Goal: Task Accomplishment & Management: Complete application form

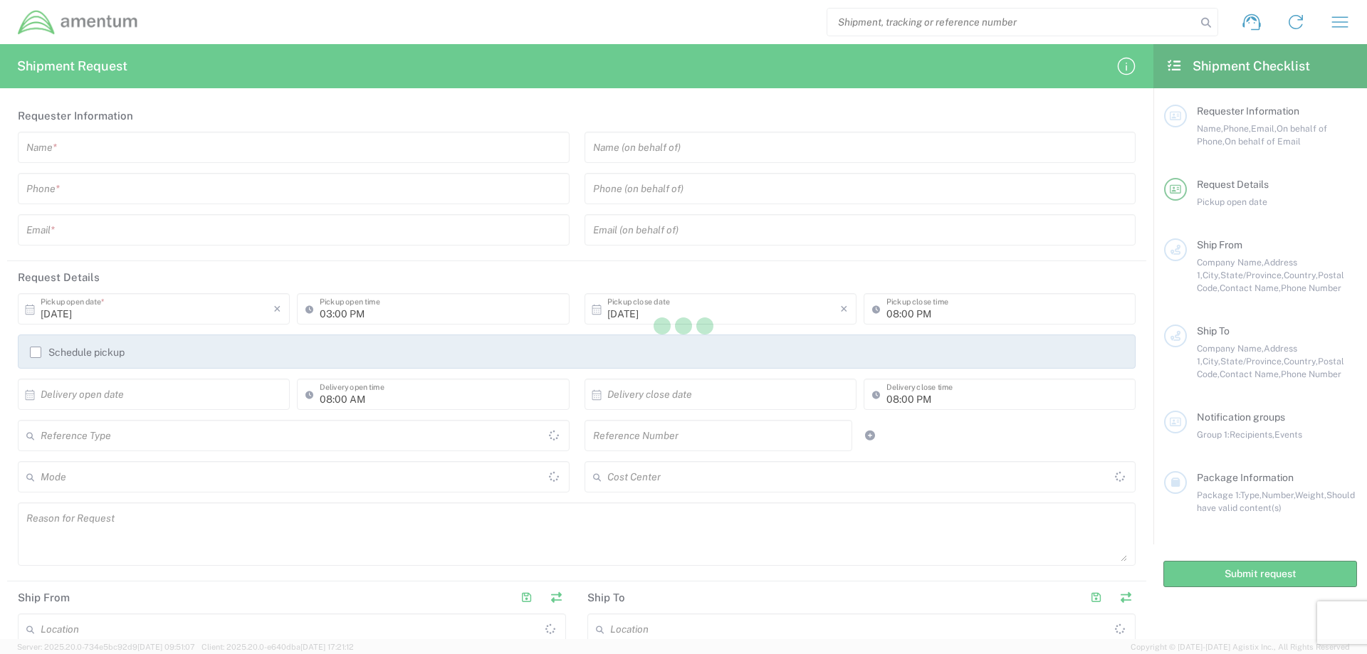
type input "[GEOGRAPHIC_DATA]"
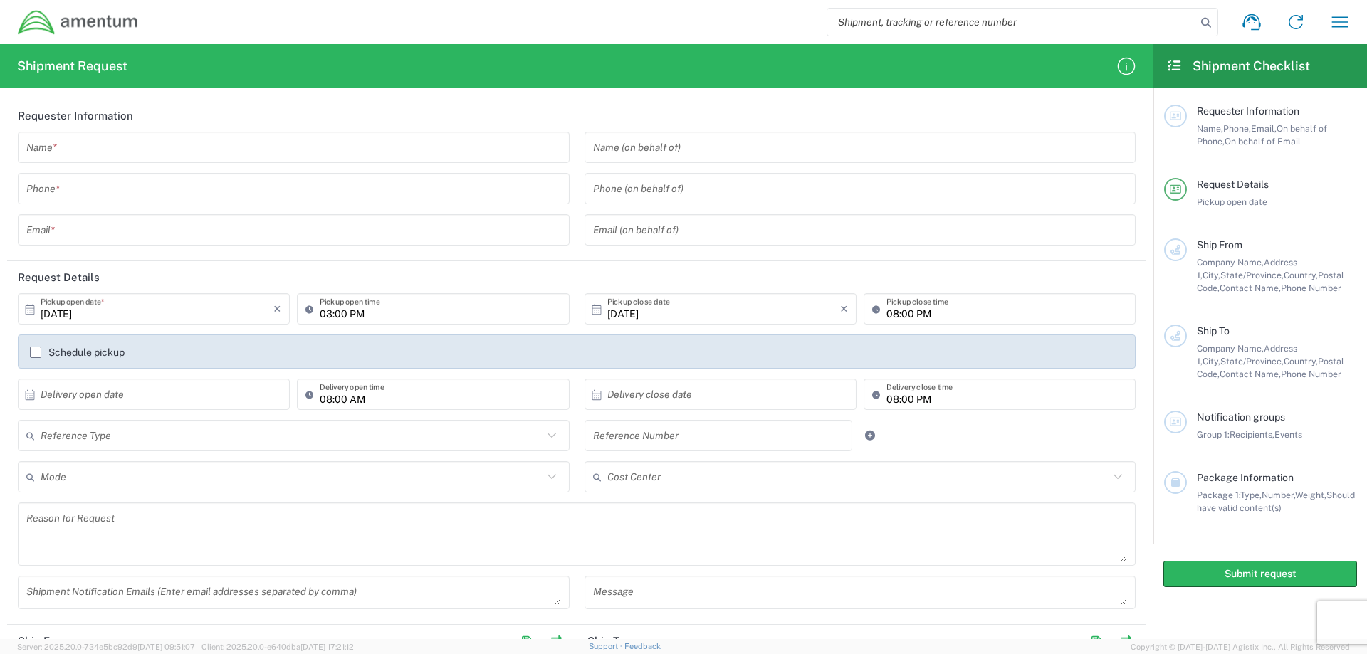
click at [62, 146] on input "text" at bounding box center [293, 147] width 535 height 25
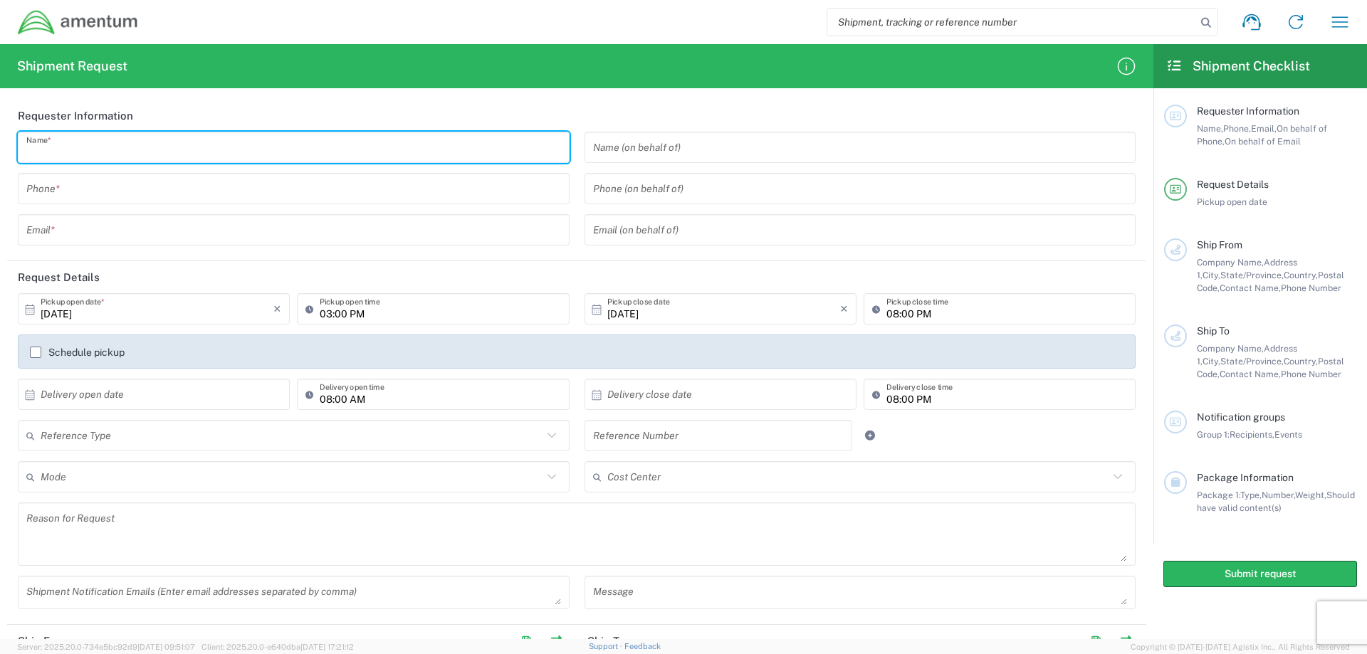
click at [79, 152] on input "text" at bounding box center [293, 147] width 535 height 25
type input "j"
type input "[PERSON_NAME]"
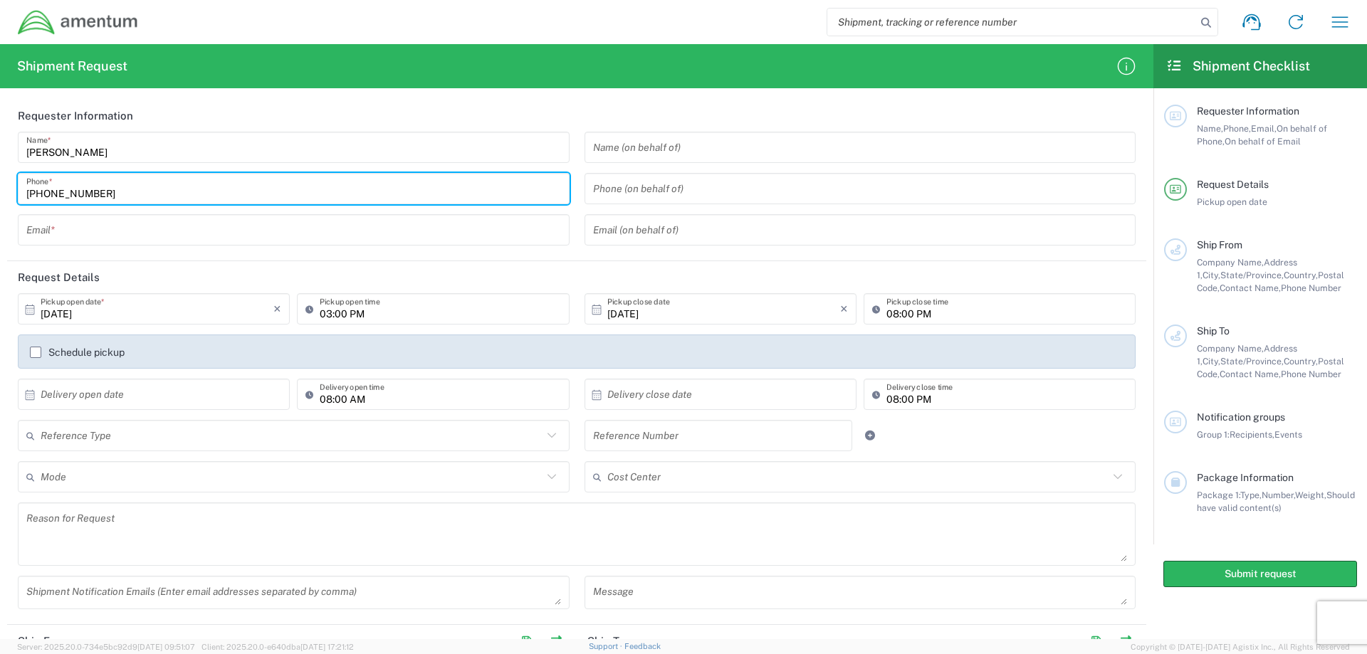
type input "[PHONE_NUMBER]"
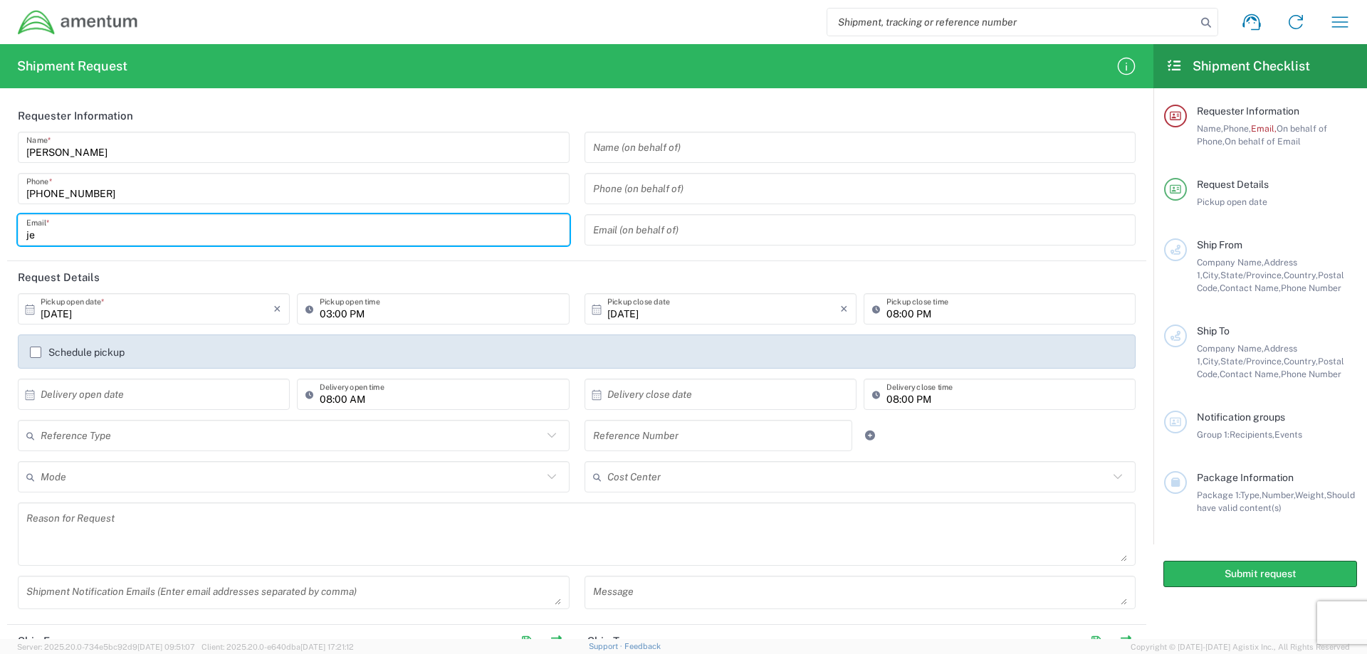
type input "j"
type input "[PERSON_NAME][EMAIL_ADDRESS][DOMAIN_NAME]"
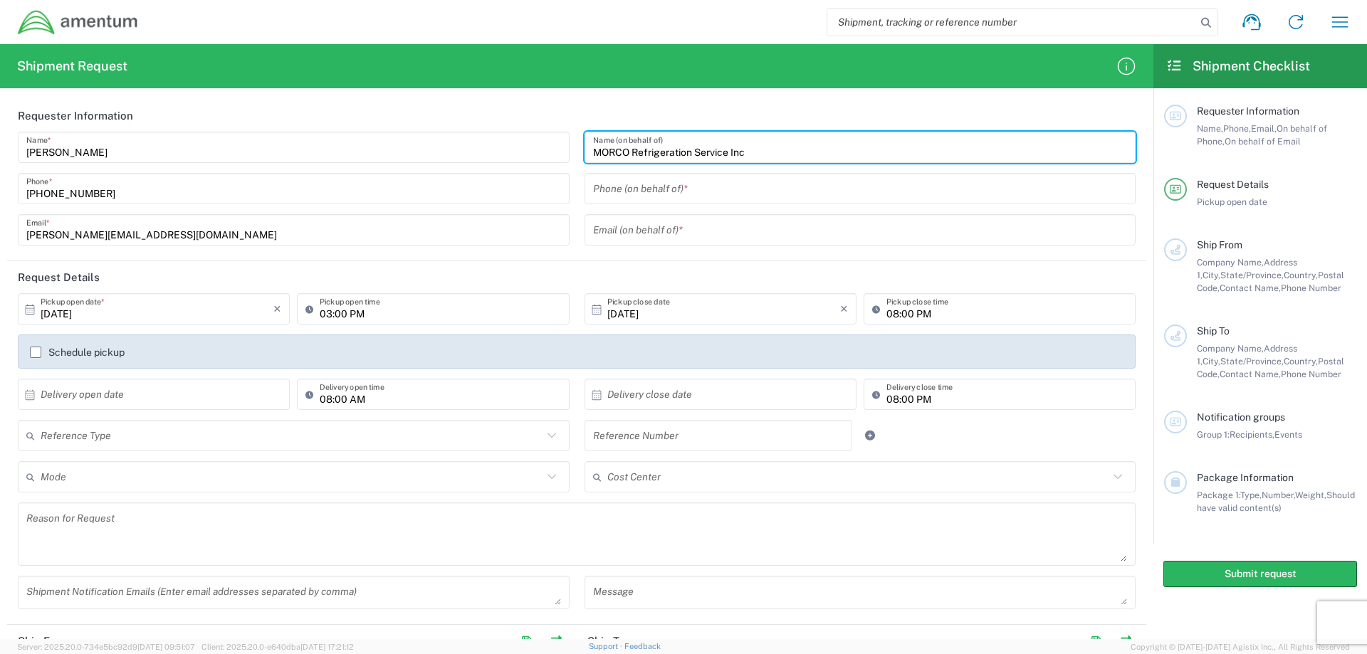
type input "MORCO Refrigeration Service Inc"
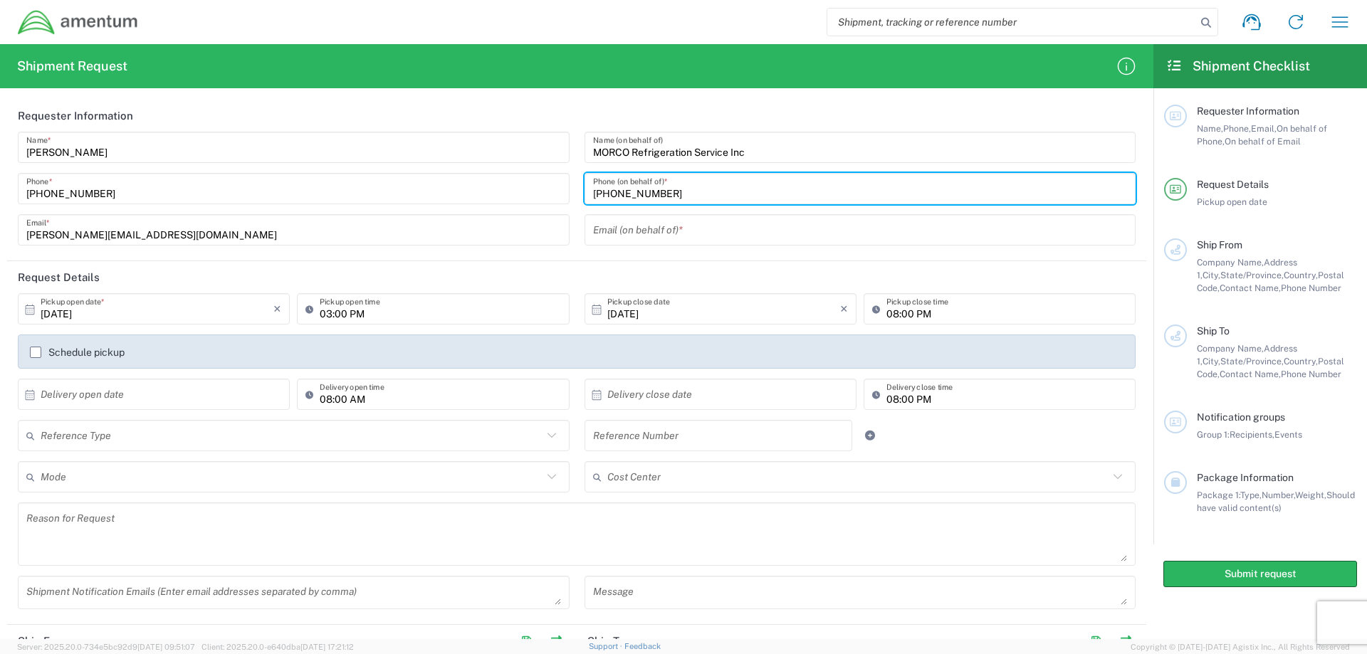
type input "[PHONE_NUMBER]"
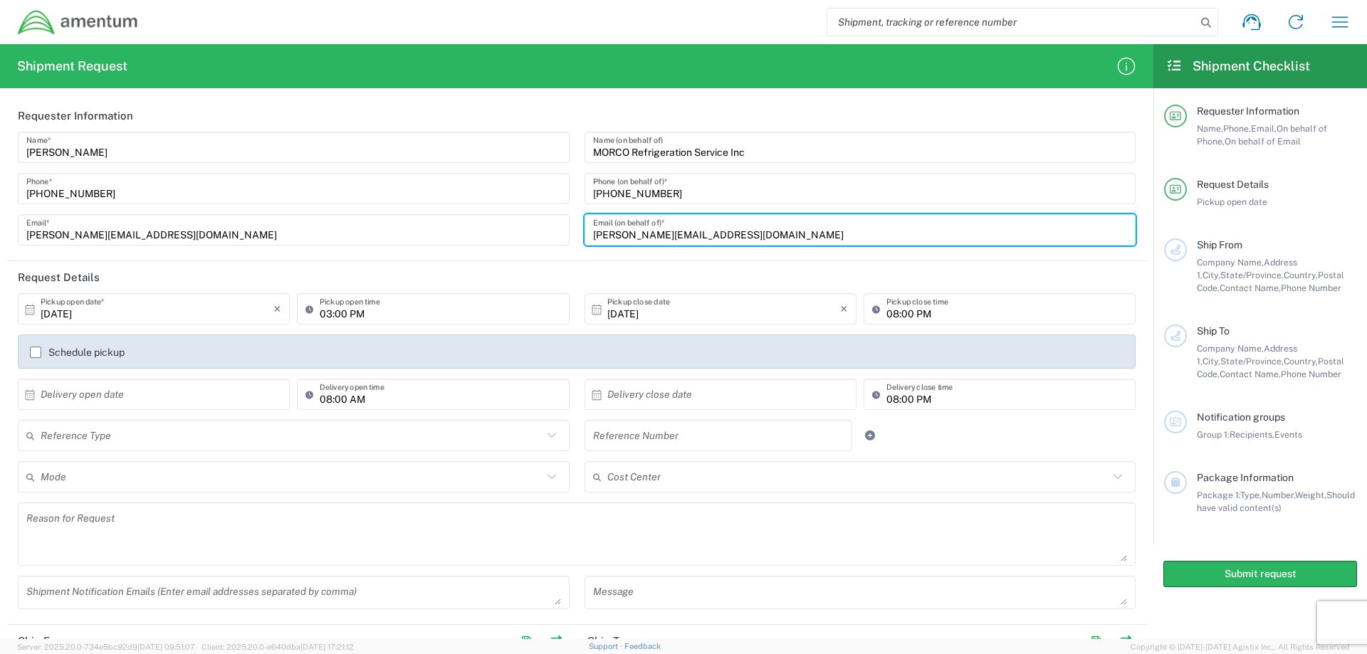
type input "[PERSON_NAME][EMAIL_ADDRESS][DOMAIN_NAME]"
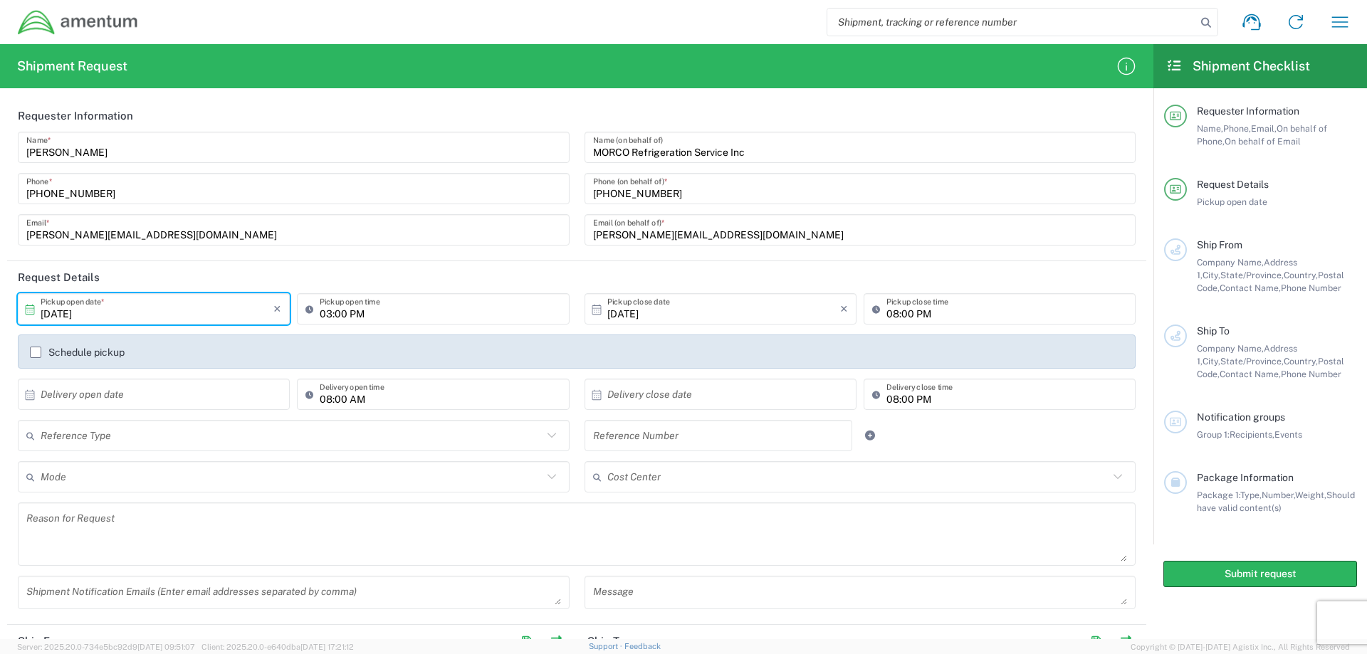
click at [25, 310] on icon at bounding box center [30, 309] width 13 height 13
click at [63, 315] on input "[DATE]" at bounding box center [157, 309] width 233 height 25
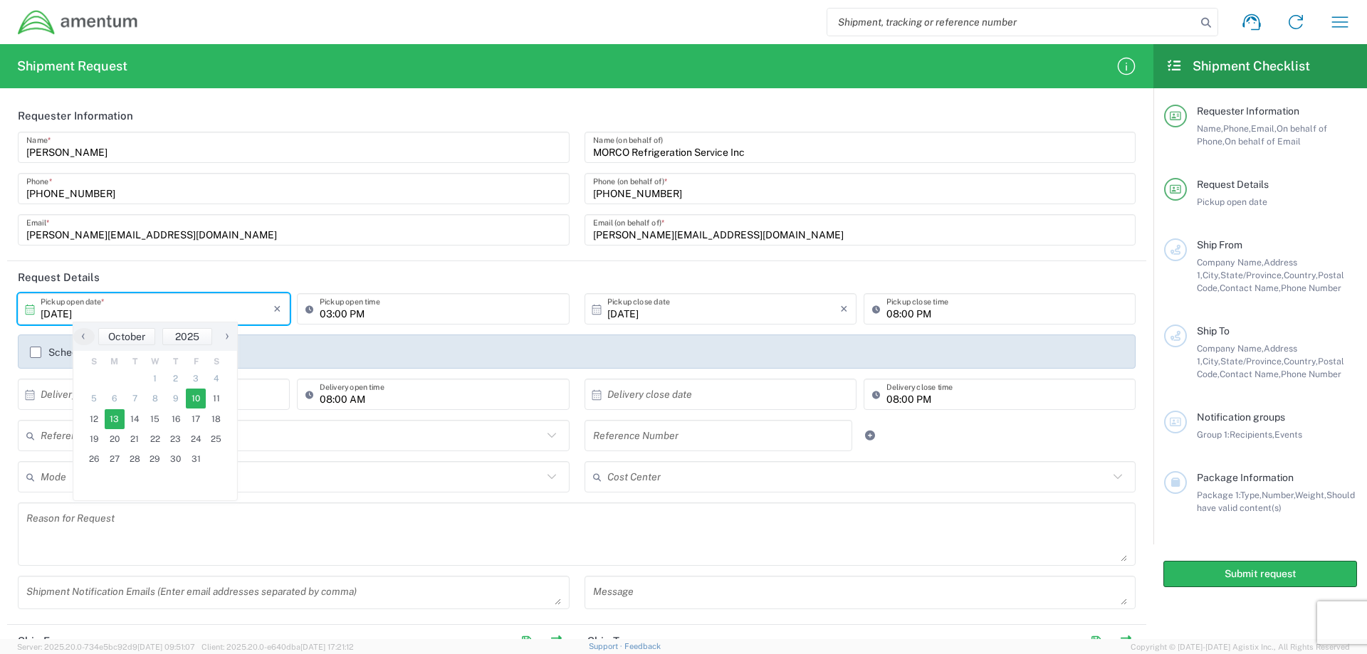
click at [118, 419] on span "13" at bounding box center [115, 419] width 21 height 20
type input "[DATE]"
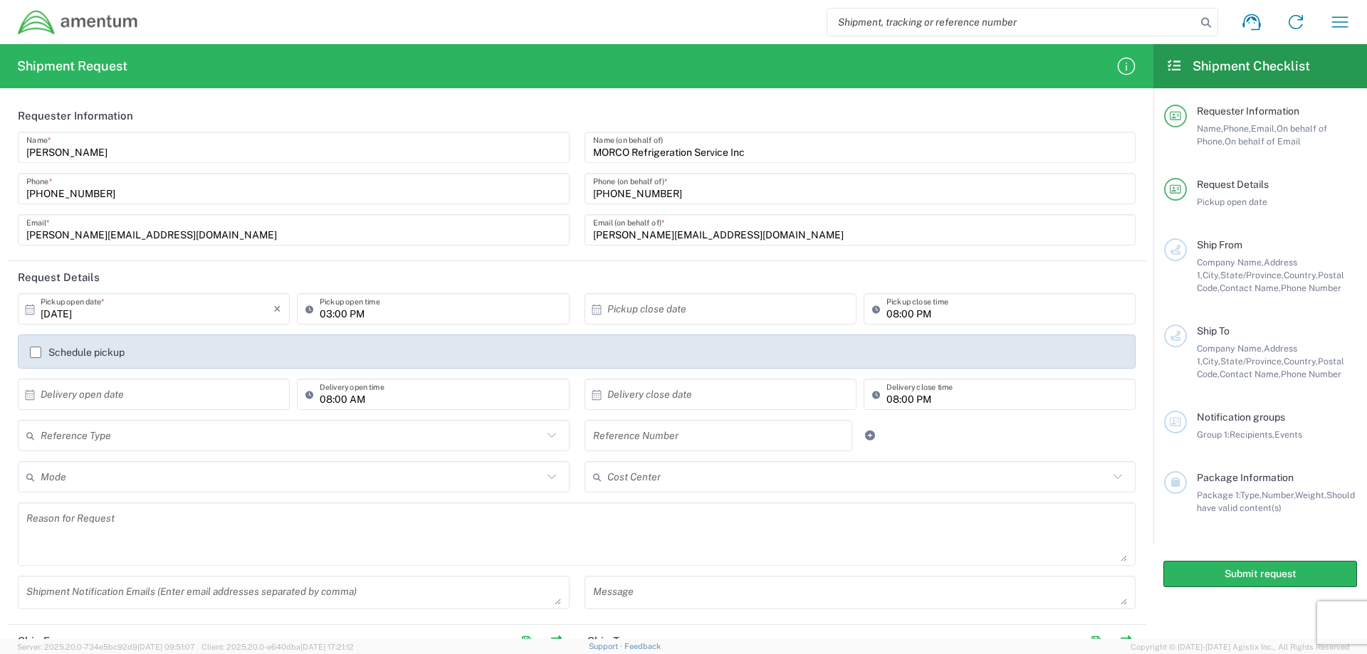
click at [342, 318] on input "03:00 PM" at bounding box center [440, 309] width 241 height 25
click at [349, 313] on input "10:00 PM" at bounding box center [440, 309] width 241 height 25
type input "10:00 AM"
click at [590, 312] on icon at bounding box center [596, 309] width 13 height 13
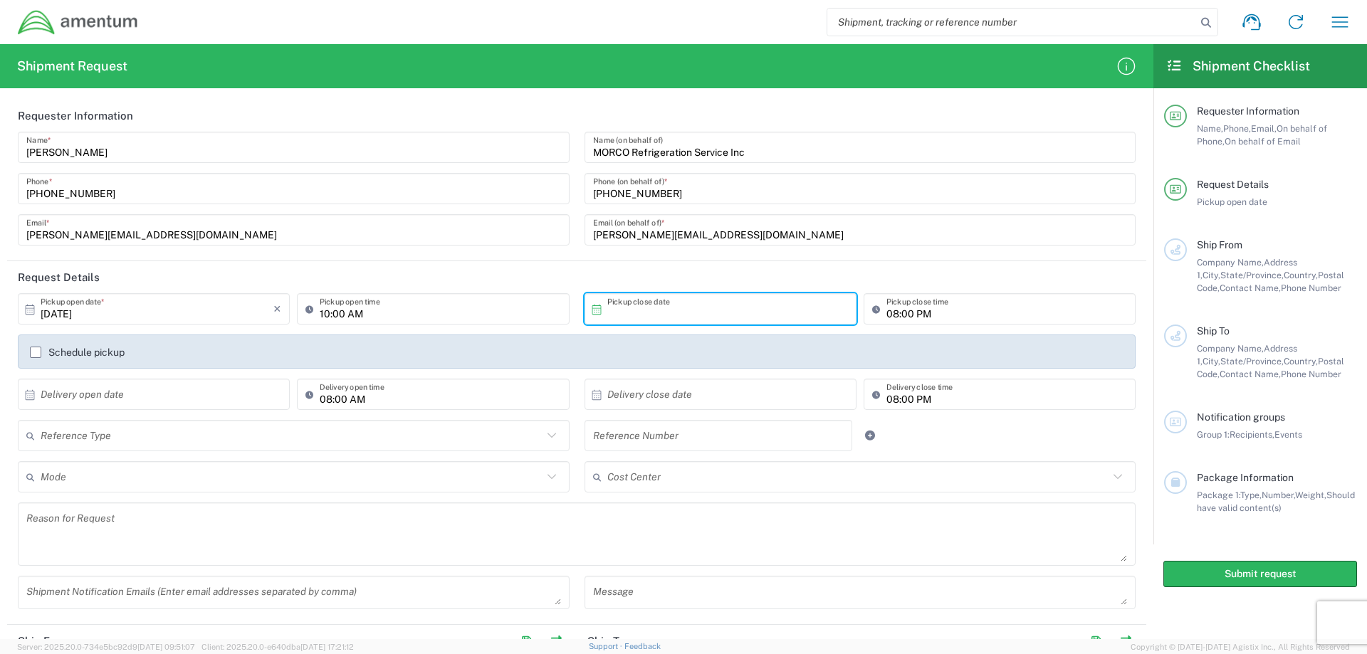
click at [607, 309] on input "text" at bounding box center [723, 309] width 233 height 25
click at [622, 309] on input "text" at bounding box center [723, 309] width 233 height 25
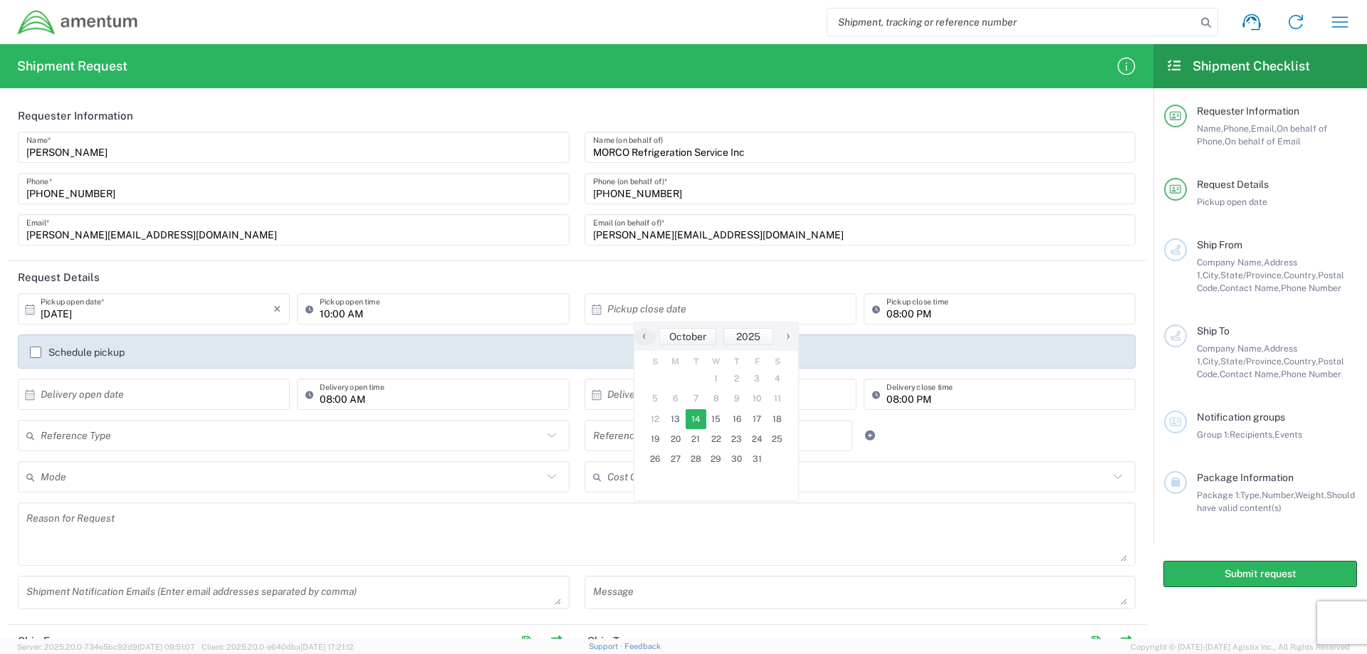
click at [699, 418] on span "14" at bounding box center [696, 419] width 21 height 20
click at [669, 313] on input "[DATE]" at bounding box center [723, 309] width 233 height 25
click at [716, 424] on span "15" at bounding box center [716, 419] width 21 height 20
type input "[DATE]"
click at [897, 313] on input "08:00 PM" at bounding box center [1007, 309] width 241 height 25
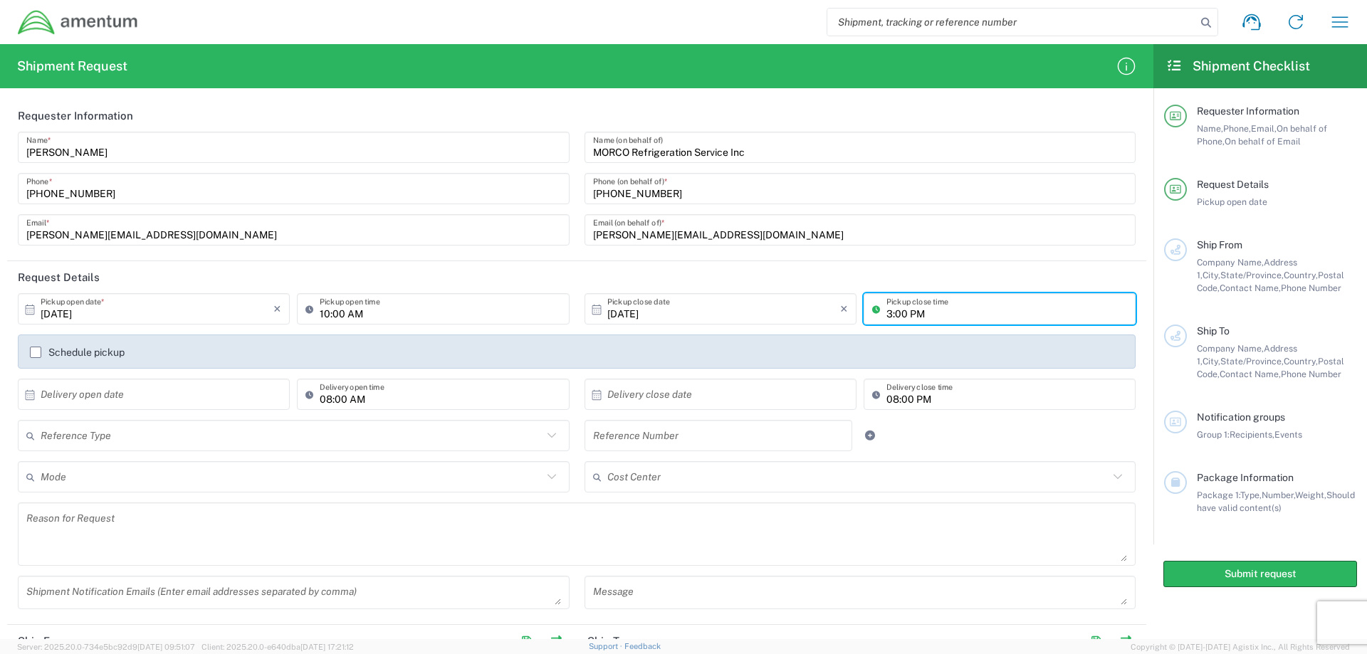
type input "03:00 PM"
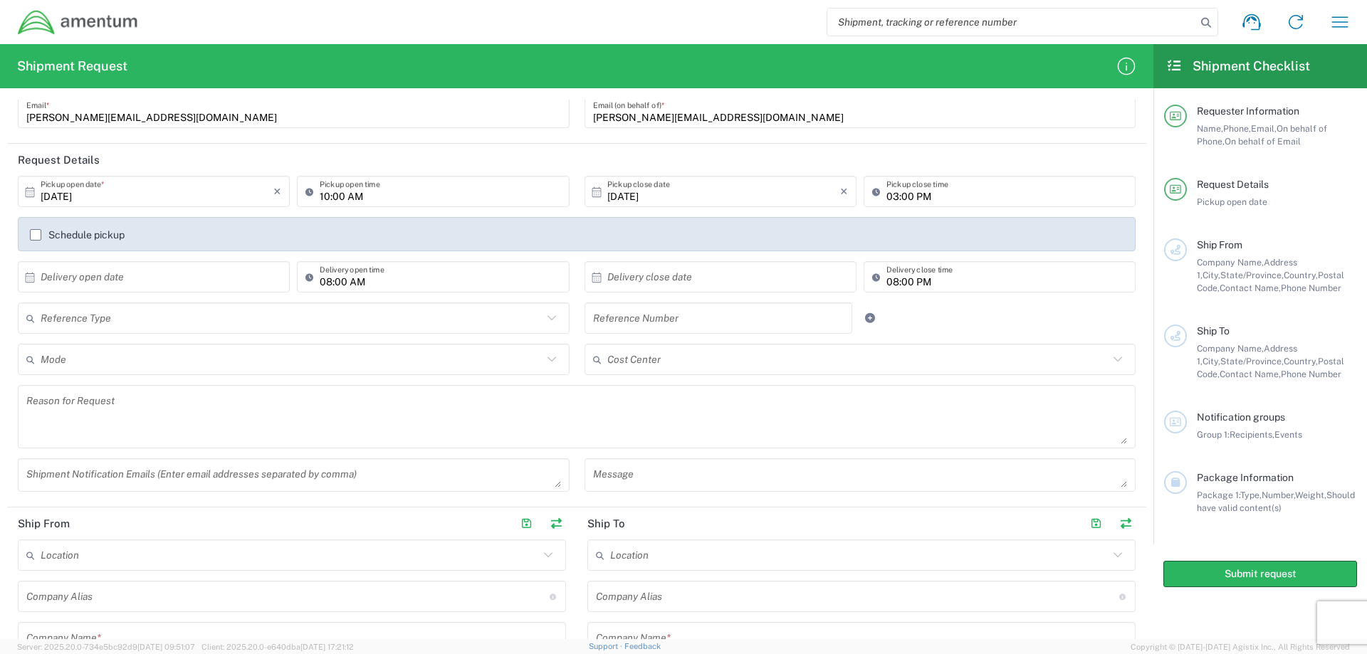
scroll to position [142, 0]
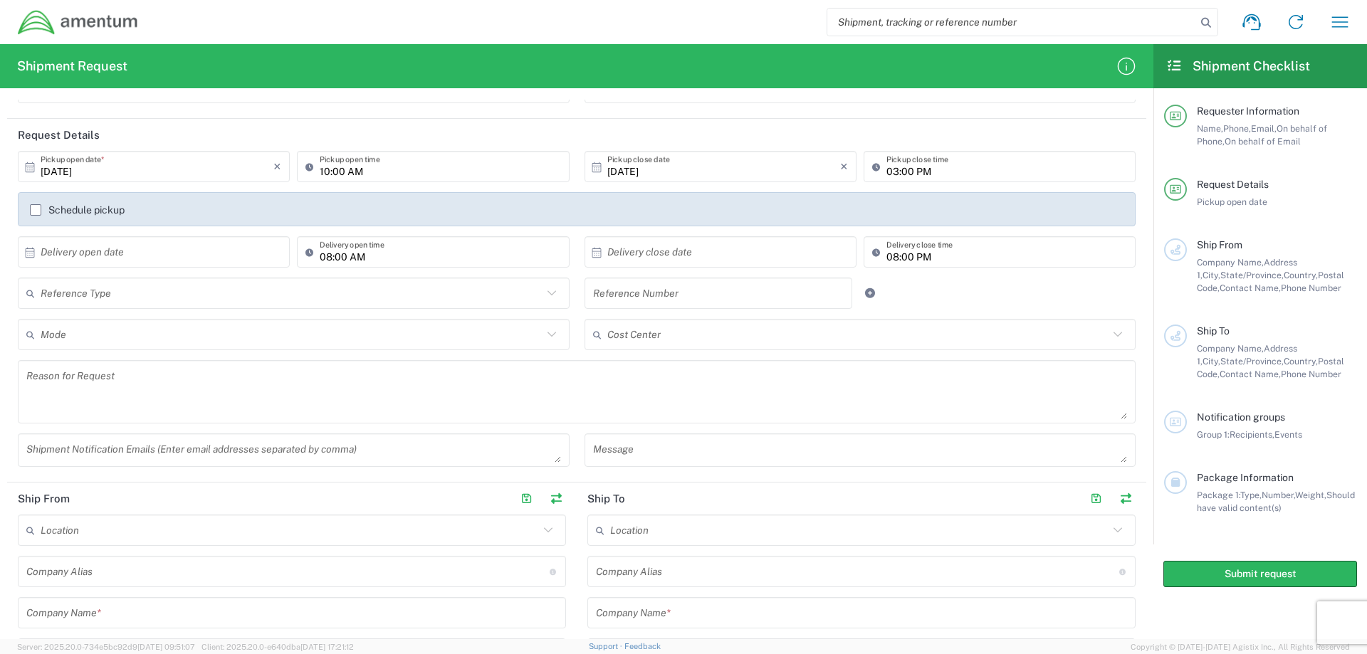
click at [221, 288] on input "text" at bounding box center [292, 293] width 502 height 25
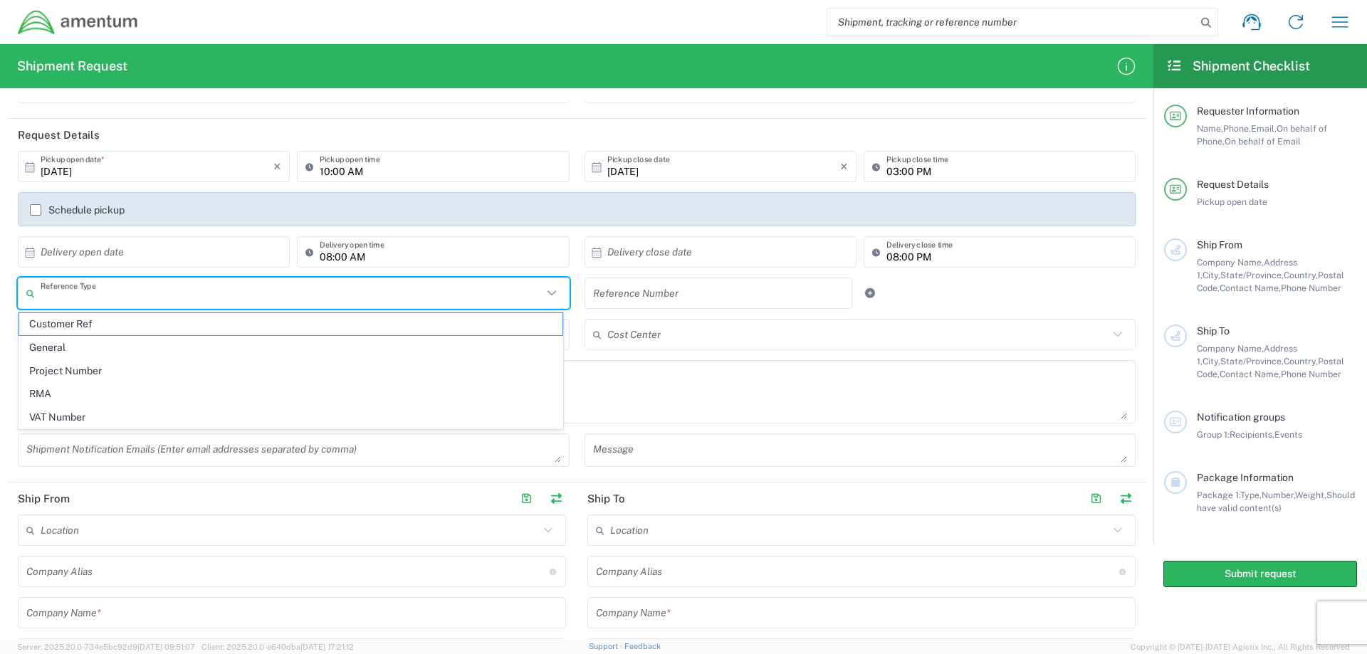
type input "p"
type input "PURCHASE ORDER"
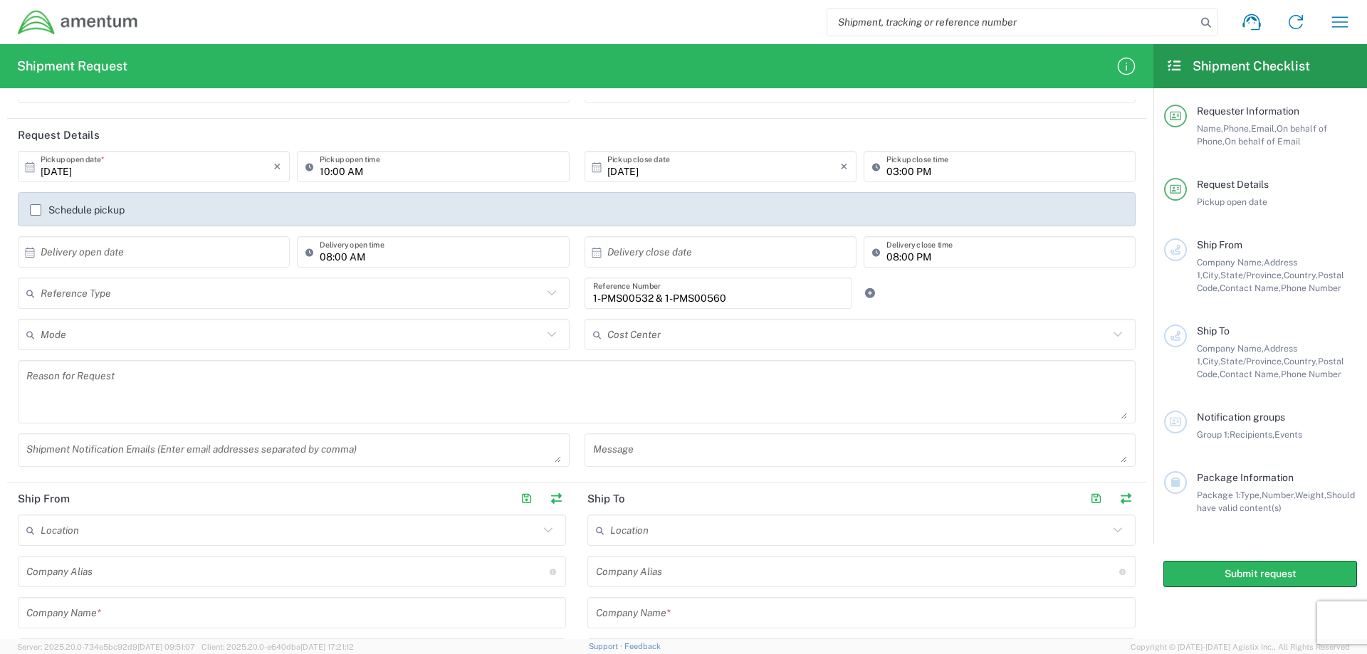
type input "1-PMS00532 & 1-PMS00560"
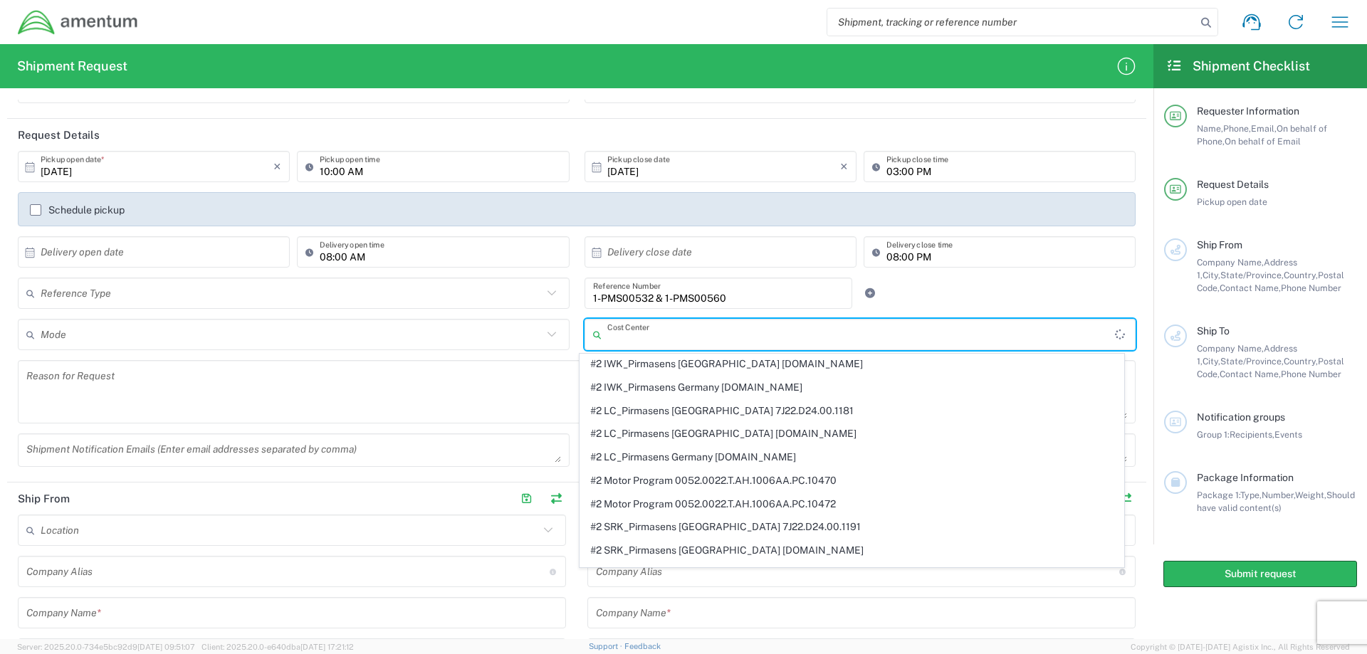
scroll to position [527, 0]
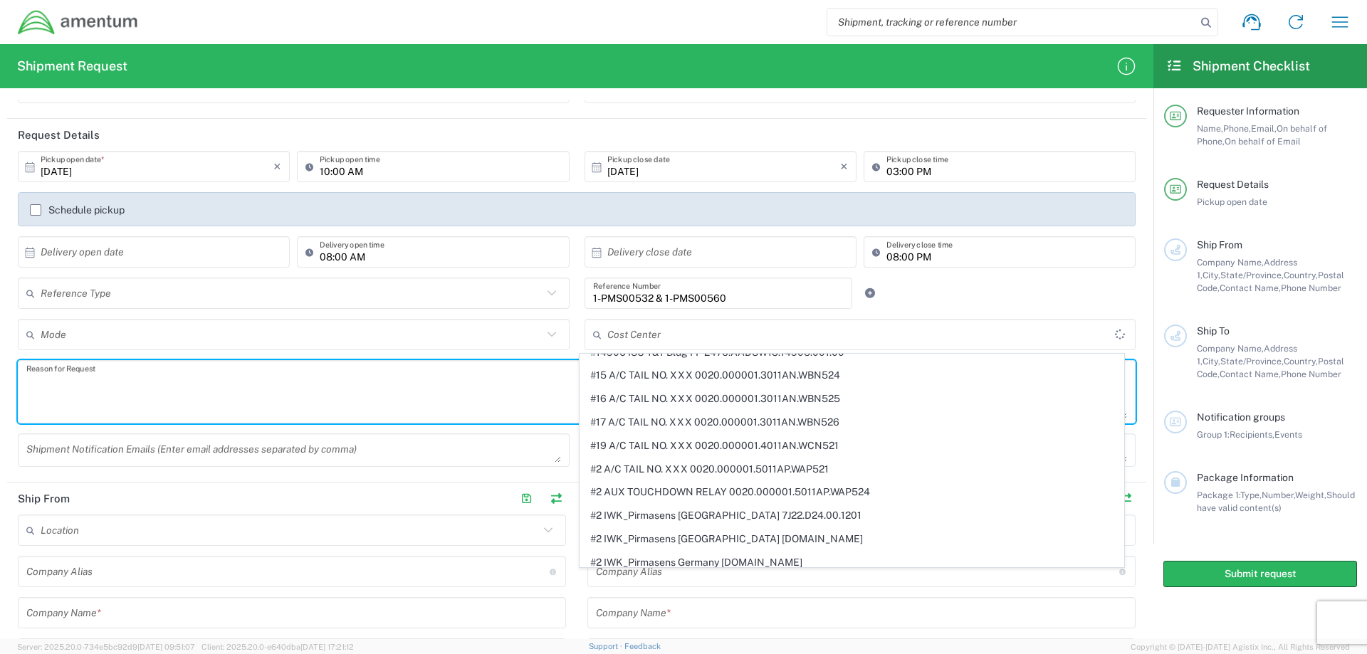
click at [512, 384] on textarea at bounding box center [576, 392] width 1101 height 55
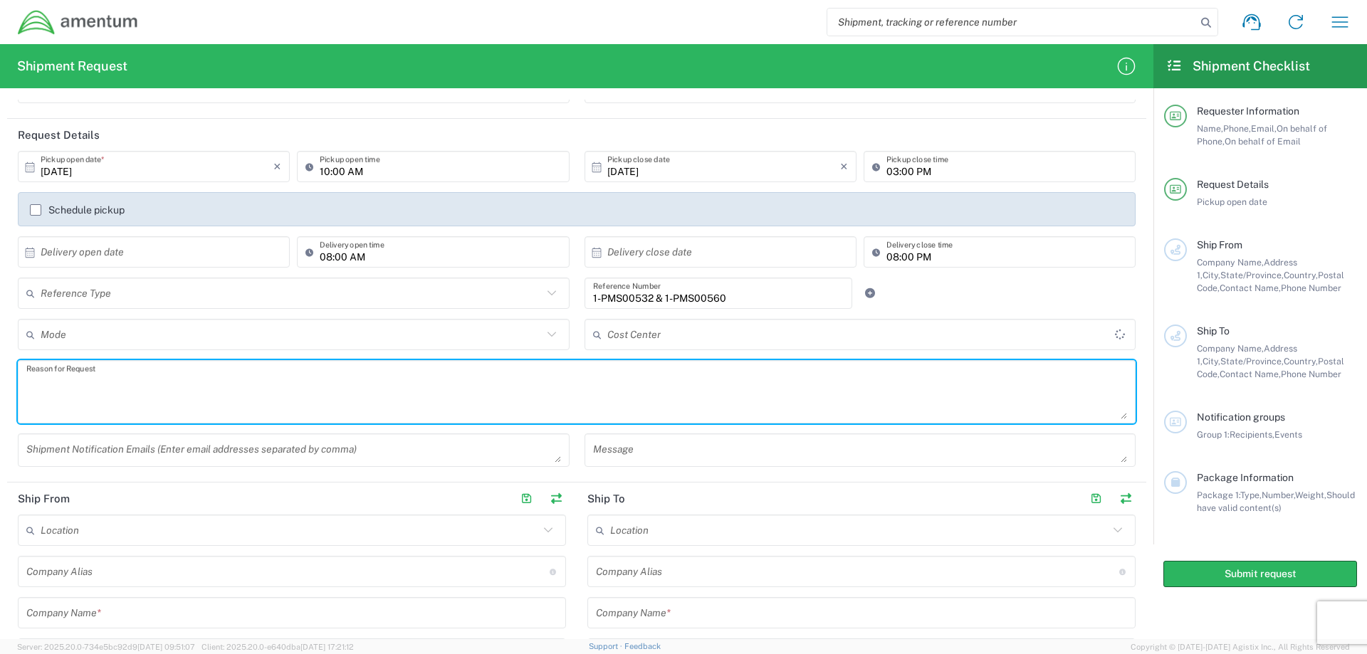
click at [421, 369] on textarea at bounding box center [576, 392] width 1101 height 55
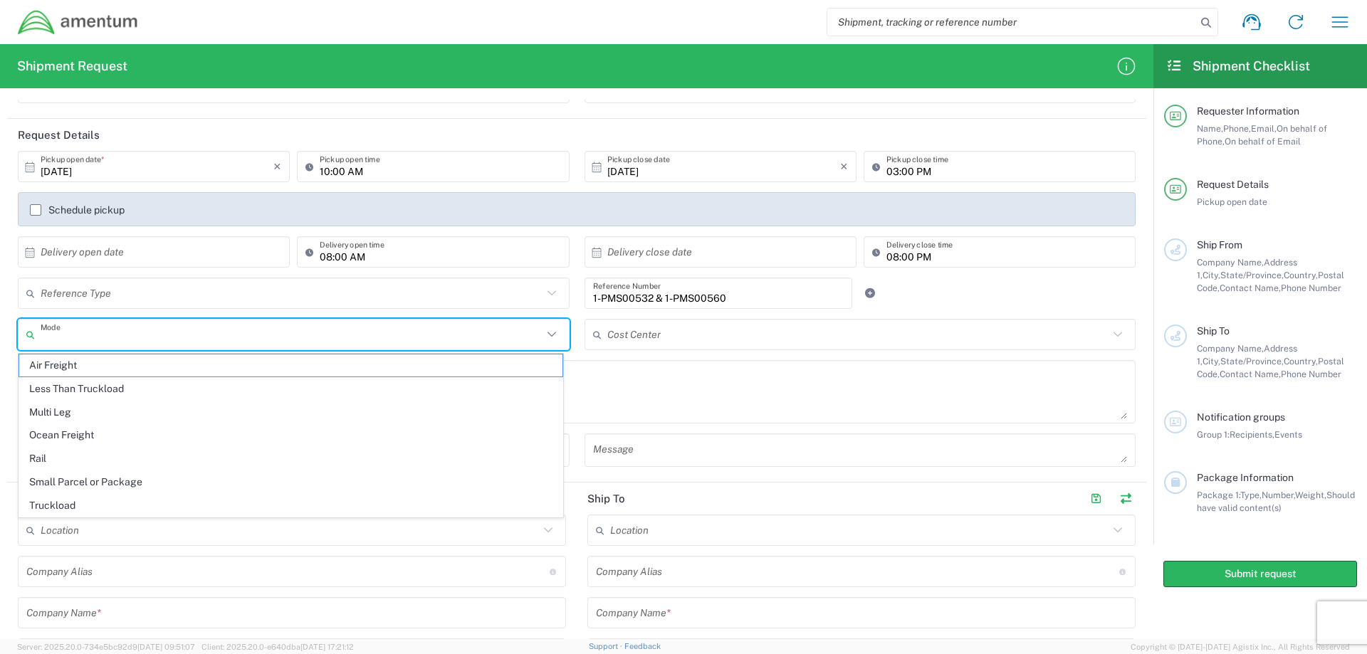
click at [212, 333] on input "text" at bounding box center [292, 335] width 502 height 25
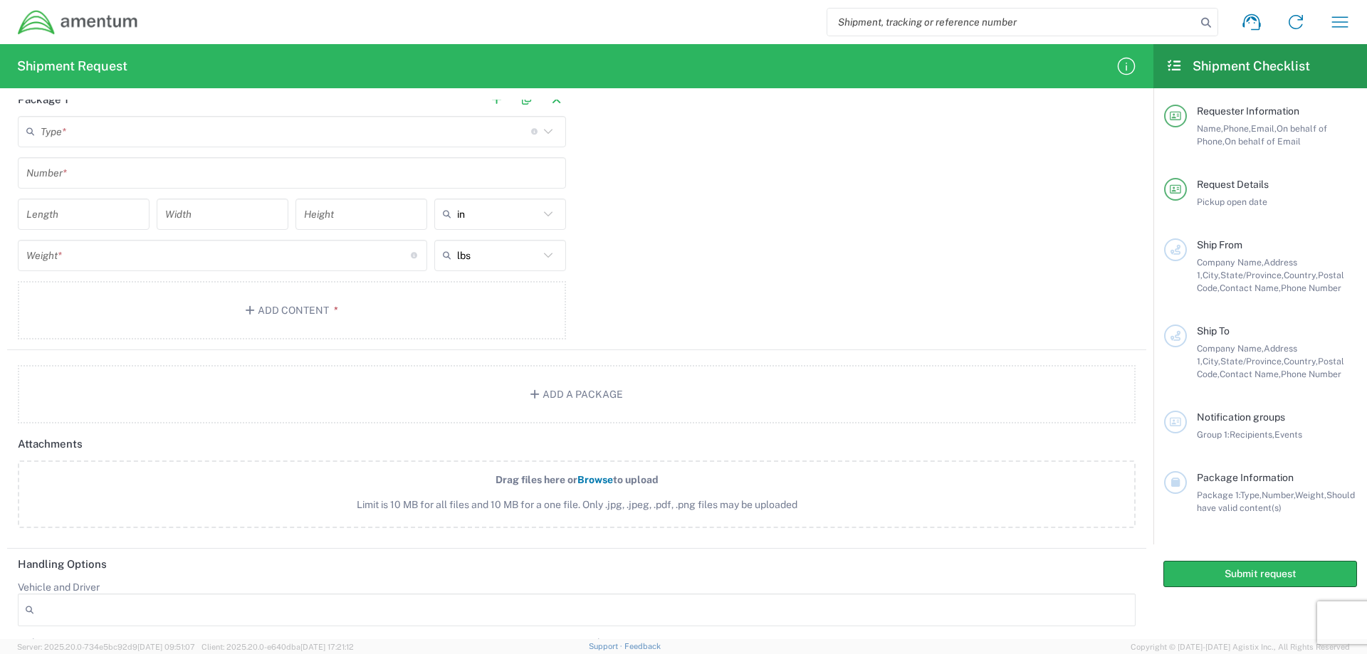
scroll to position [947, 0]
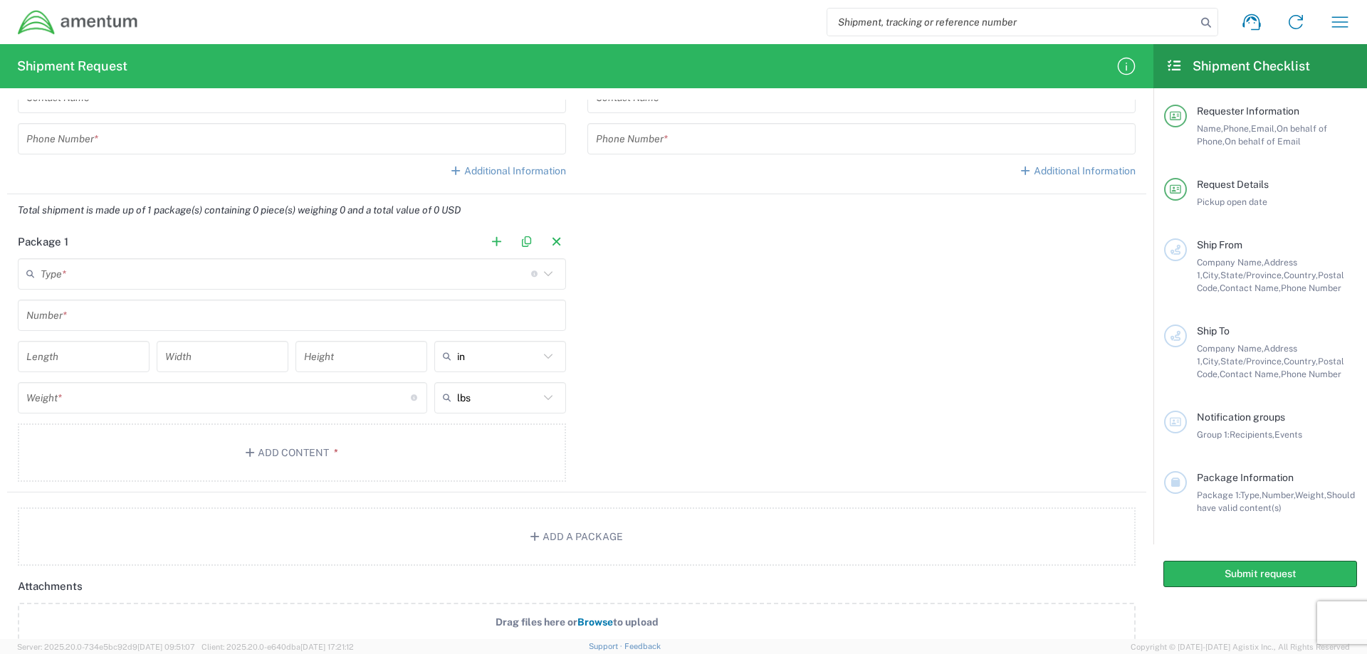
click at [96, 278] on input "text" at bounding box center [286, 273] width 491 height 25
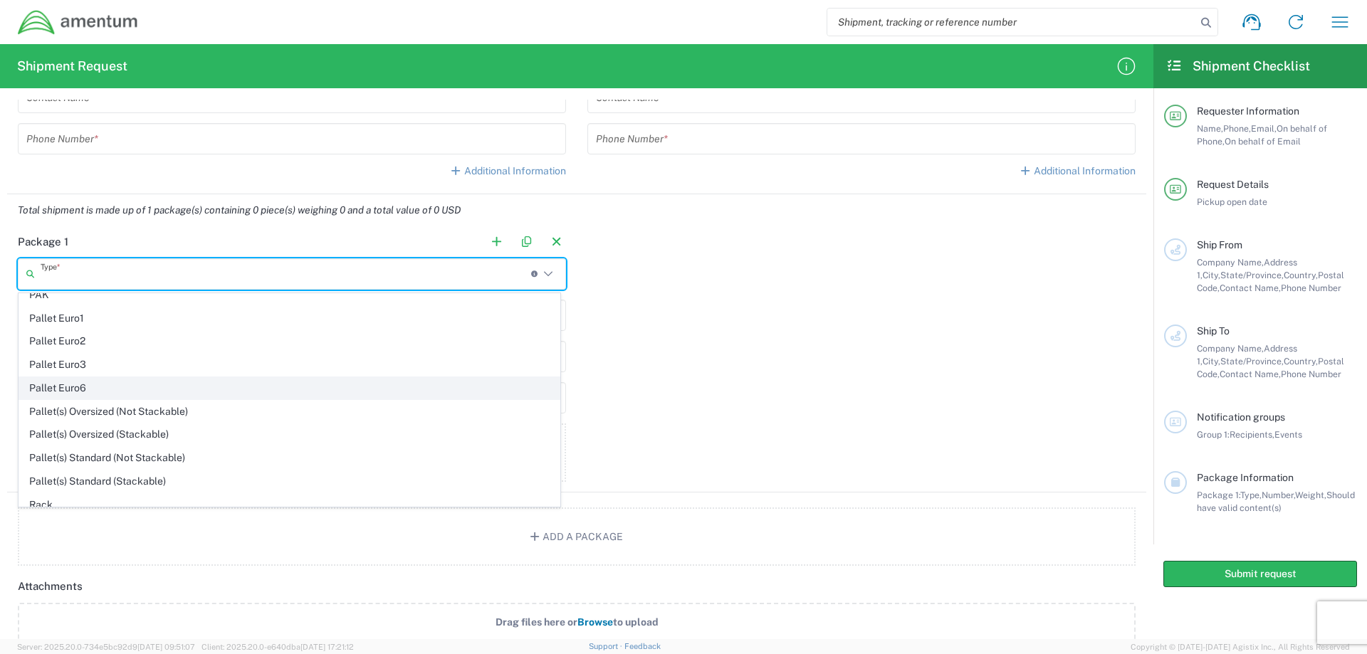
scroll to position [712, 0]
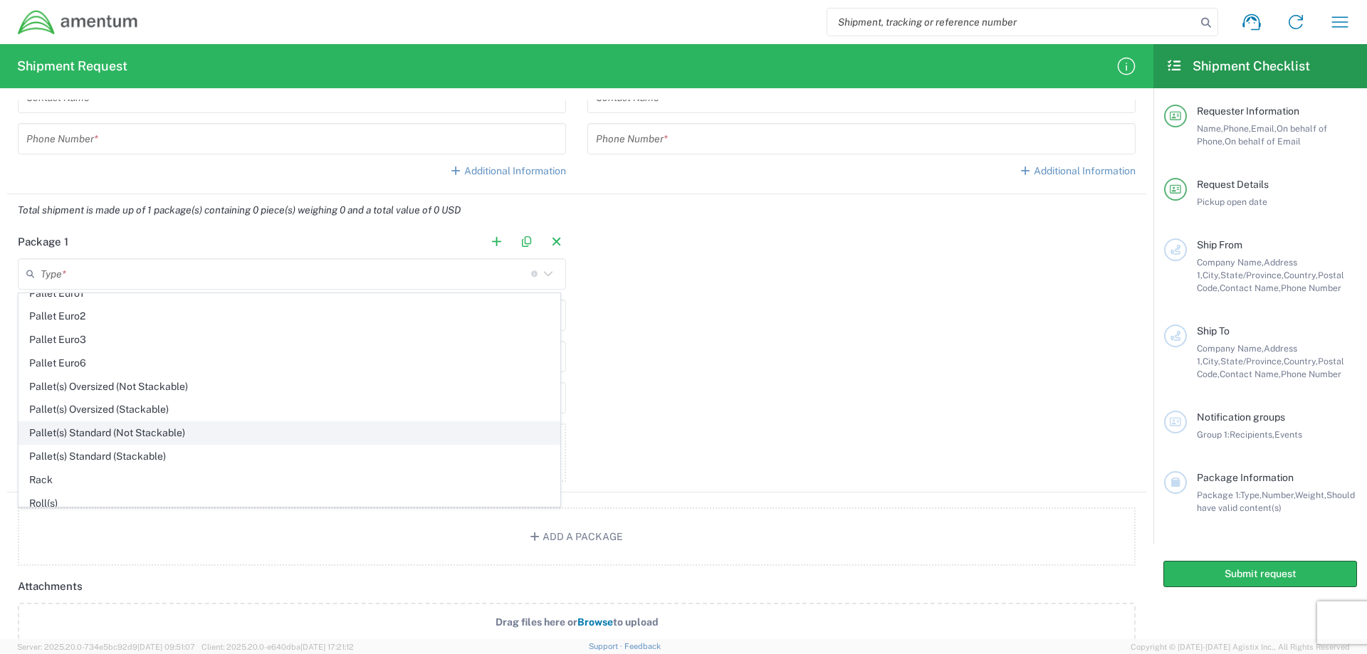
click at [105, 441] on span "Pallet(s) Standard (Not Stackable)" at bounding box center [289, 433] width 541 height 22
type input "Pallet(s) Standard (Not Stackable)"
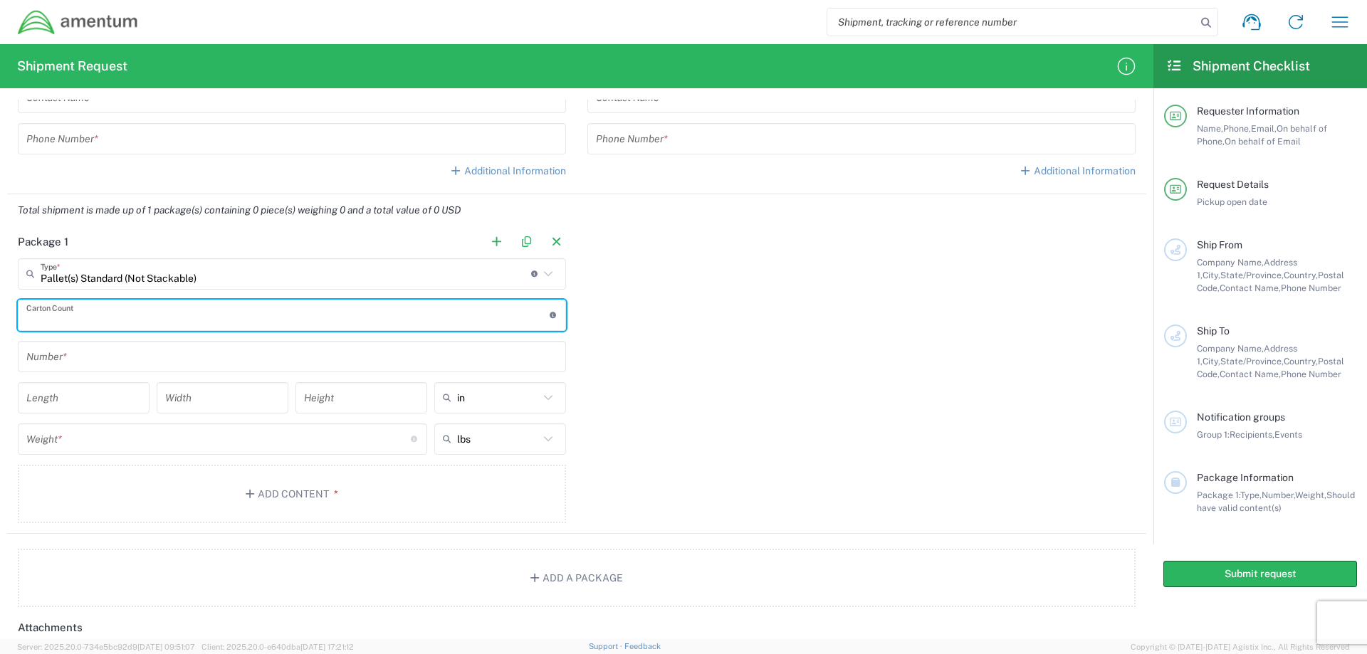
click at [89, 320] on input "number" at bounding box center [287, 315] width 523 height 25
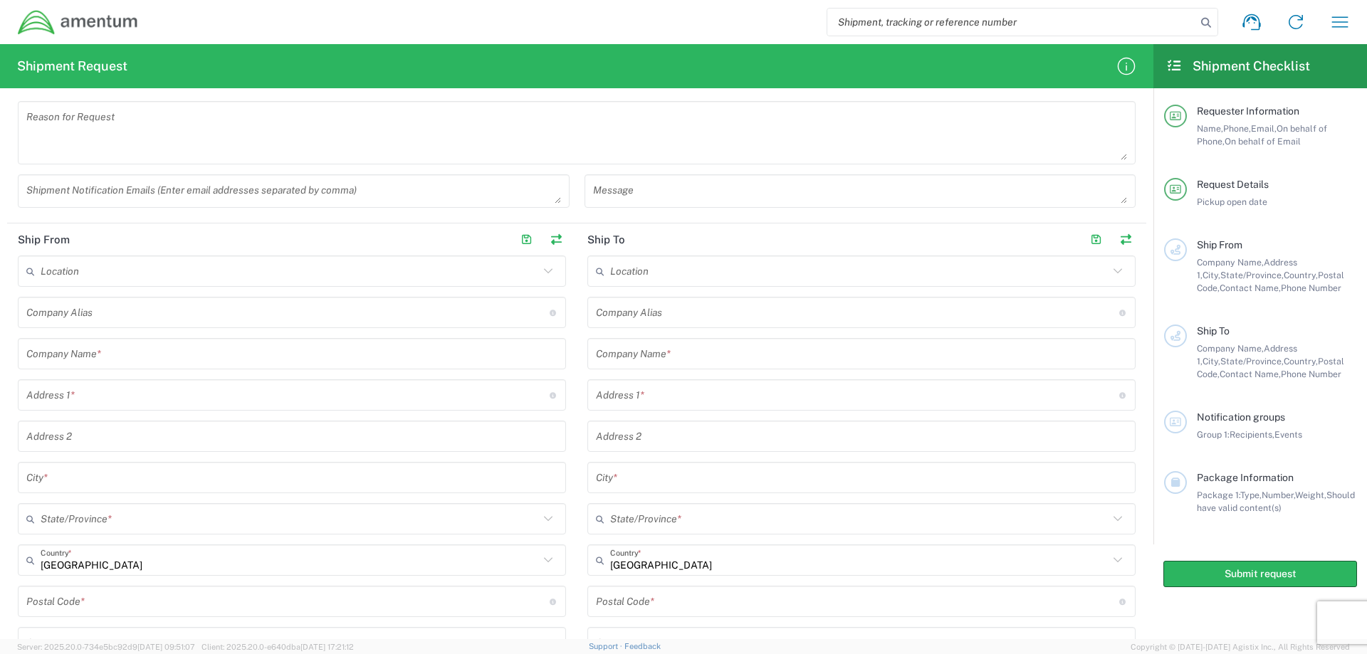
scroll to position [377, 0]
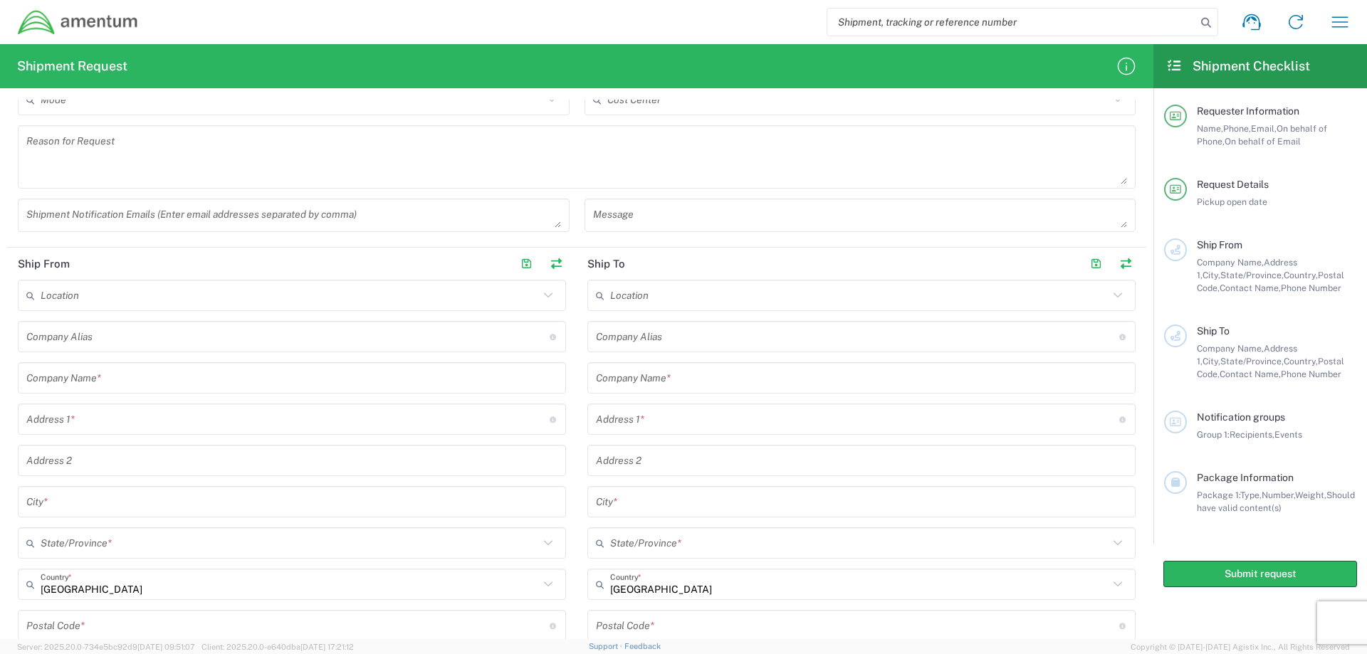
click at [75, 295] on input "text" at bounding box center [290, 295] width 499 height 25
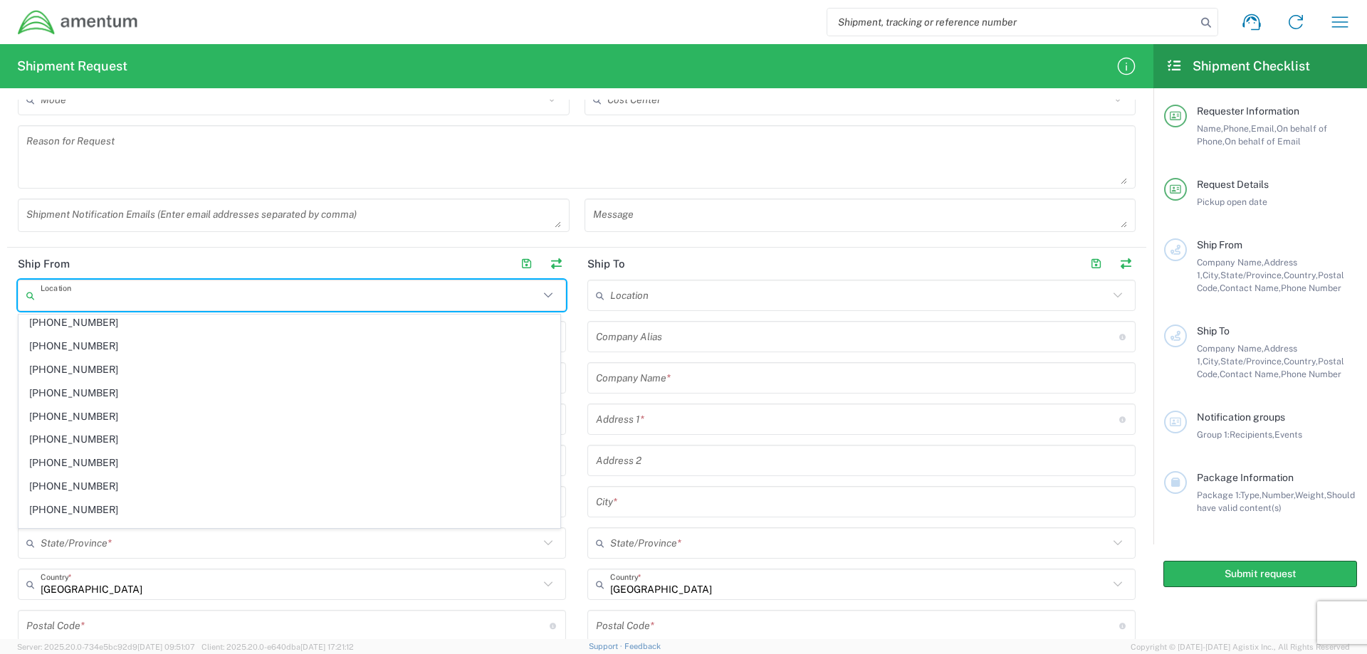
scroll to position [997, 0]
click at [31, 294] on icon at bounding box center [33, 295] width 14 height 23
click at [545, 297] on icon at bounding box center [548, 295] width 19 height 19
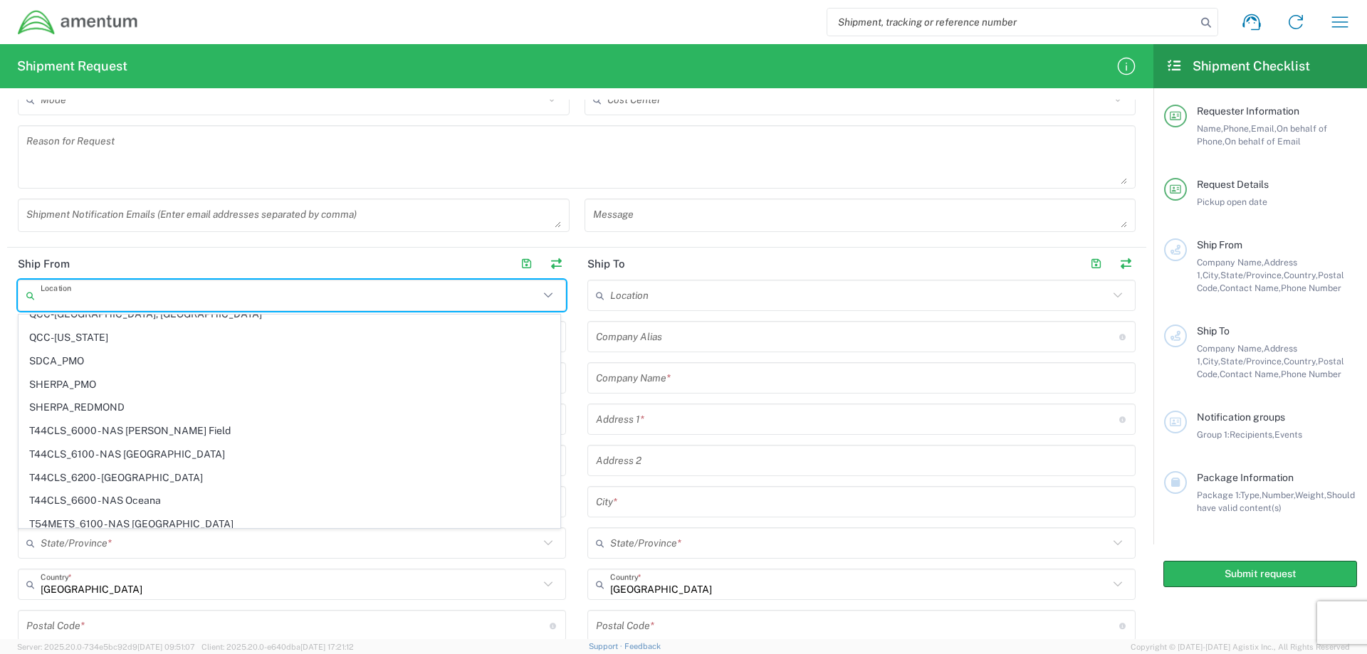
scroll to position [5199, 0]
click at [316, 229] on div "Shipment Notification Emails (Enter email addresses separated by comma)" at bounding box center [294, 215] width 552 height 33
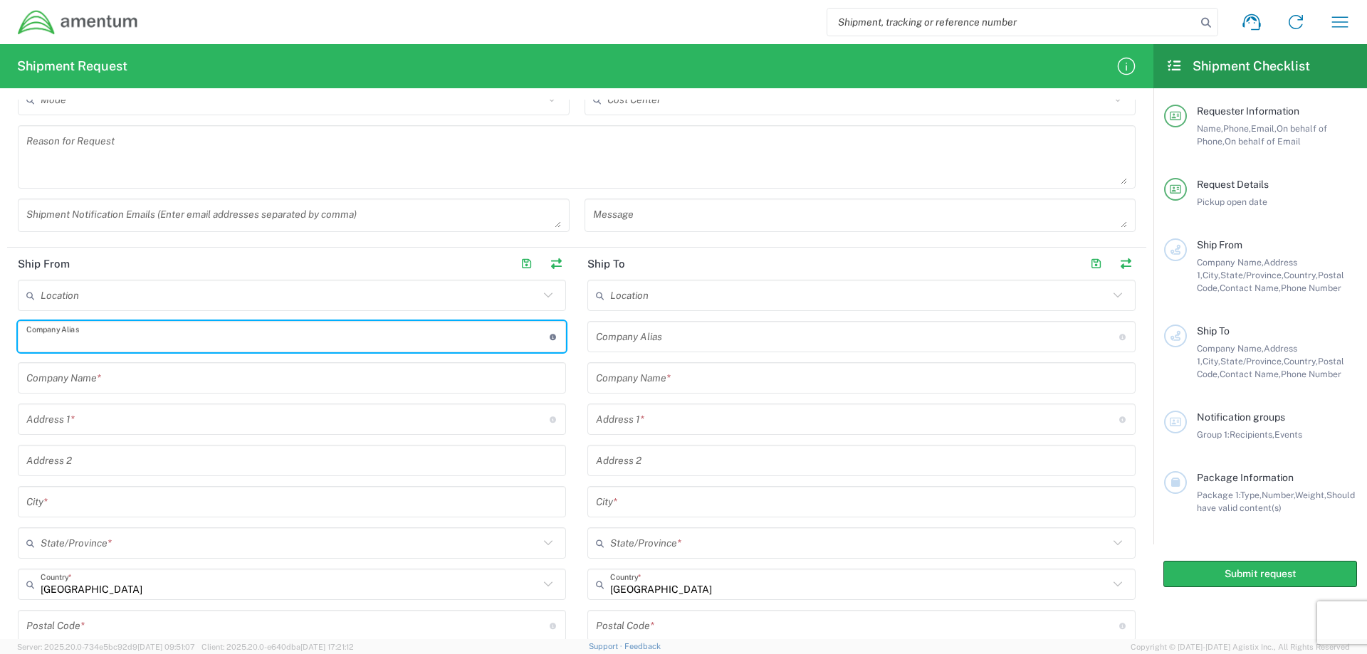
click at [80, 345] on input "text" at bounding box center [287, 337] width 523 height 25
type input "MORCO REFRIGERATION SERVICE INC"
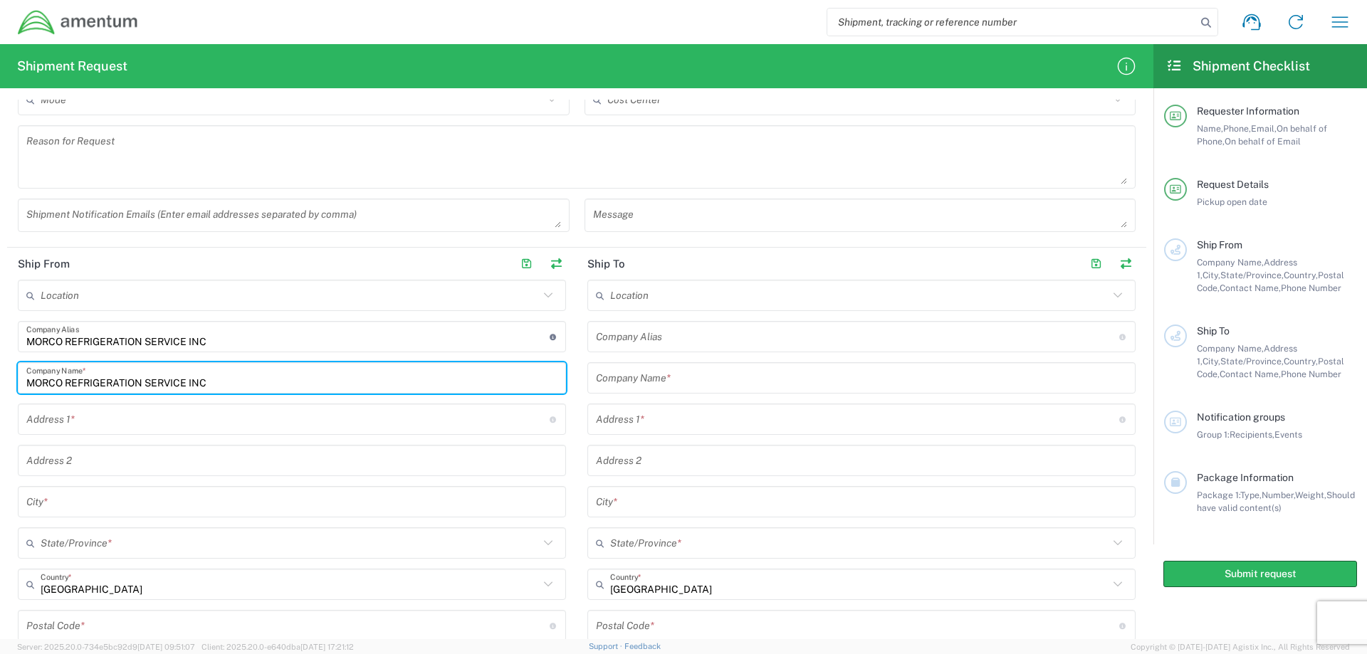
type input "MORCO REFRIGERATION SERVICE INC"
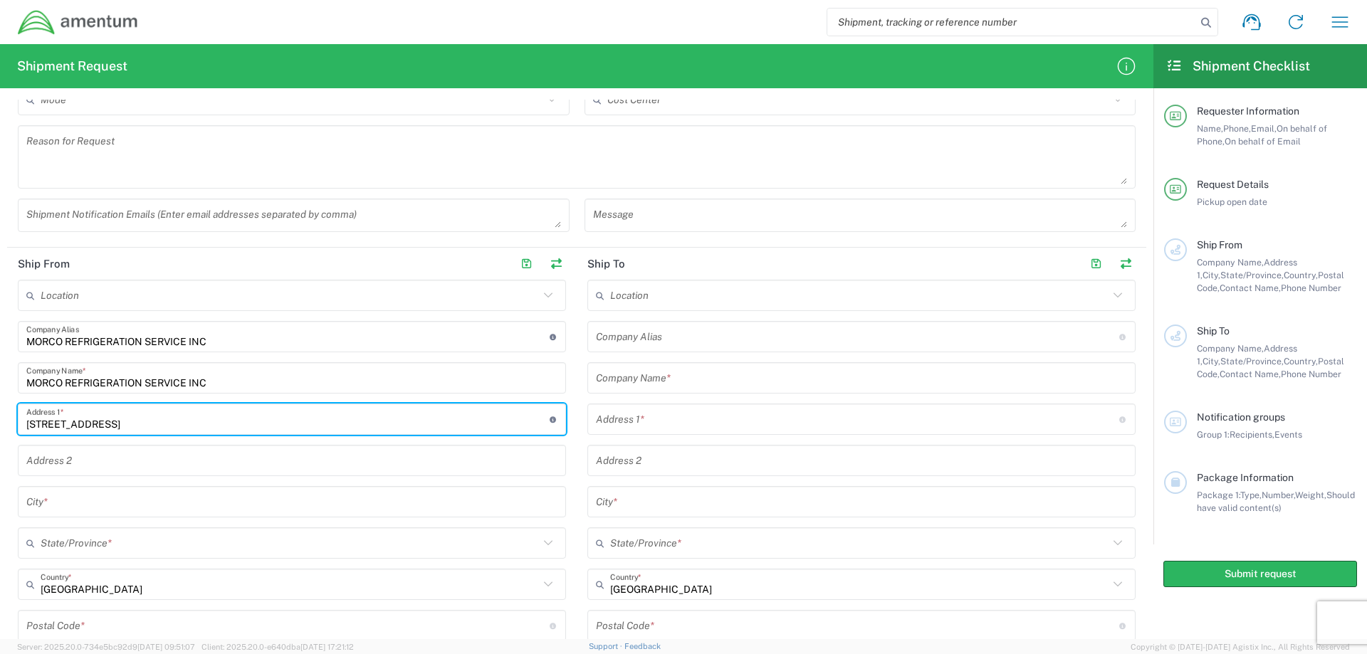
type input "[STREET_ADDRESS]"
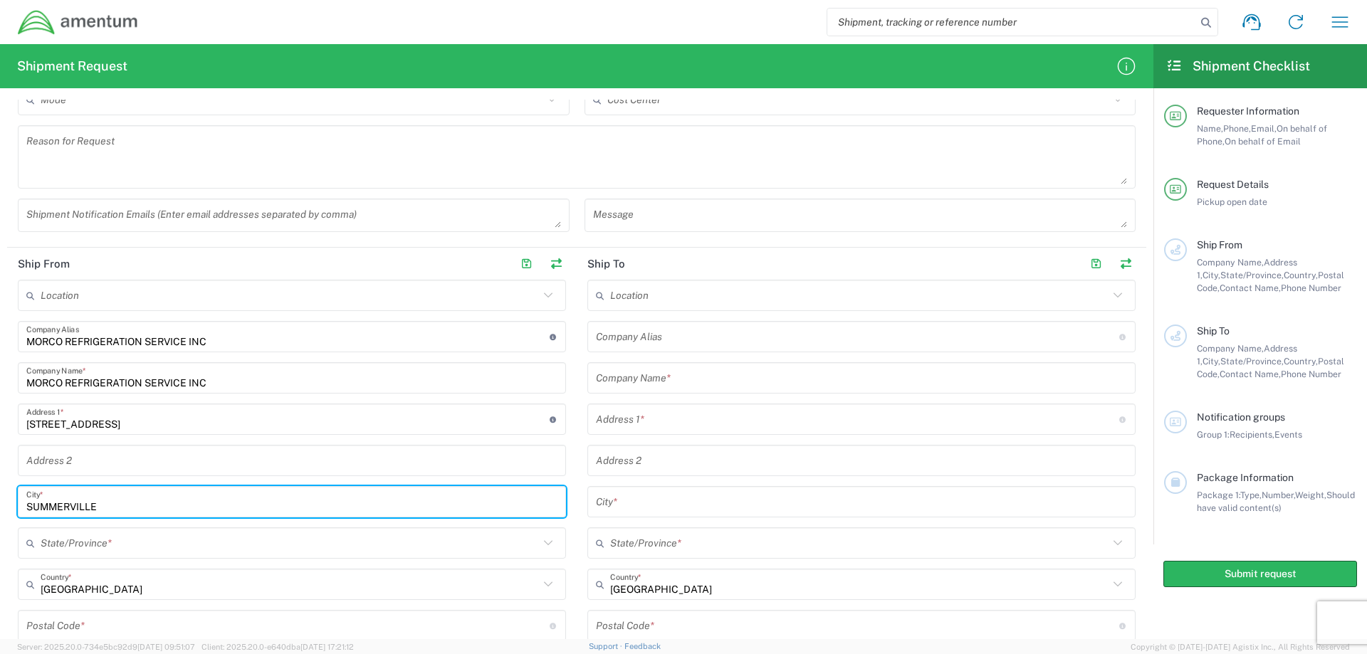
type input "SUMMERVILLE"
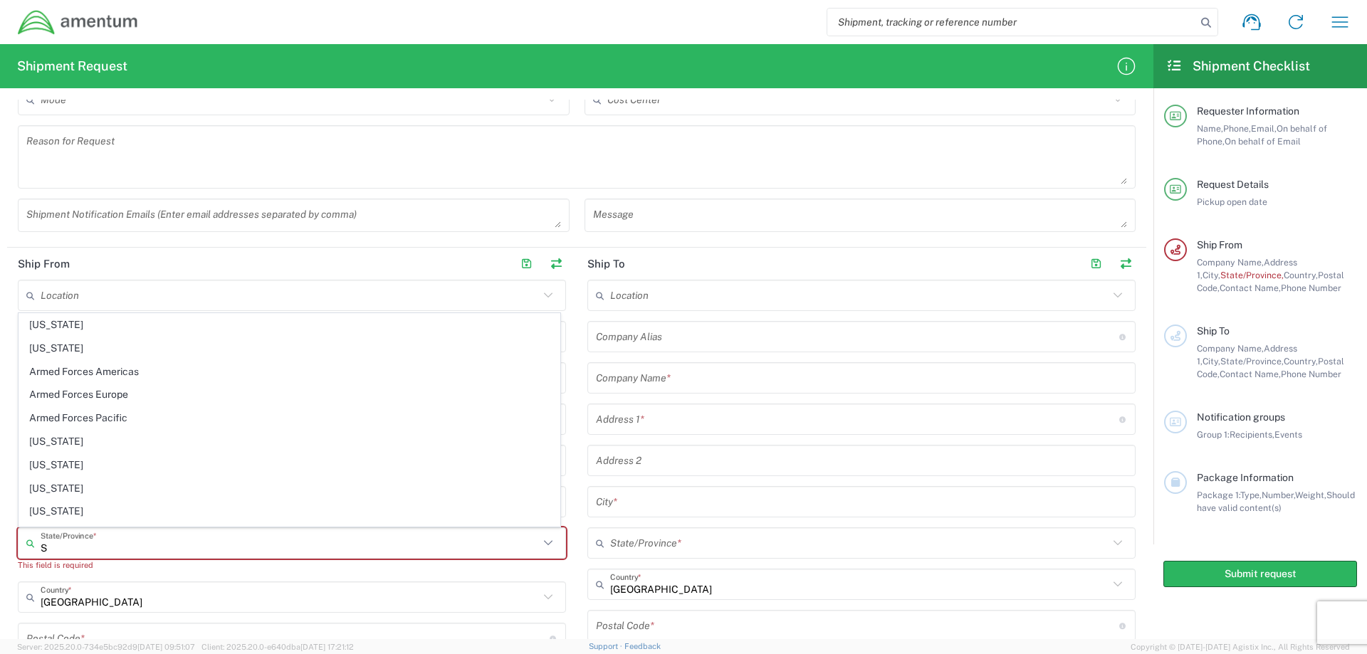
type input "SC"
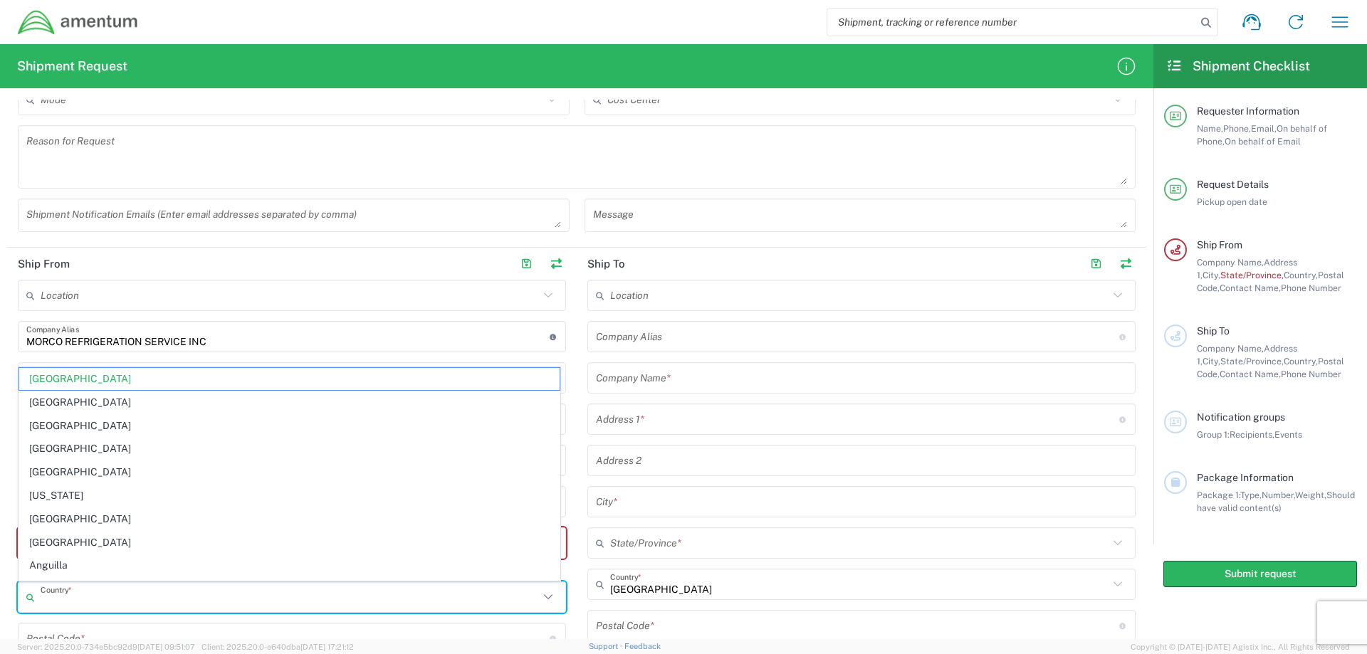
type input "[GEOGRAPHIC_DATA]"
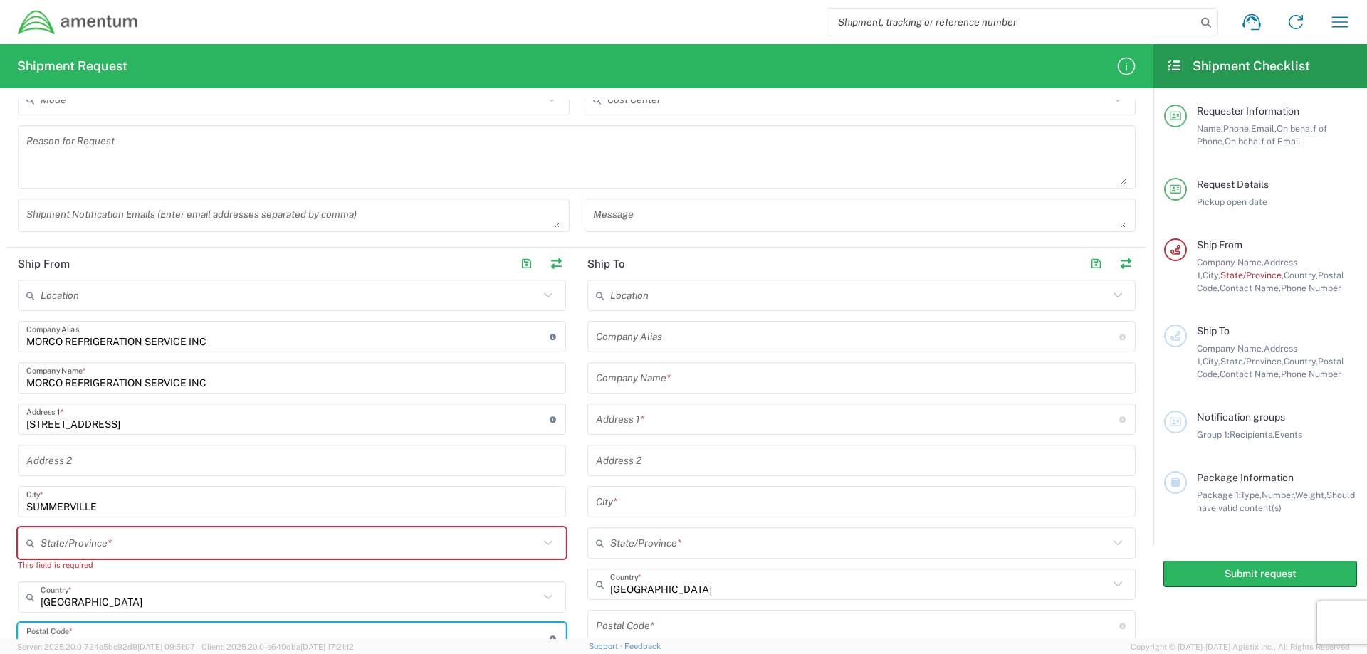
scroll to position [390, 0]
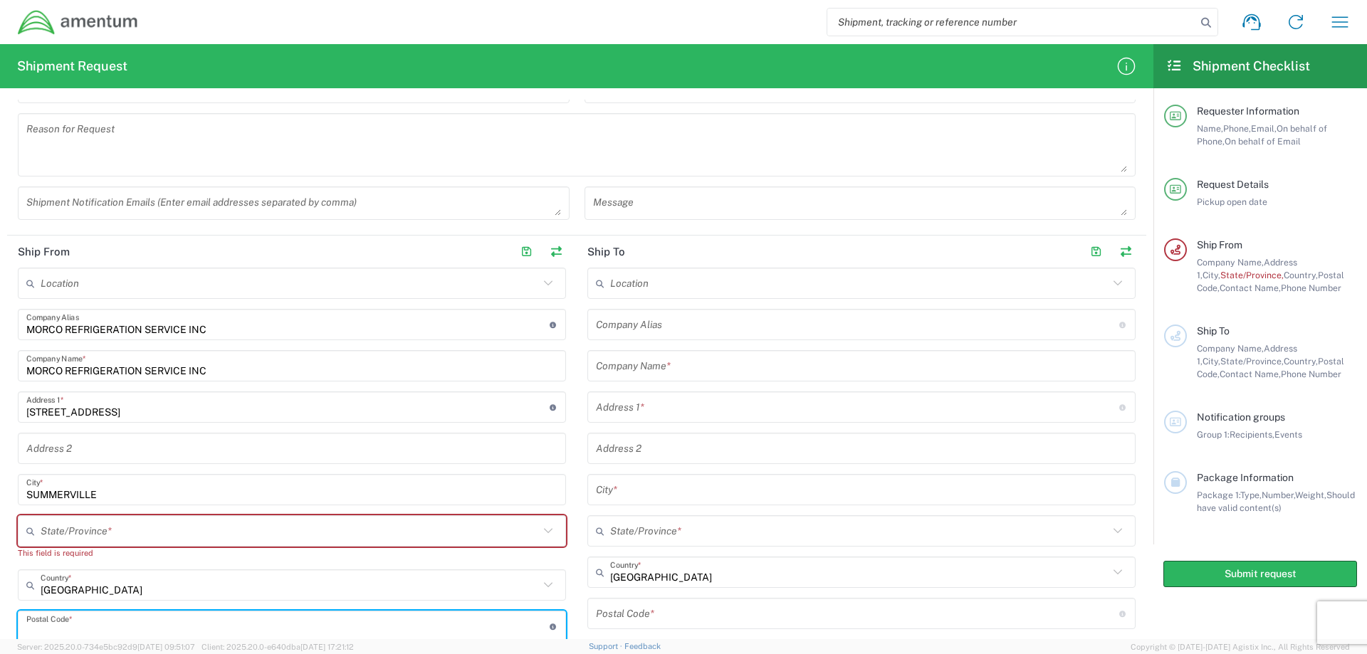
click at [80, 538] on input "text" at bounding box center [290, 531] width 499 height 25
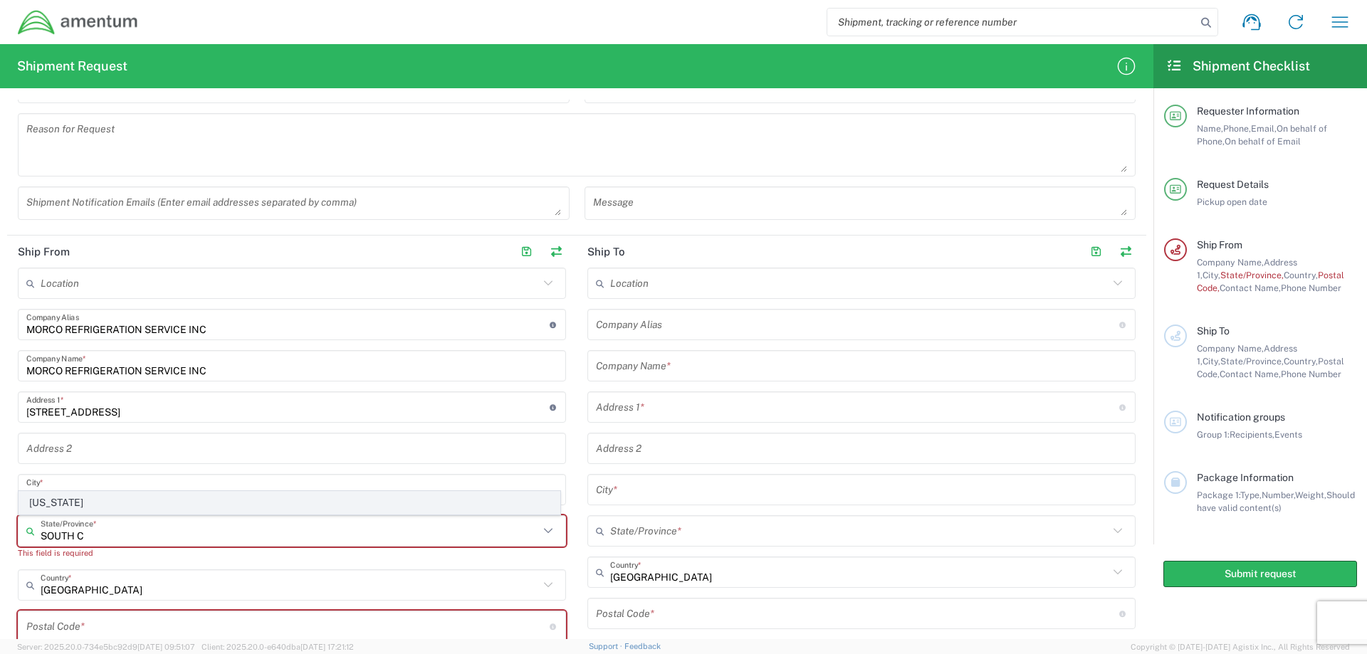
click at [86, 501] on span "[US_STATE]" at bounding box center [289, 503] width 541 height 22
type input "[US_STATE]"
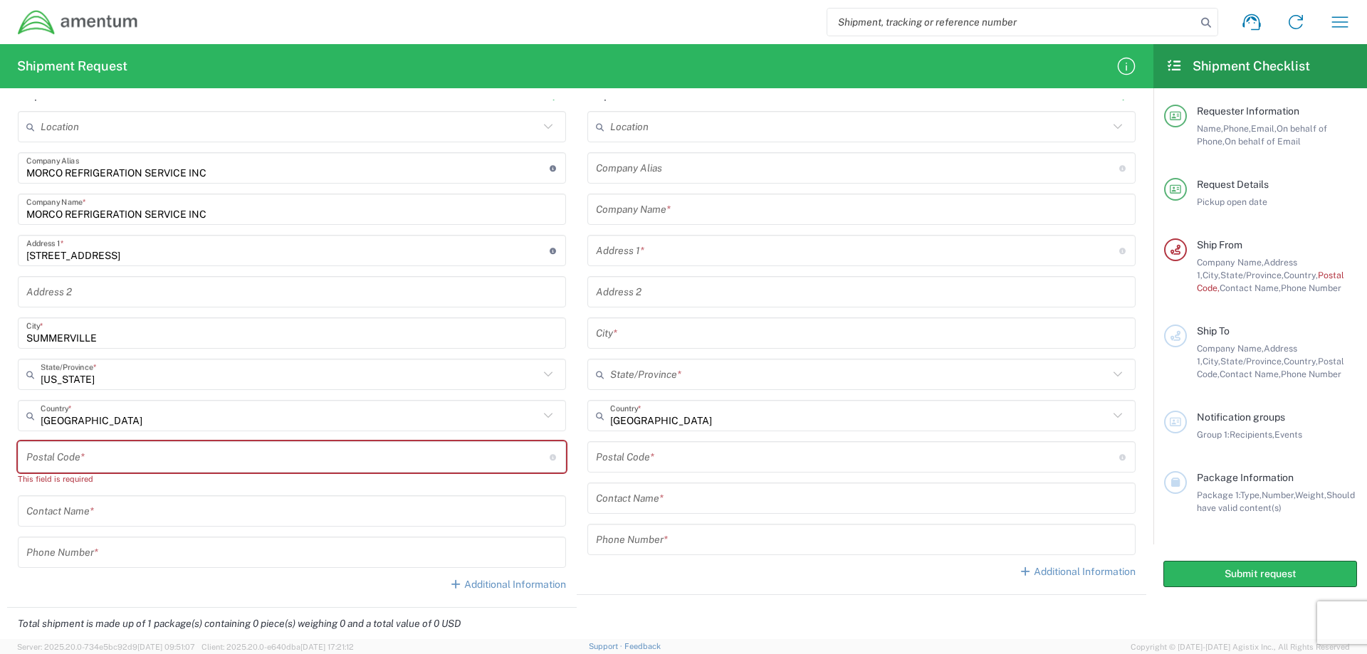
scroll to position [603, 0]
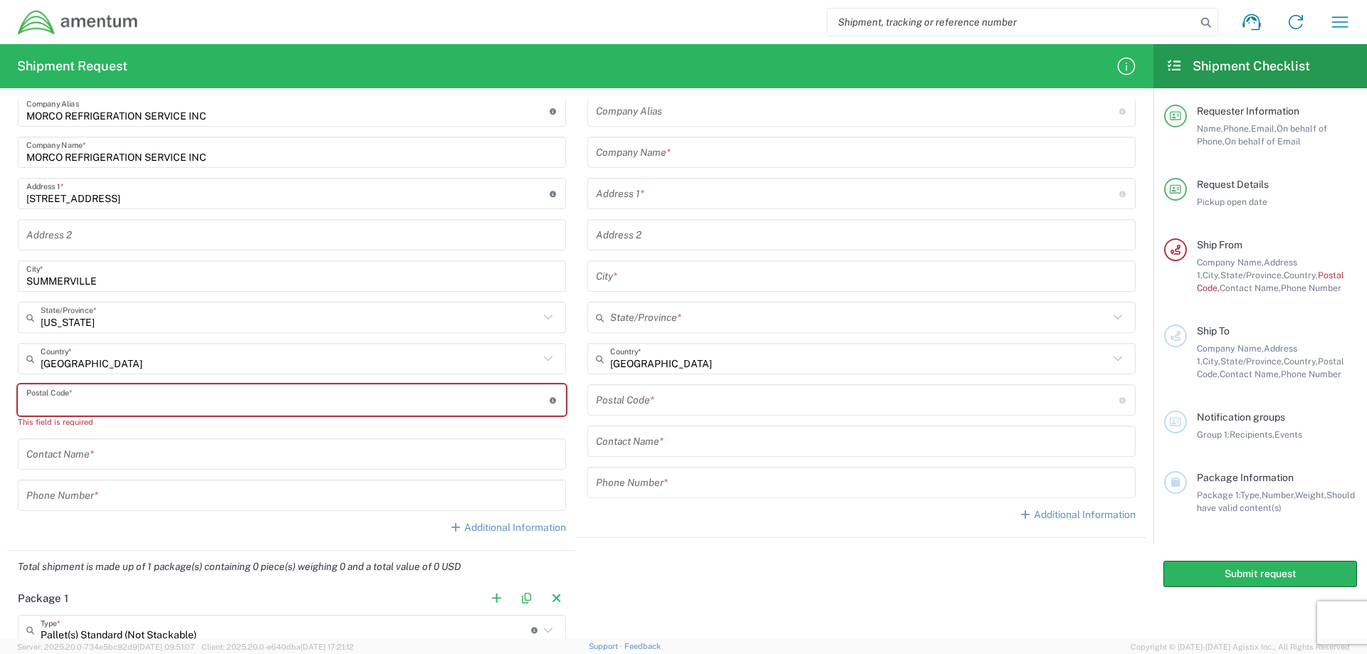
click at [88, 409] on input "undefined" at bounding box center [287, 400] width 523 height 25
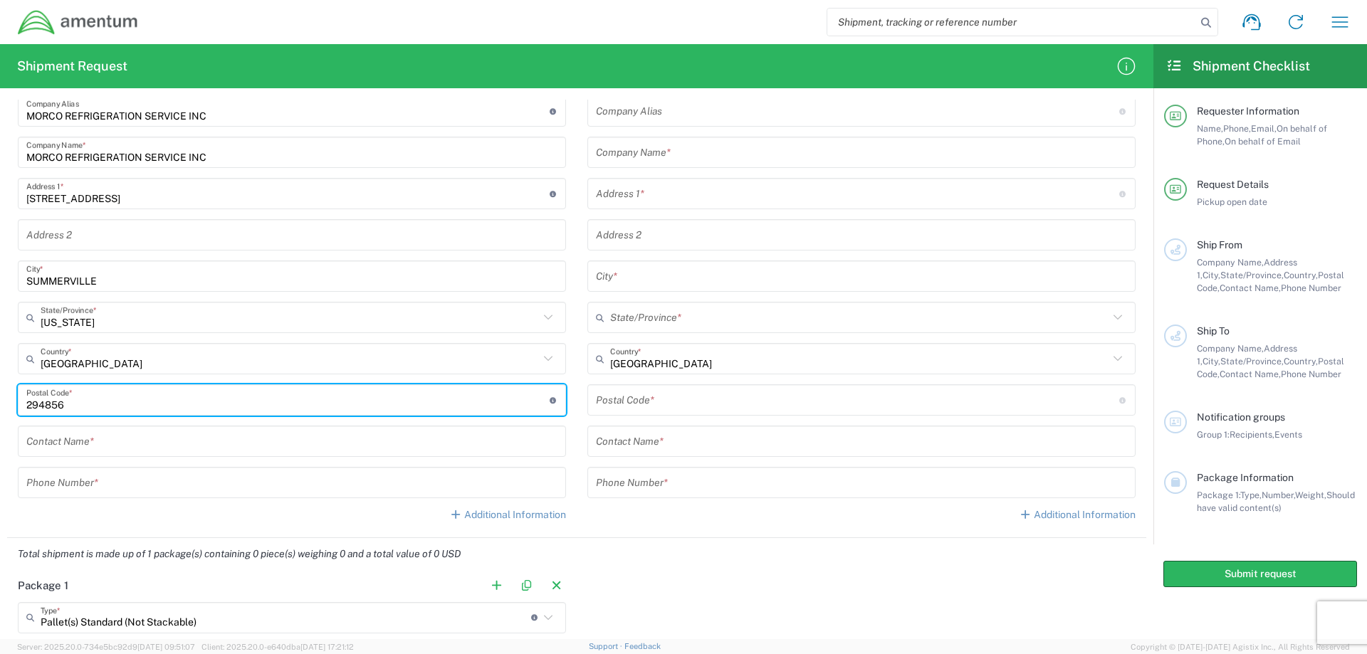
type input "294856"
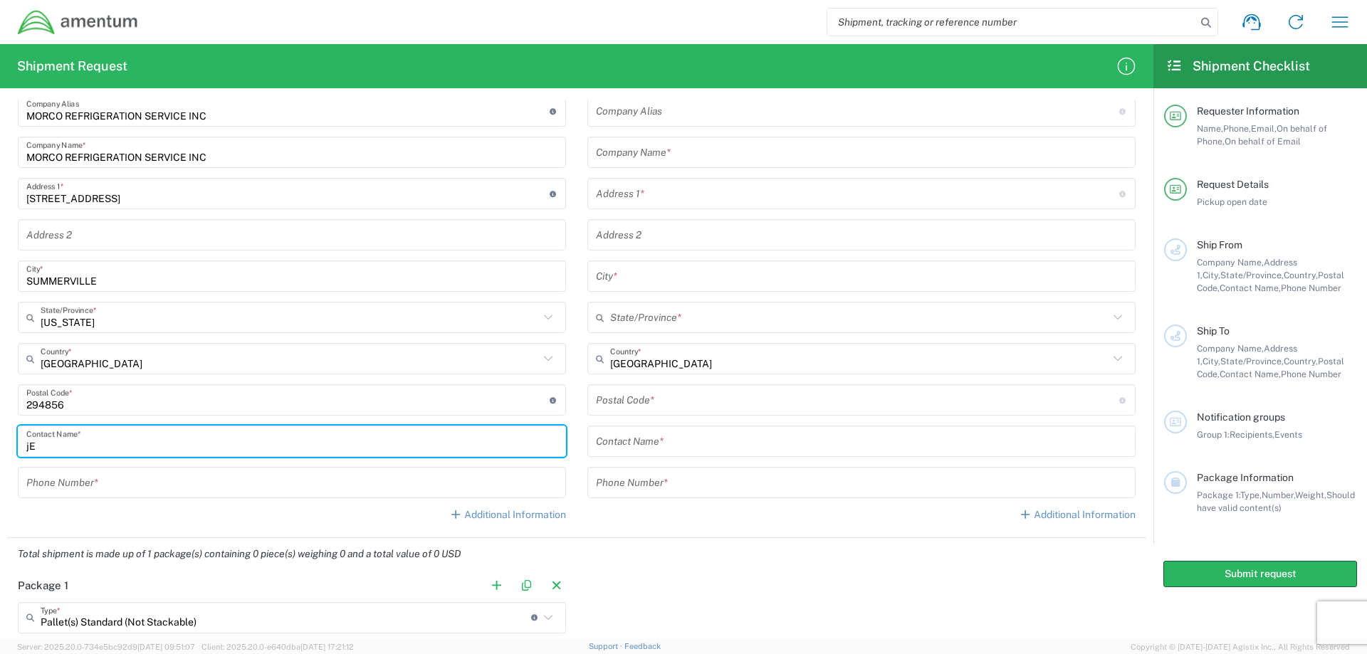
type input "j"
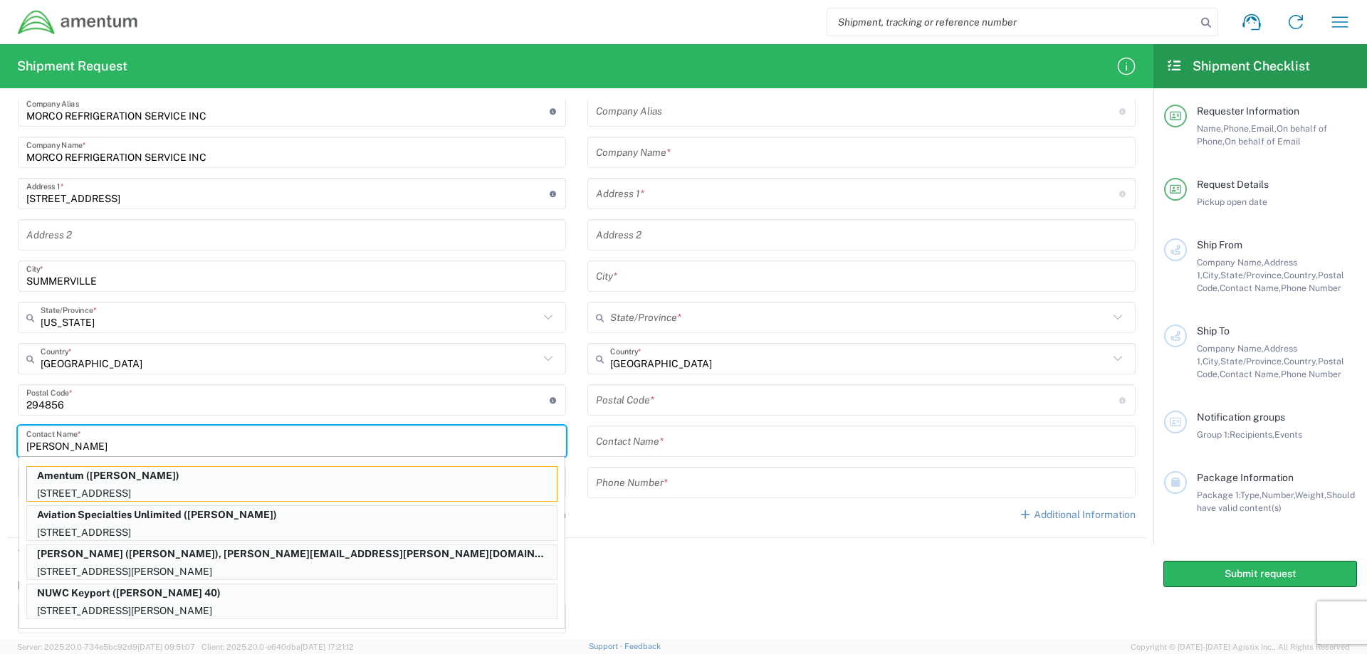
type input "[PERSON_NAME]"
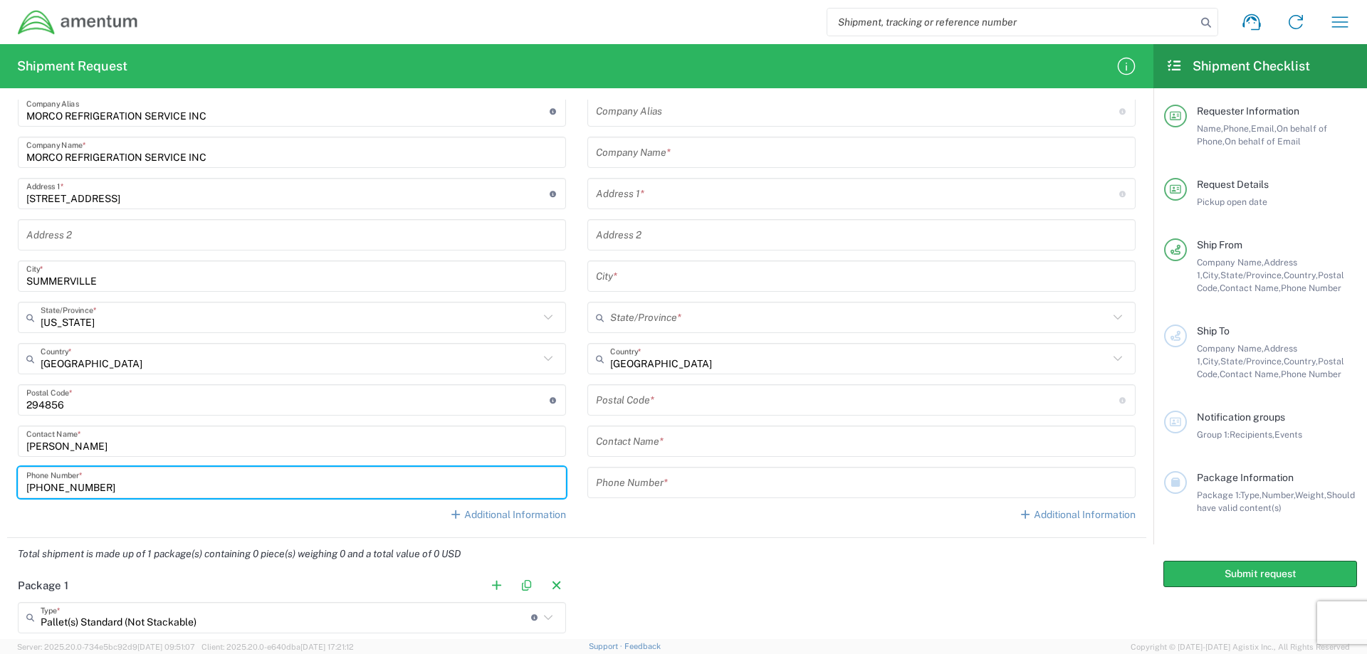
type input "[PHONE_NUMBER]"
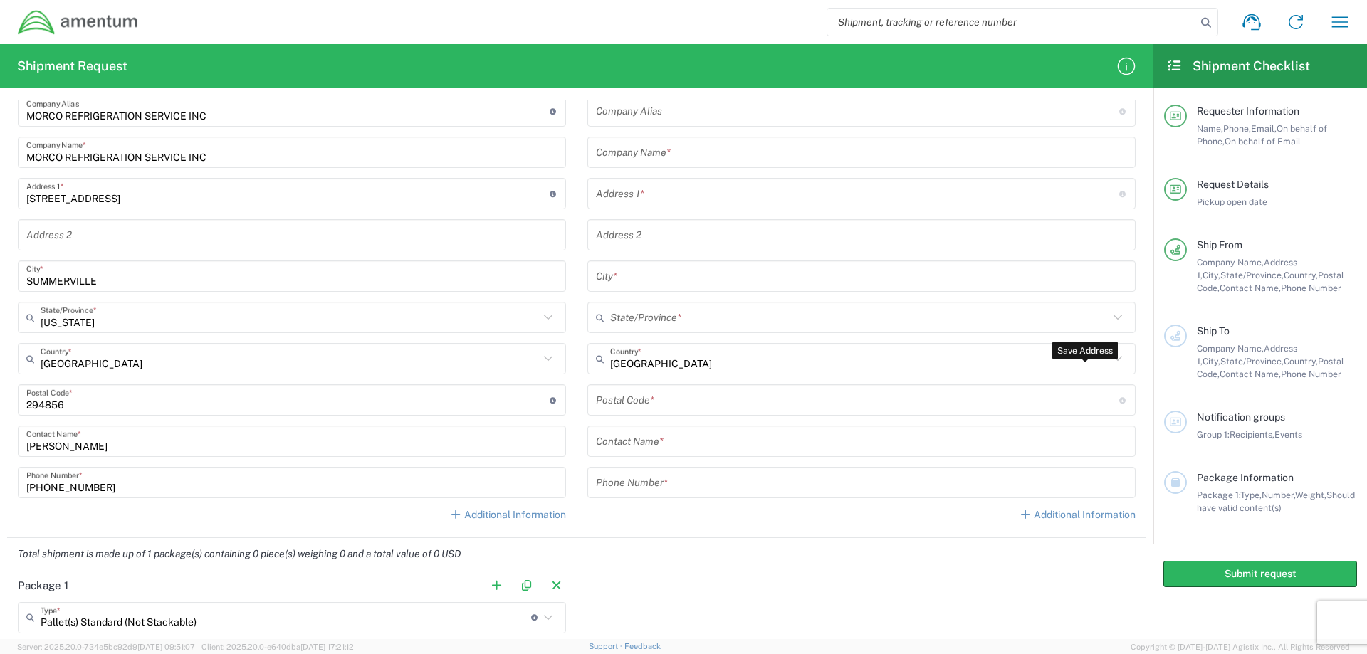
scroll to position [272, 0]
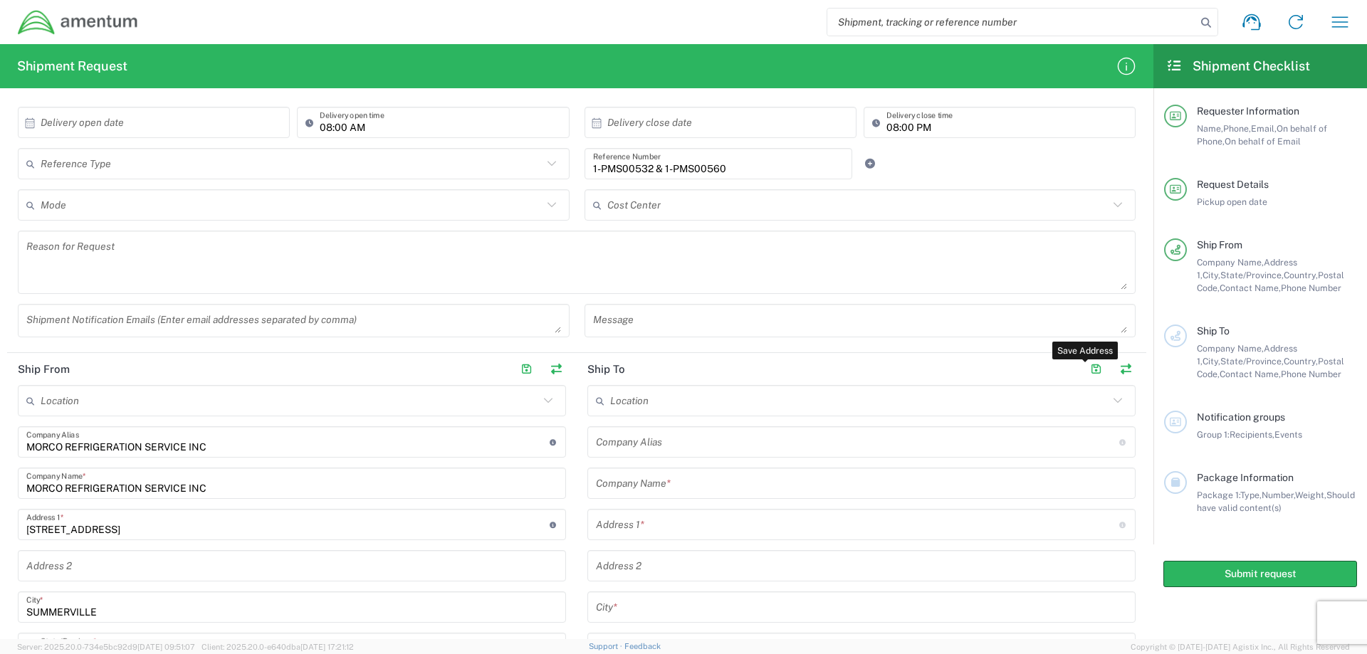
click at [711, 398] on input "text" at bounding box center [859, 401] width 499 height 25
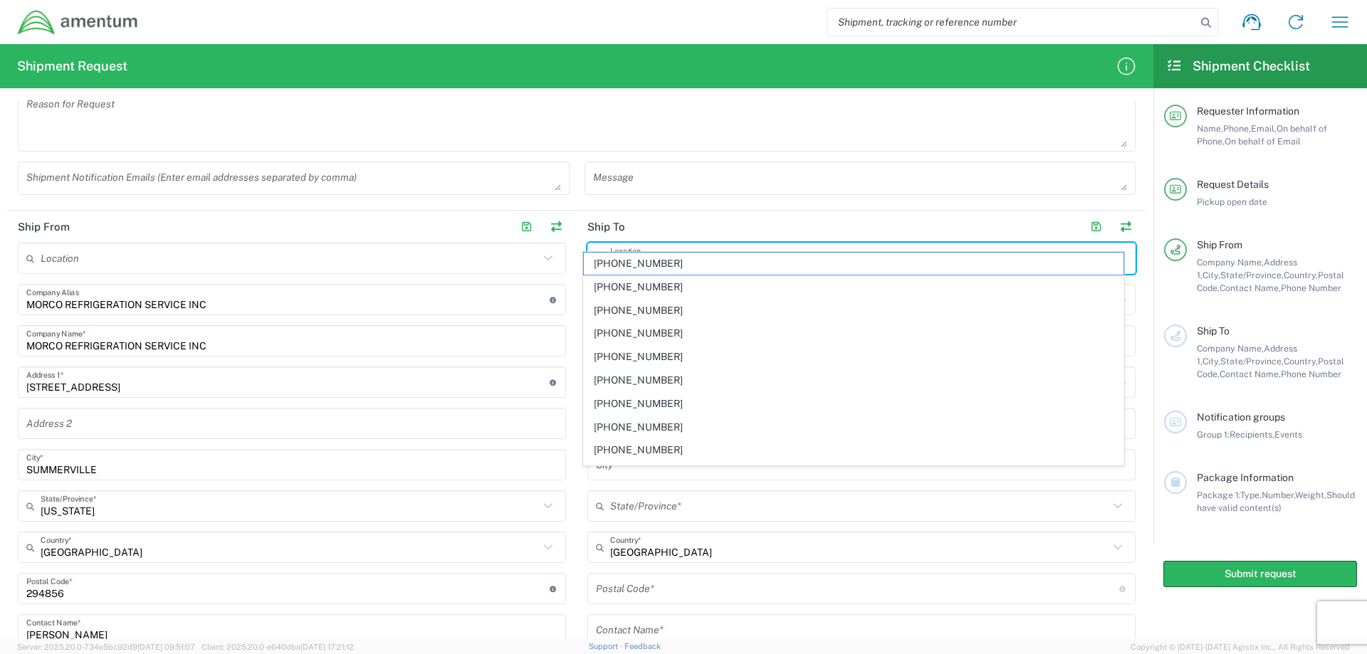
scroll to position [486, 0]
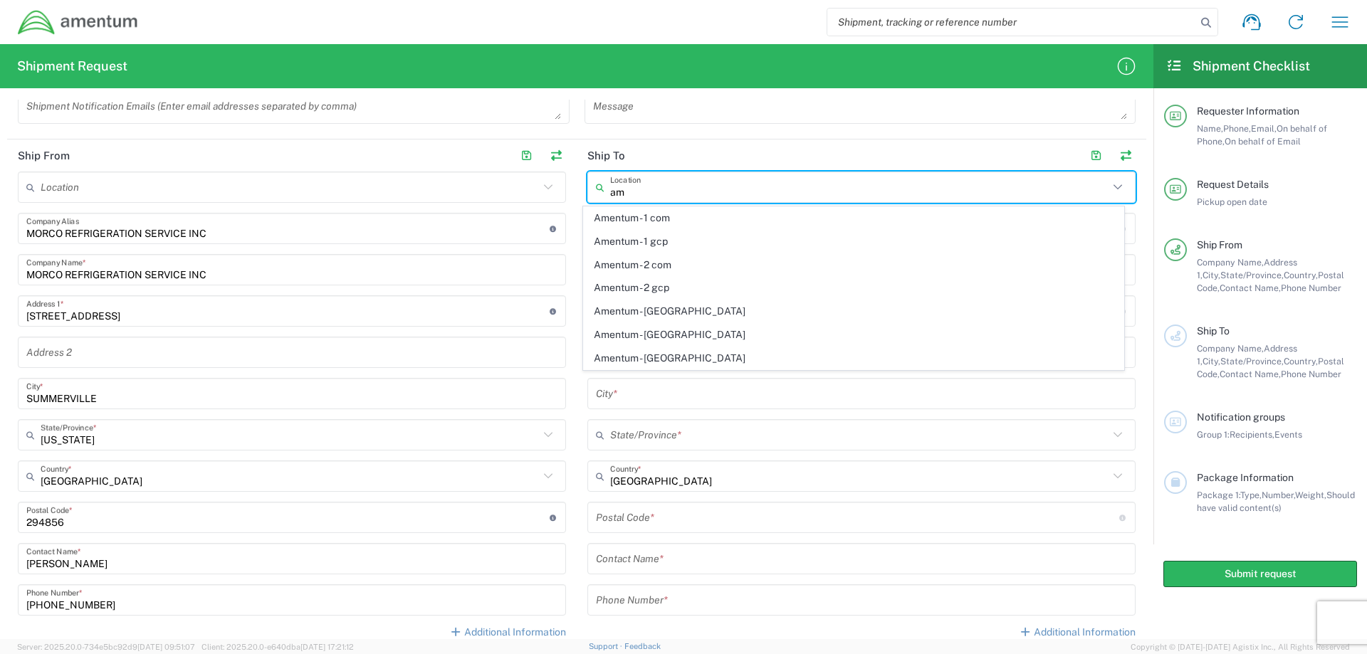
type input "a"
click at [667, 290] on span "Amentum - 2 gcp" at bounding box center [854, 288] width 541 height 22
type input "Amentum - 2 gcp"
type input "Amentum Services, Inc."
type input "[STREET_ADDRESS]"
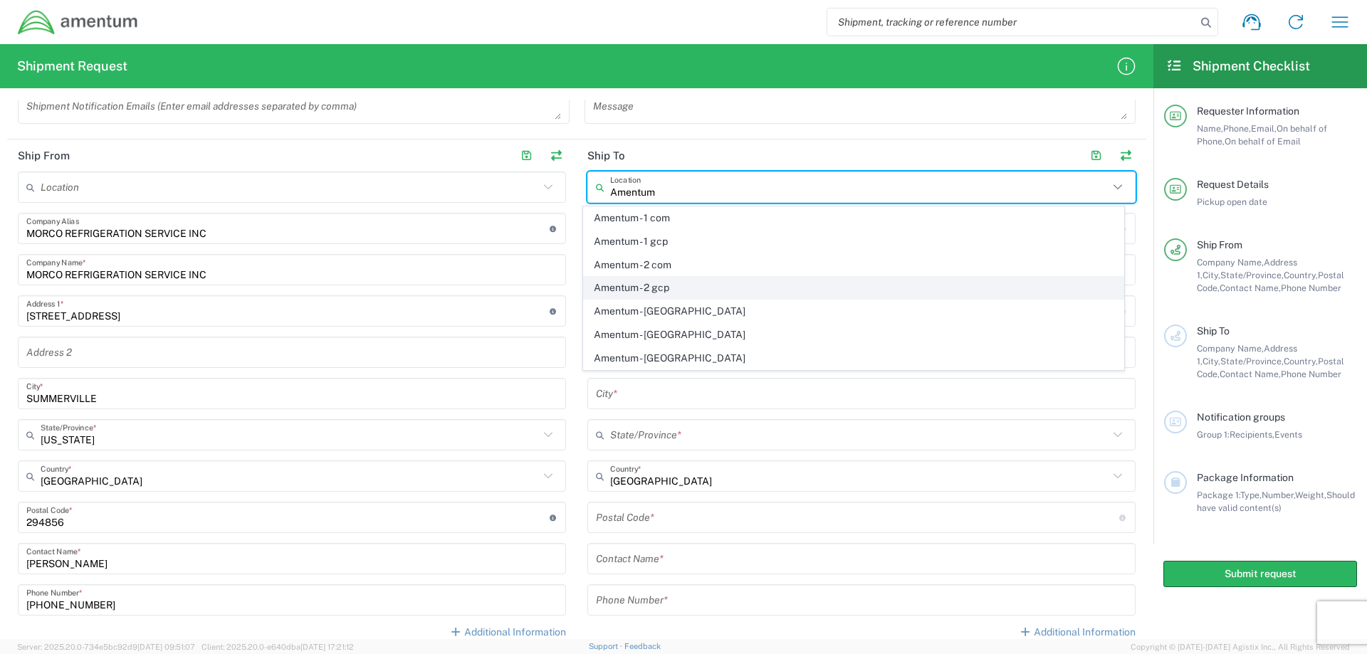
type input "[GEOGRAPHIC_DATA]"
type input "[US_STATE]"
type input "76177"
type input "[PHONE_NUMBER]"
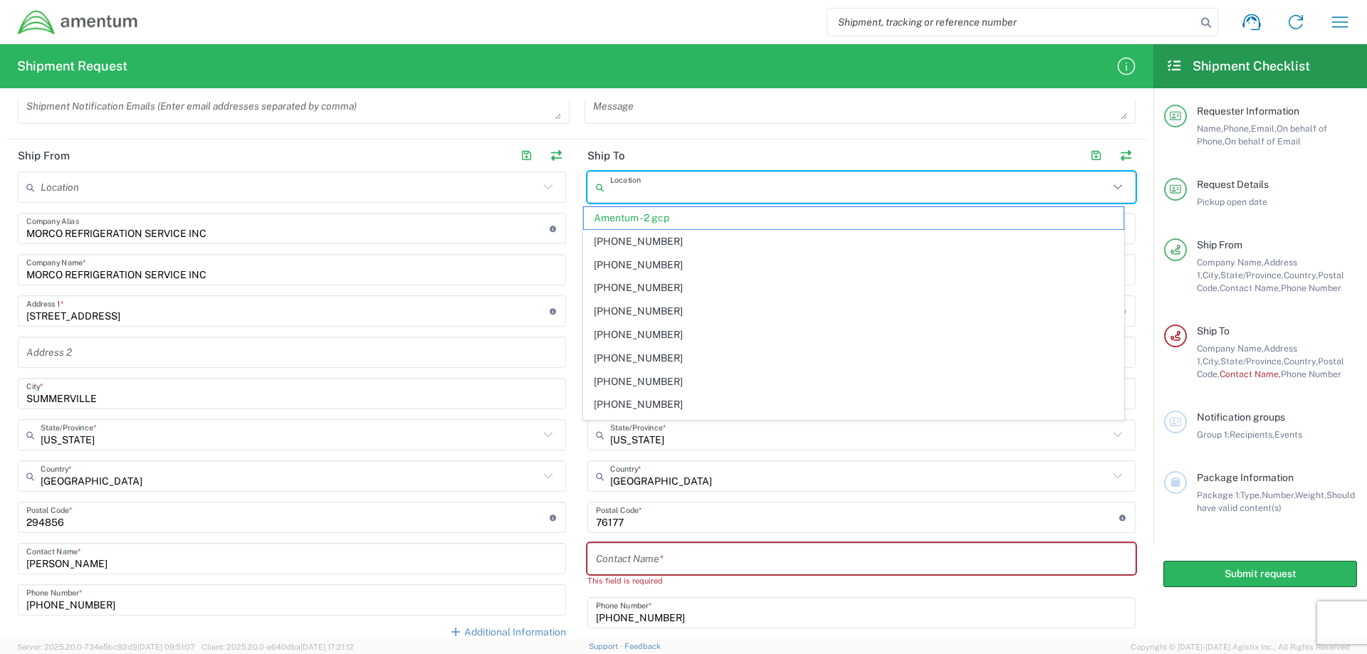
click at [675, 196] on input "text" at bounding box center [859, 187] width 499 height 25
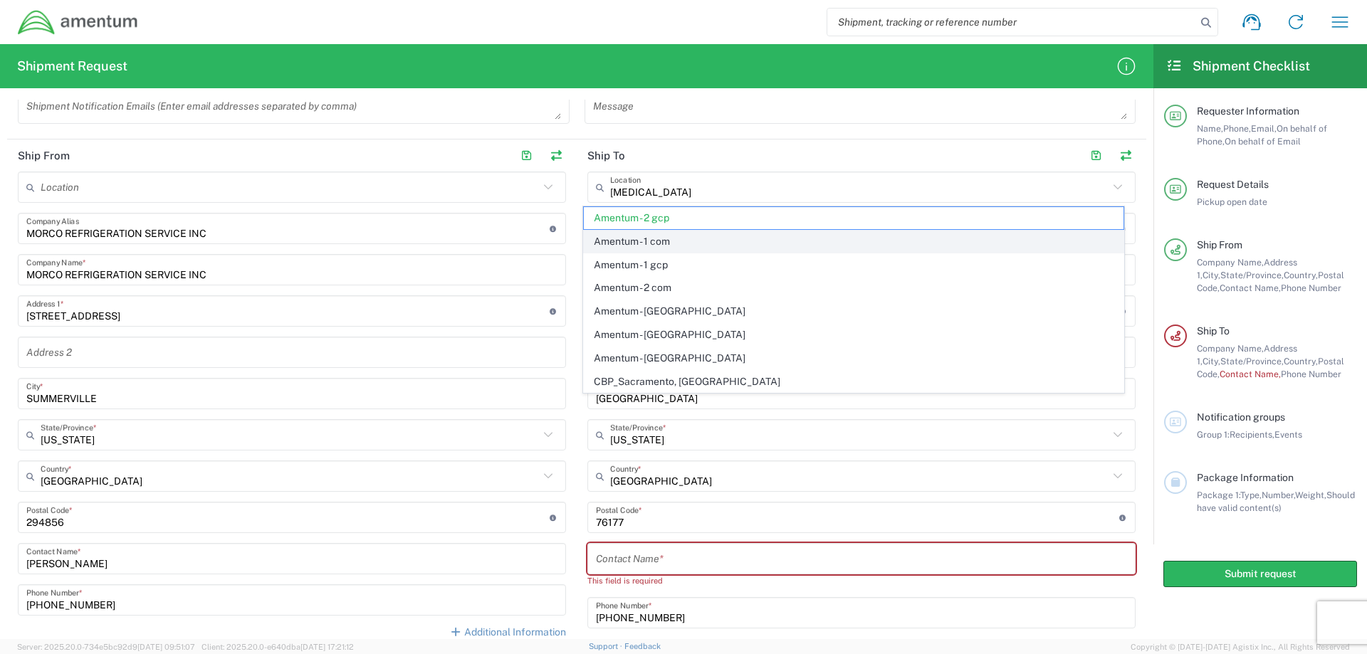
click at [659, 241] on span "Amentum - 1 com" at bounding box center [854, 242] width 541 height 22
type input "Amentum - 1 com"
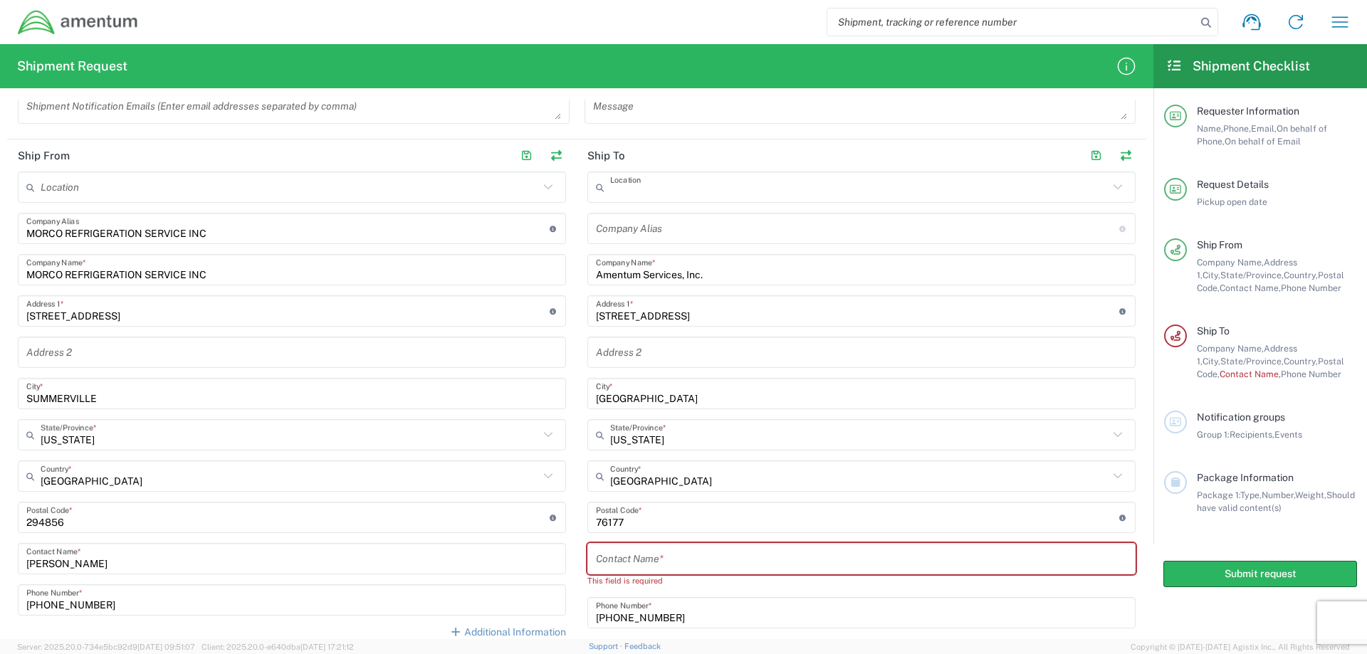
click at [692, 191] on input "text" at bounding box center [859, 187] width 499 height 25
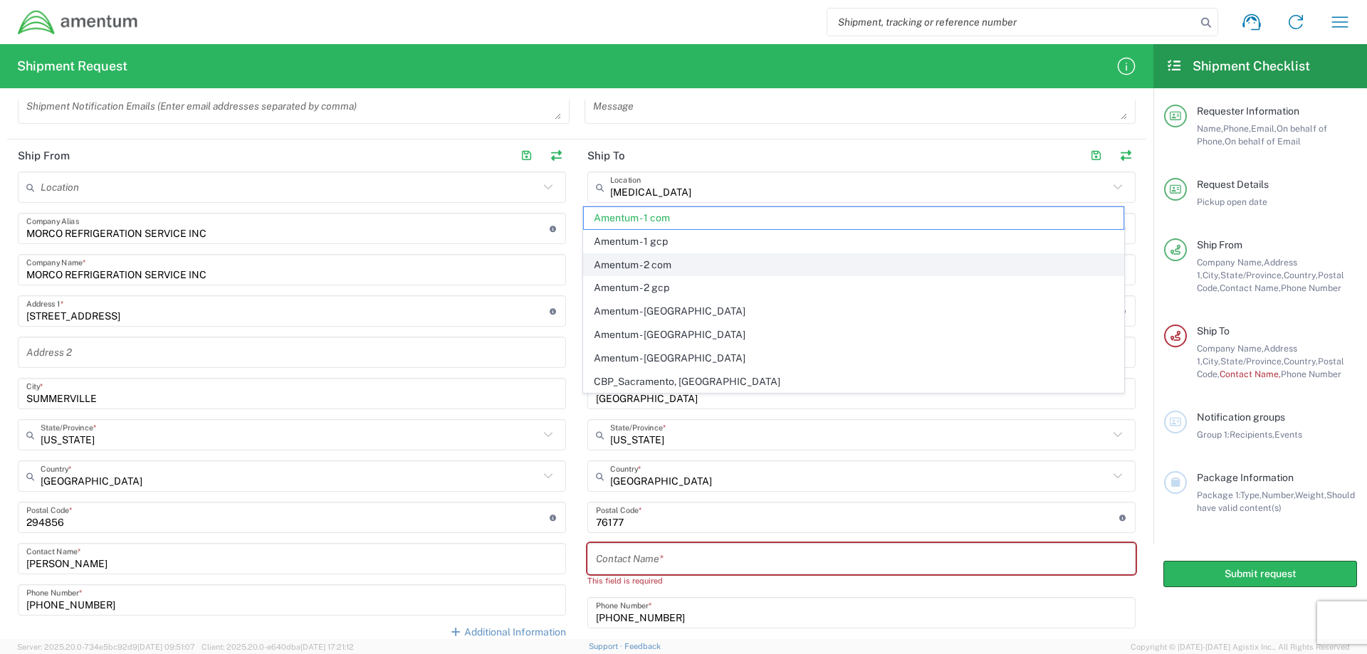
click at [629, 263] on span "Amentum - 2 com" at bounding box center [854, 265] width 541 height 22
type input "Amentum - 2 com"
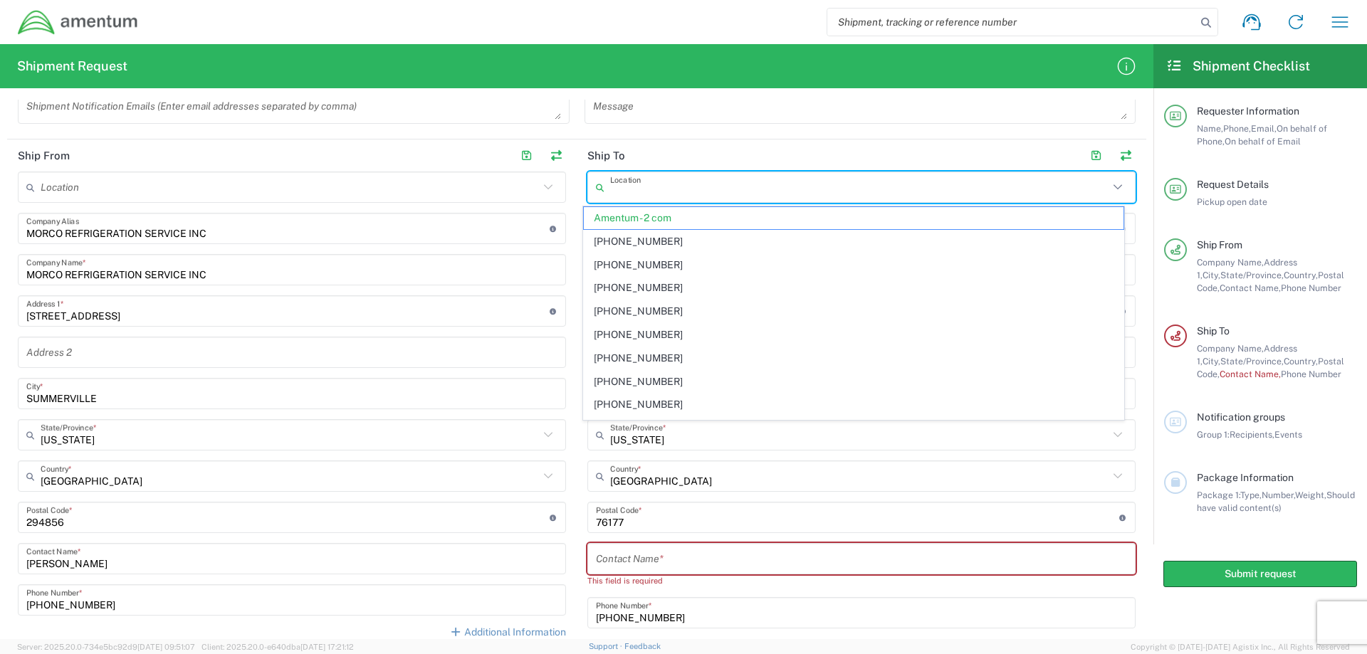
click at [695, 188] on input "text" at bounding box center [859, 187] width 499 height 25
click at [675, 221] on span "Amentum - 2 com" at bounding box center [854, 218] width 541 height 22
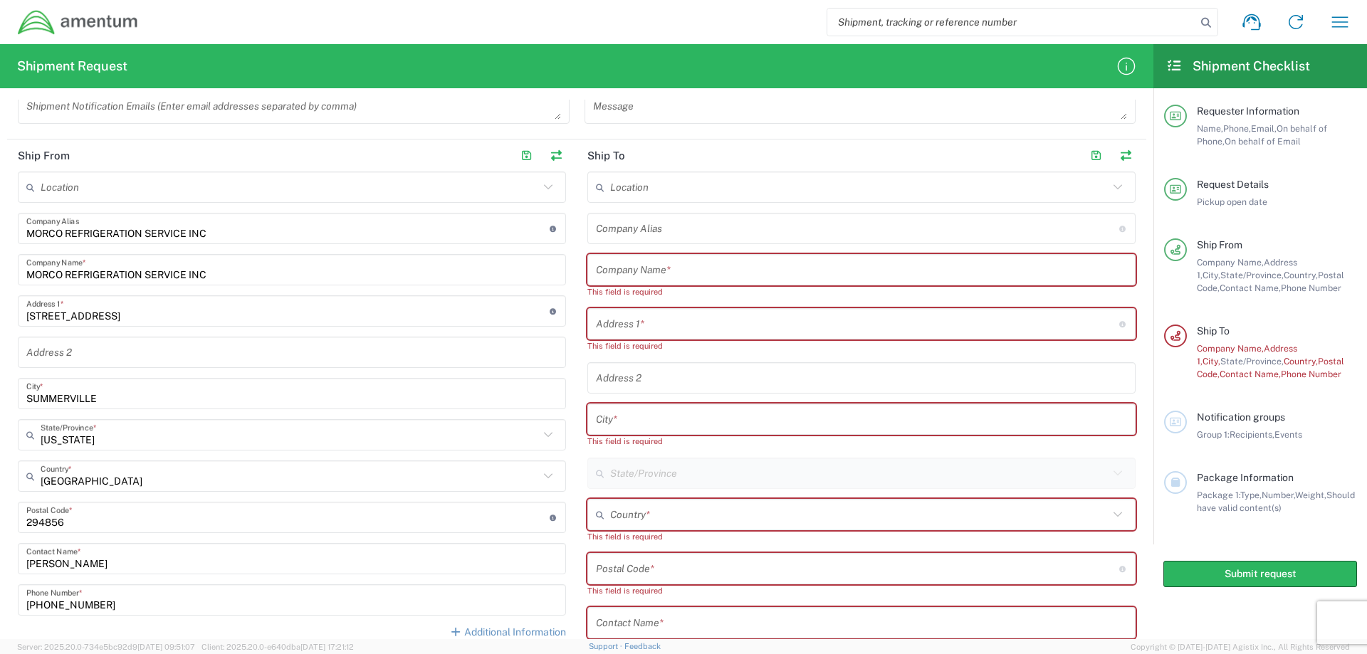
click at [657, 183] on input "text" at bounding box center [859, 187] width 499 height 25
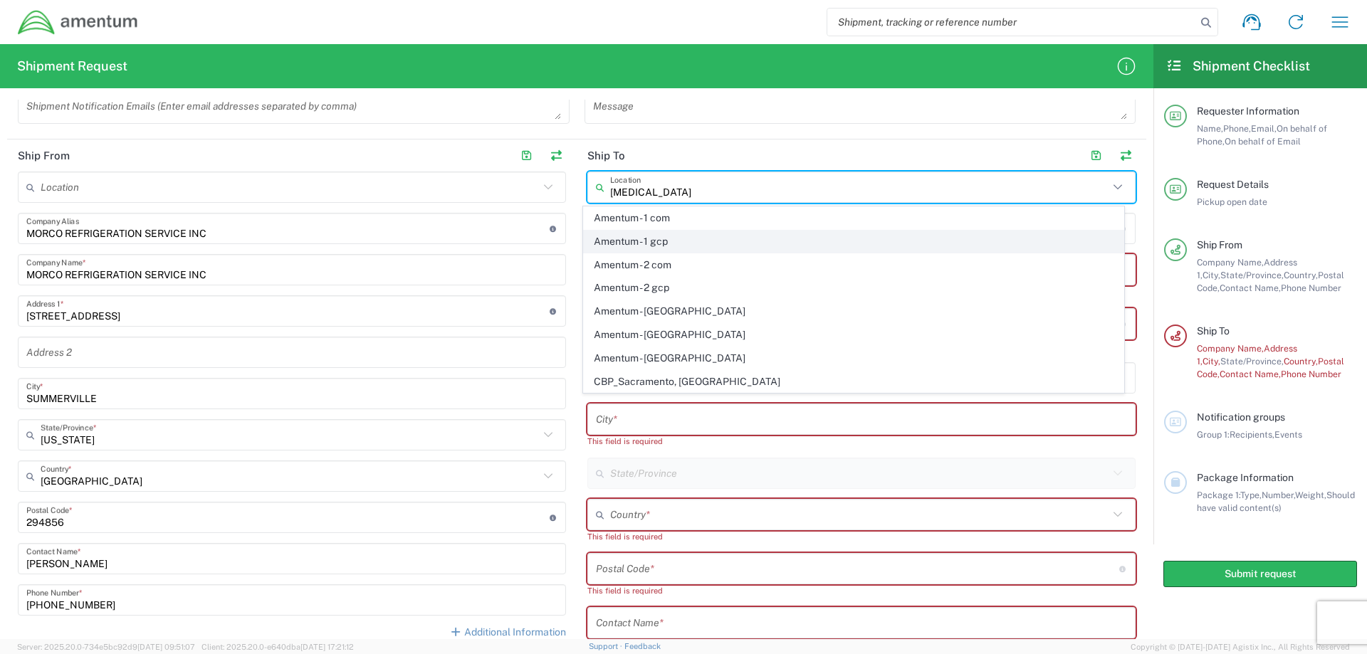
click at [633, 241] on span "Amentum - 1 gcp" at bounding box center [854, 242] width 541 height 22
type input "Amentum - 1 gcp"
type input "Amentum Services, Inc."
type input "[STREET_ADDRESS]"
type input "[GEOGRAPHIC_DATA]"
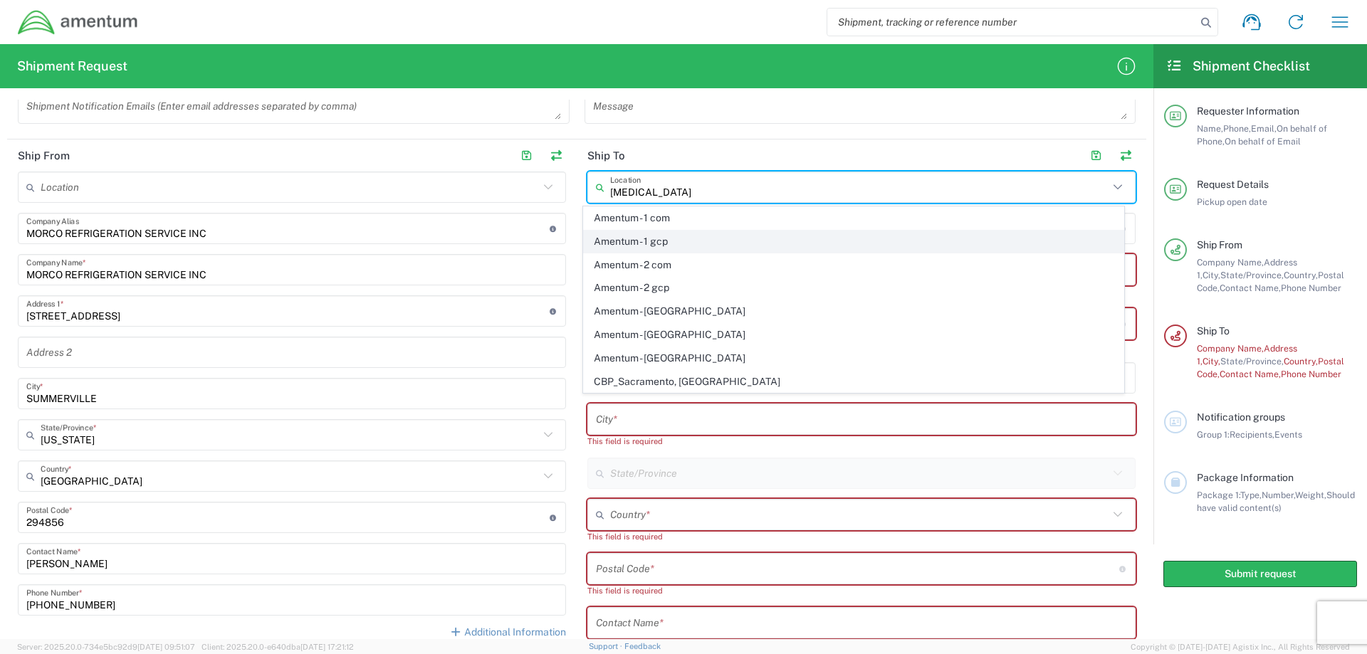
type input "[GEOGRAPHIC_DATA]"
type input "76177"
type input "[PHONE_NUMBER]"
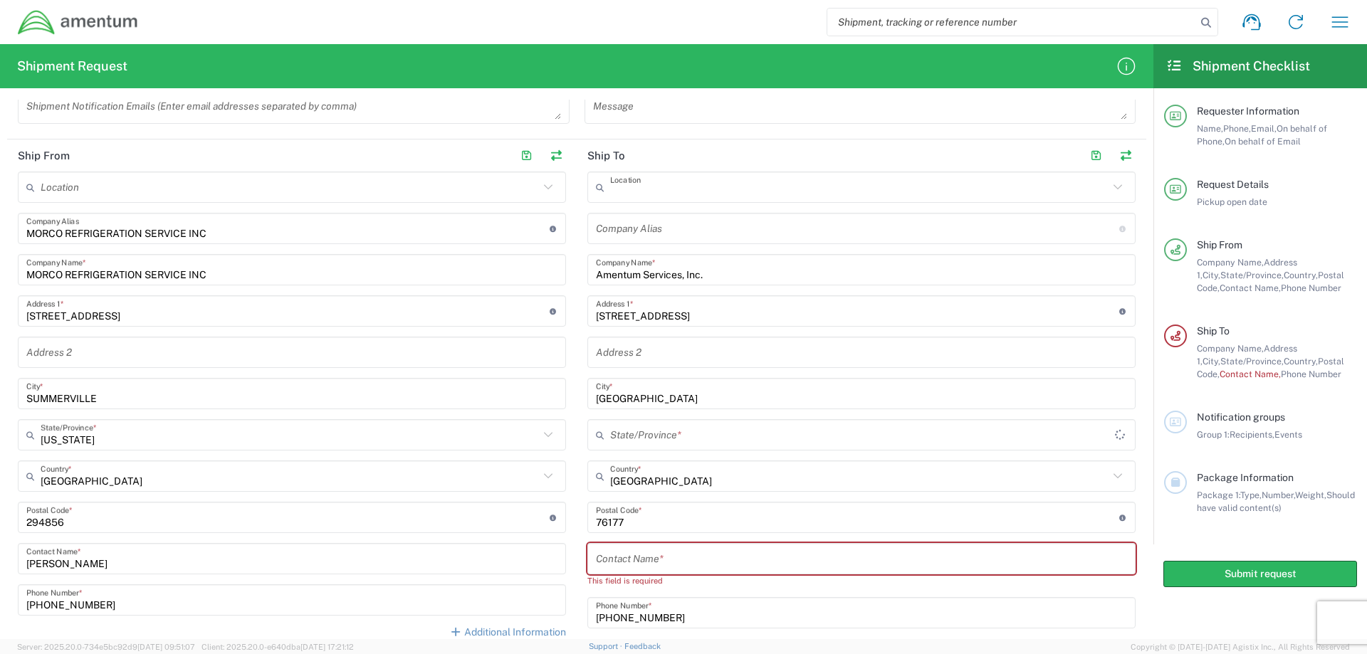
click at [692, 192] on input "text" at bounding box center [859, 187] width 499 height 25
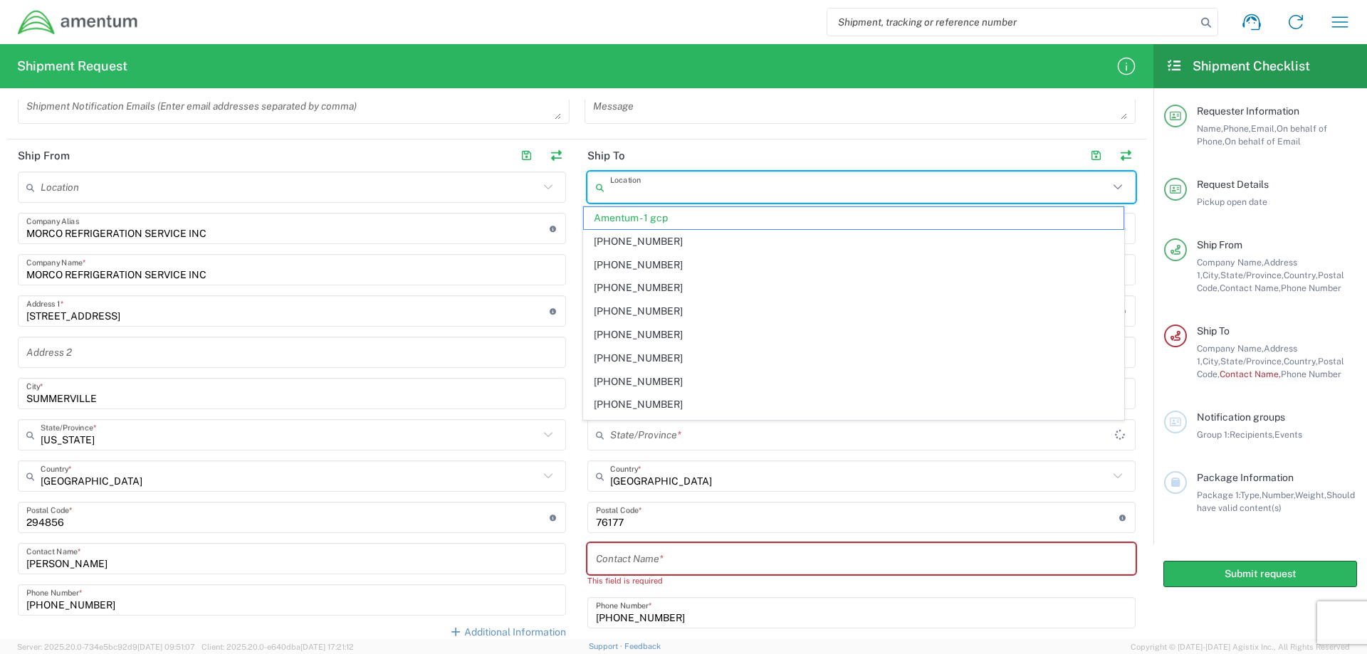
type input "[US_STATE]"
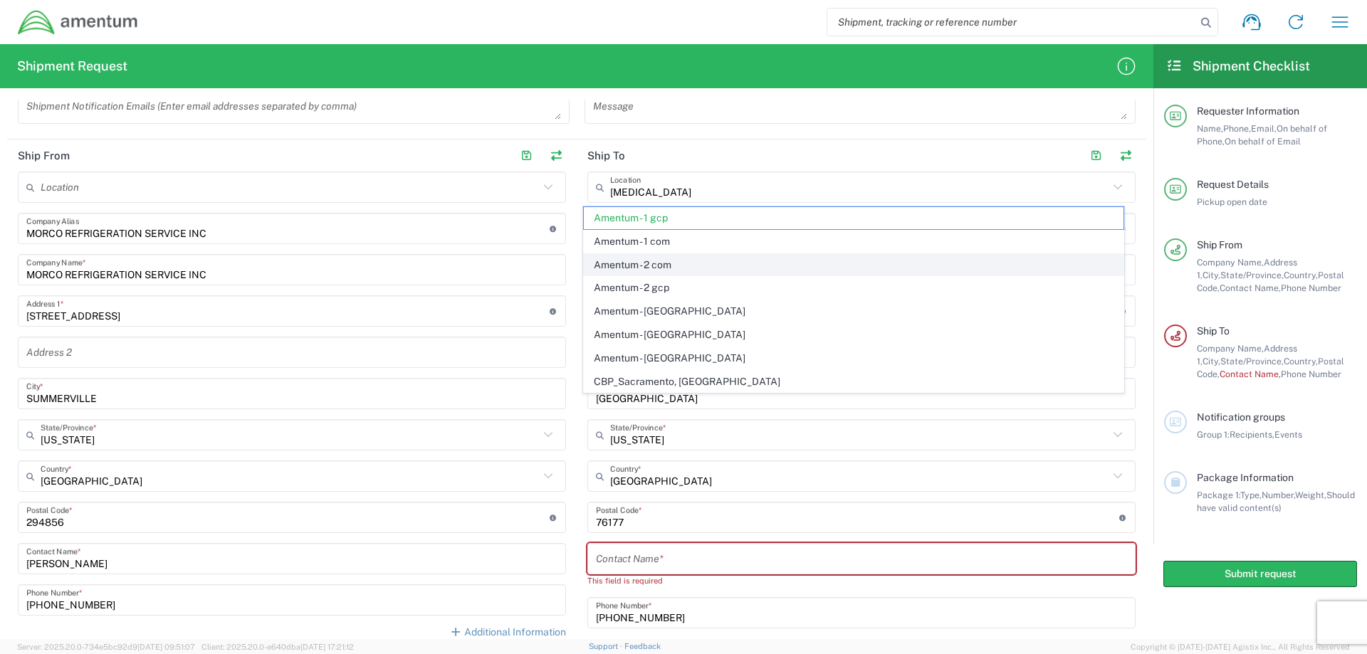
click at [632, 265] on span "Amentum - 2 com" at bounding box center [854, 265] width 541 height 22
type input "Amentum - 2 com"
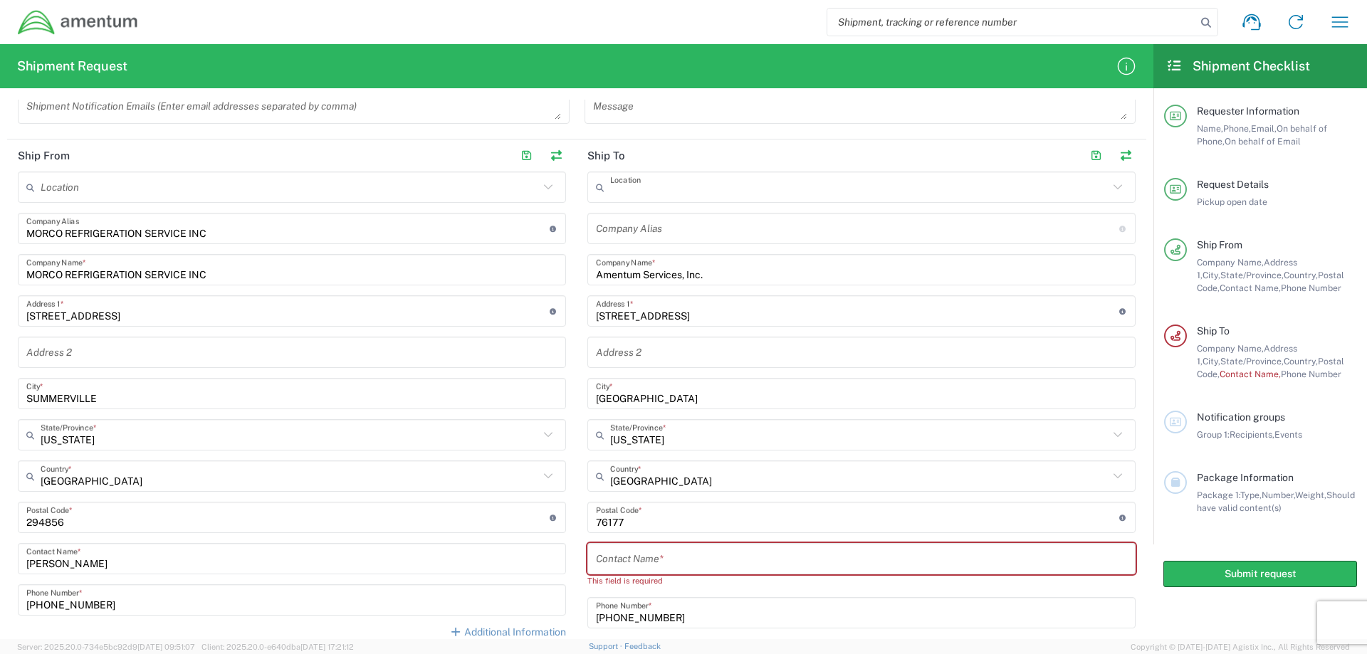
click at [685, 190] on input "text" at bounding box center [859, 187] width 499 height 25
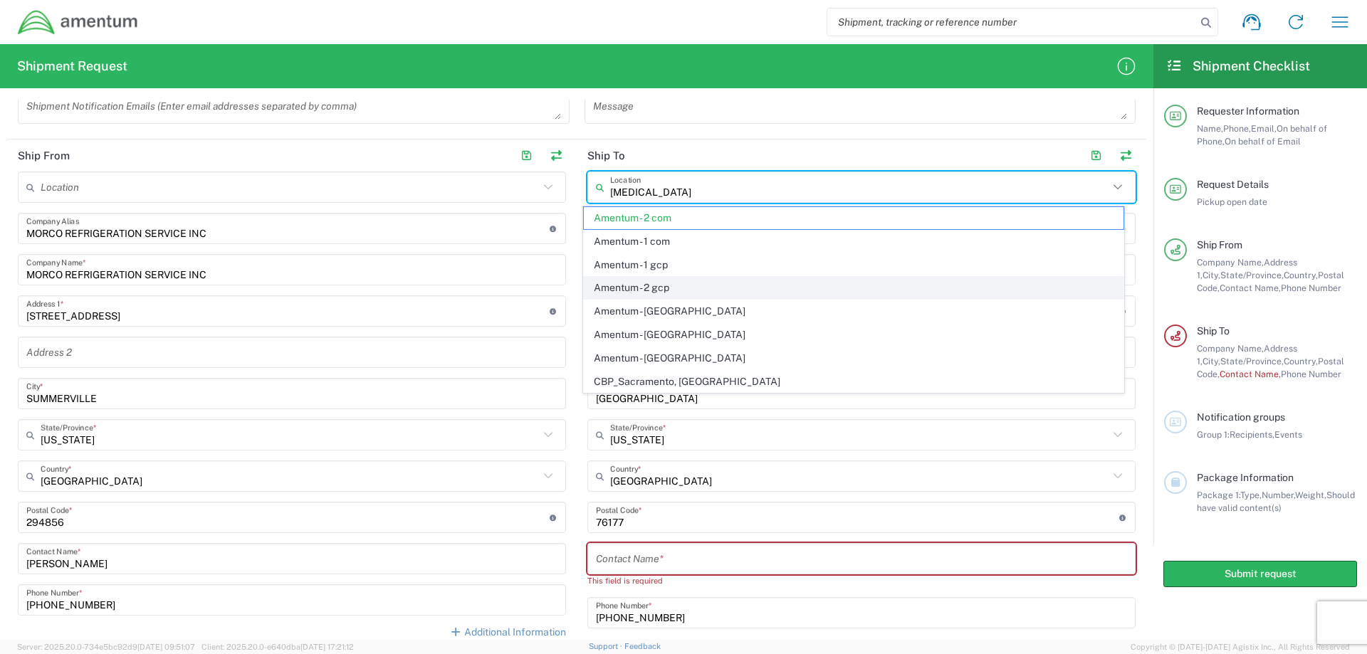
click at [629, 288] on span "Amentum - 2 gcp" at bounding box center [854, 288] width 541 height 22
type input "Amentum - 2 gcp"
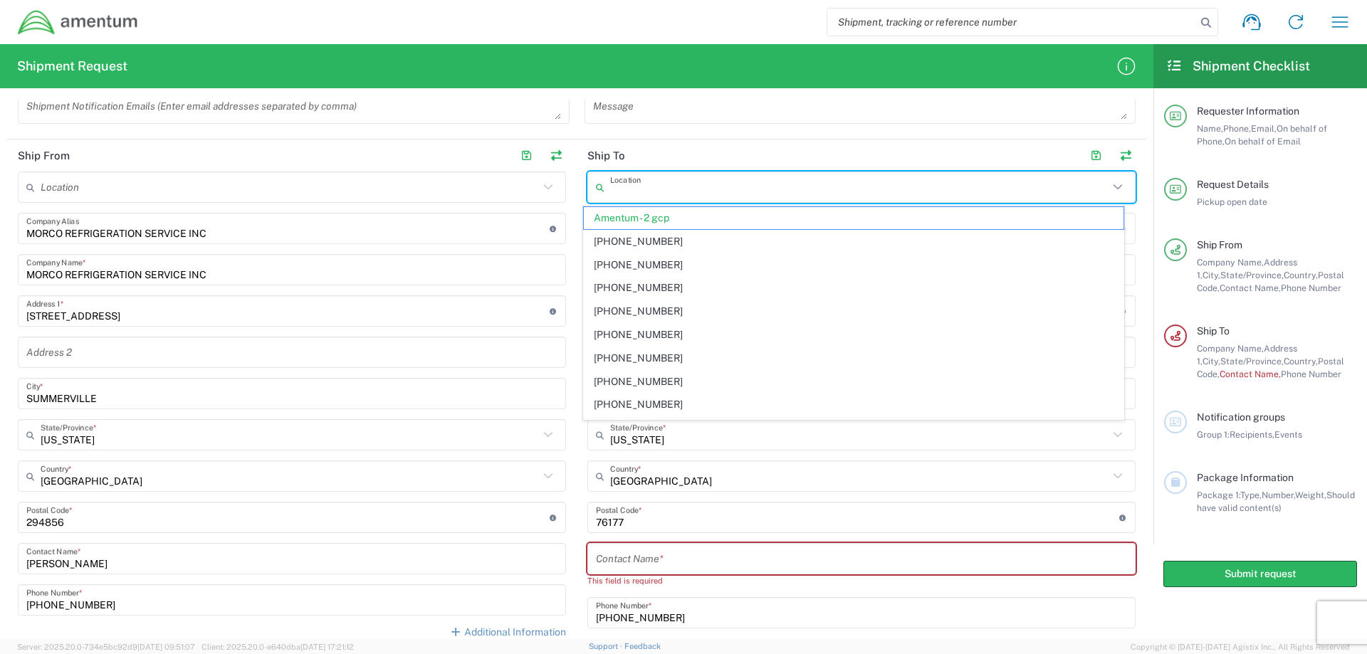
click at [688, 195] on input "text" at bounding box center [859, 187] width 499 height 25
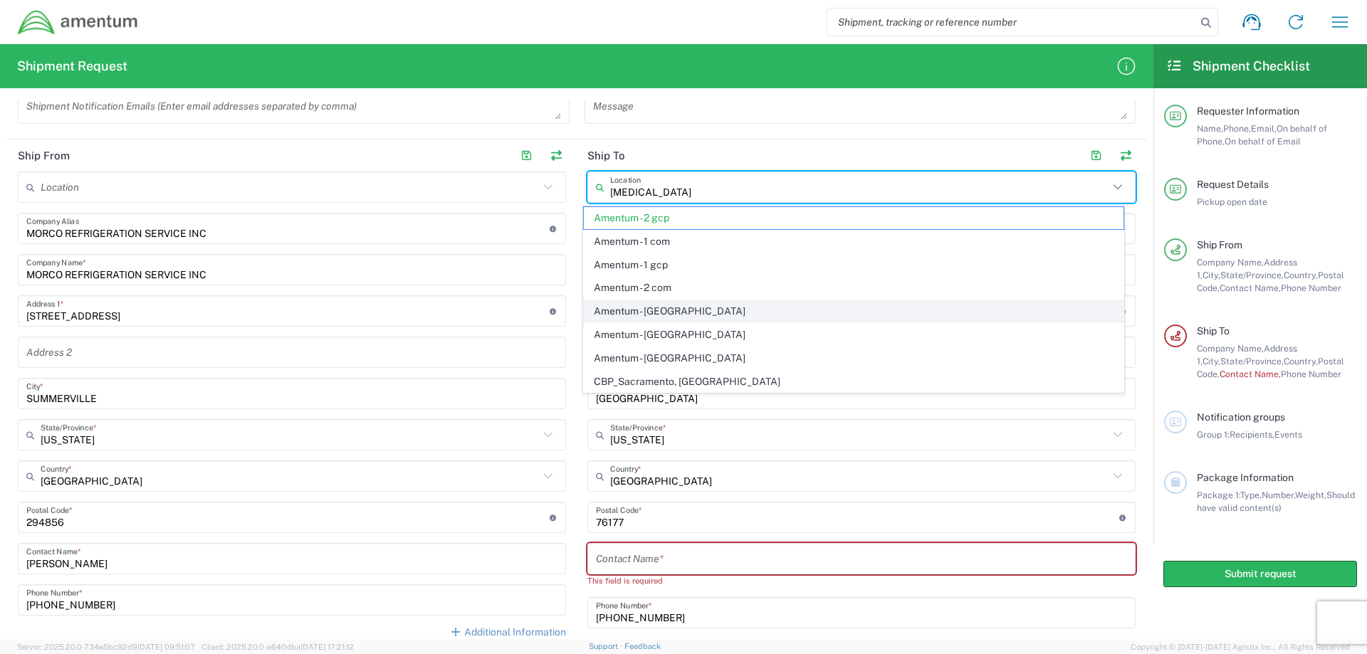
click at [656, 310] on span "Amentum - [GEOGRAPHIC_DATA]" at bounding box center [854, 312] width 541 height 22
type input "Amentum - [GEOGRAPHIC_DATA]"
type input "[STREET_ADDRESS][PERSON_NAME]"
type input "[GEOGRAPHIC_DATA]"
type input "[US_STATE]"
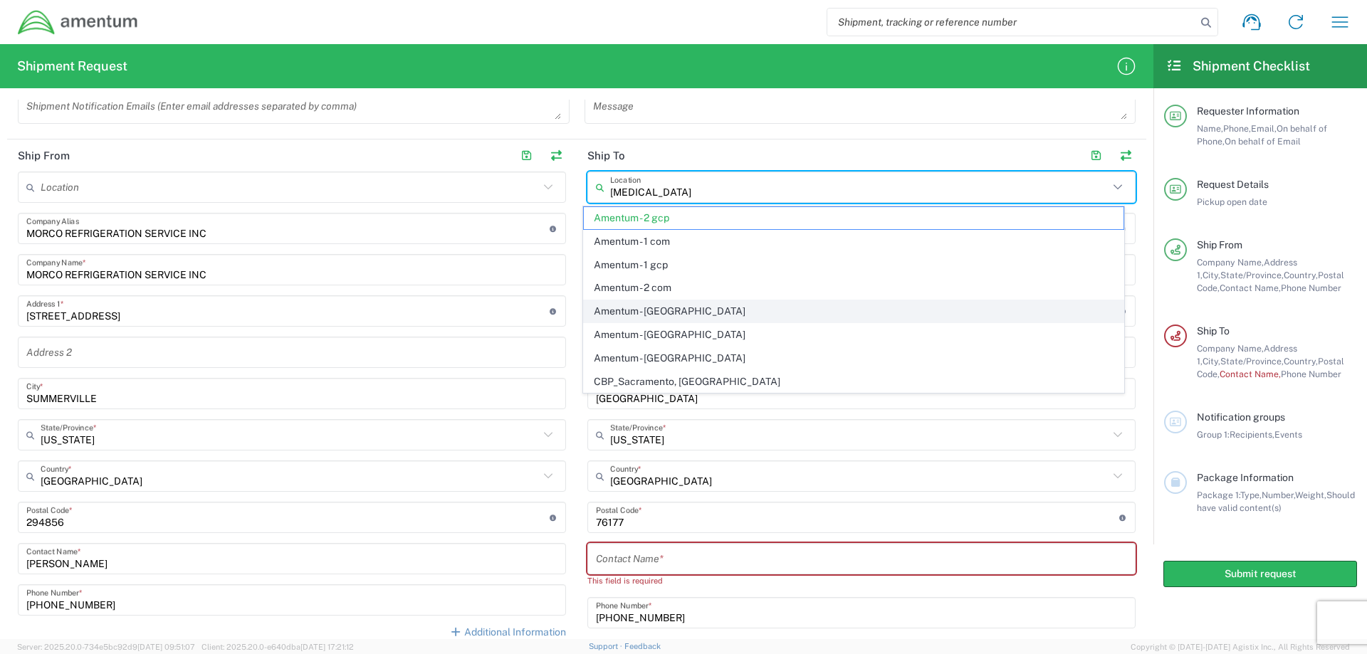
type input "20876"
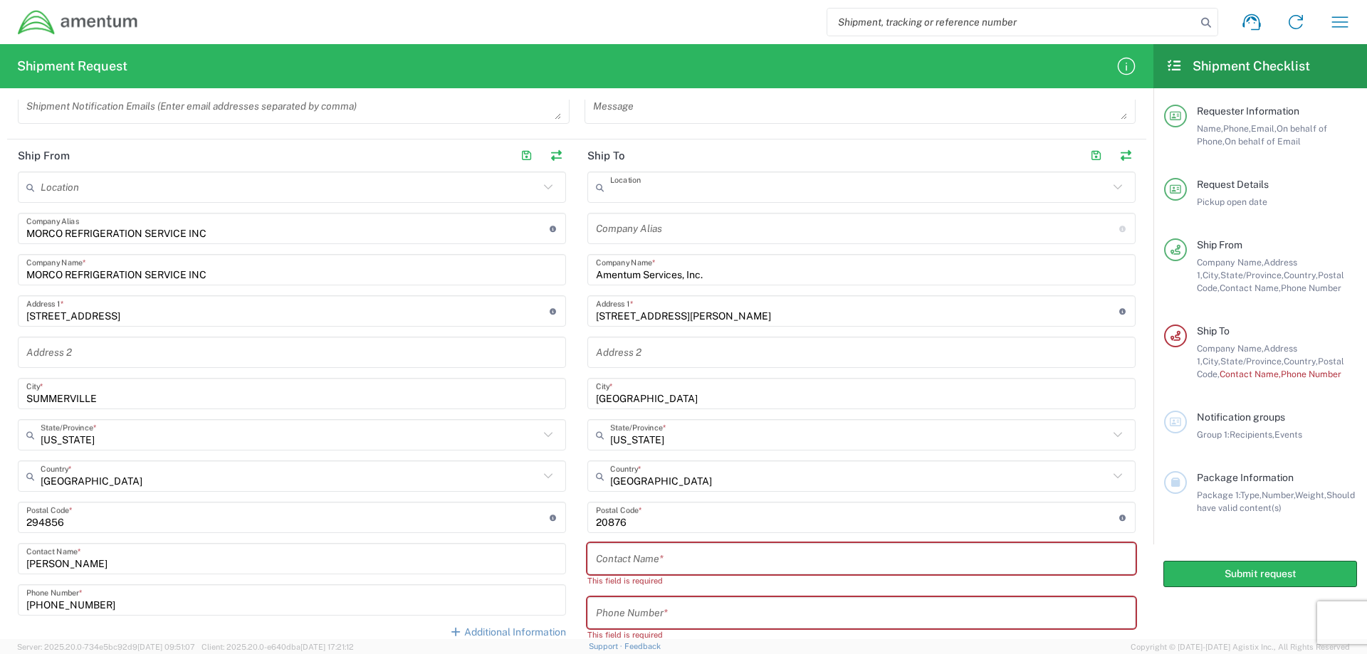
click at [739, 189] on input "text" at bounding box center [859, 187] width 499 height 25
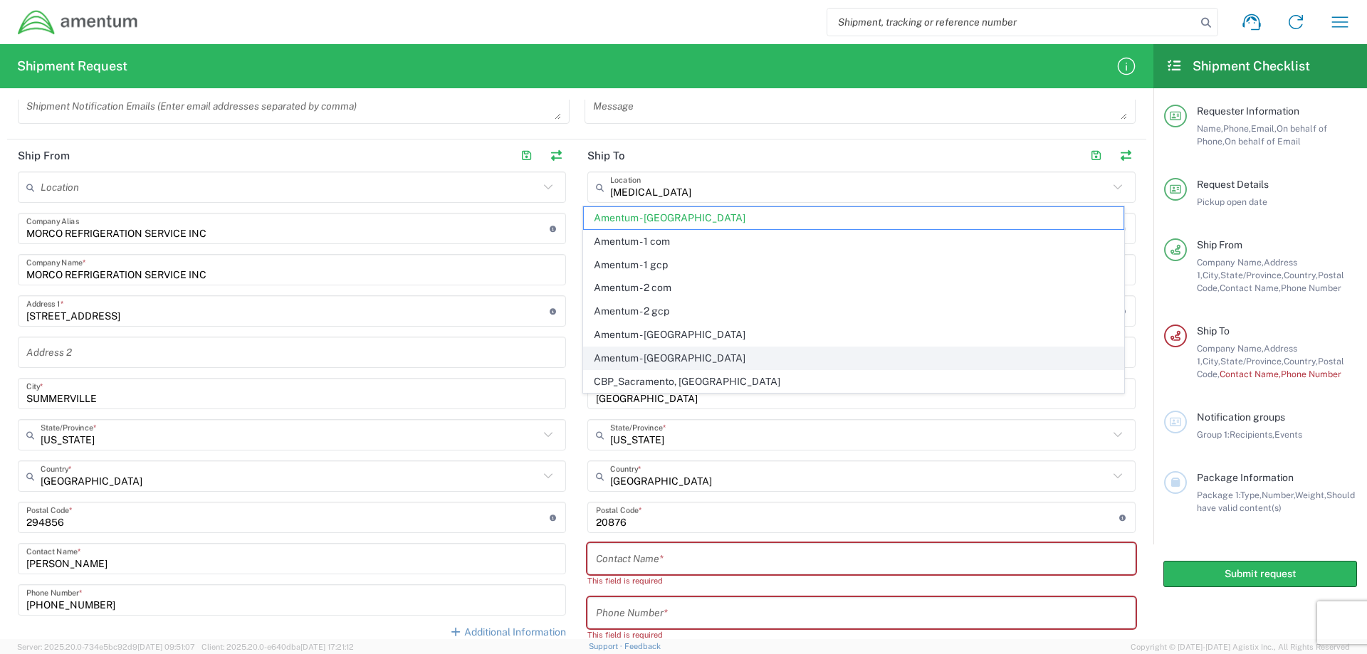
click at [675, 360] on span "Amentum - [GEOGRAPHIC_DATA]" at bounding box center [854, 359] width 541 height 22
type input "Amentum - [GEOGRAPHIC_DATA]"
type input "[STREET_ADDRESS]"
type input "San Antonio"
type input "[US_STATE]"
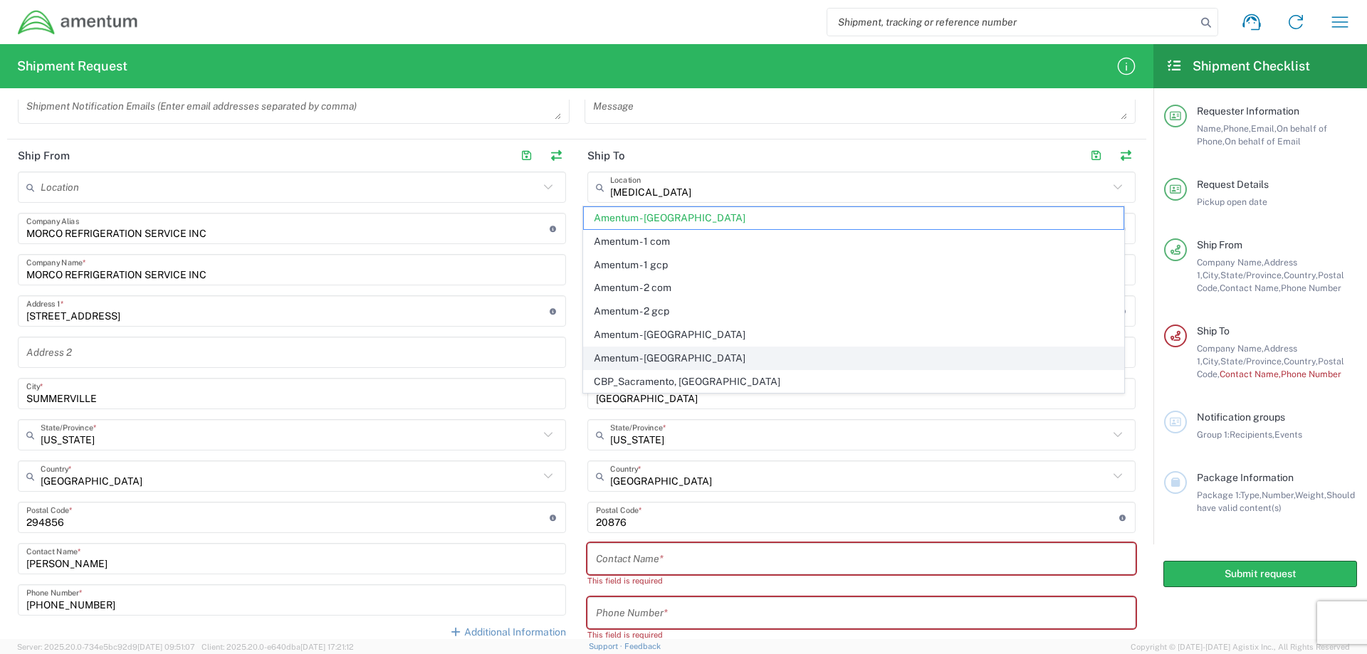
type input "78230"
type input "[PHONE_NUMBER]"
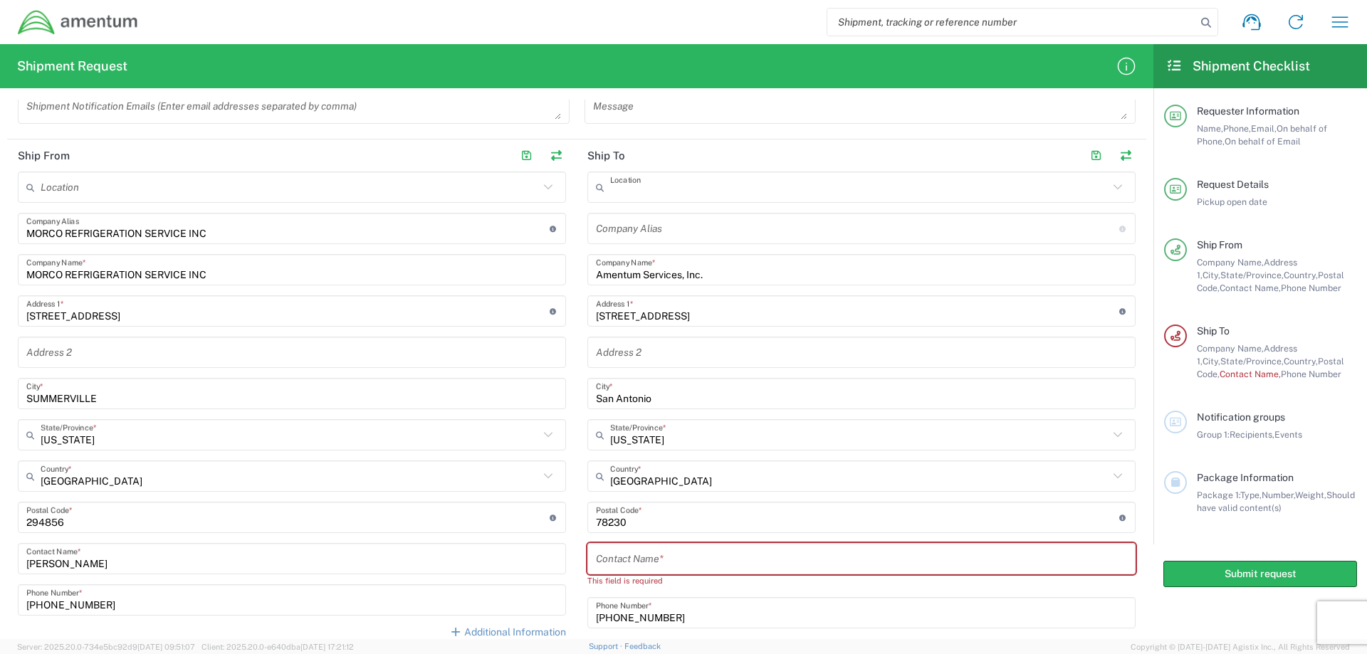
click at [670, 190] on input "text" at bounding box center [859, 187] width 499 height 25
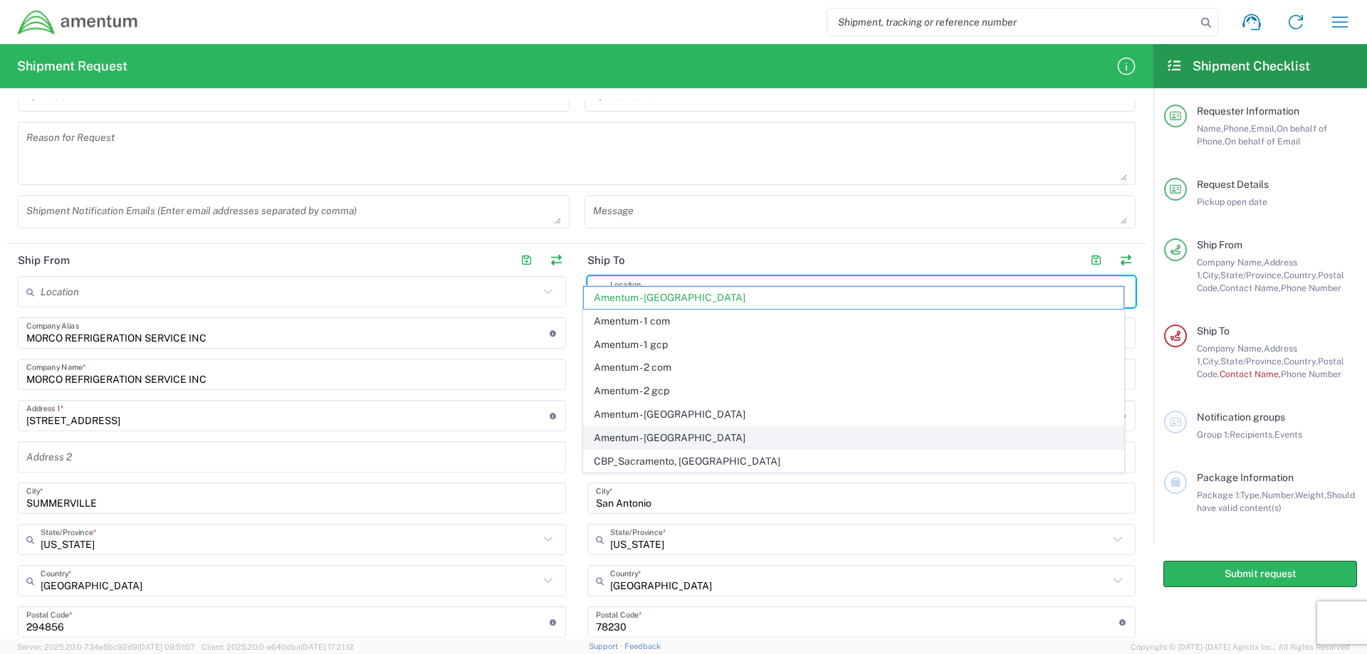
scroll to position [343, 0]
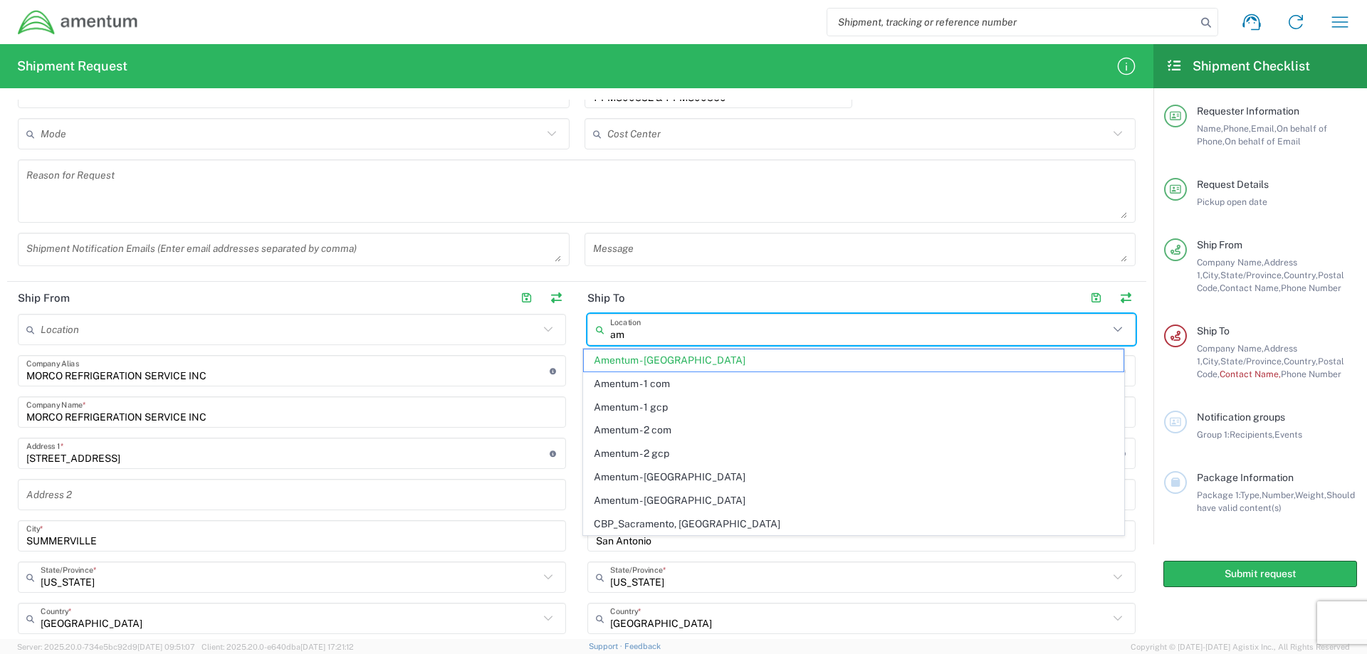
type input "a"
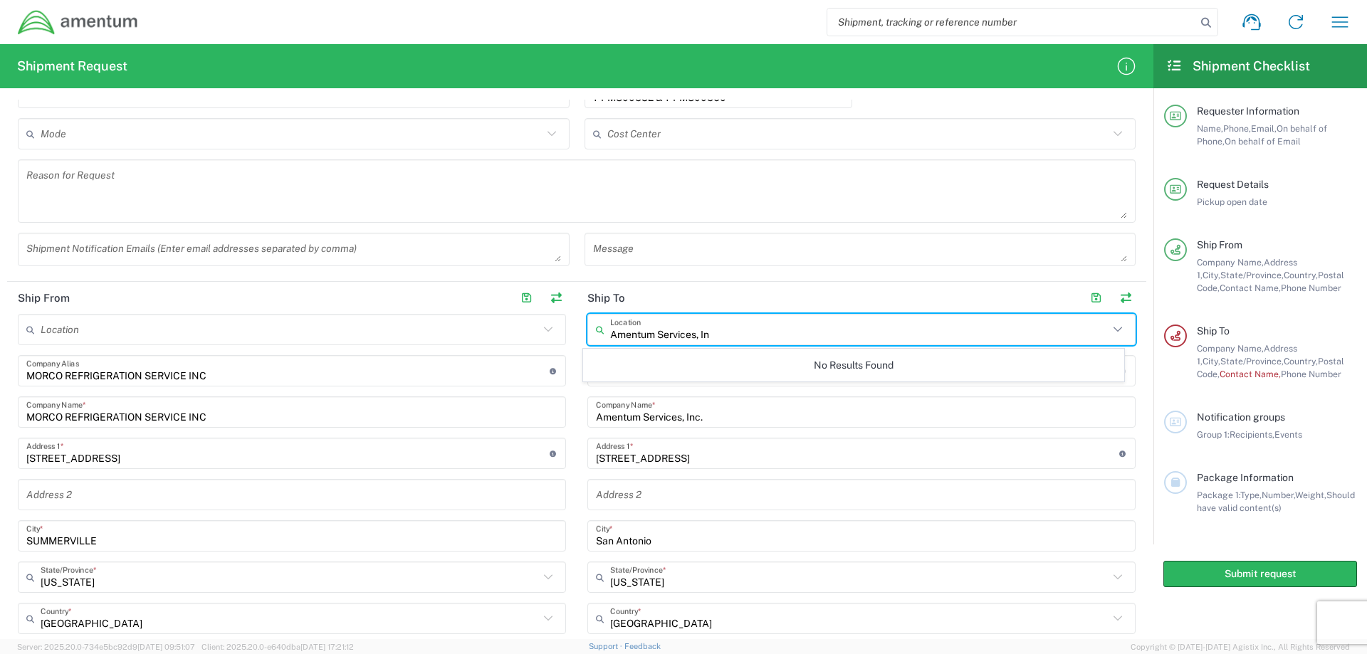
type input "Amentum Services, Inc"
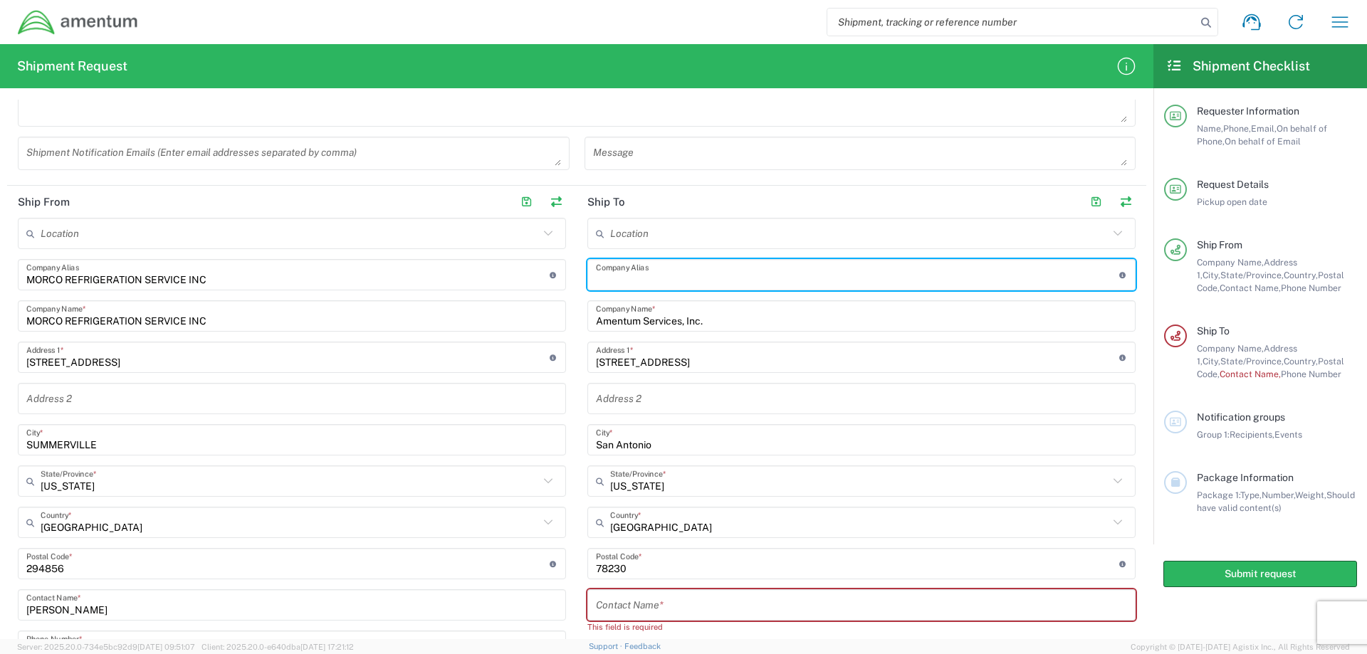
scroll to position [557, 0]
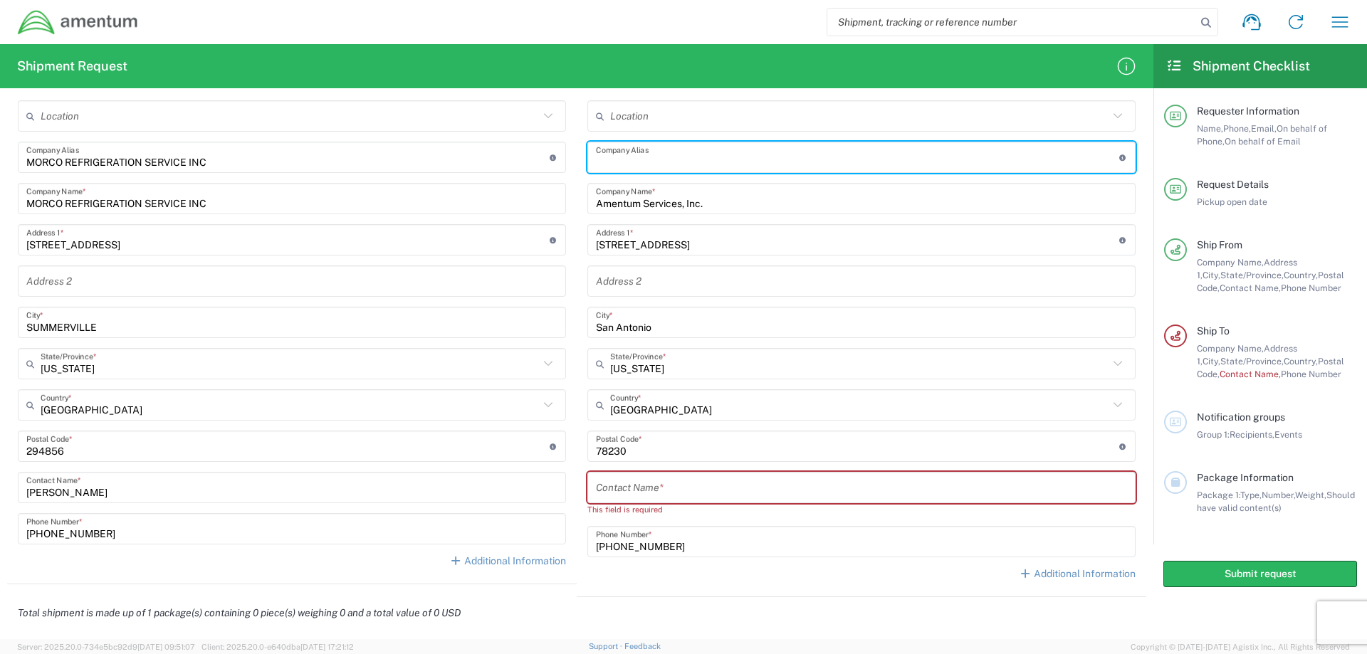
click at [729, 236] on input "[STREET_ADDRESS]" at bounding box center [857, 240] width 523 height 25
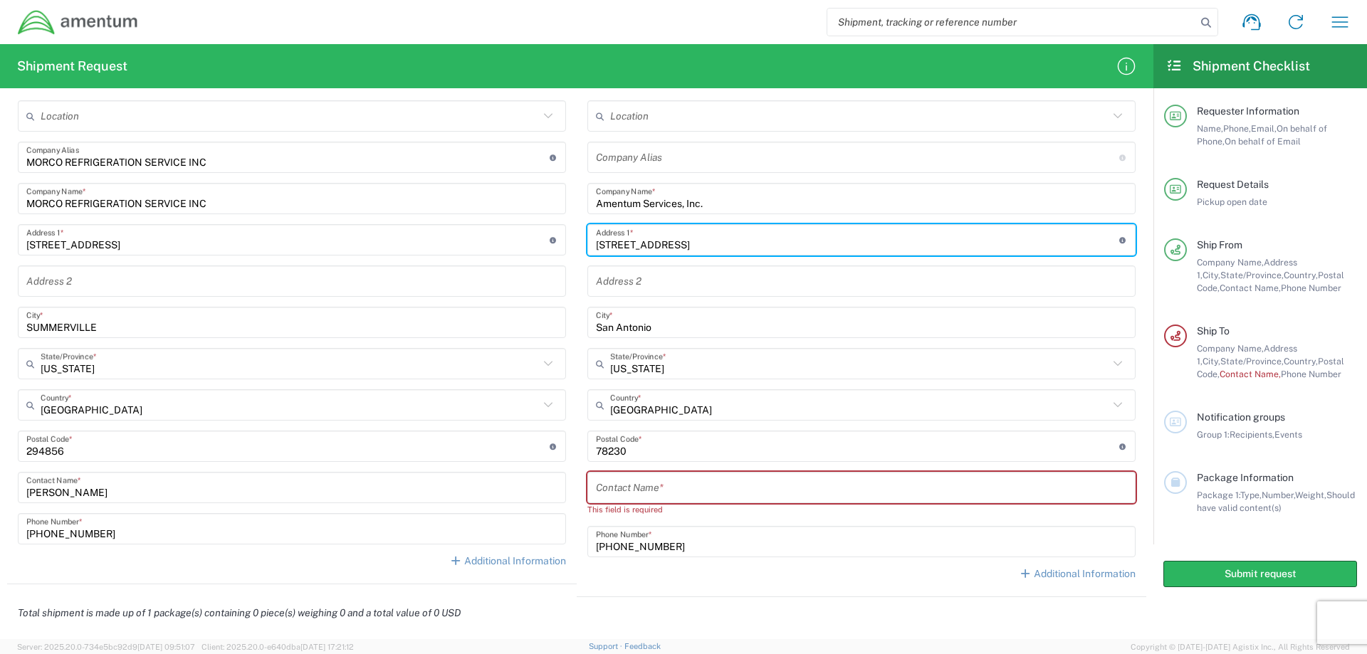
drag, startPoint x: 729, startPoint y: 236, endPoint x: 556, endPoint y: 267, distance: 175.7
click at [556, 267] on div "Ship From Location [PHONE_NUMBER] [PHONE_NUMBER] [PHONE_NUMBER] [PHONE_NUMBER] …" at bounding box center [576, 332] width 1139 height 529
type input "5"
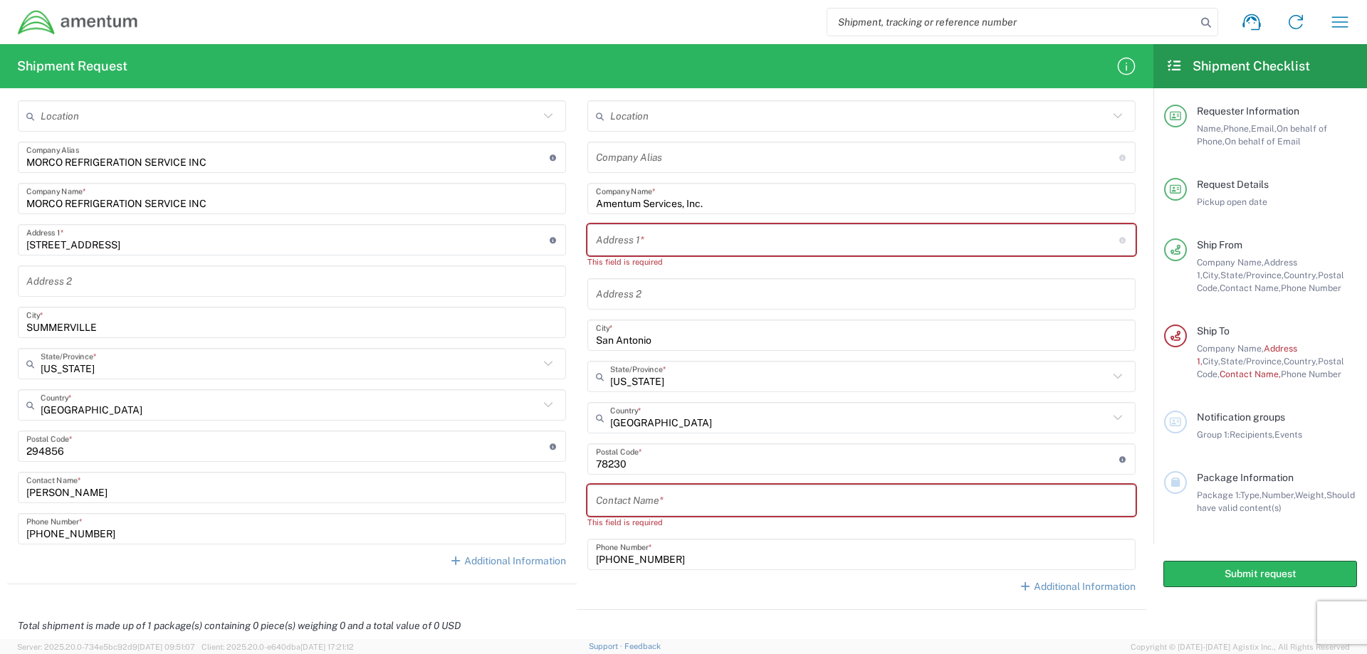
click at [612, 170] on div "Company [PERSON_NAME] Address short code to enable quick look up and auto-compl…" at bounding box center [862, 157] width 548 height 31
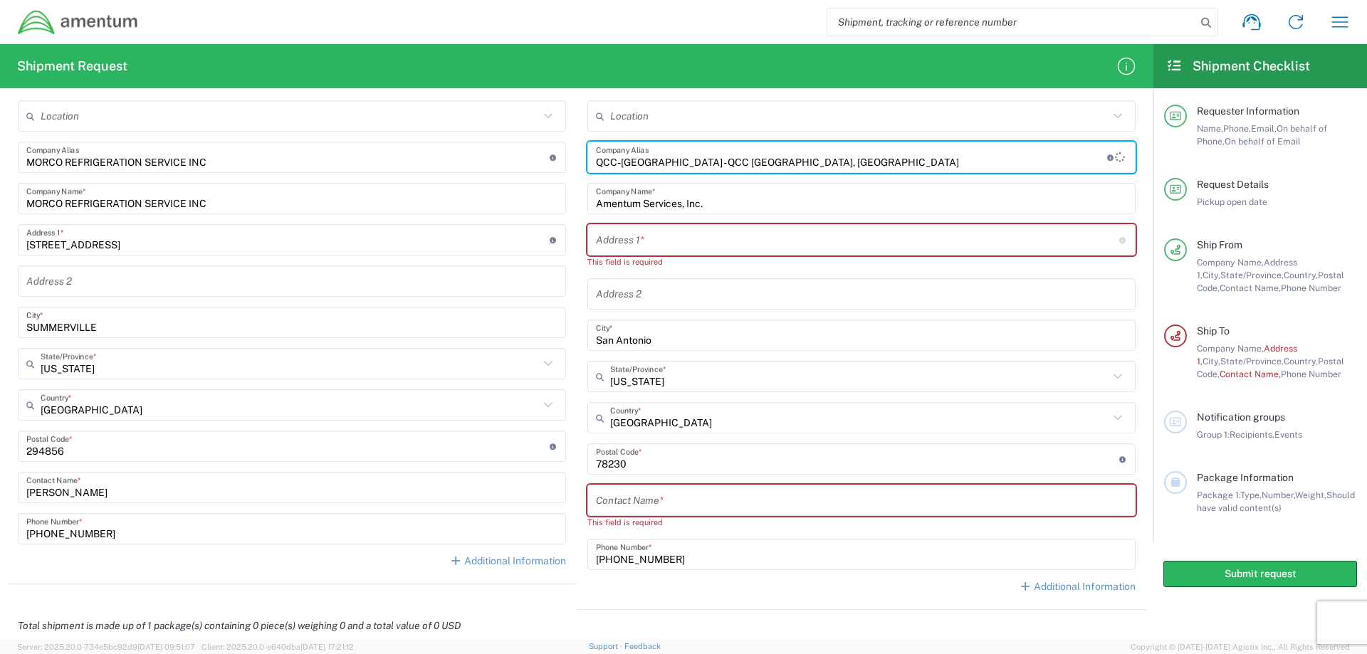
type input "QCC-[GEOGRAPHIC_DATA] - QCC [GEOGRAPHIC_DATA], [GEOGRAPHIC_DATA]"
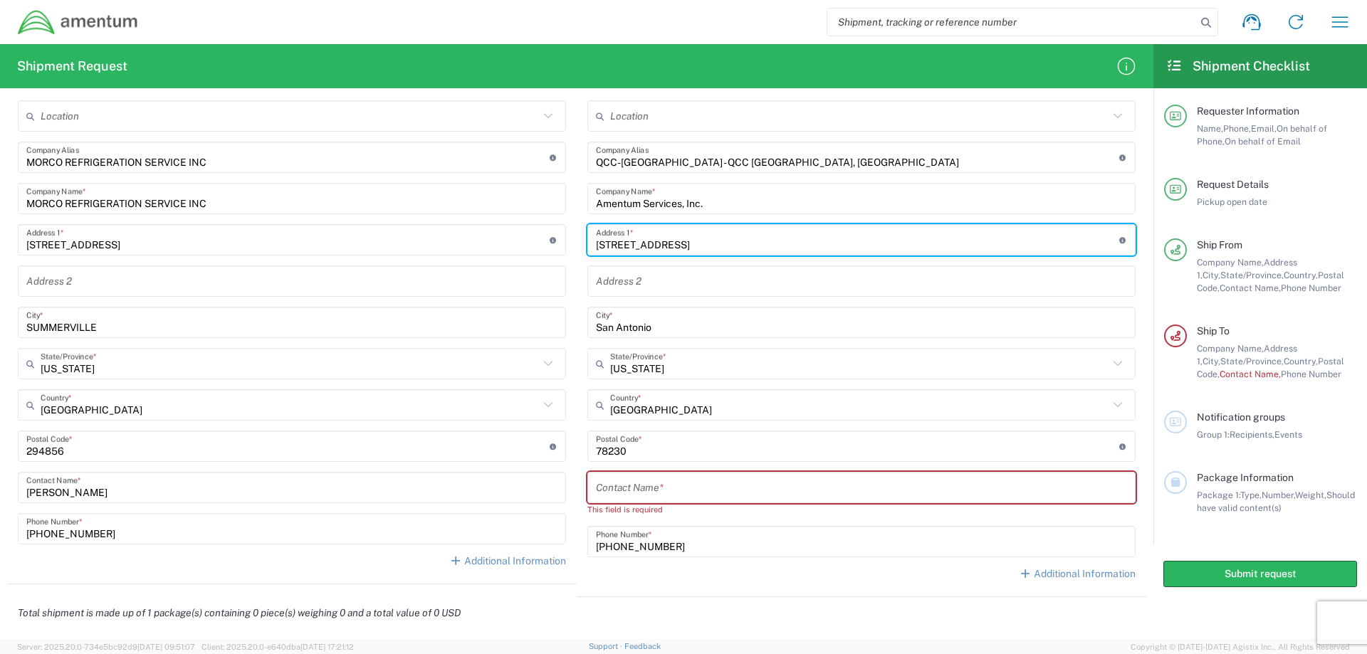
type input "[STREET_ADDRESS]"
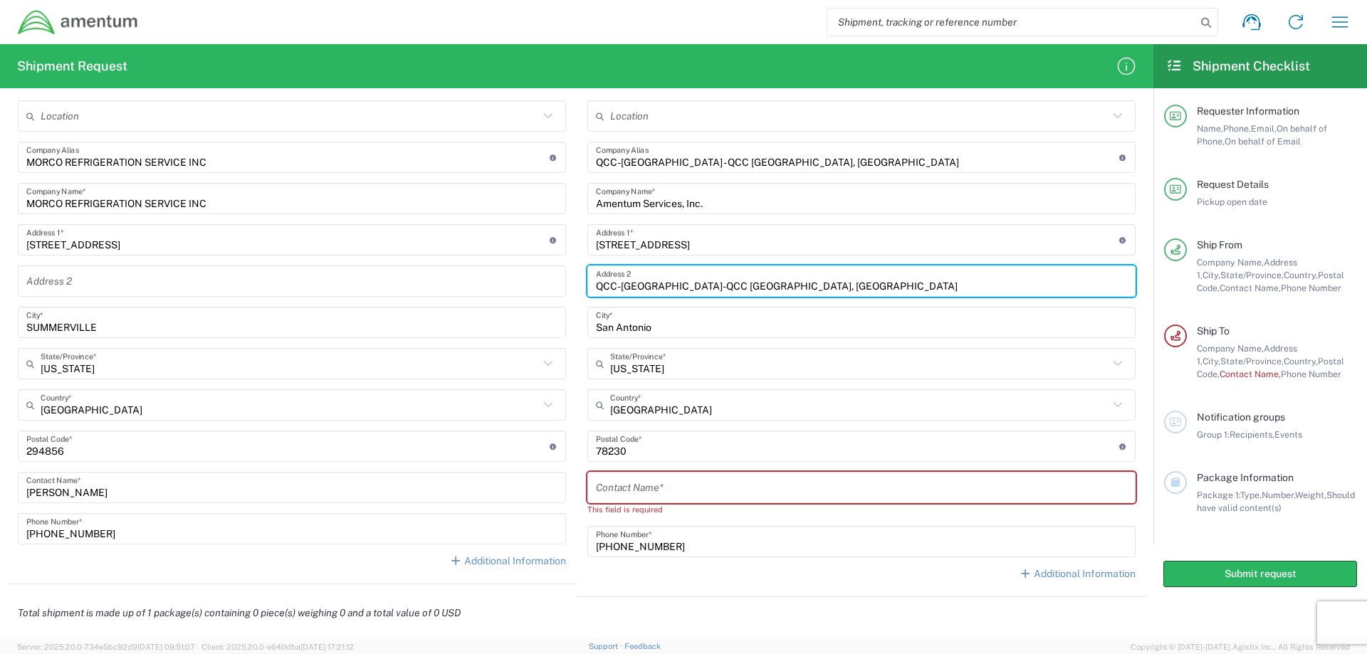
type input "QCC-[GEOGRAPHIC_DATA]-QCC [GEOGRAPHIC_DATA], [GEOGRAPHIC_DATA]"
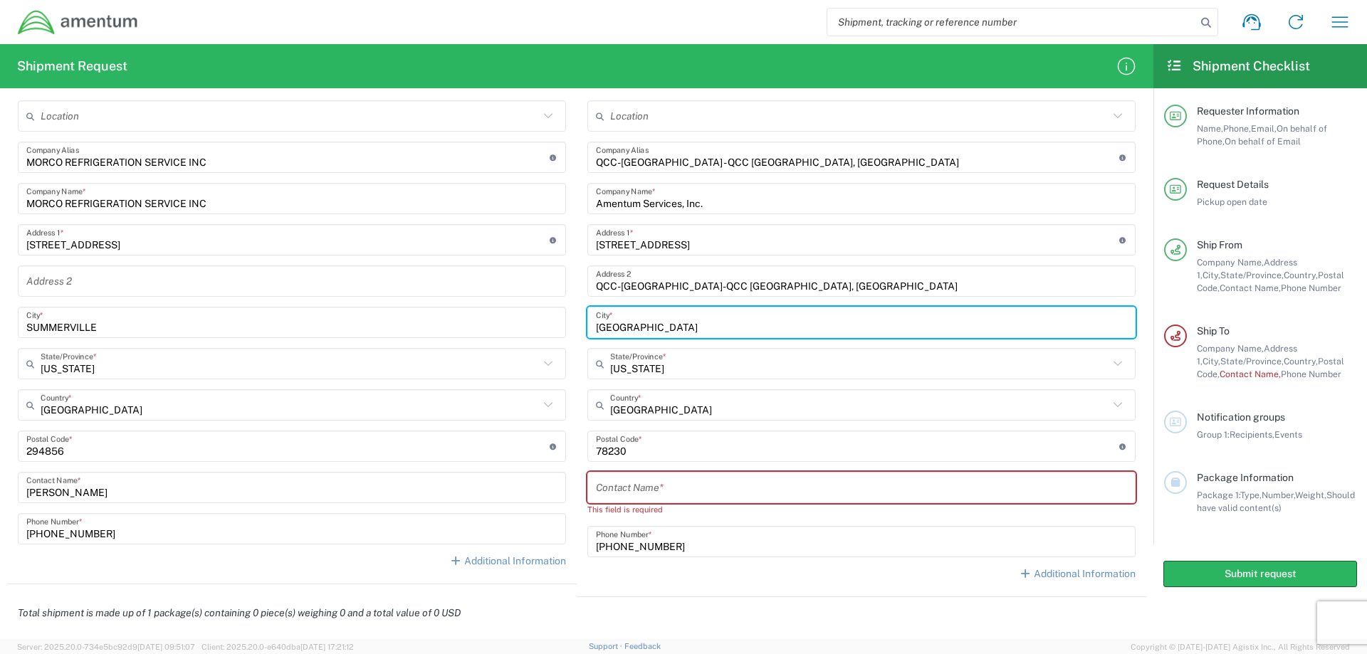
type input "[GEOGRAPHIC_DATA]"
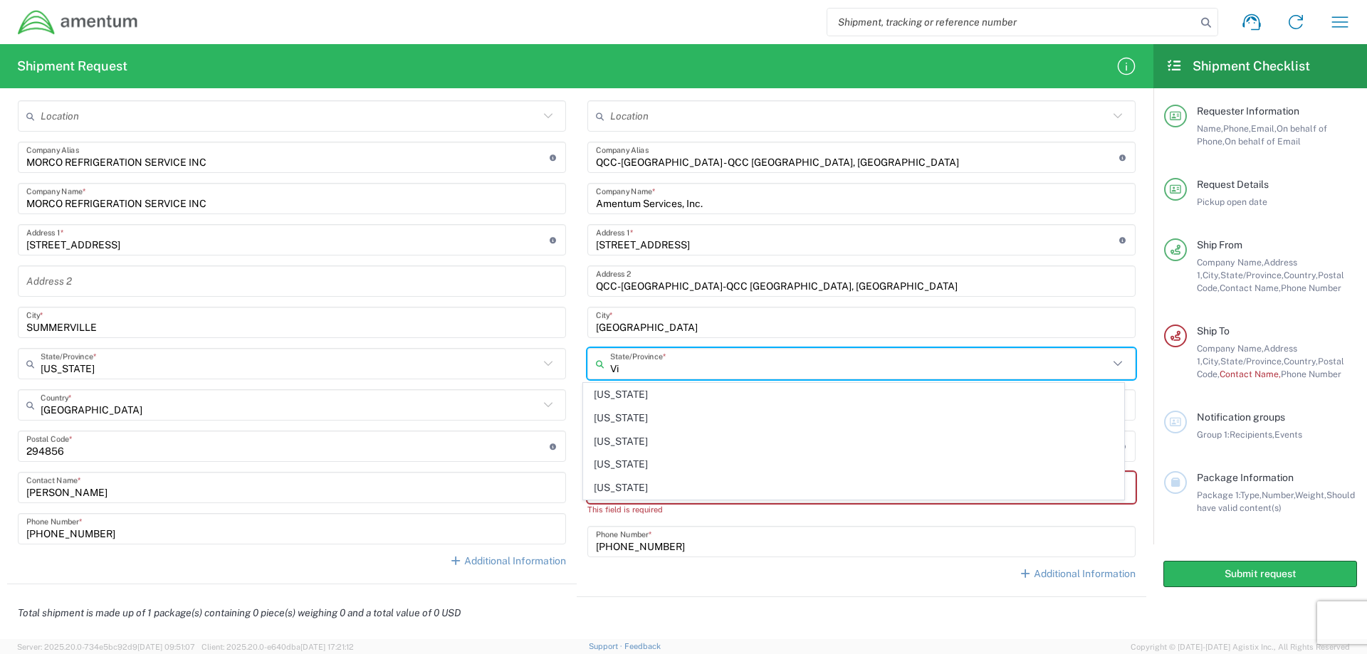
type input "Vir"
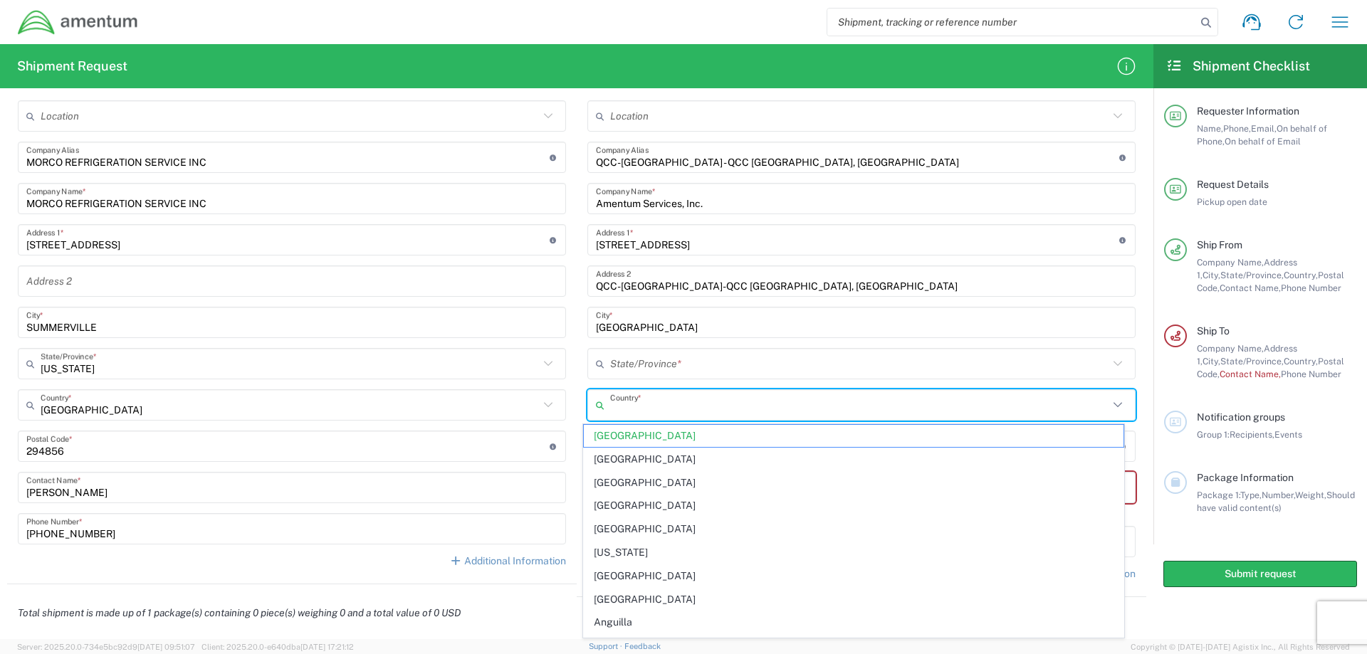
type input "[US_STATE]"
type input "[GEOGRAPHIC_DATA]"
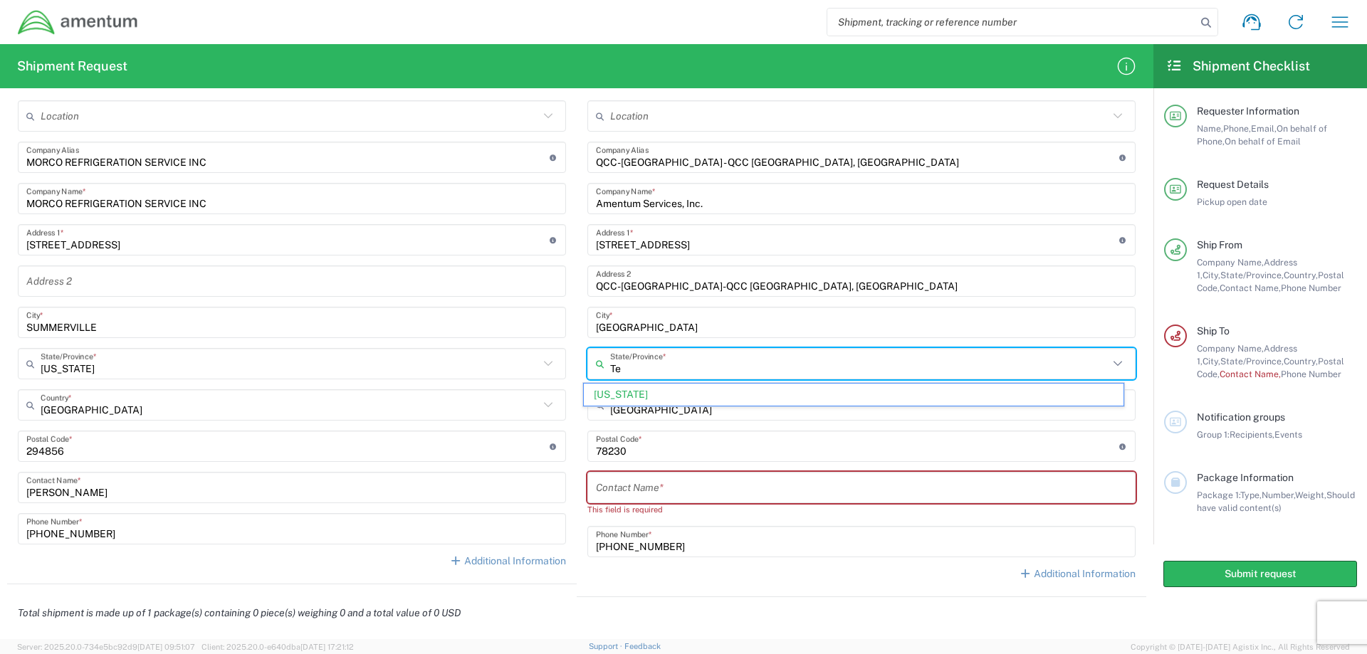
type input "T"
click at [619, 394] on span "[US_STATE]" at bounding box center [854, 395] width 541 height 22
type input "[US_STATE]"
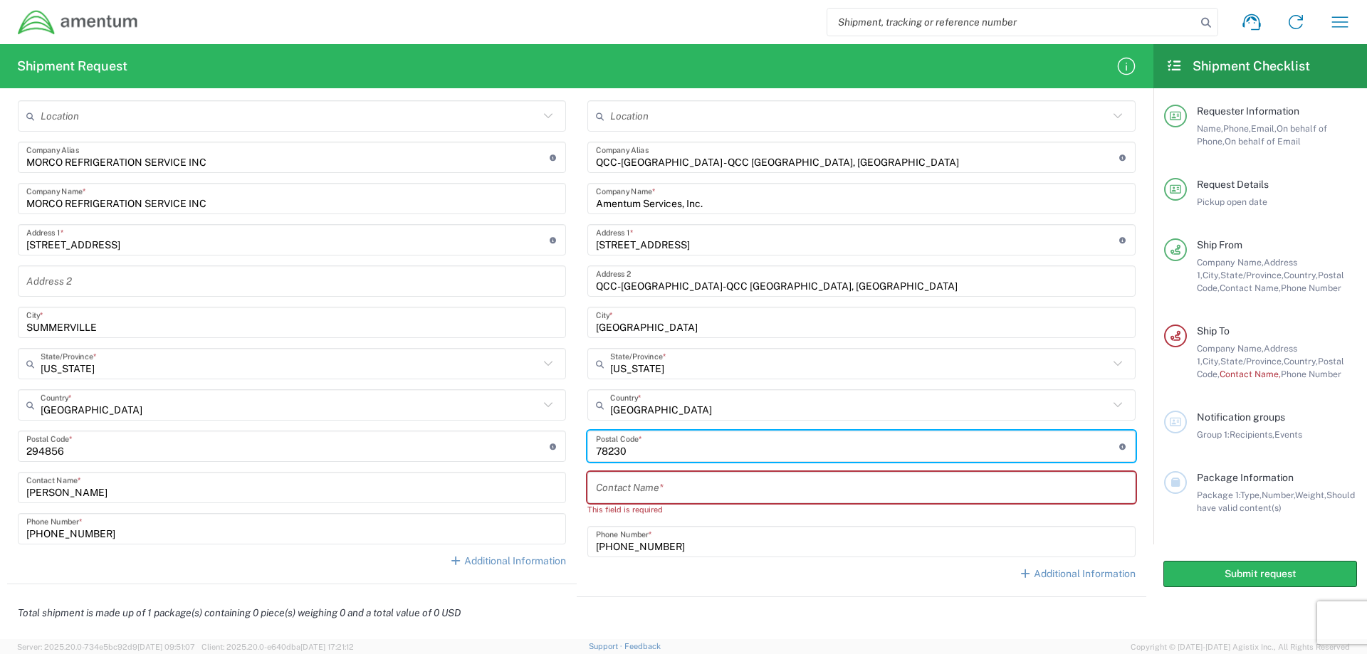
drag, startPoint x: 630, startPoint y: 447, endPoint x: 575, endPoint y: 453, distance: 55.8
click at [577, 453] on main "Location [PHONE_NUMBER] [PHONE_NUMBER] [PHONE_NUMBER] [PHONE_NUMBER] [PHONE_NUM…" at bounding box center [862, 345] width 570 height 491
type input "22407"
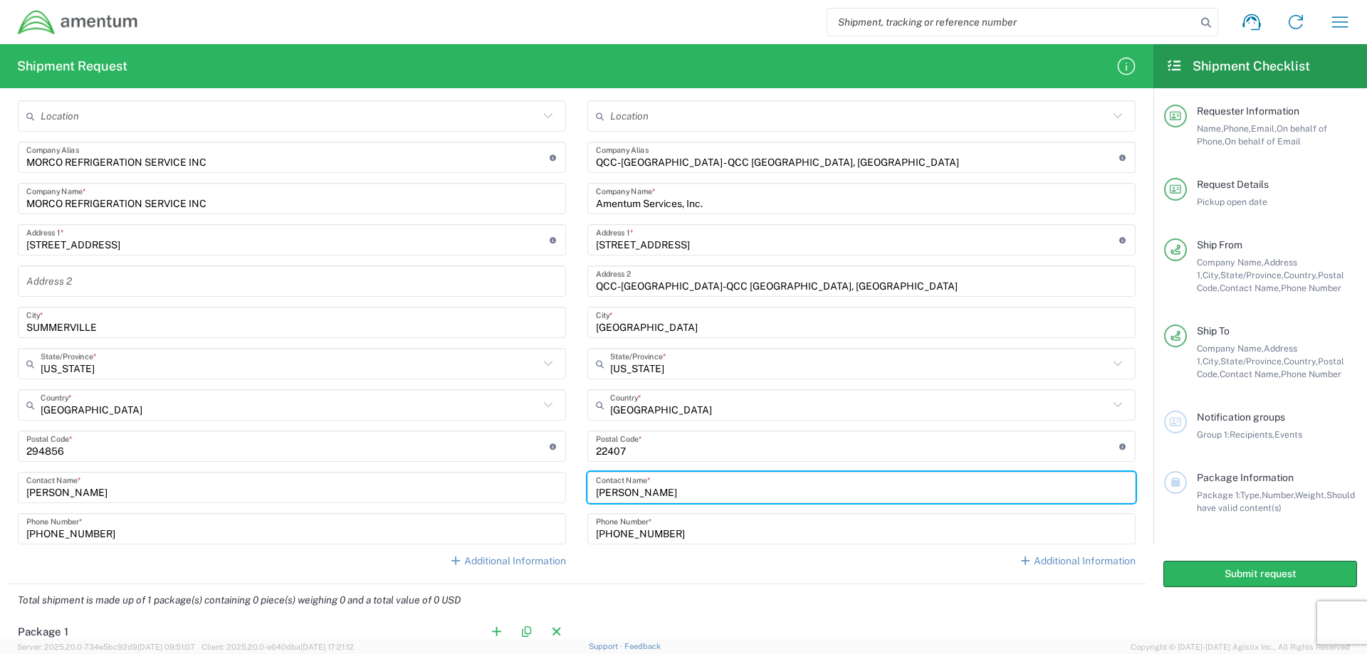
type input "[PERSON_NAME]"
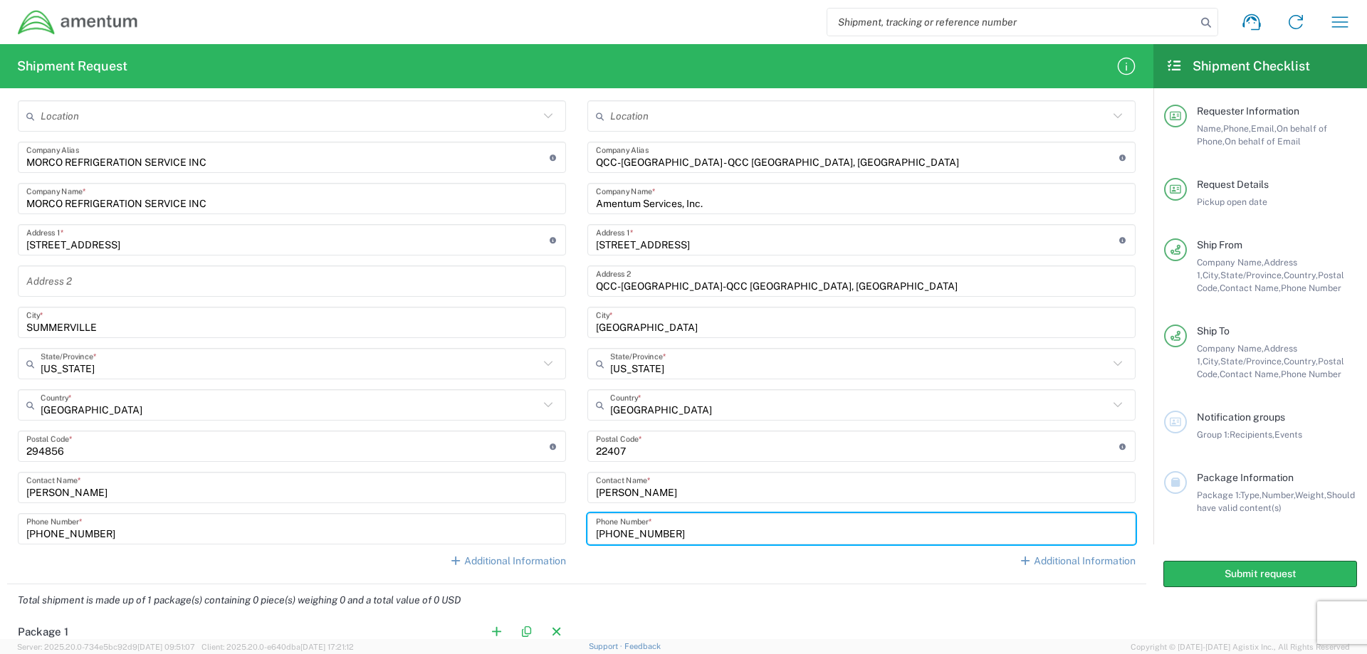
type input "[PHONE_NUMBER]"
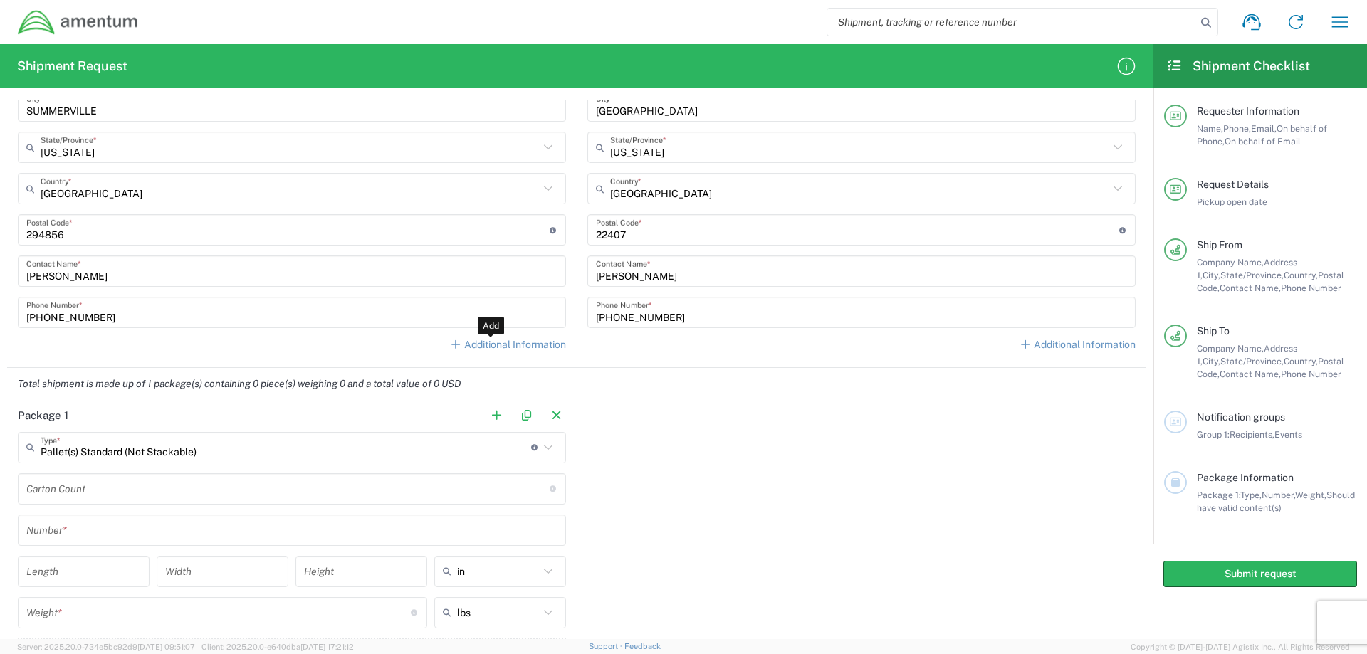
scroll to position [845, 0]
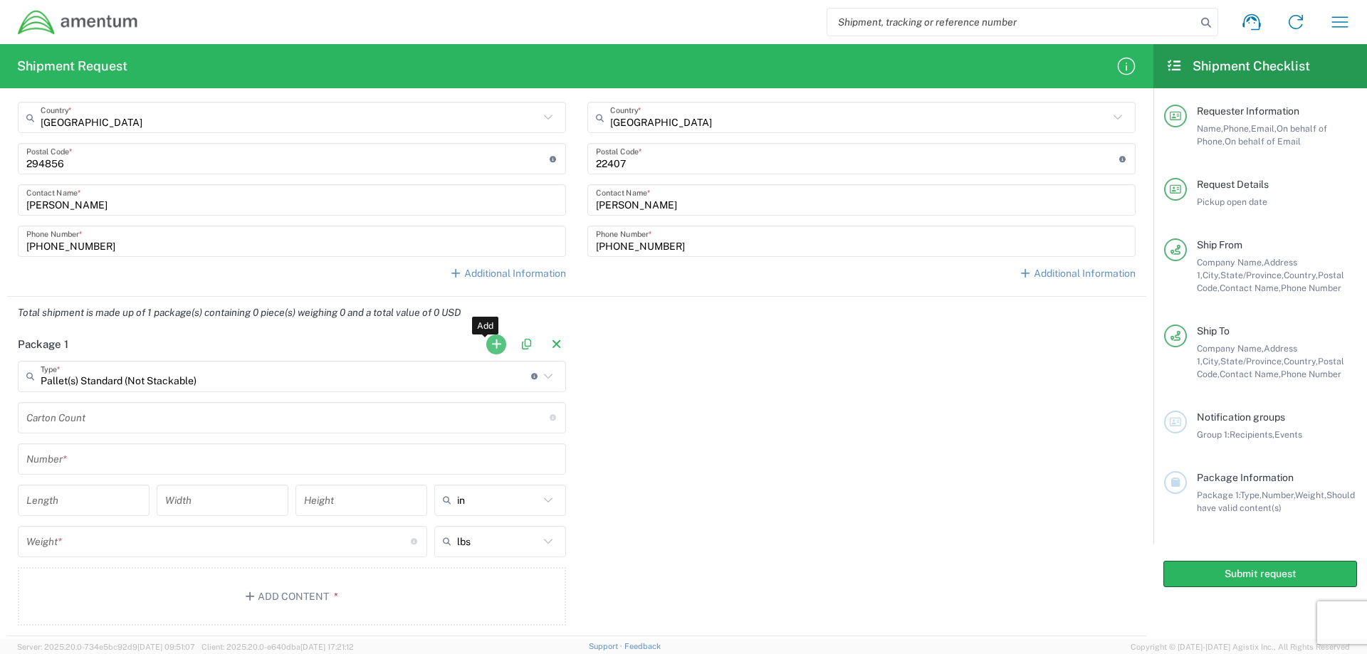
click at [489, 343] on button "button" at bounding box center [496, 345] width 20 height 20
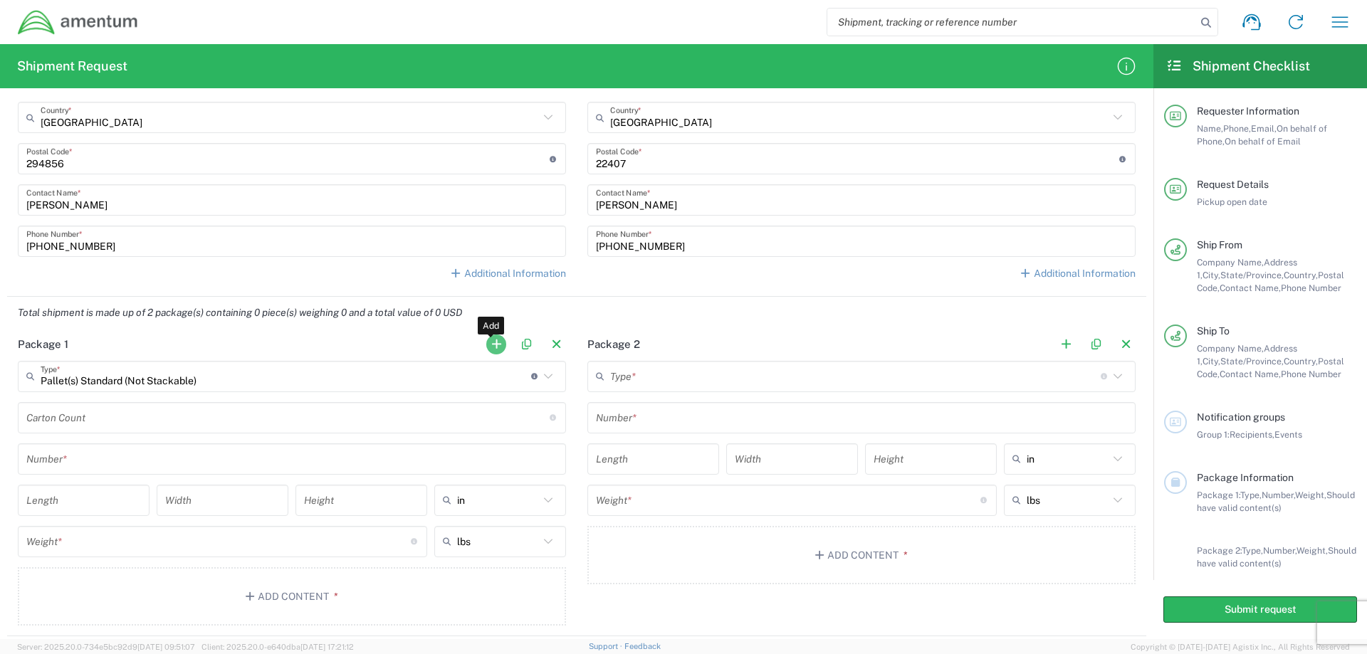
click at [490, 343] on button "button" at bounding box center [496, 345] width 20 height 20
click at [491, 344] on button "button" at bounding box center [496, 345] width 20 height 20
click at [491, 343] on button "button" at bounding box center [496, 345] width 20 height 20
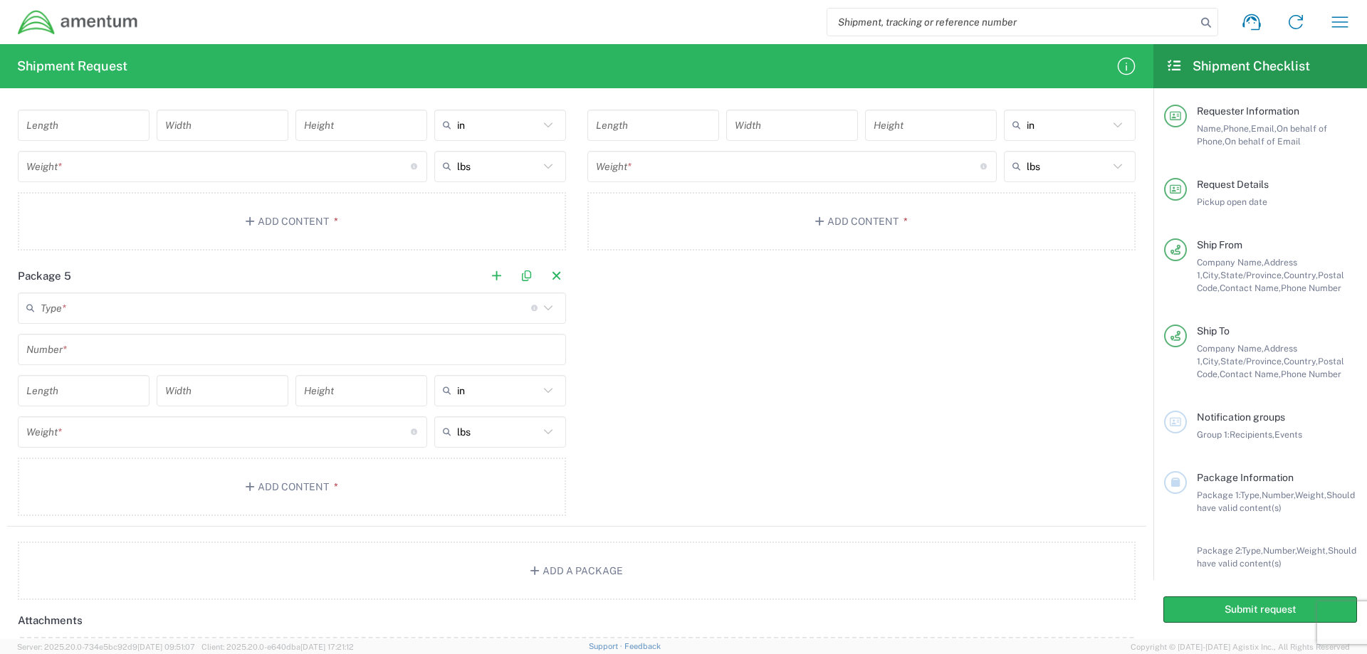
scroll to position [1496, 0]
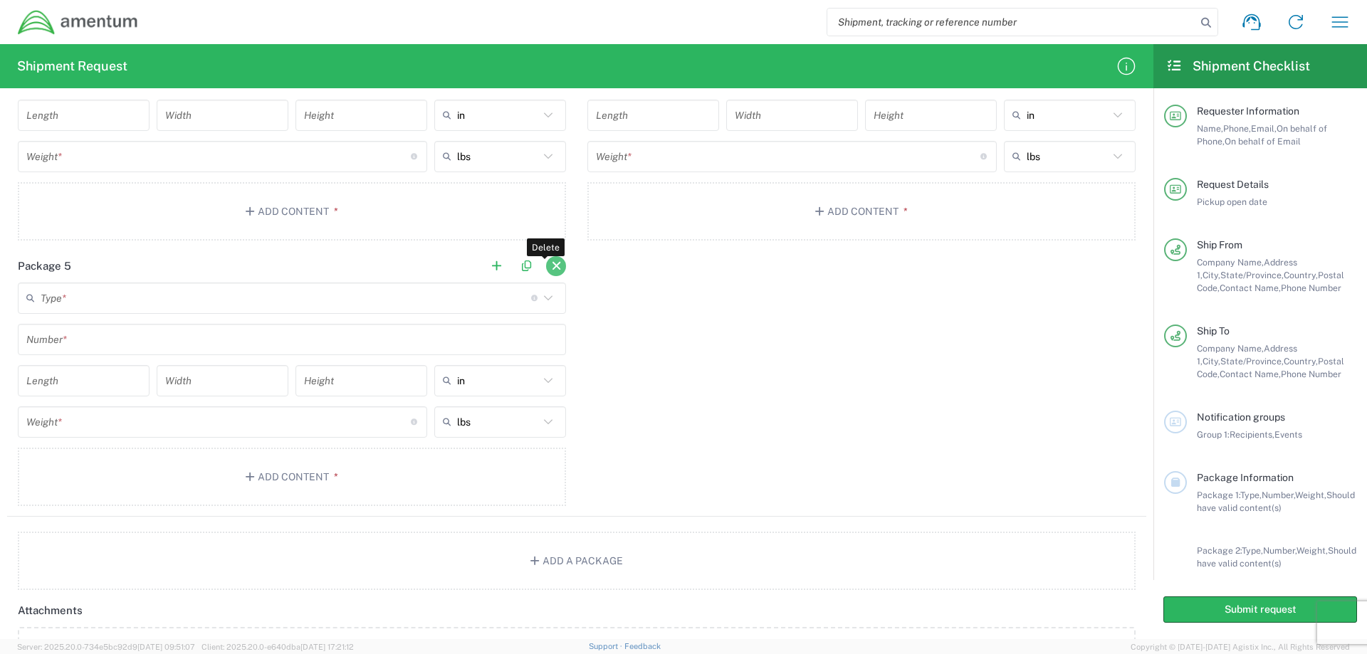
click at [553, 268] on button "button" at bounding box center [556, 266] width 20 height 20
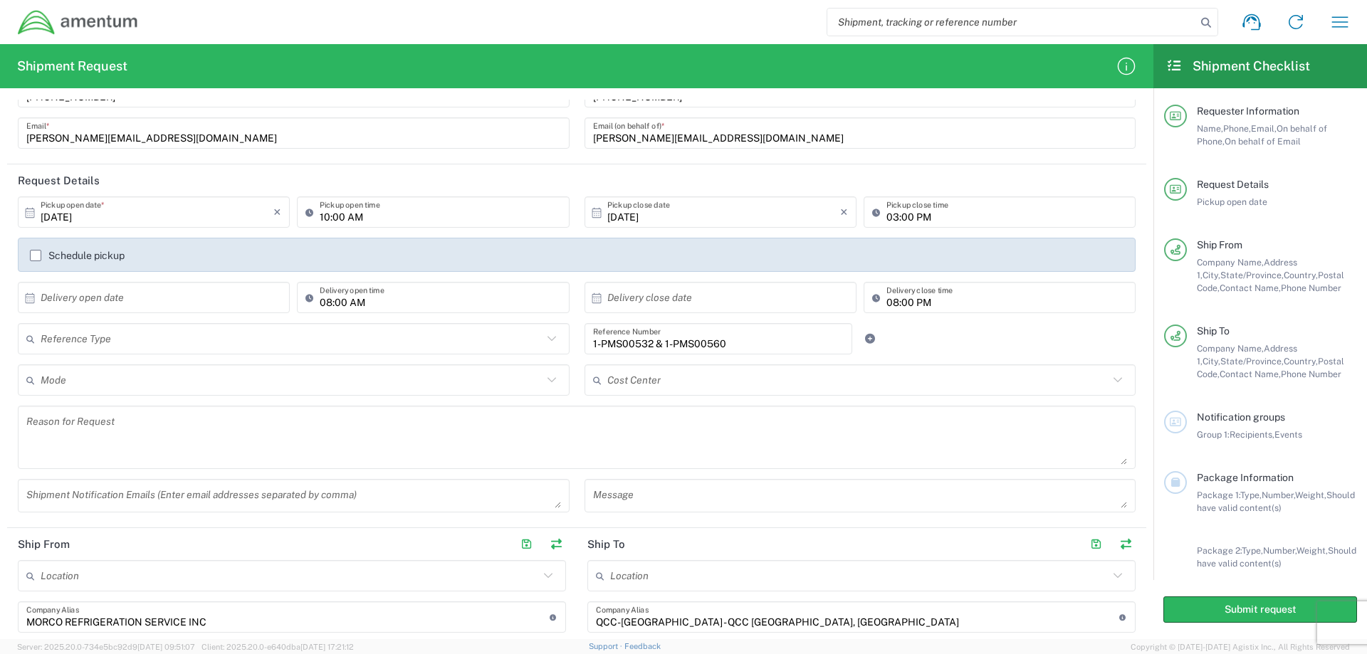
scroll to position [71, 0]
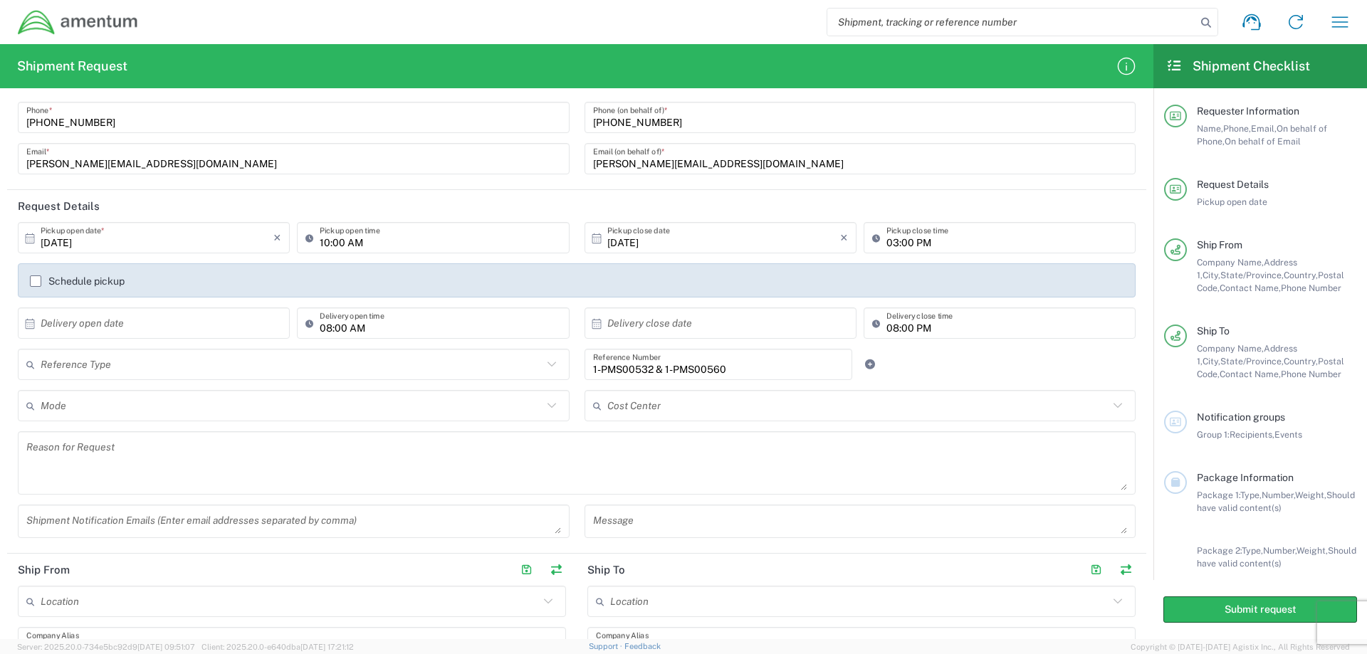
click at [152, 367] on input "text" at bounding box center [292, 365] width 502 height 25
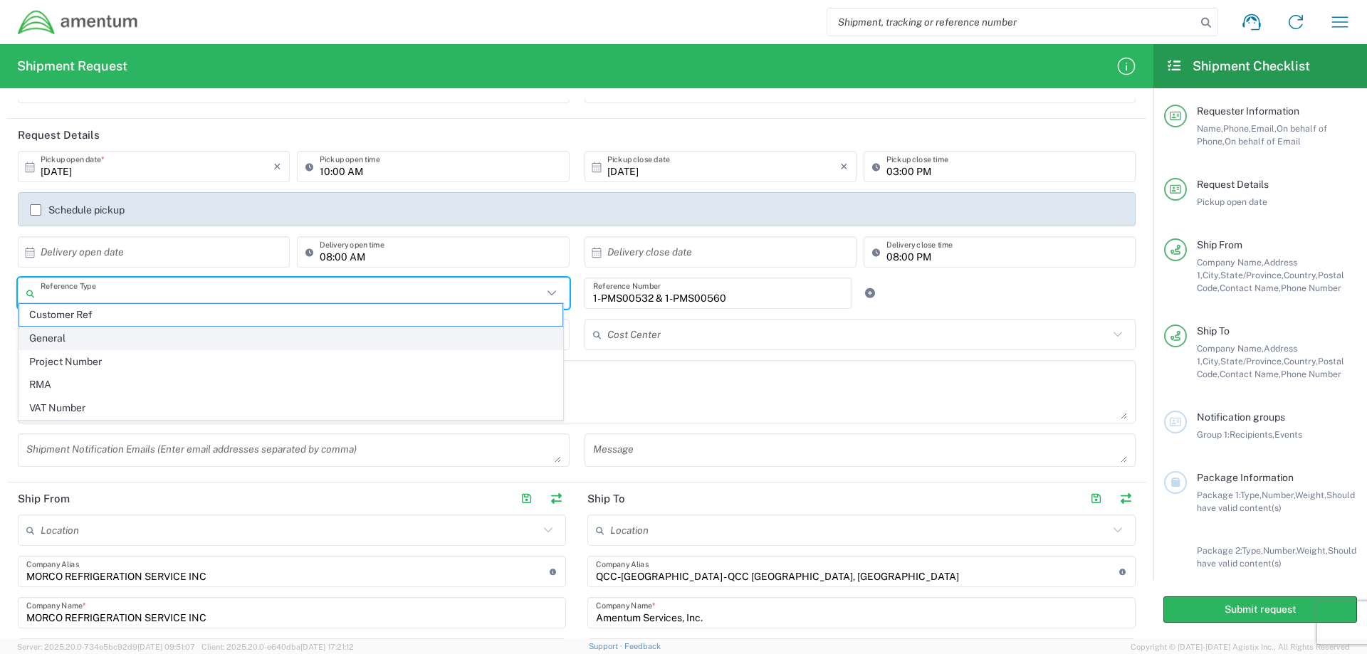
scroll to position [214, 0]
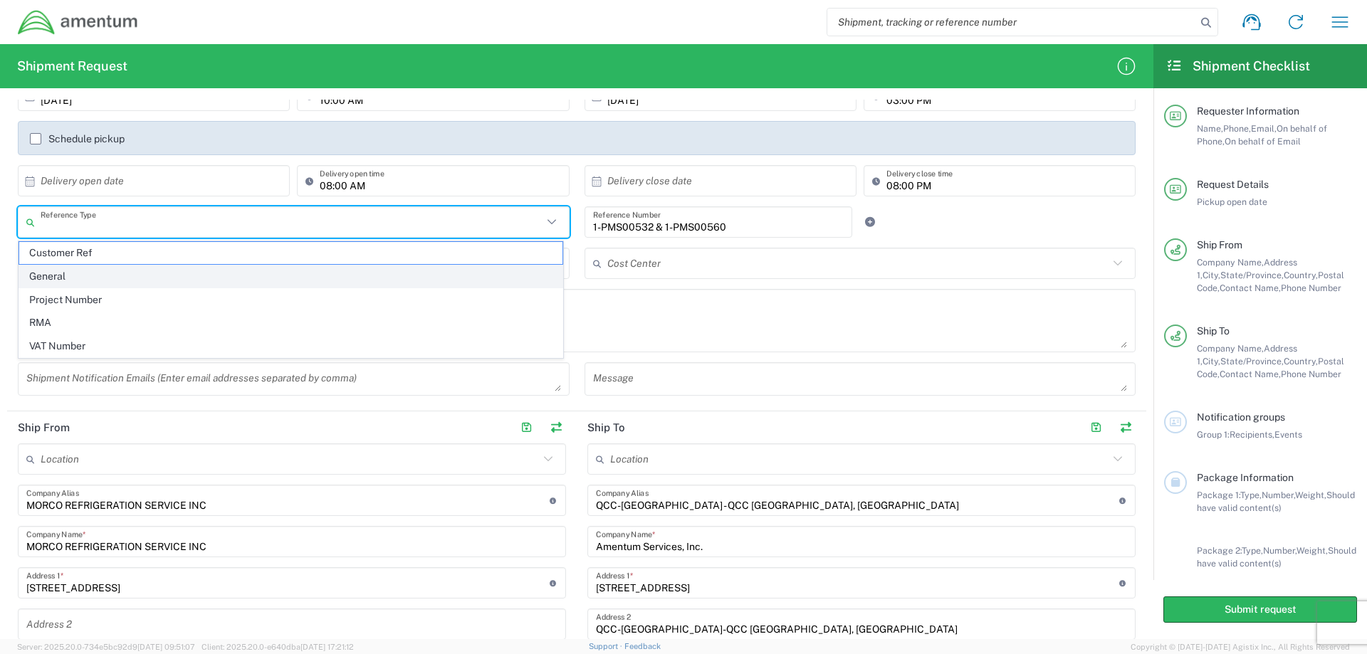
click at [91, 276] on span "General" at bounding box center [290, 277] width 543 height 22
type input "General"
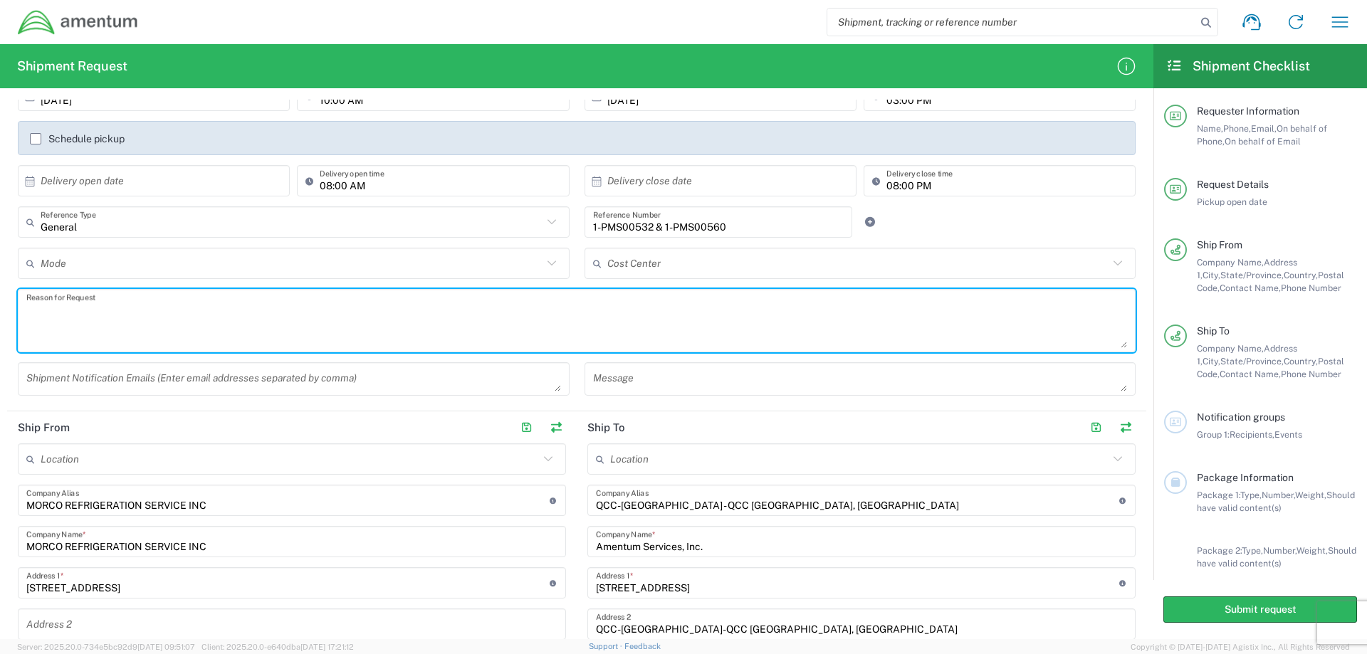
click at [125, 315] on textarea at bounding box center [576, 320] width 1101 height 55
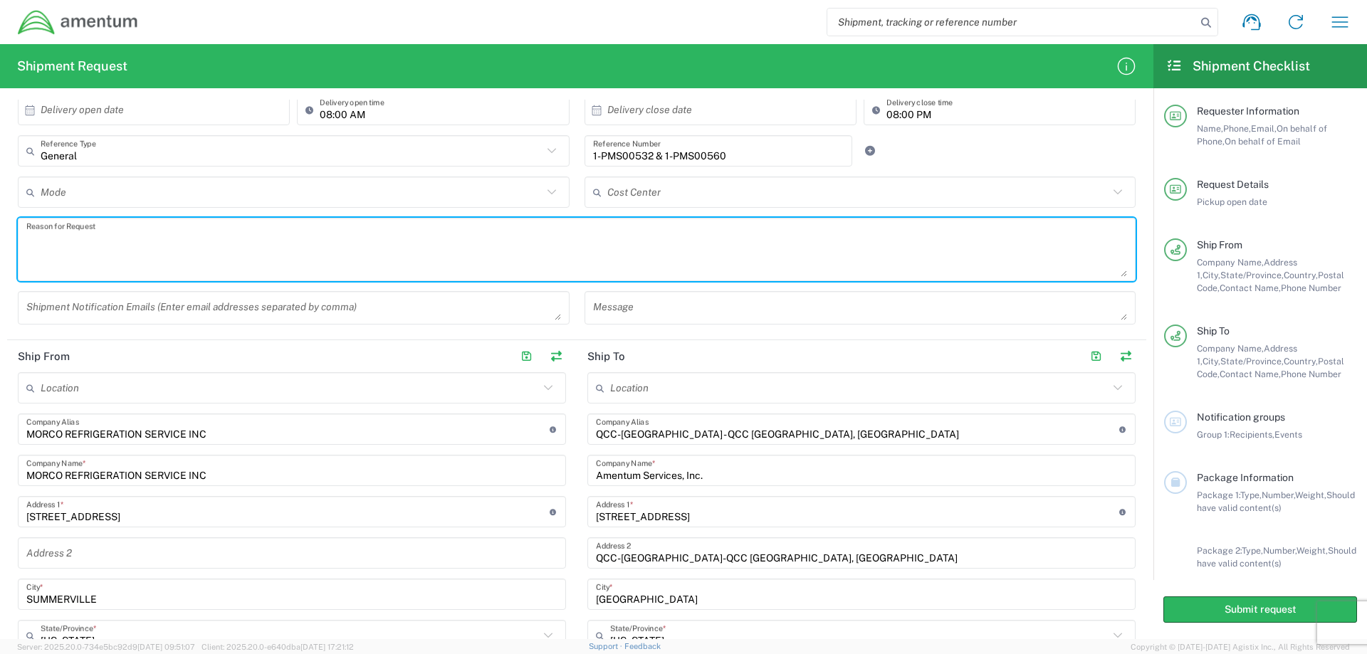
scroll to position [356, 0]
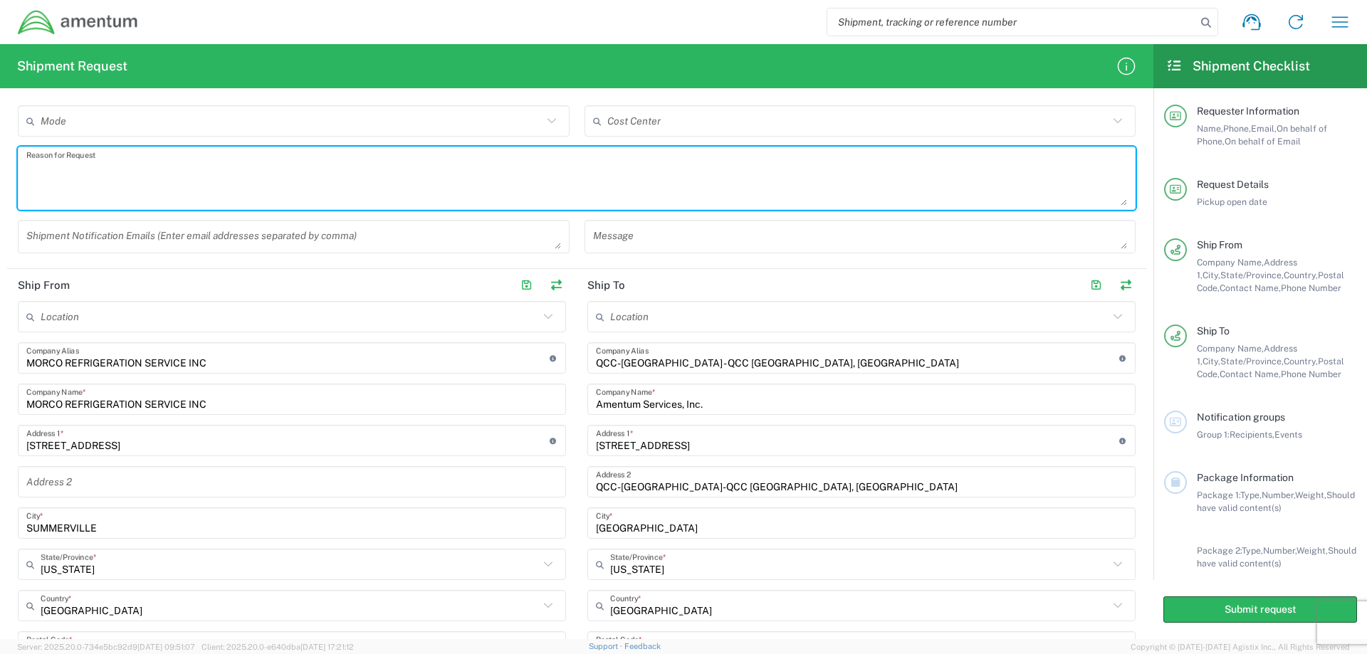
click at [198, 230] on textarea at bounding box center [293, 236] width 535 height 25
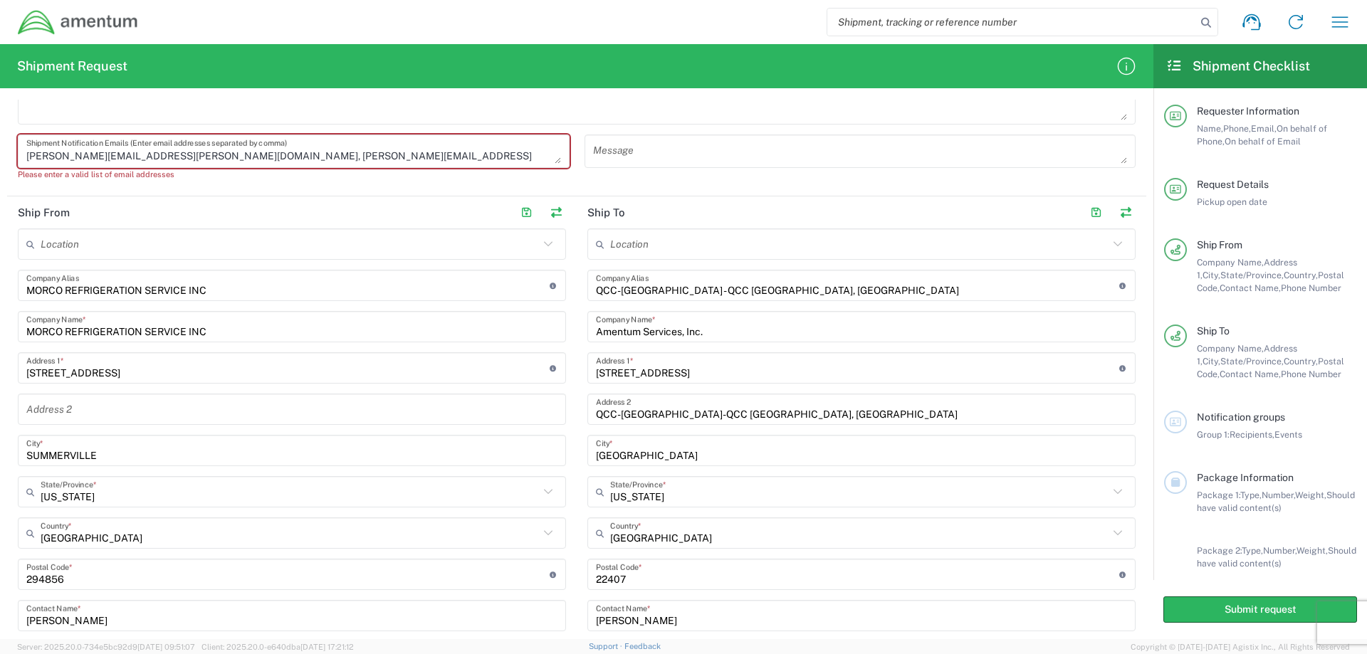
scroll to position [440, 0]
click at [165, 160] on textarea "[PERSON_NAME][EMAIL_ADDRESS][PERSON_NAME][DOMAIN_NAME], [PERSON_NAME][EMAIL_ADD…" at bounding box center [293, 152] width 535 height 25
click at [324, 157] on textarea "[PERSON_NAME][EMAIL_ADDRESS][PERSON_NAME][DOMAIN_NAME], [PERSON_NAME][EMAIL_ADD…" at bounding box center [293, 152] width 535 height 25
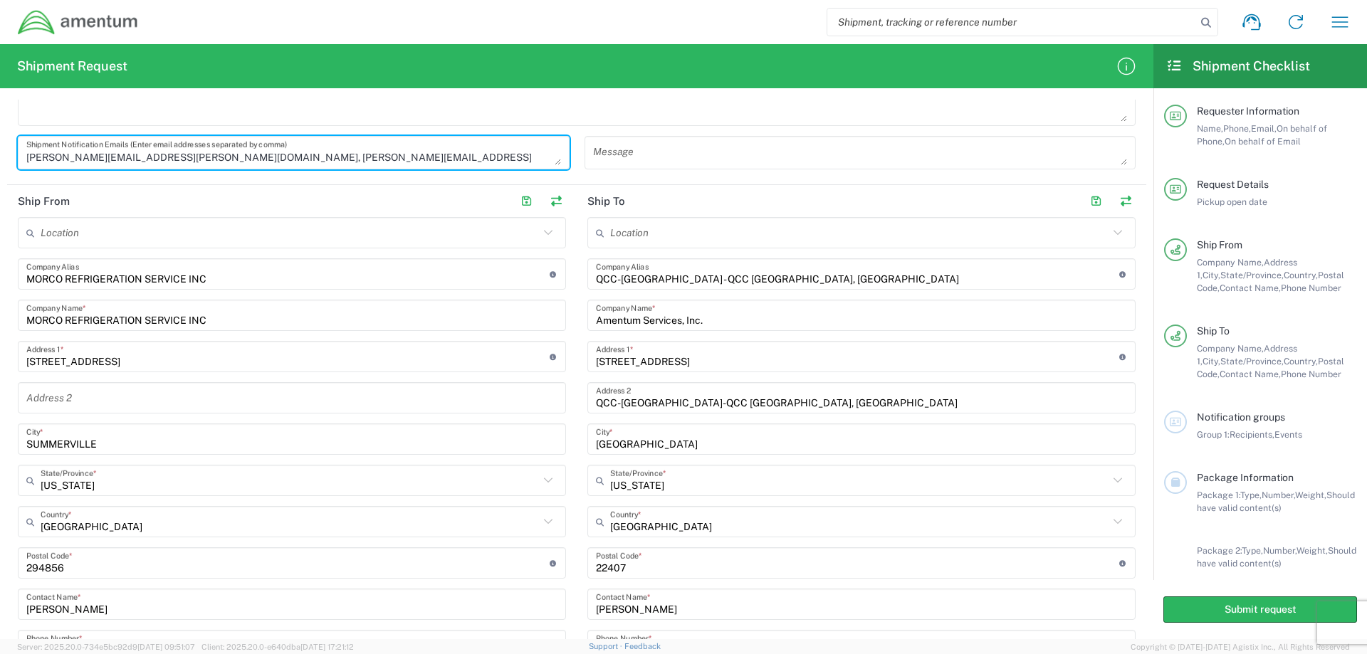
type textarea "[PERSON_NAME][EMAIL_ADDRESS][PERSON_NAME][DOMAIN_NAME], [PERSON_NAME][EMAIL_ADD…"
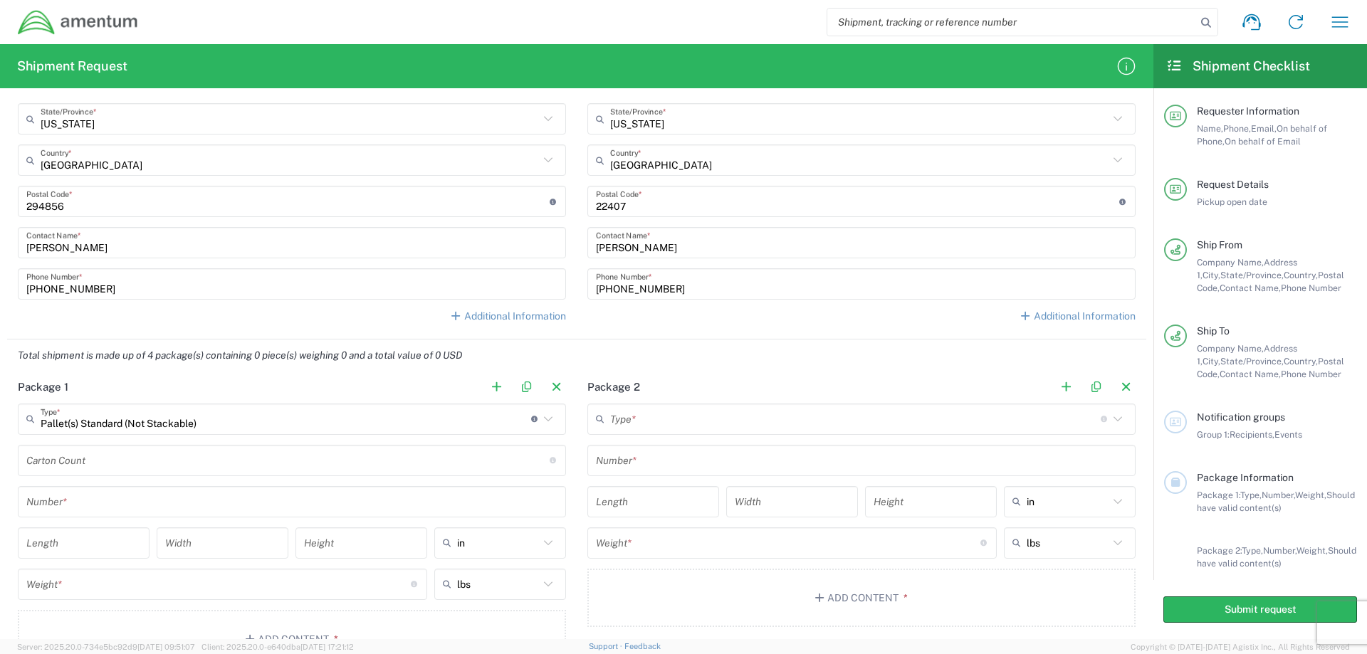
scroll to position [926, 0]
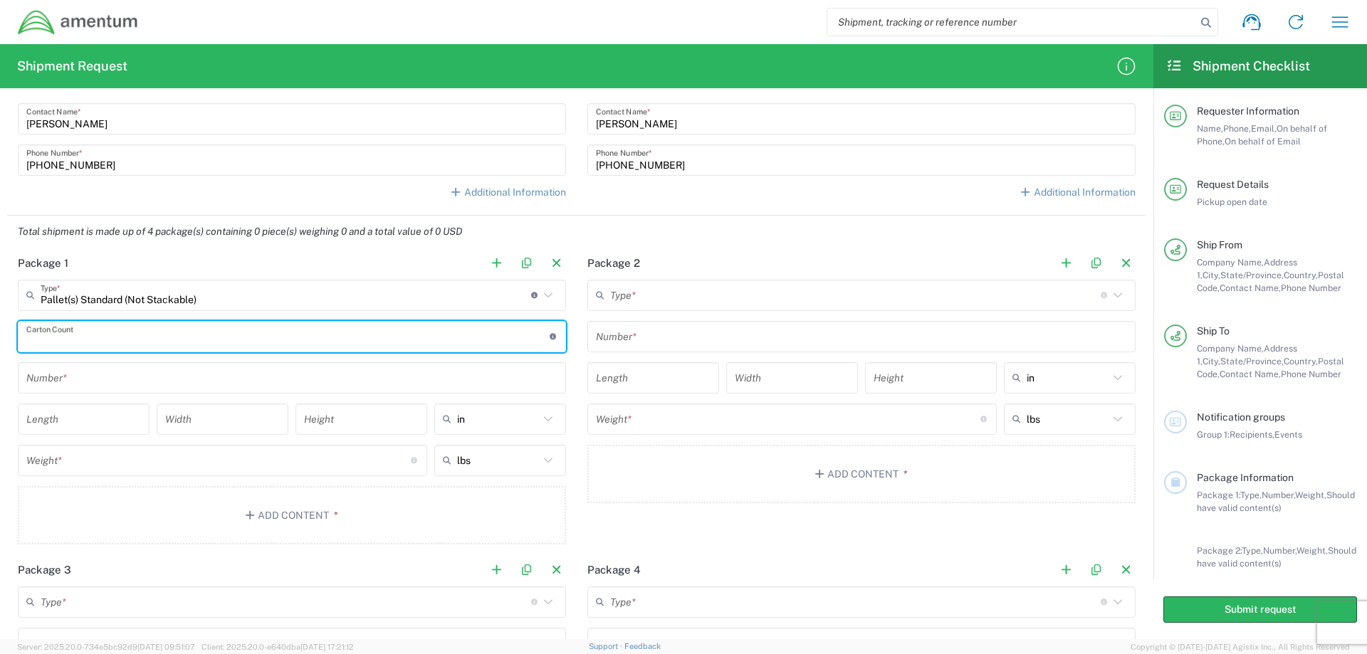
click at [63, 340] on input "number" at bounding box center [287, 336] width 523 height 25
click at [632, 295] on input "text" at bounding box center [855, 295] width 491 height 25
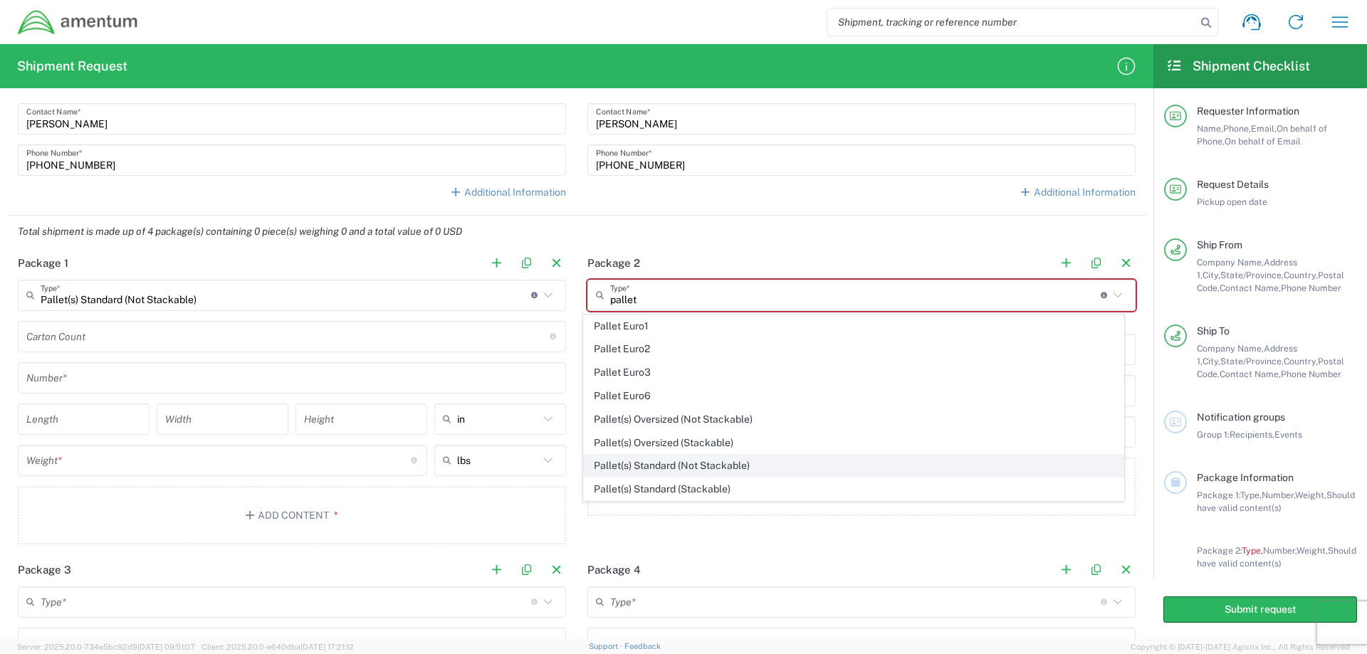
click at [656, 465] on span "Pallet(s) Standard (Not Stackable)" at bounding box center [854, 466] width 541 height 22
type input "Pallet(s) Standard (Not Stackable)"
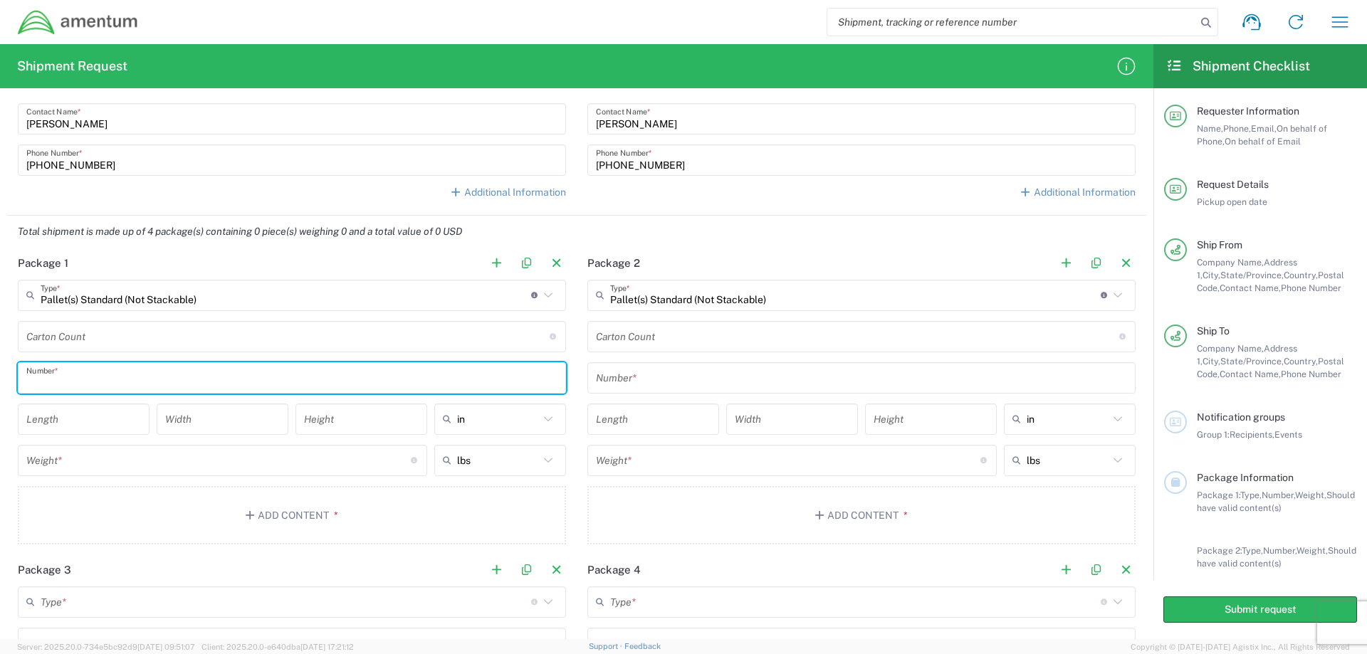
click at [87, 380] on input "text" at bounding box center [291, 377] width 531 height 25
type input "Pallet #1"
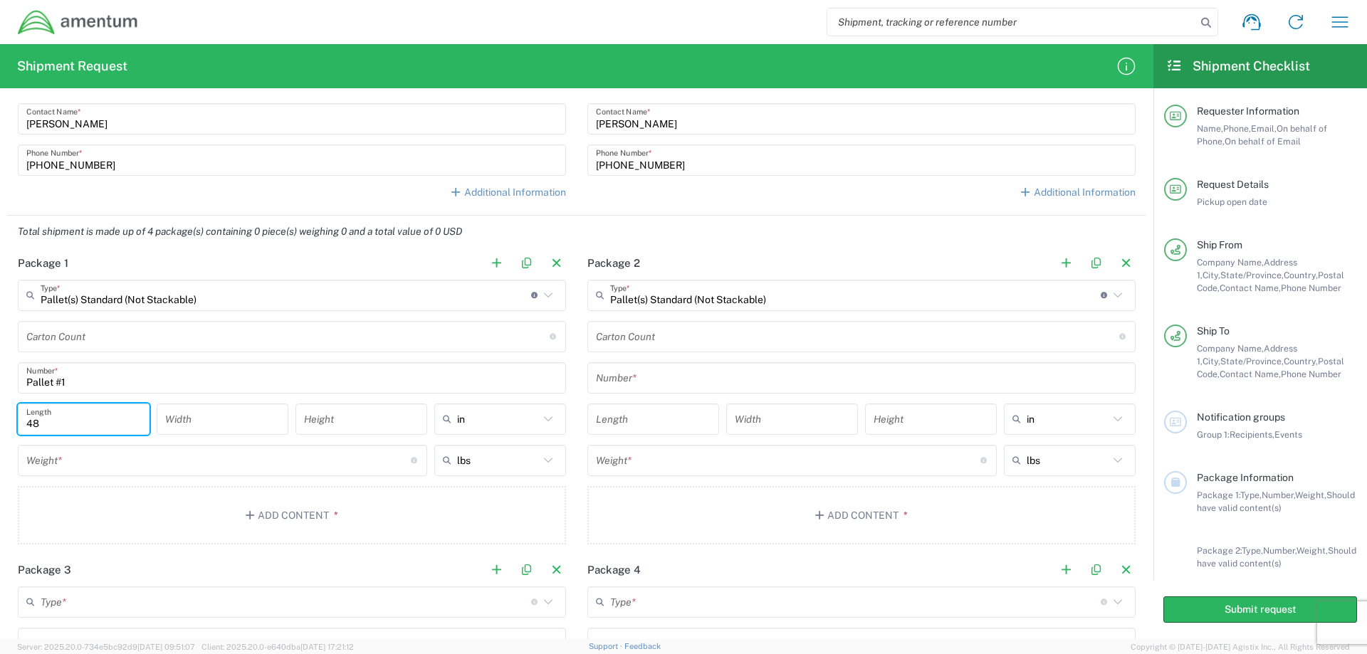
type input "48"
type input "40"
type input "71"
click at [448, 451] on span "in" at bounding box center [495, 450] width 127 height 22
click at [462, 416] on input "text" at bounding box center [498, 419] width 82 height 23
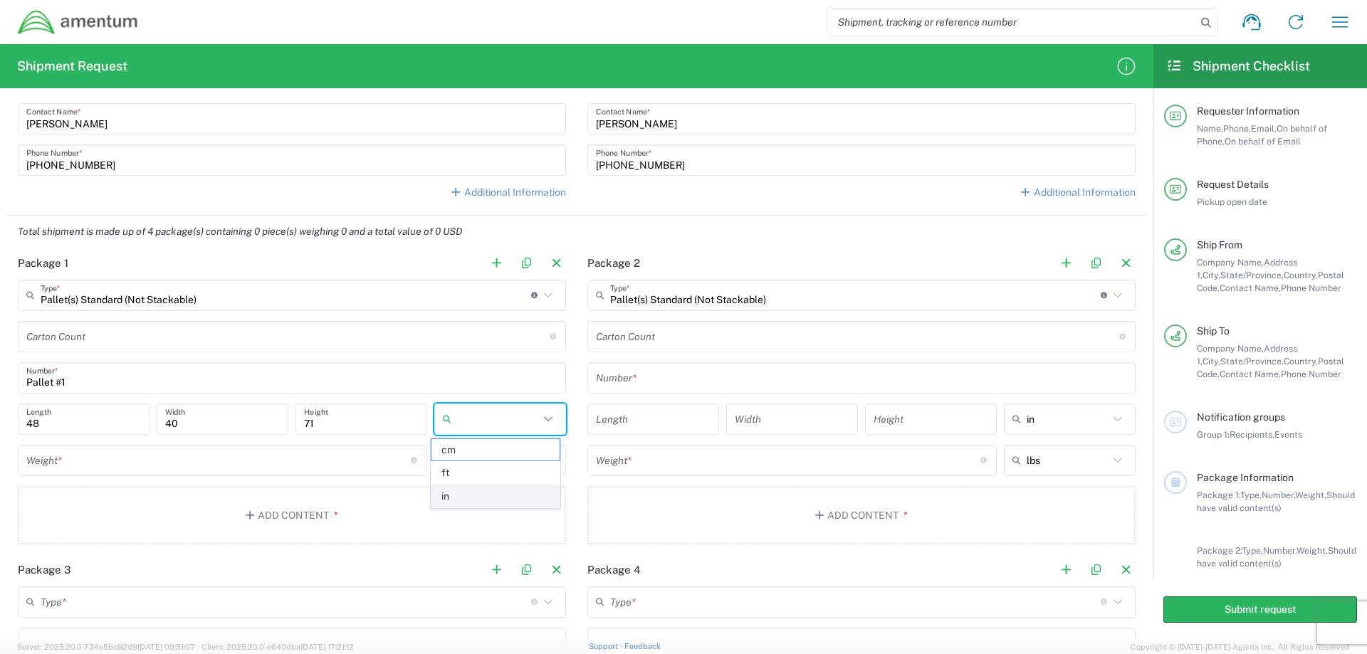
click at [447, 496] on span "in" at bounding box center [495, 497] width 127 height 22
type input "in"
click at [120, 475] on div "Weight * Total weight of package(s) in pounds or kilograms" at bounding box center [222, 460] width 409 height 31
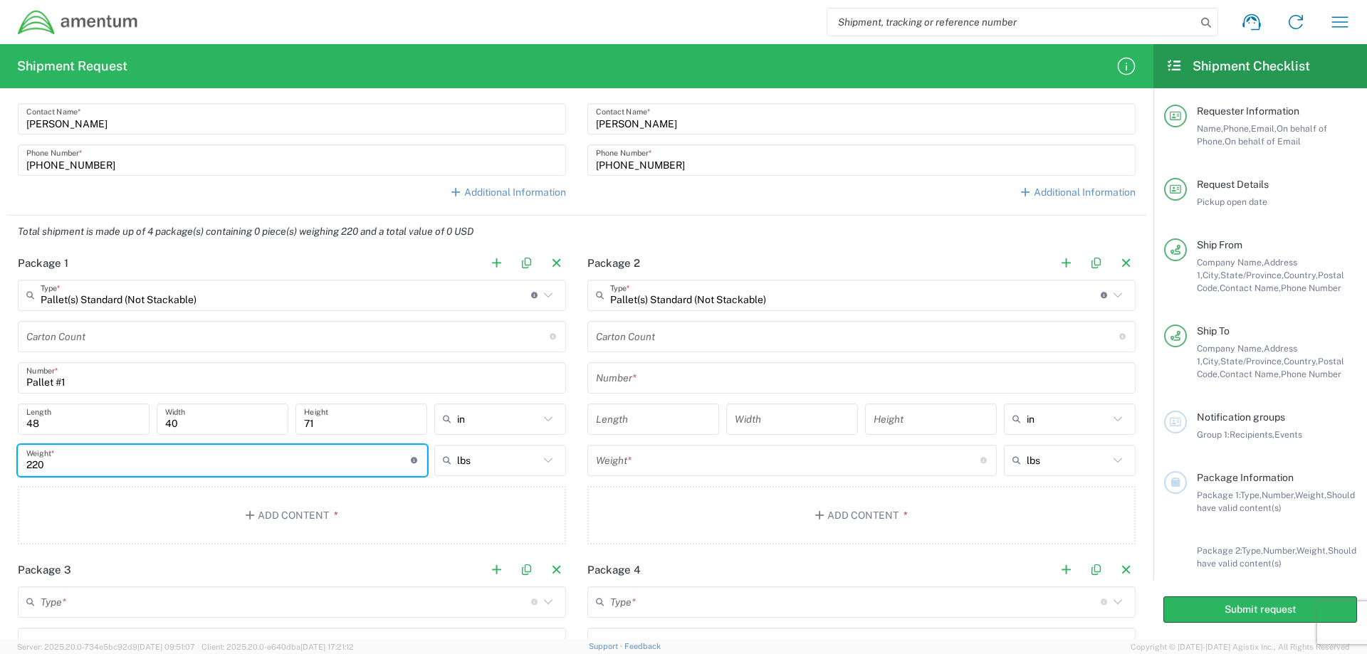
type input "220"
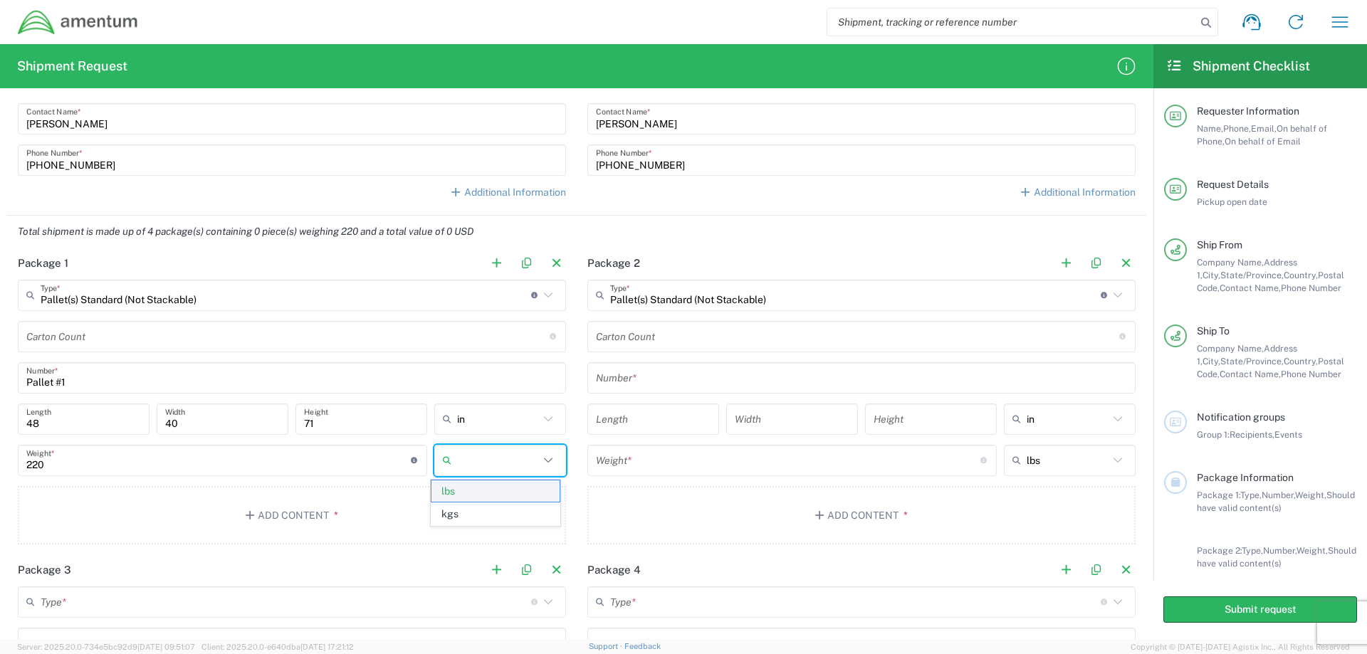
click at [449, 488] on span "lbs" at bounding box center [495, 492] width 127 height 22
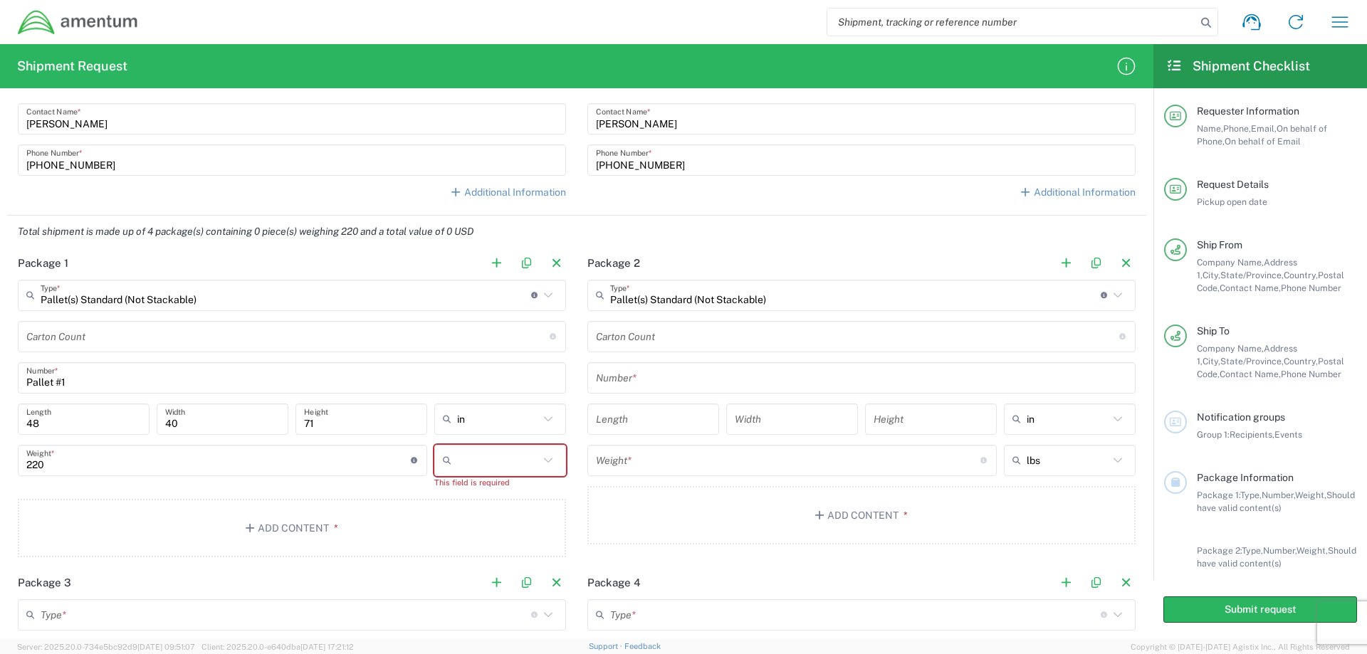
click at [457, 461] on input "text" at bounding box center [498, 460] width 82 height 23
click at [451, 515] on span "lbs" at bounding box center [495, 514] width 127 height 22
type input "lbs"
click at [41, 351] on div "Carton Count Number of boxes on the pallet" at bounding box center [292, 336] width 548 height 31
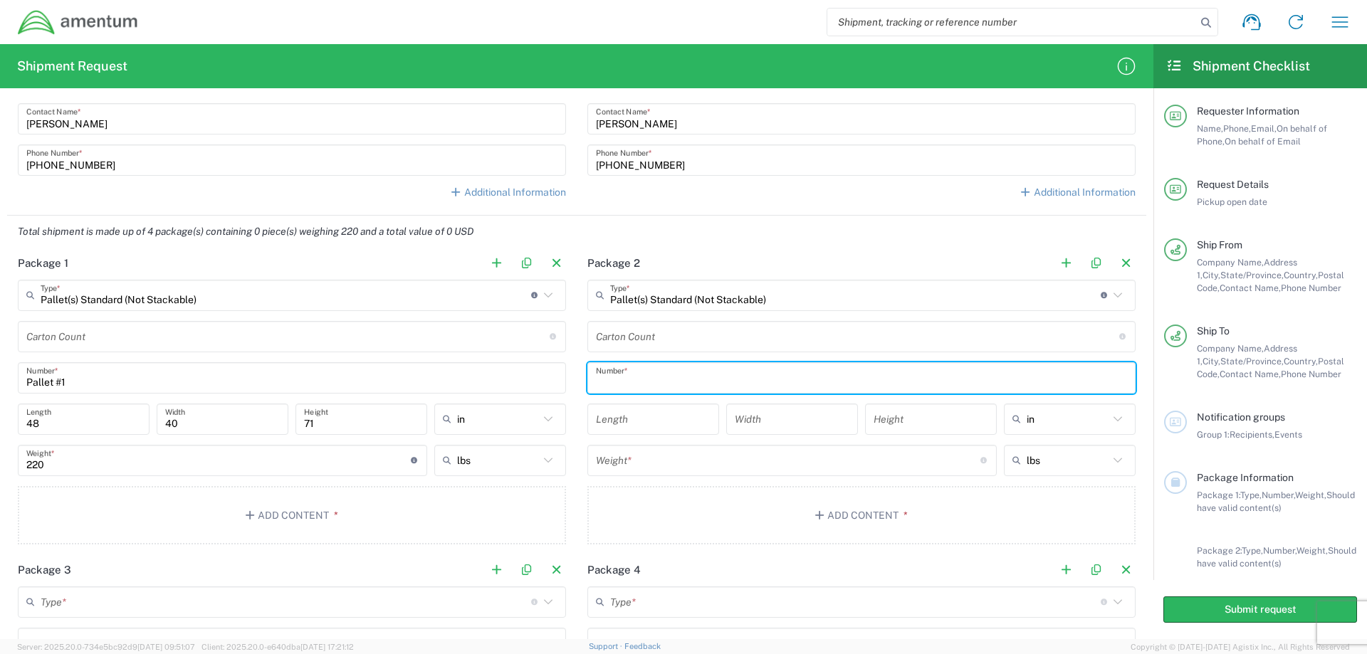
click at [647, 380] on input "text" at bounding box center [861, 377] width 531 height 25
type input "Pallet #2"
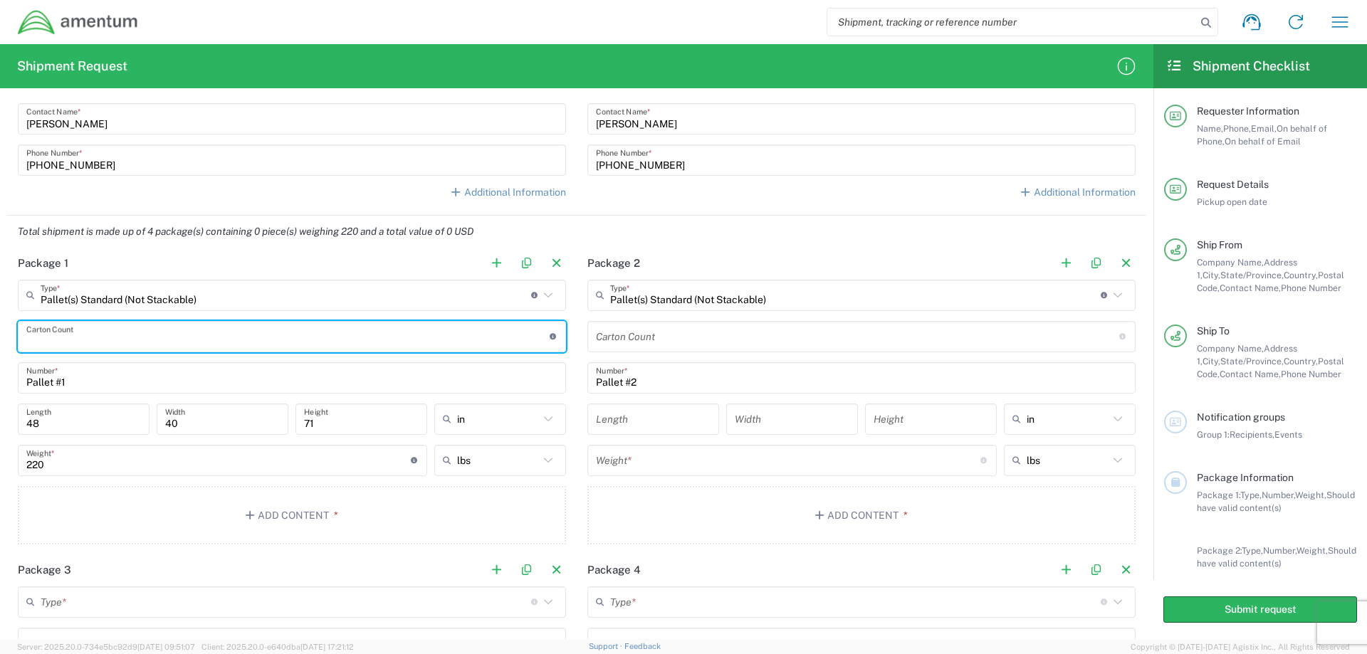
click at [74, 346] on input "number" at bounding box center [287, 336] width 523 height 25
type input "11"
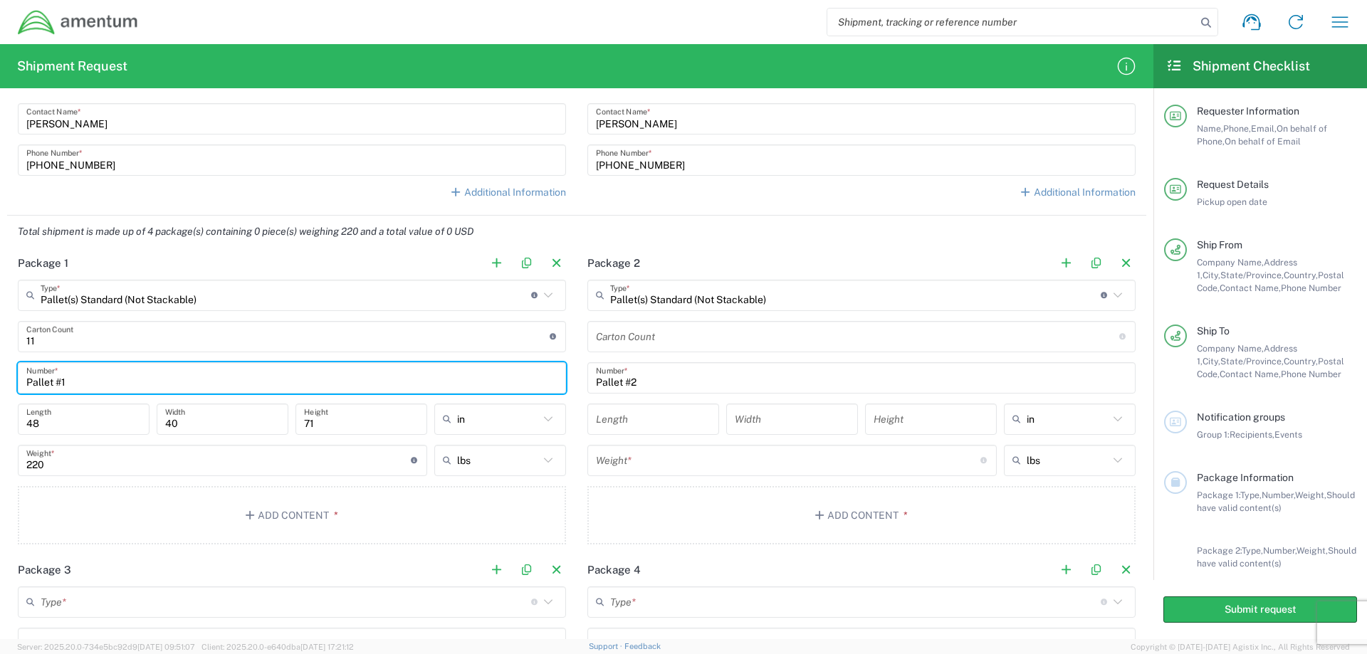
click at [634, 344] on input "number" at bounding box center [857, 336] width 523 height 25
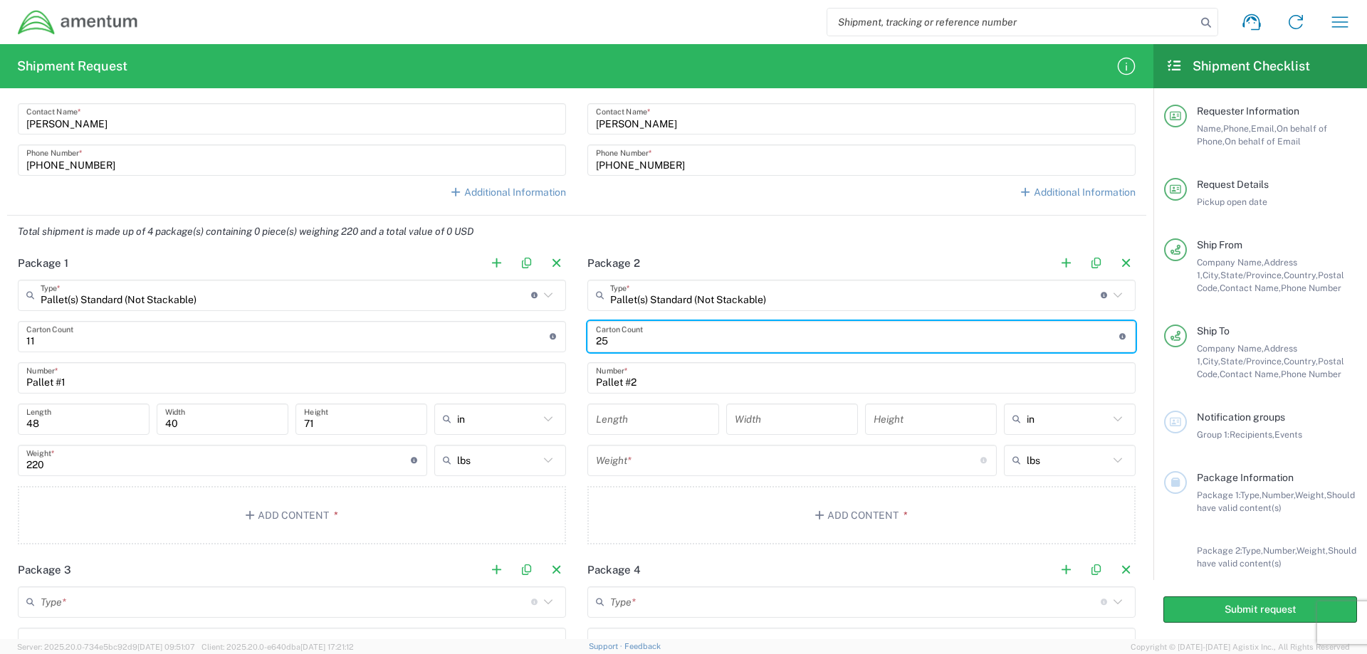
type input "25"
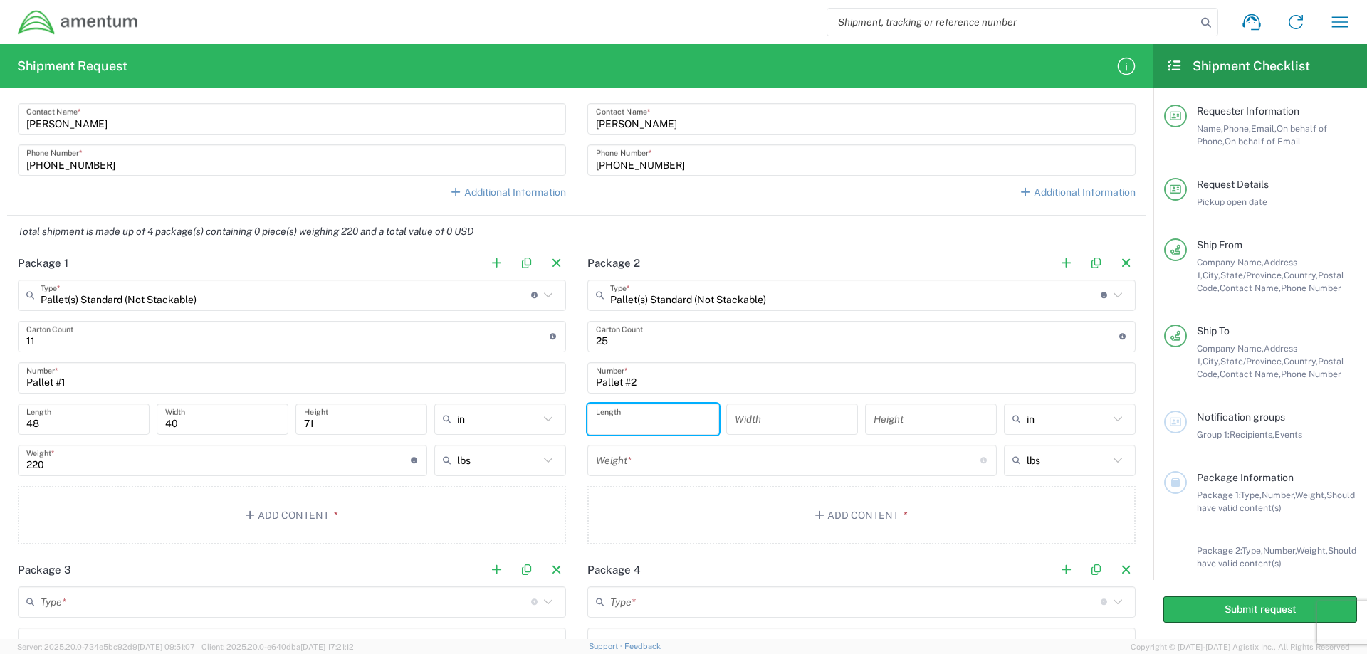
click at [600, 427] on input "number" at bounding box center [653, 419] width 115 height 25
type input "48"
type input "40"
type input "62"
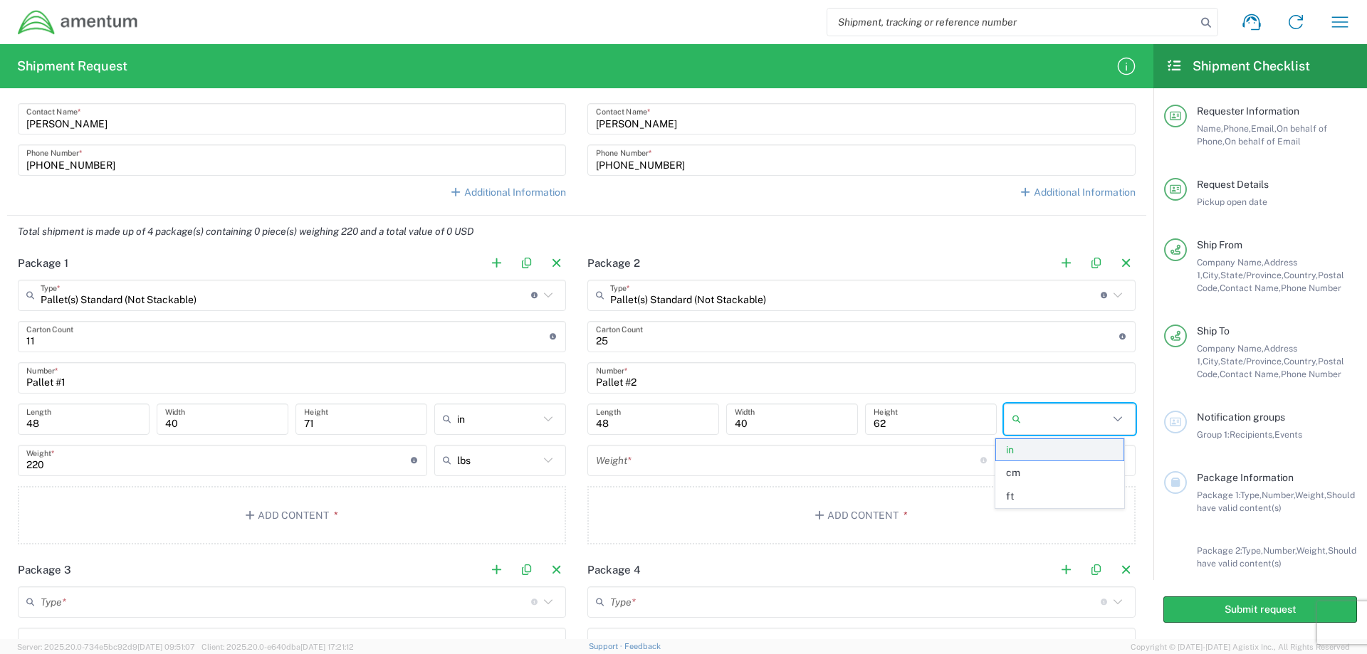
click at [1013, 452] on span "in" at bounding box center [1059, 450] width 127 height 22
click at [1027, 416] on input "text" at bounding box center [1068, 419] width 82 height 23
click at [1011, 496] on span "in" at bounding box center [1059, 497] width 127 height 22
type input "in"
click at [632, 469] on input "number" at bounding box center [788, 460] width 385 height 25
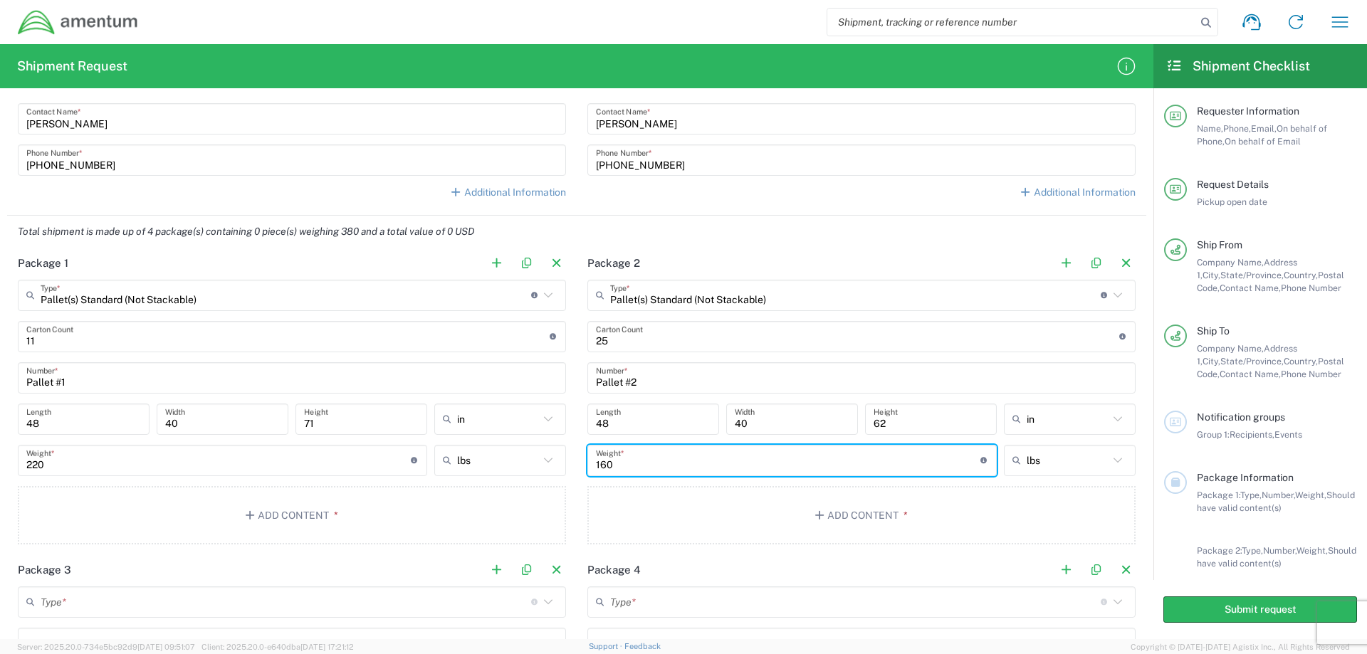
type input "160"
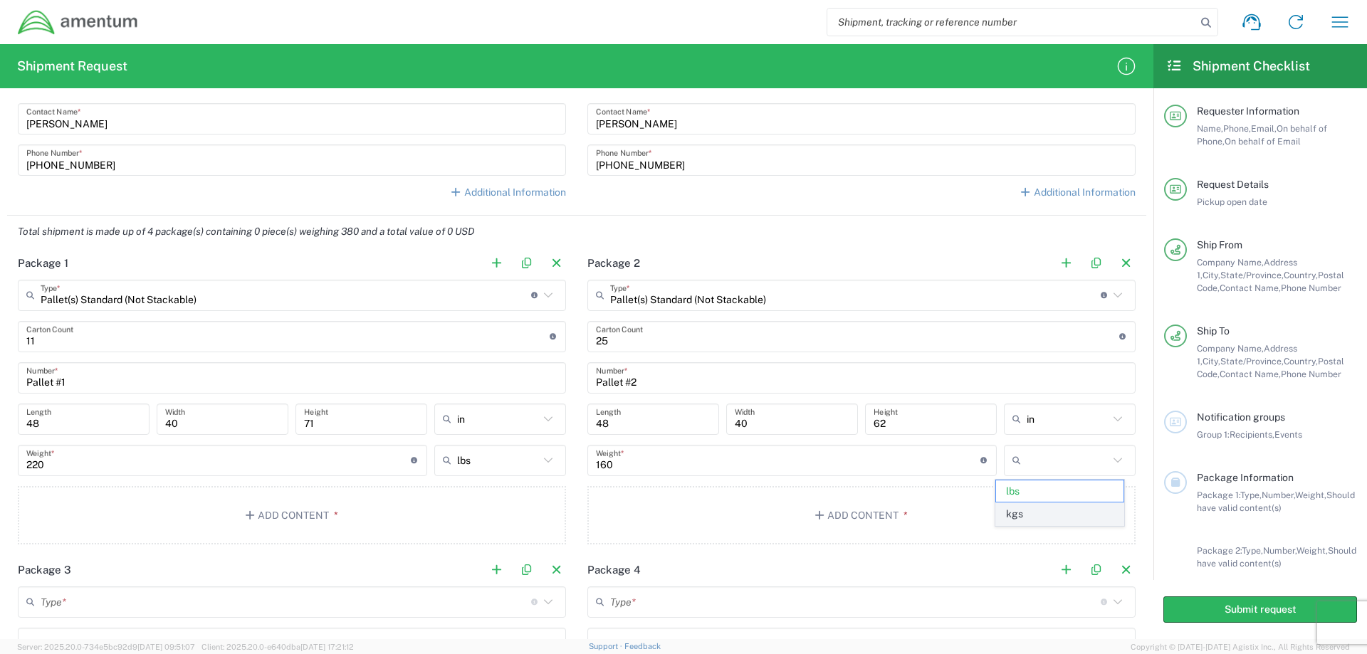
click at [1019, 512] on span "kgs" at bounding box center [1059, 514] width 127 height 22
type input "72.57"
click at [1027, 466] on input "kgs" at bounding box center [1068, 460] width 82 height 23
type input "kgs"
click at [1025, 489] on span "kgs" at bounding box center [1059, 492] width 127 height 22
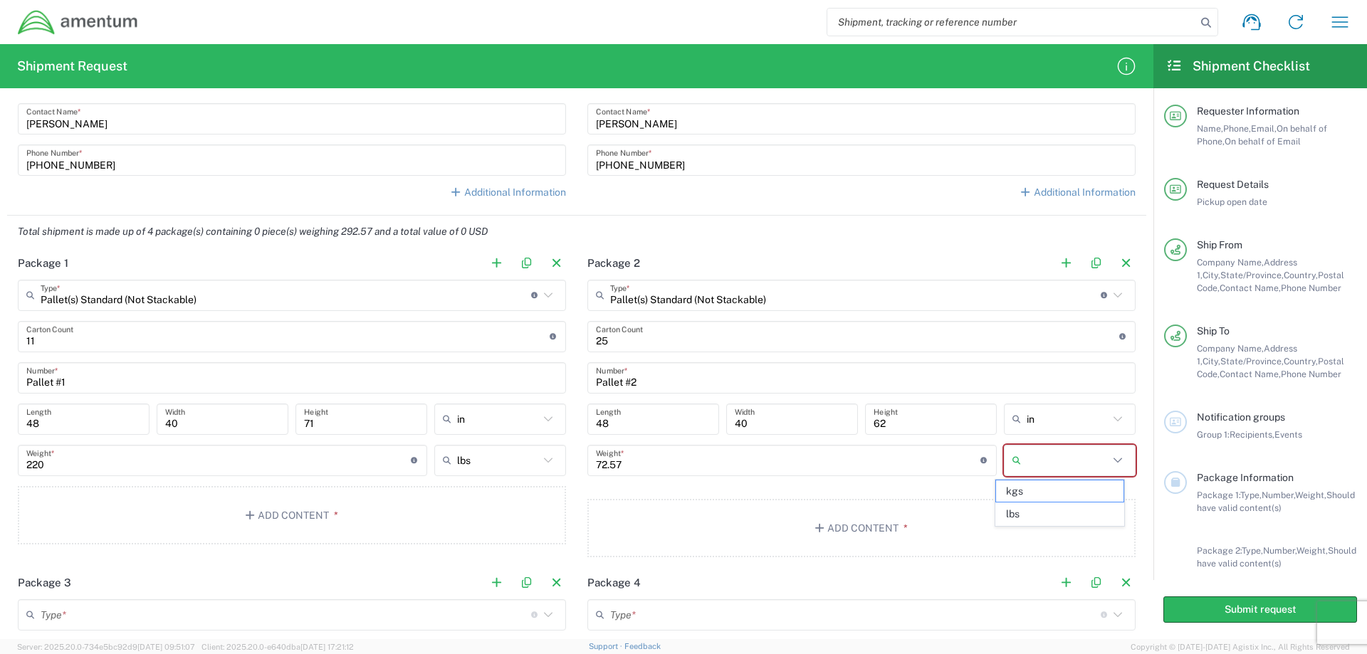
click at [1029, 459] on input "text" at bounding box center [1068, 460] width 82 height 23
click at [1018, 516] on span "lbs" at bounding box center [1059, 514] width 127 height 22
type input "159.99"
type input "lbs"
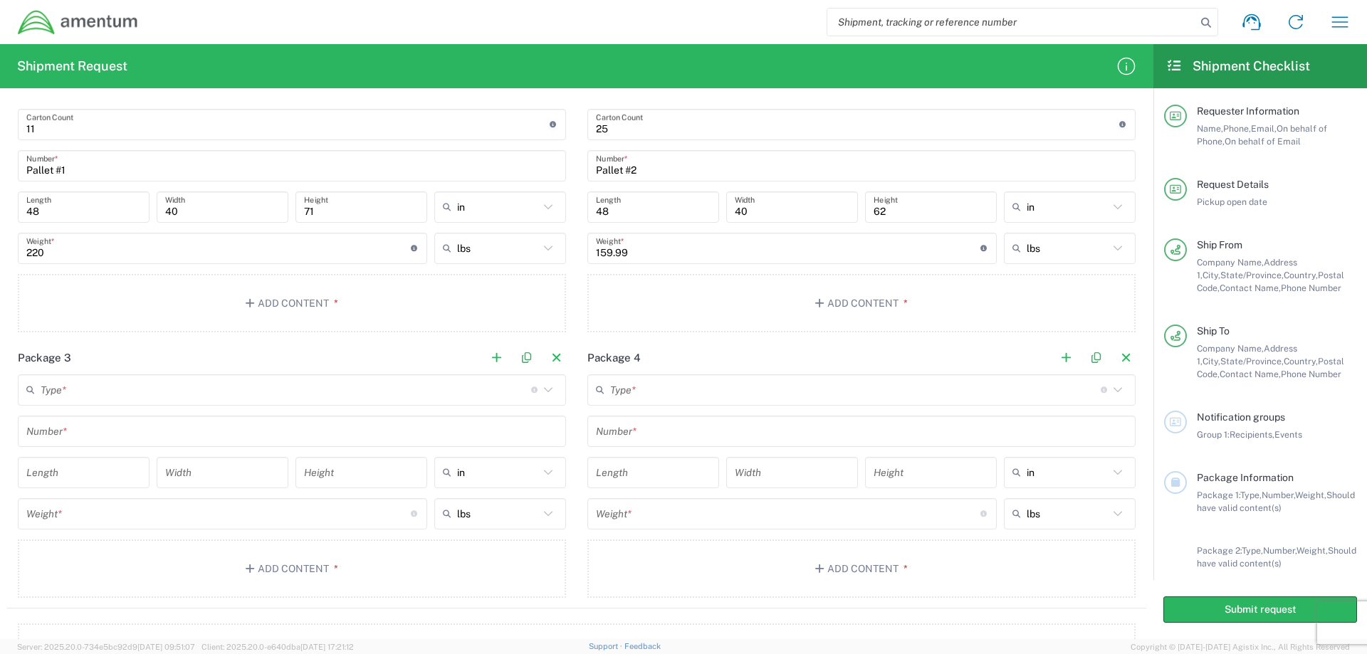
scroll to position [1139, 0]
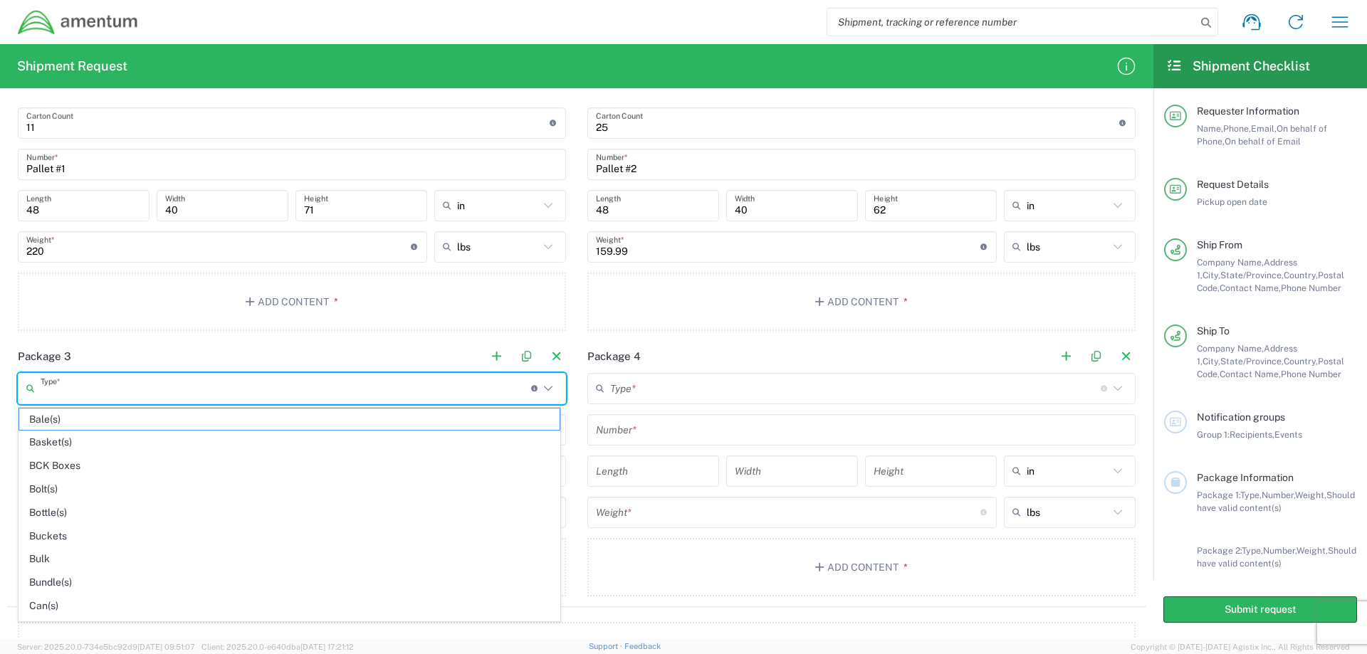
click at [88, 390] on input "text" at bounding box center [286, 388] width 491 height 25
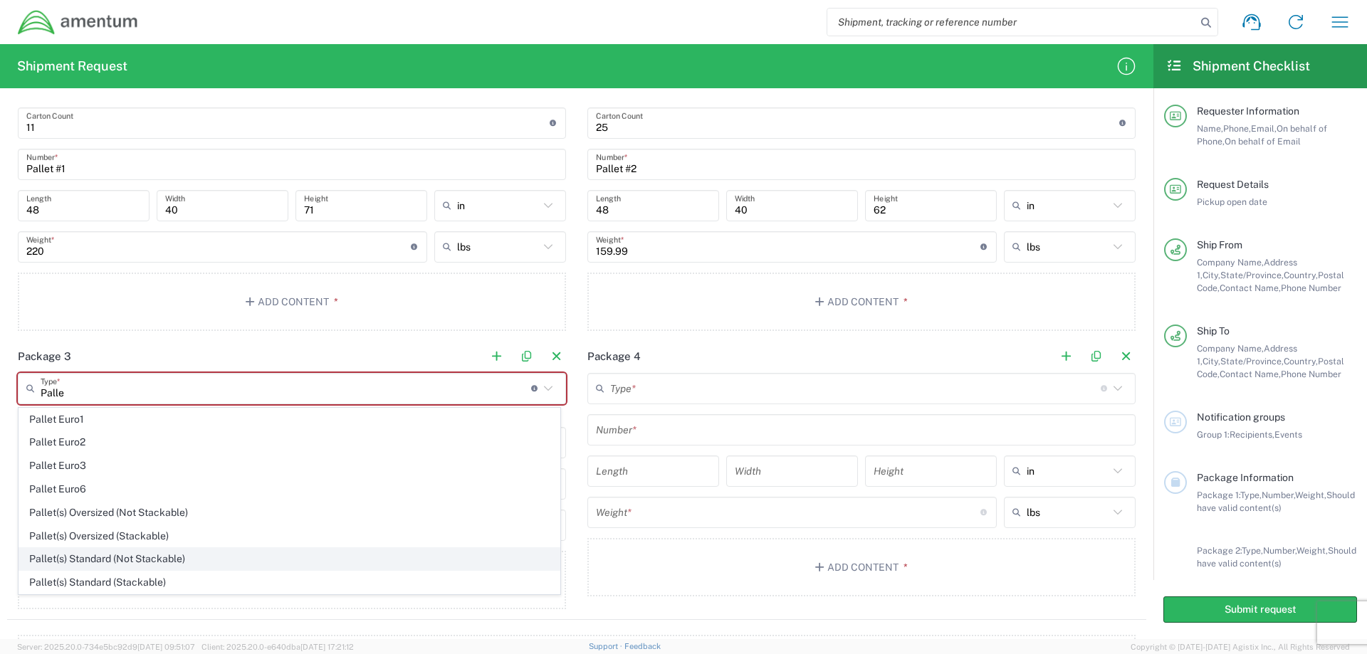
click at [100, 559] on span "Pallet(s) Standard (Not Stackable)" at bounding box center [289, 559] width 541 height 22
type input "Pallet(s) Standard (Not Stackable)"
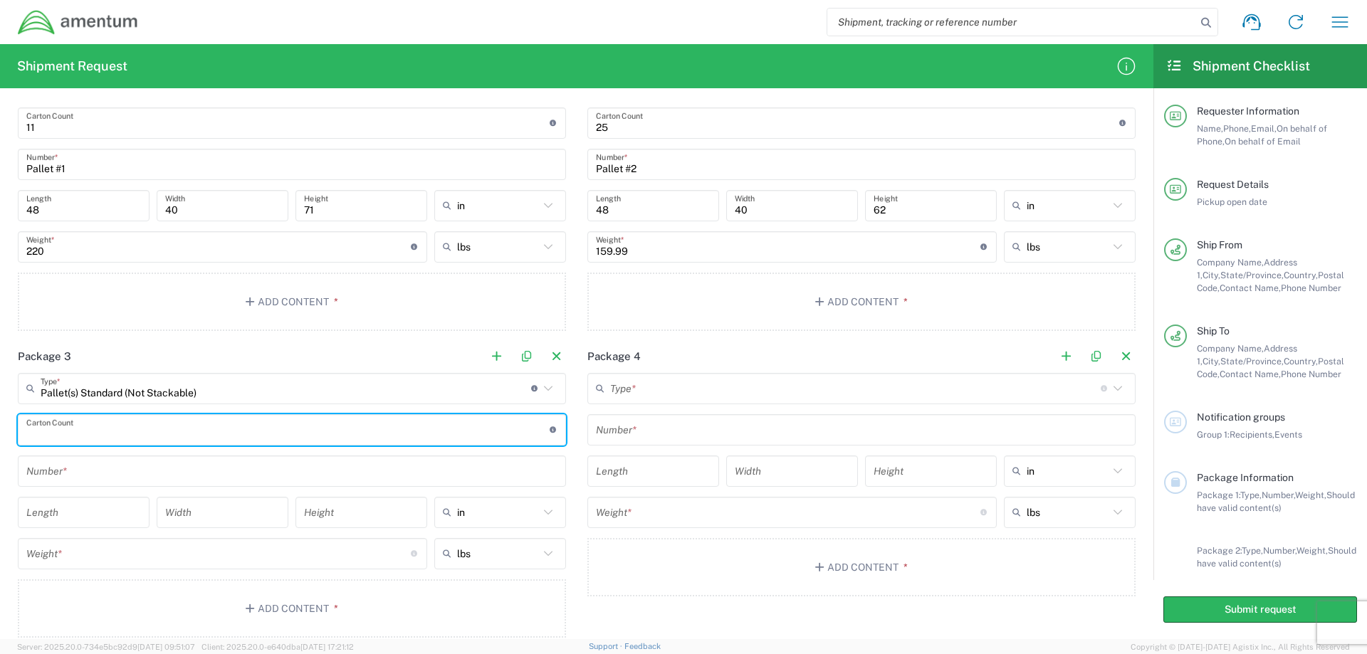
click at [109, 436] on input "number" at bounding box center [287, 429] width 523 height 25
type input "10"
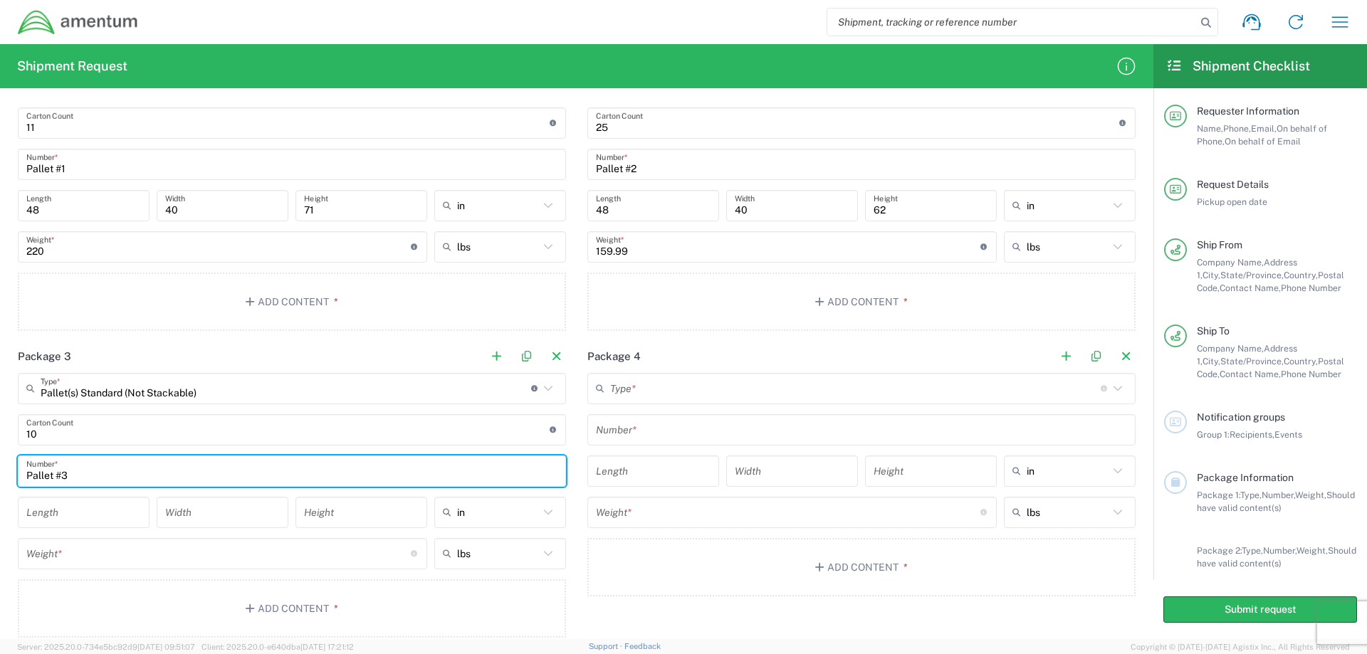
type input "Pallet #3"
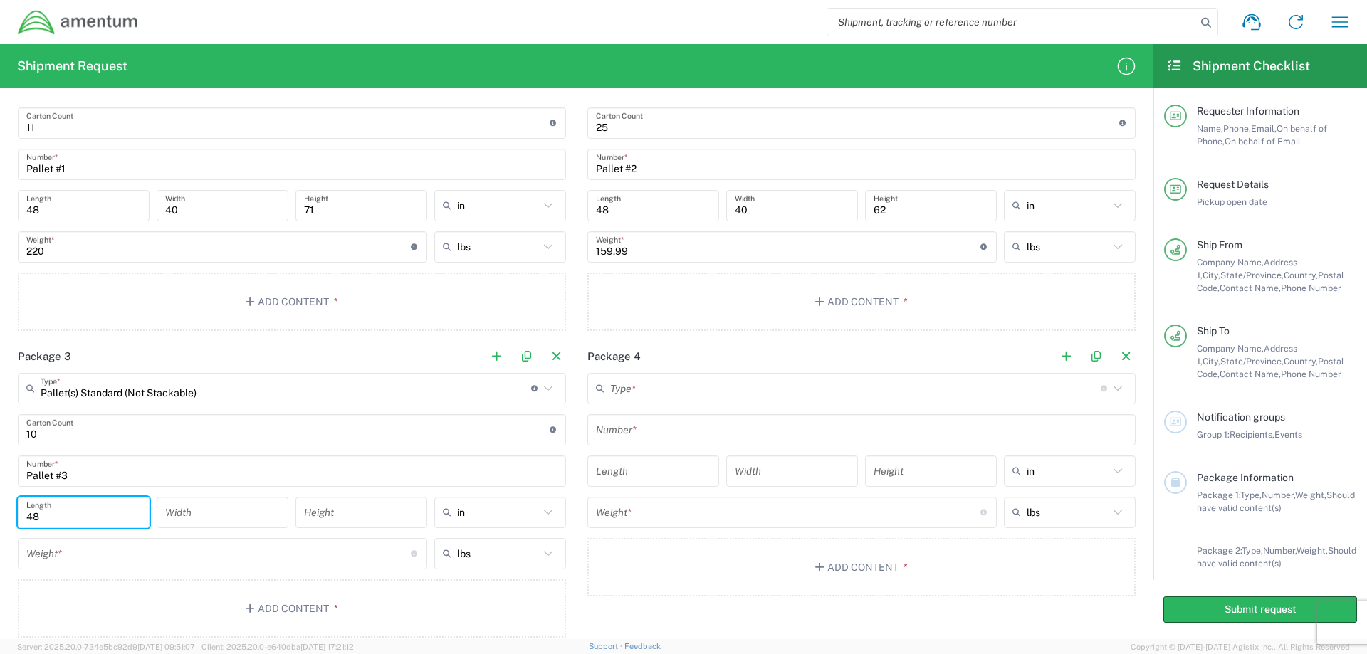
type input "48"
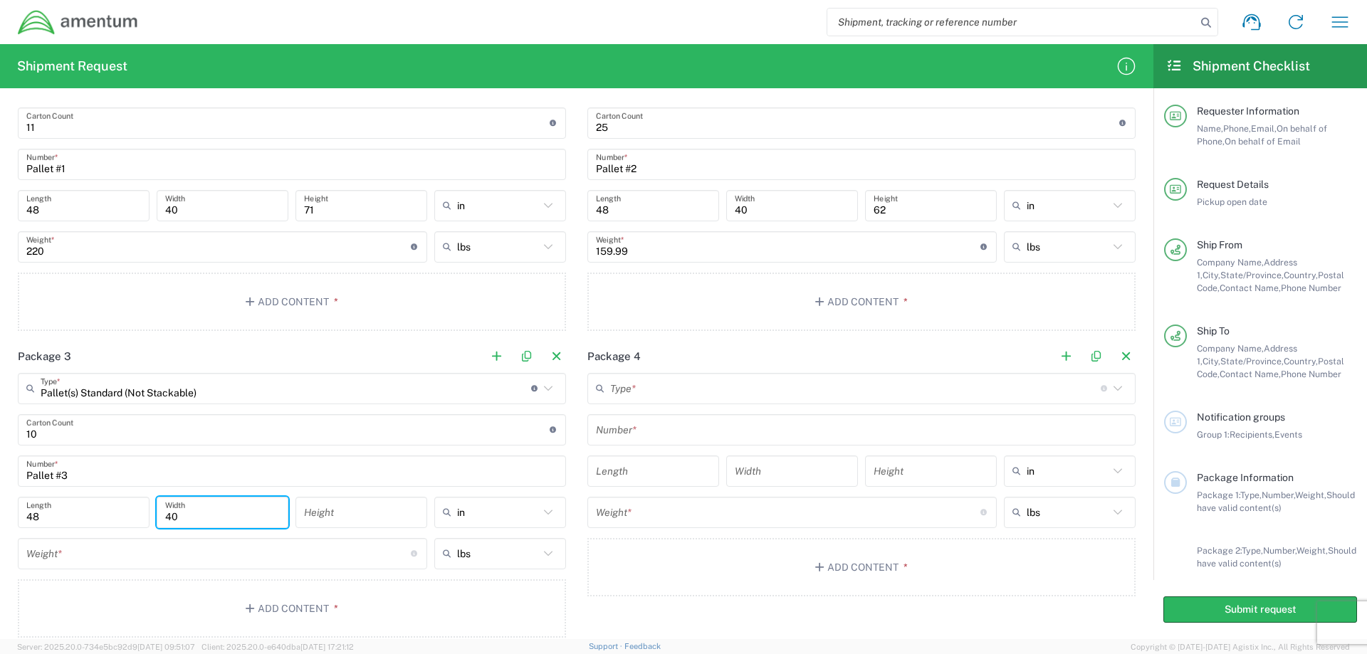
type input "40"
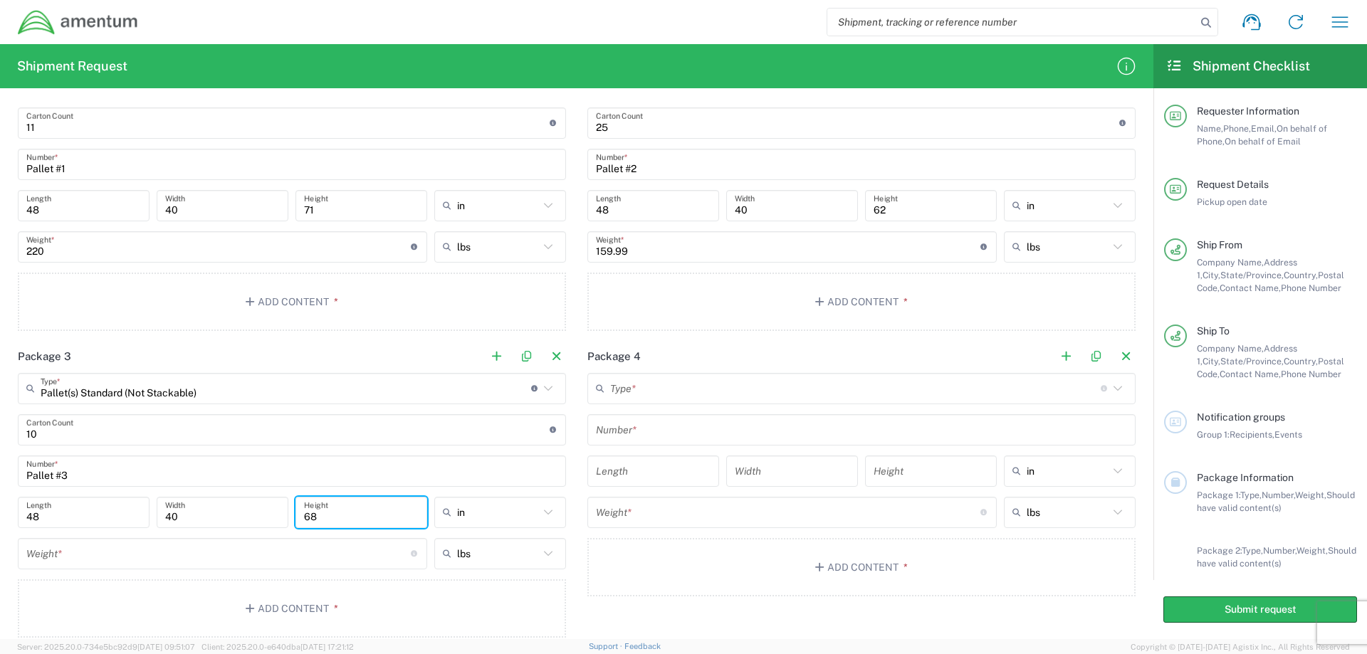
type input "68"
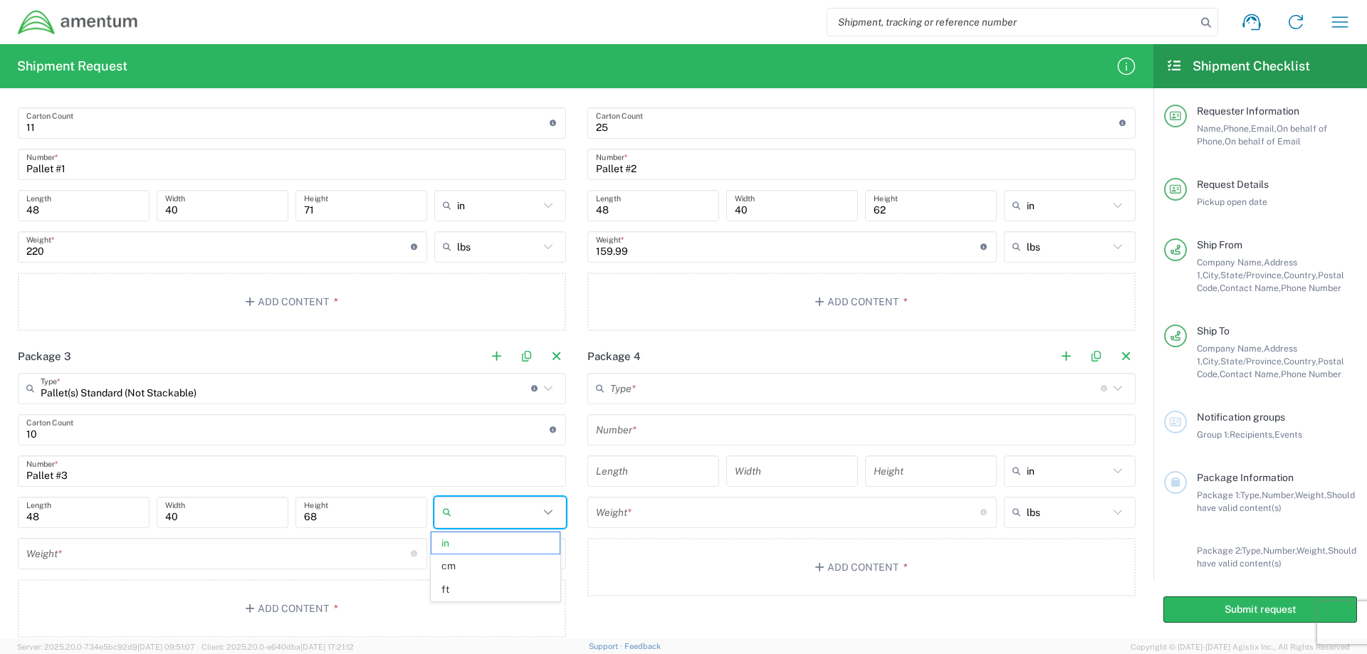
type input "in"
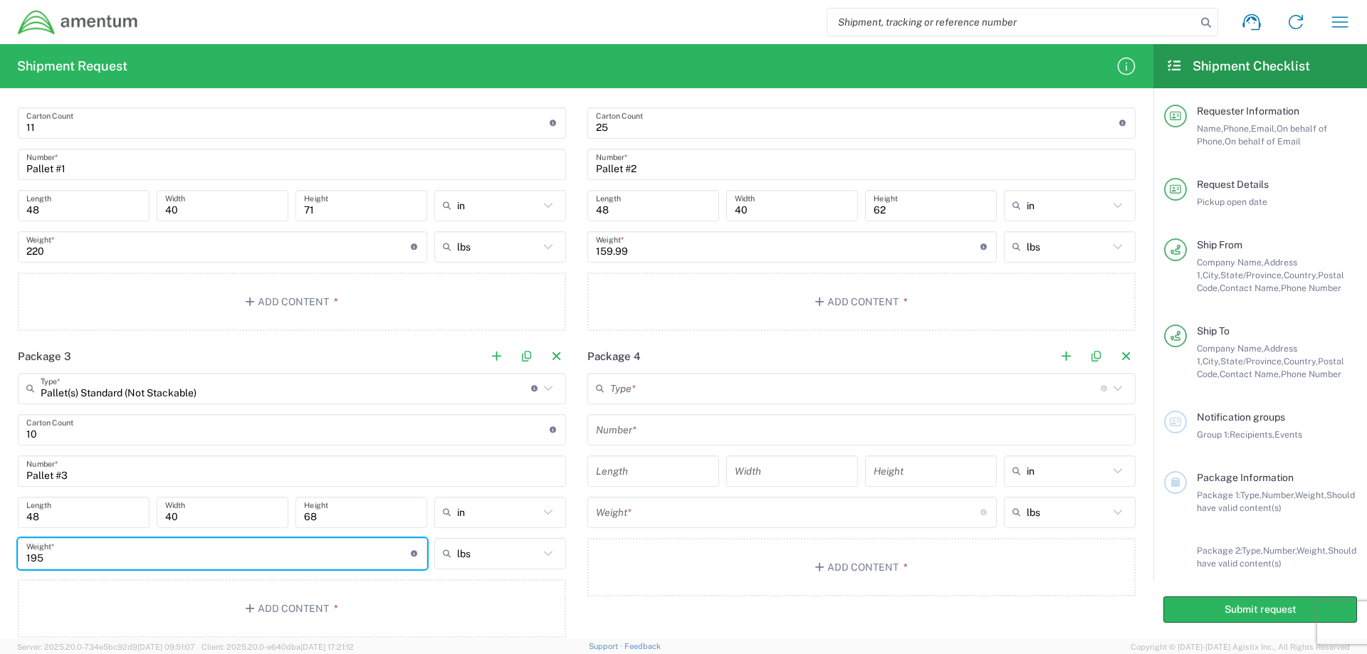
type input "195"
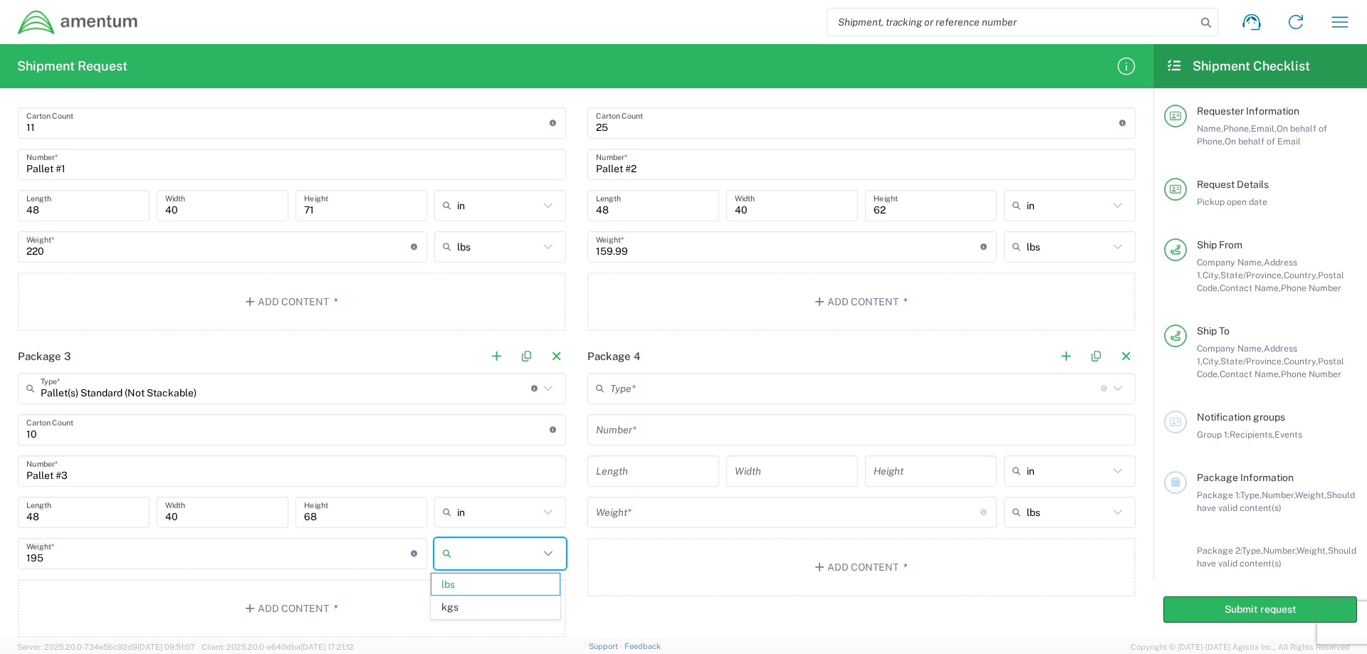
type input "lbs"
click at [263, 301] on button "Add Content *" at bounding box center [292, 302] width 548 height 58
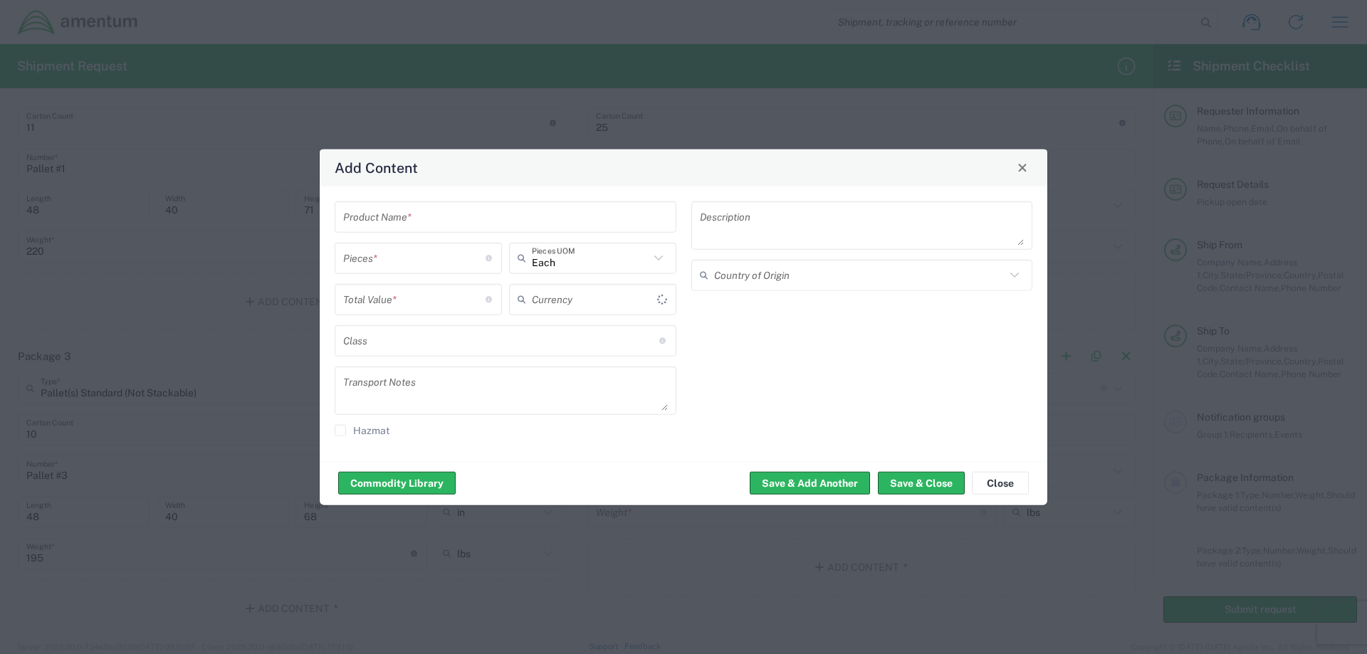
type input "US Dollar"
click at [423, 213] on input "text" at bounding box center [505, 216] width 325 height 25
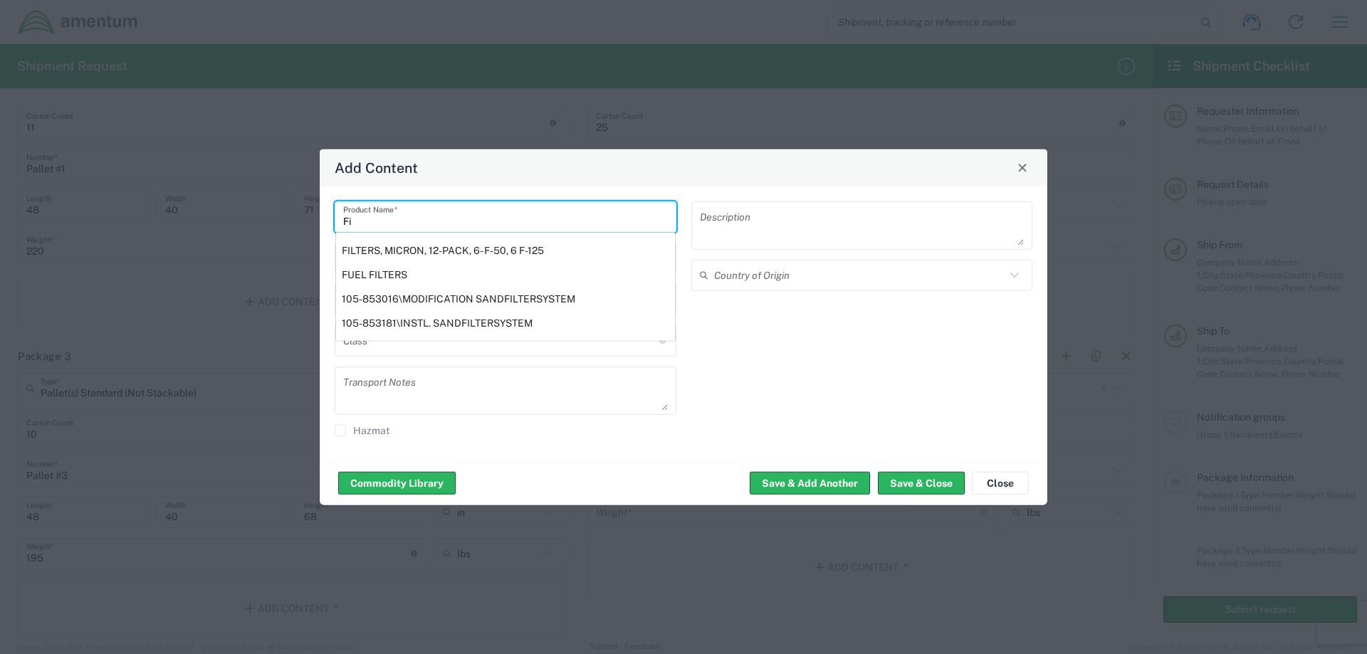
type input "F"
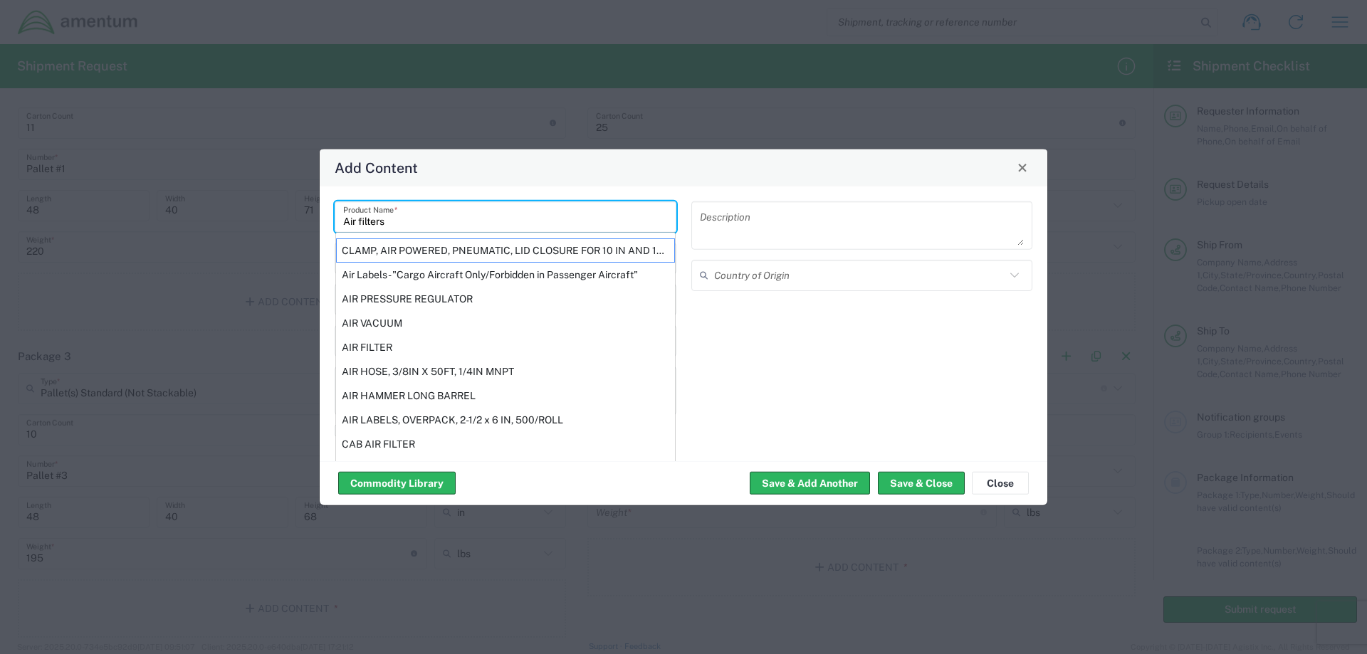
type input "Air filters"
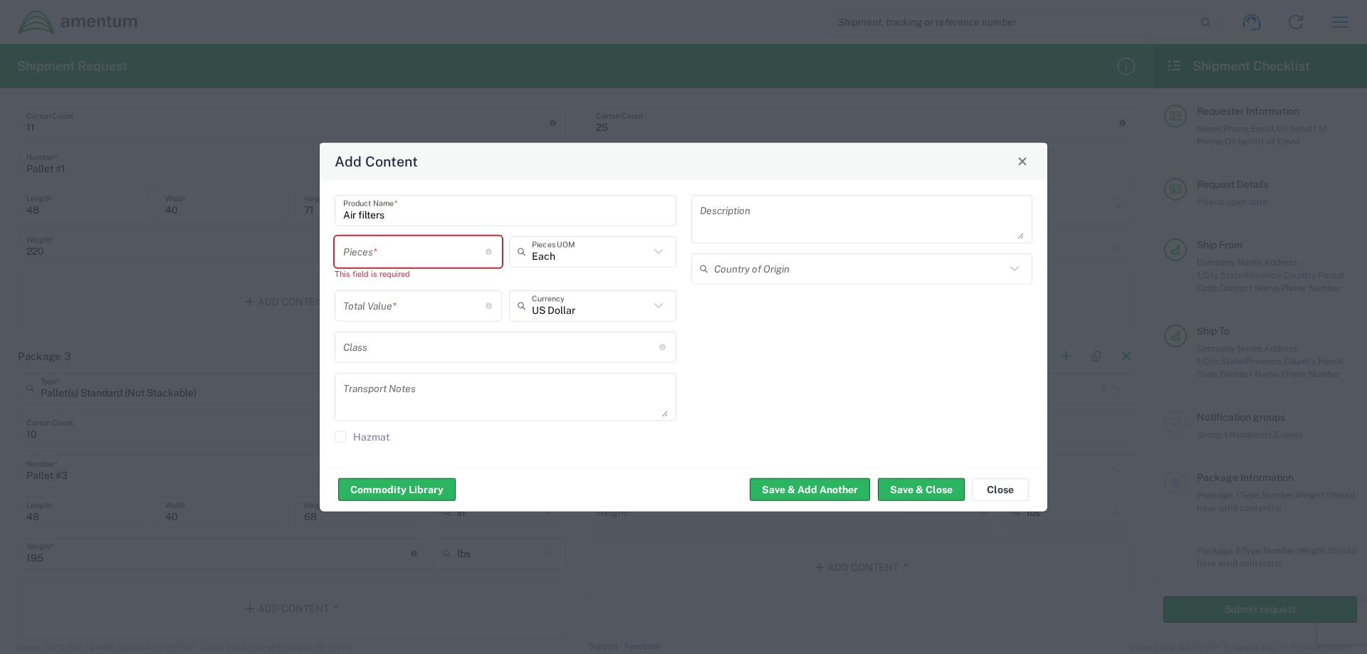
click at [696, 216] on div "Description" at bounding box center [863, 218] width 342 height 48
click at [724, 219] on textarea at bounding box center [862, 219] width 325 height 40
type textarea "Air Filters"
click at [736, 344] on span "[GEOGRAPHIC_DATA]" at bounding box center [862, 346] width 339 height 22
type input "[GEOGRAPHIC_DATA]"
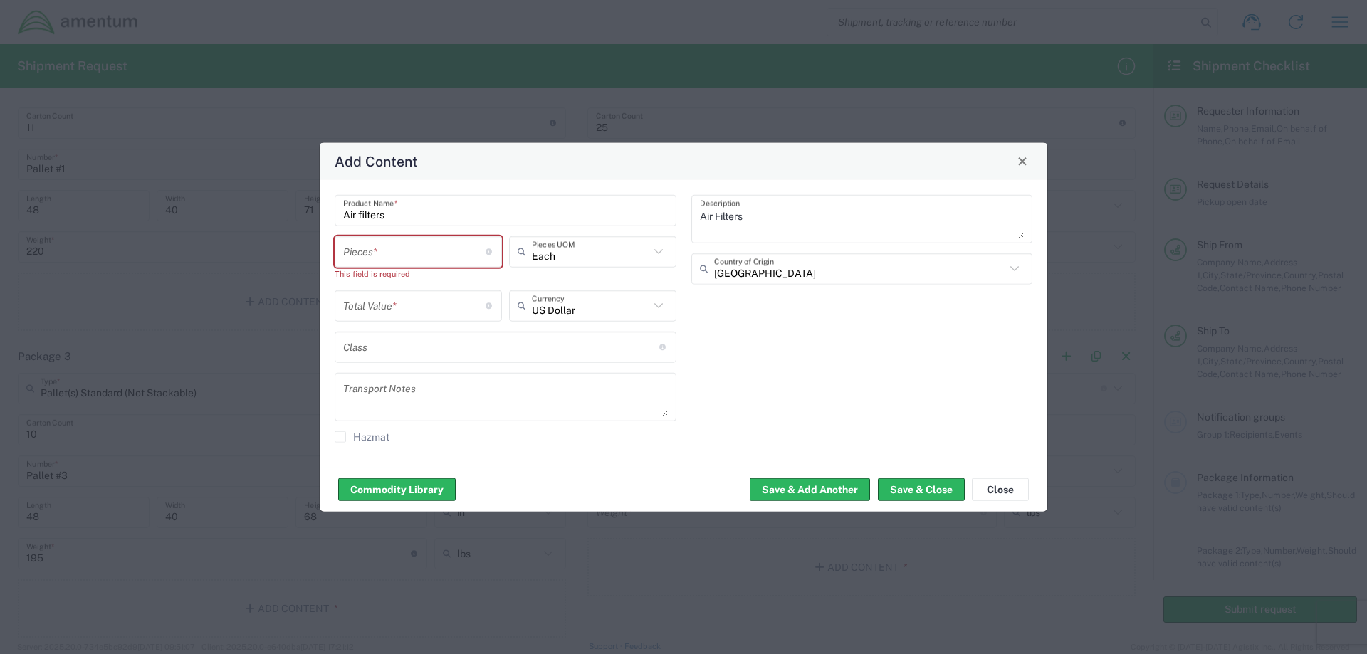
click at [377, 254] on input "number" at bounding box center [414, 251] width 142 height 25
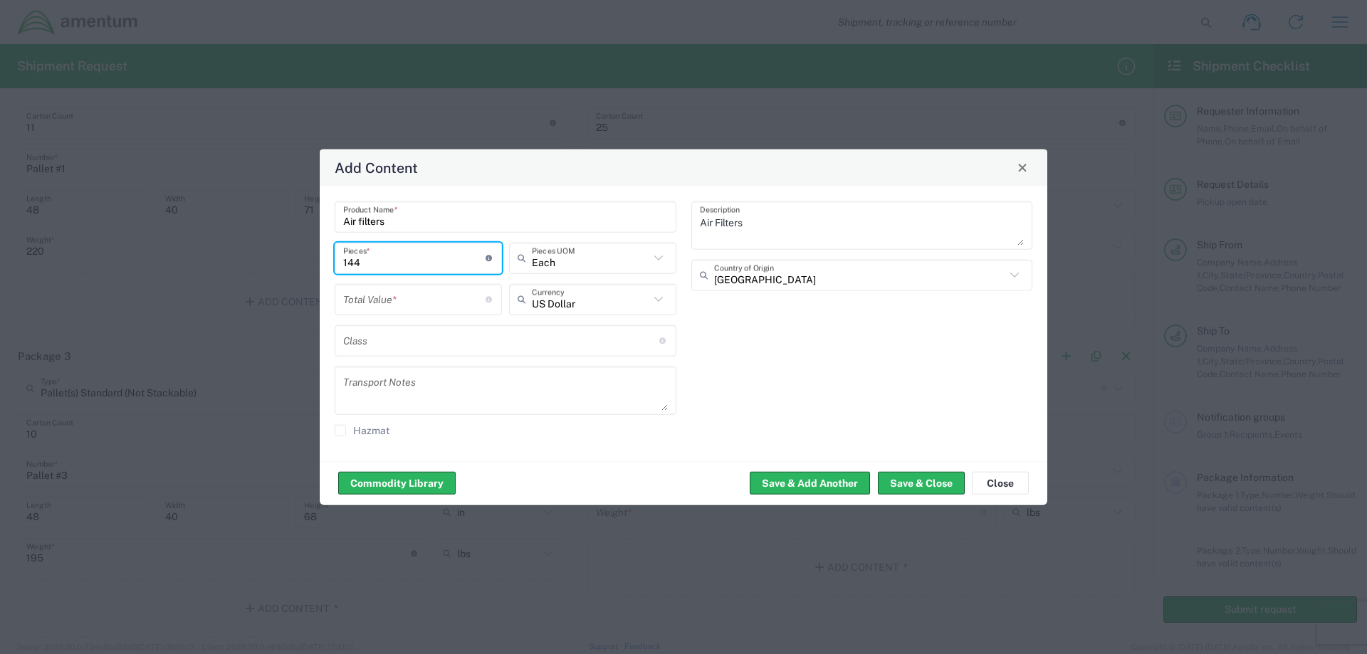
type input "144"
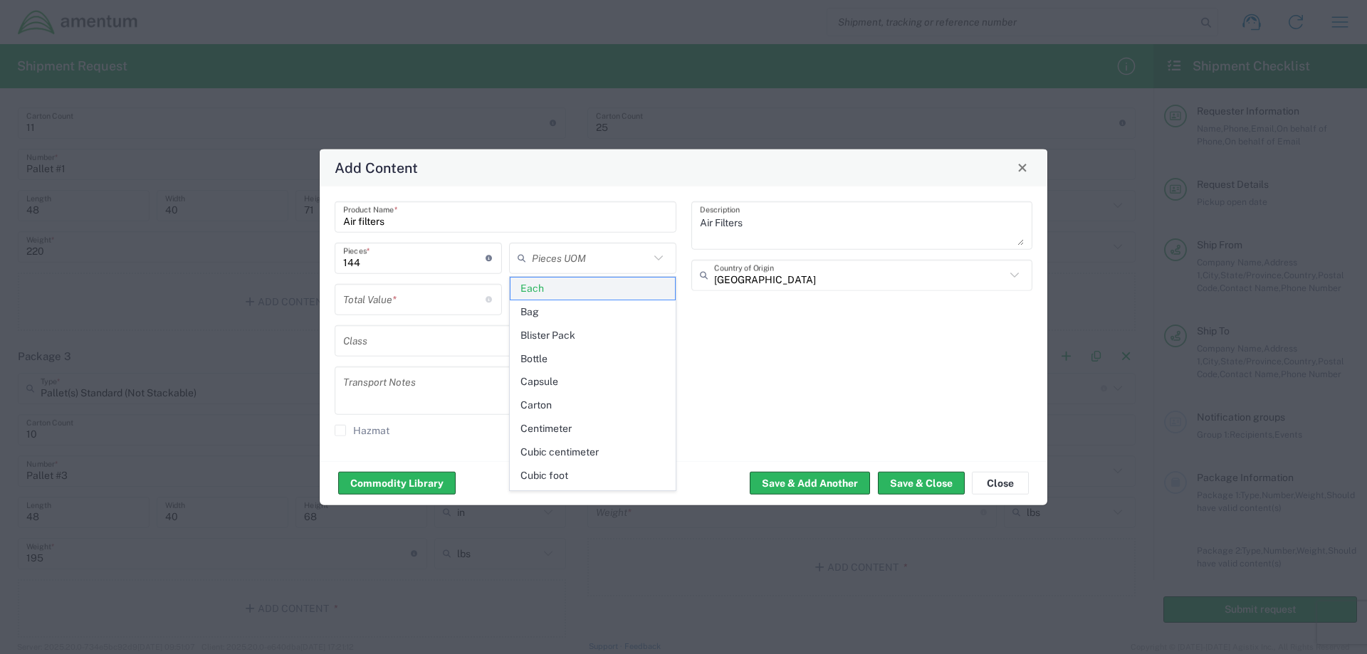
click at [550, 288] on span "Each" at bounding box center [593, 289] width 165 height 22
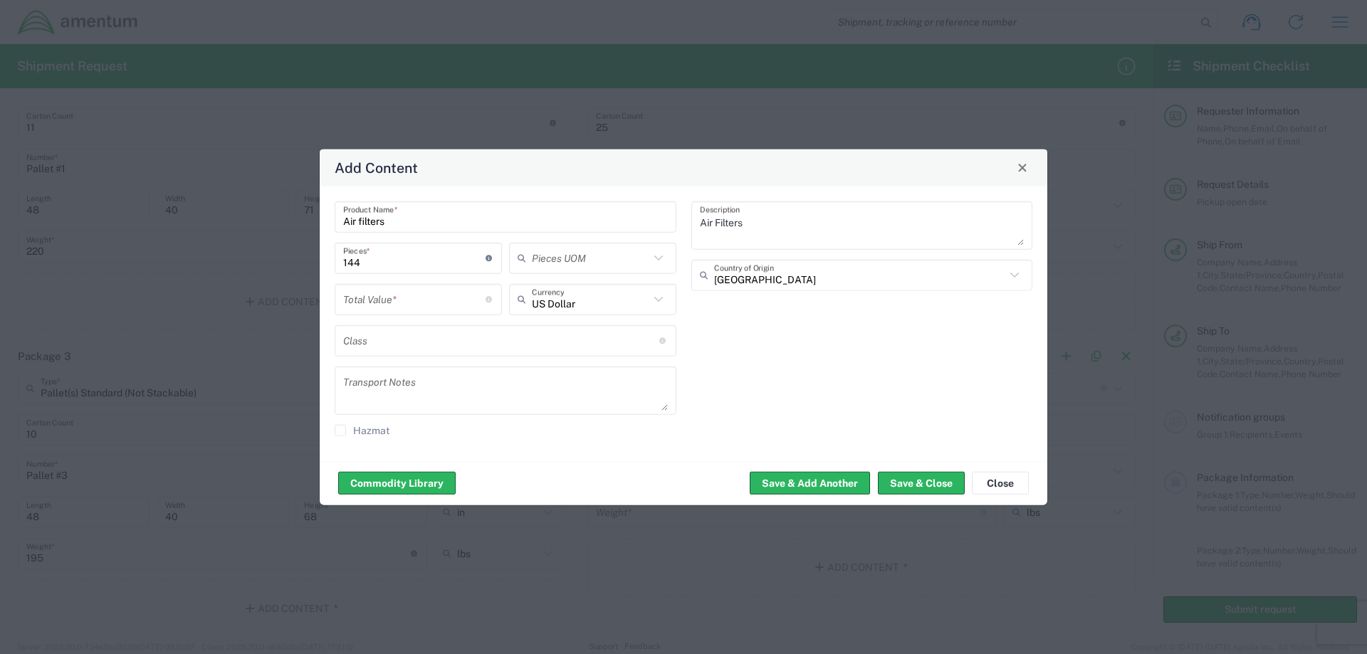
click at [563, 259] on input "text" at bounding box center [591, 258] width 118 height 25
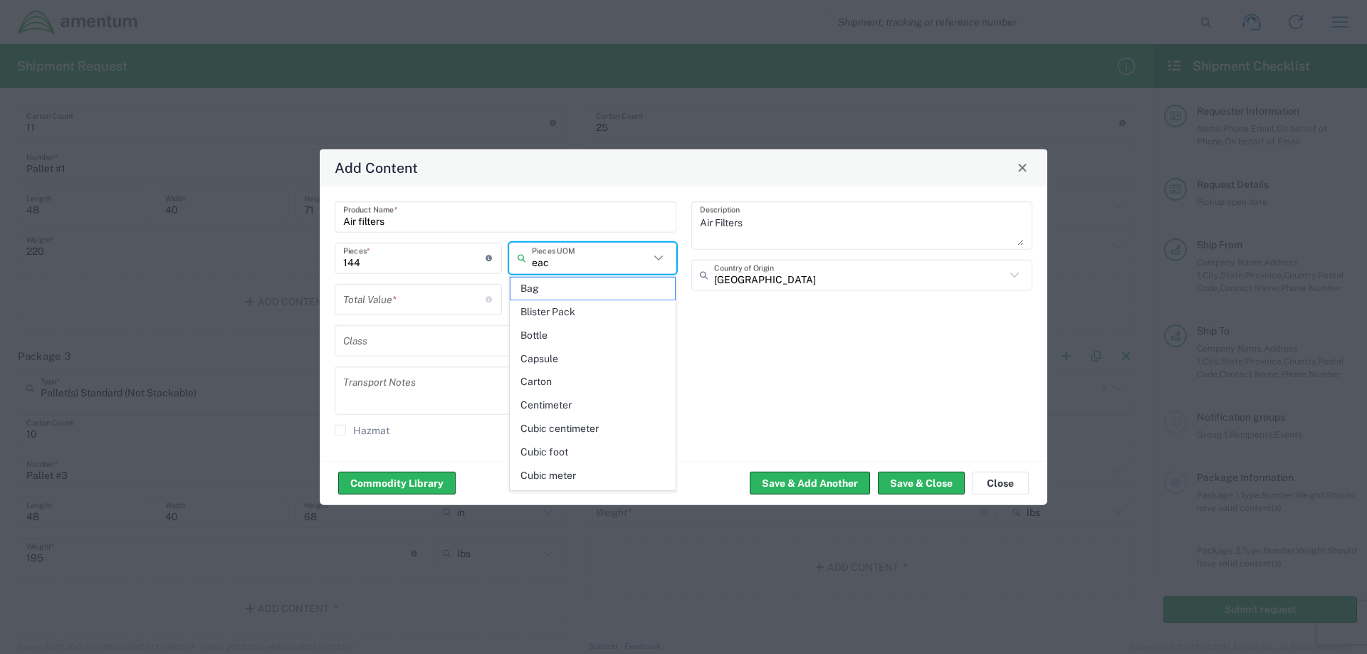
type input "each"
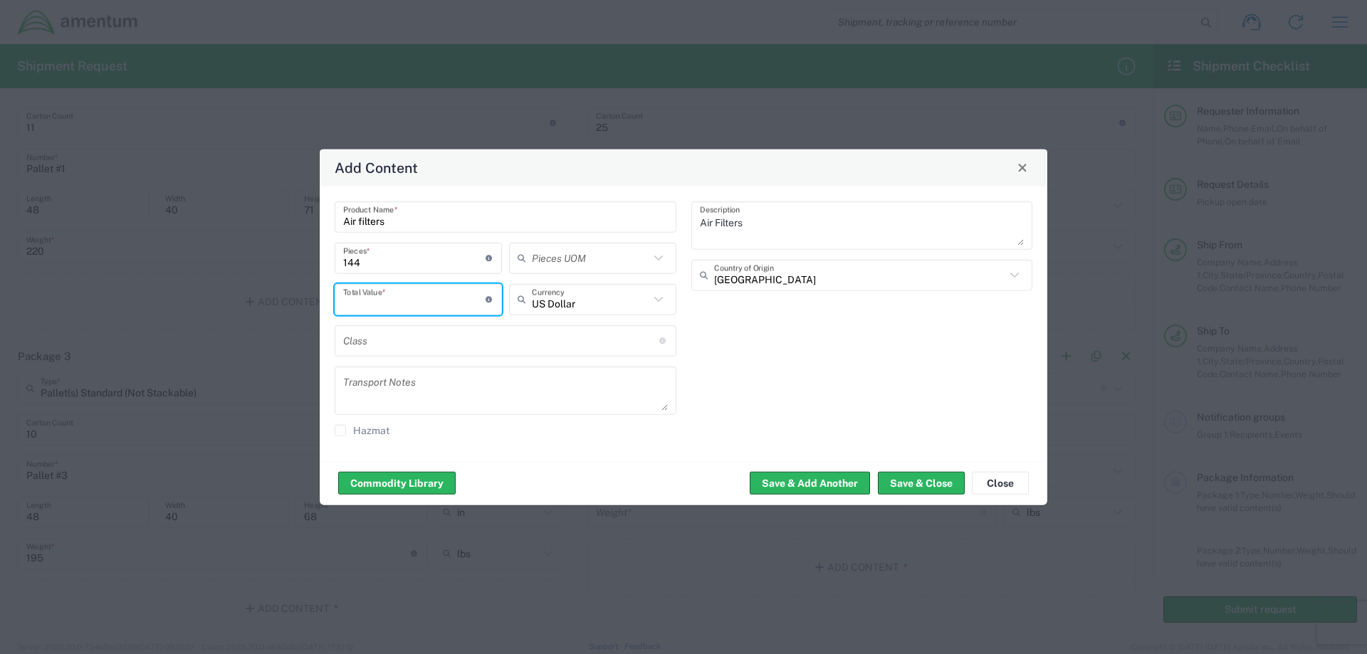
click at [563, 259] on input "text" at bounding box center [591, 258] width 118 height 25
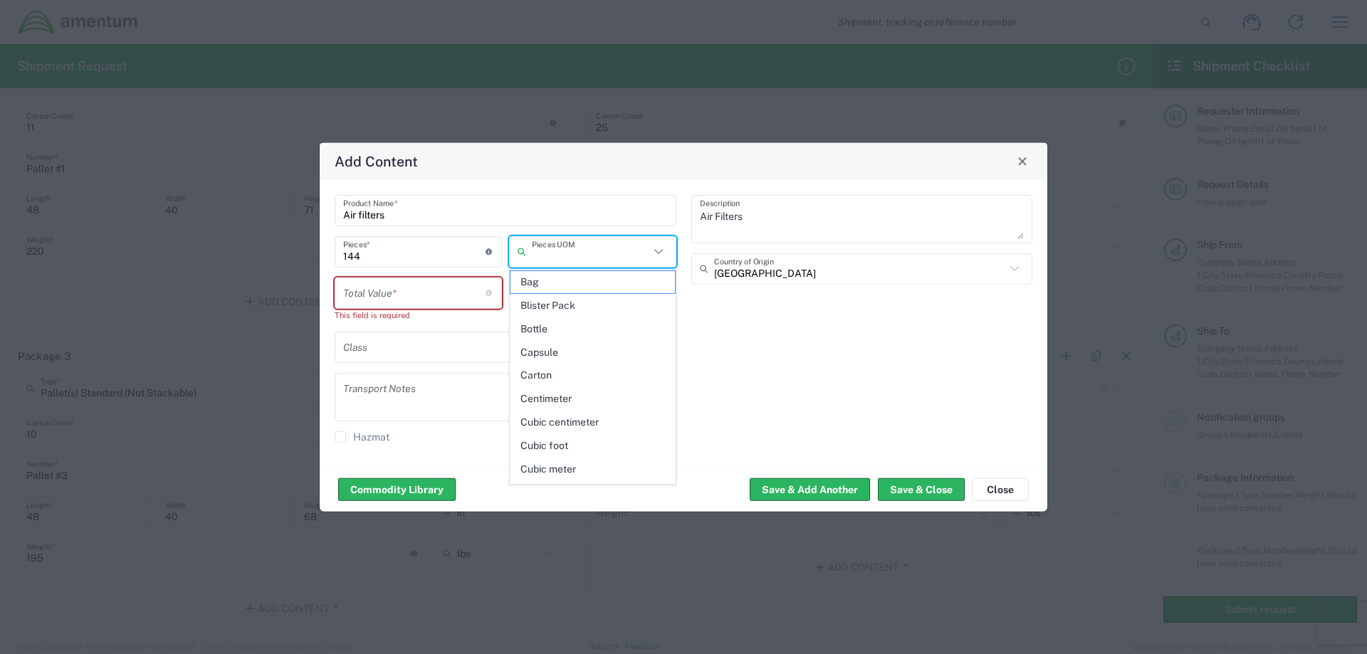
click at [556, 249] on input "text" at bounding box center [591, 251] width 118 height 25
click at [528, 283] on span "Each" at bounding box center [593, 282] width 165 height 22
type input "Each"
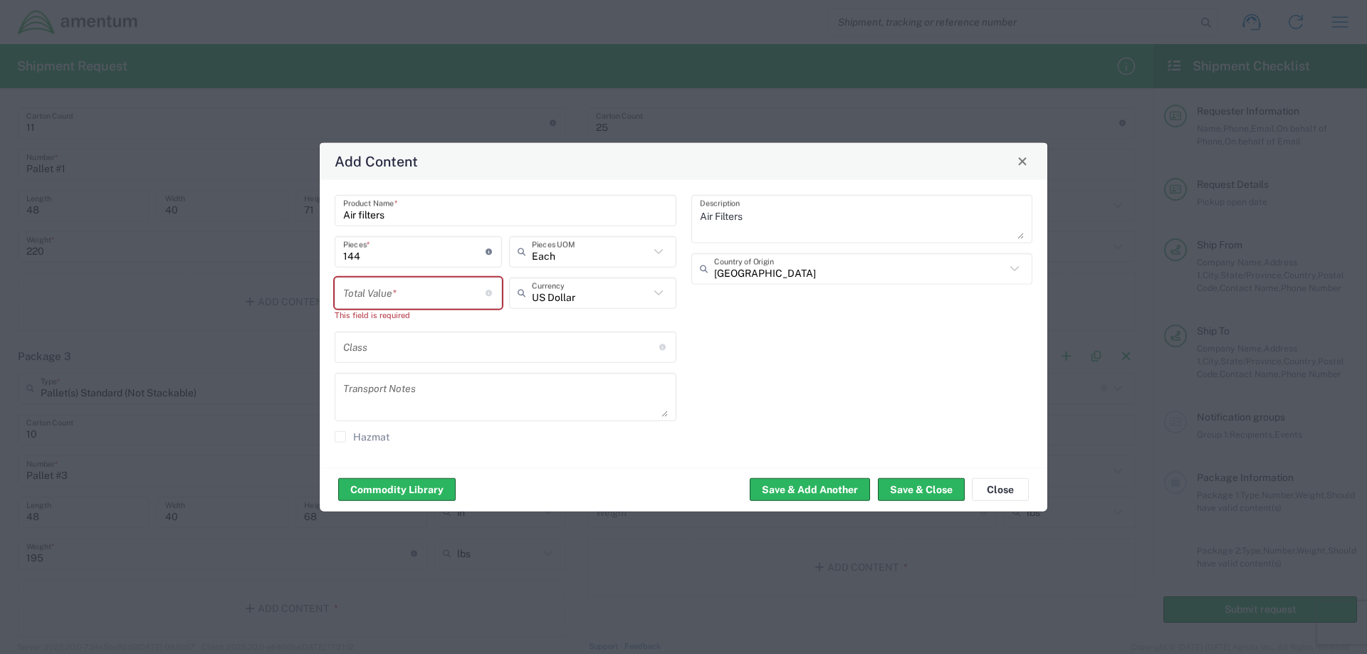
click at [411, 287] on input "number" at bounding box center [414, 293] width 142 height 25
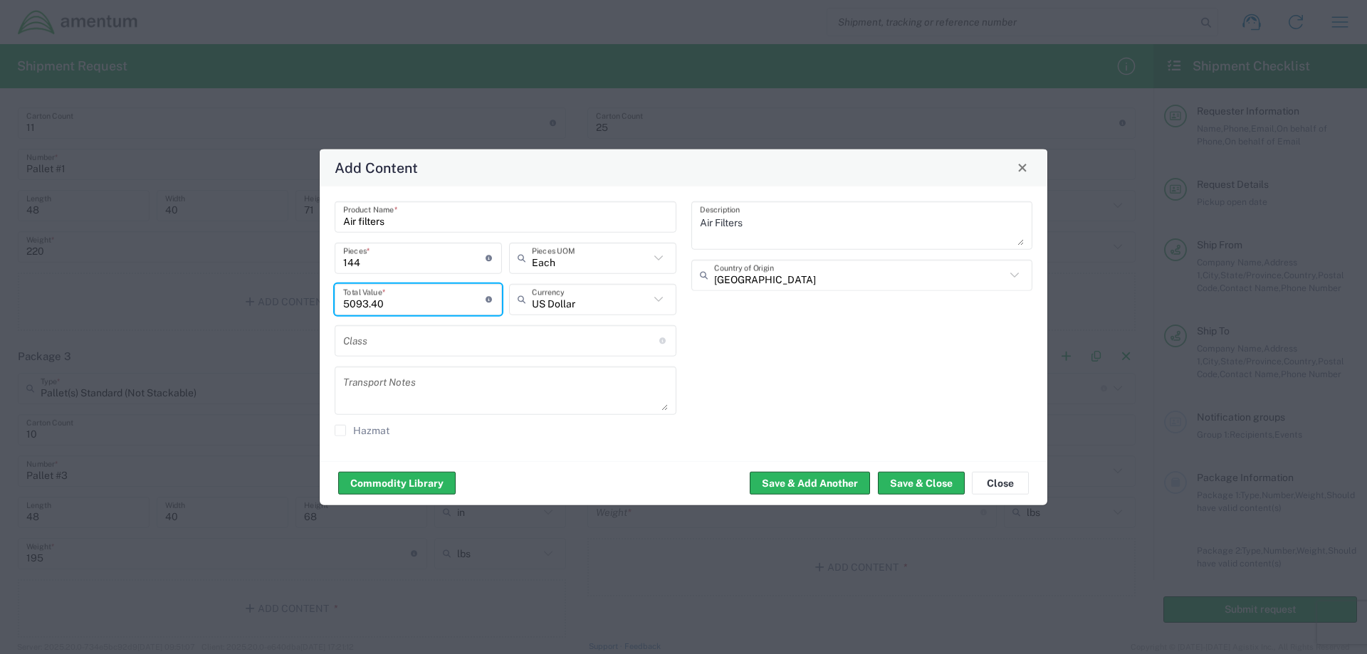
type input "5093.40"
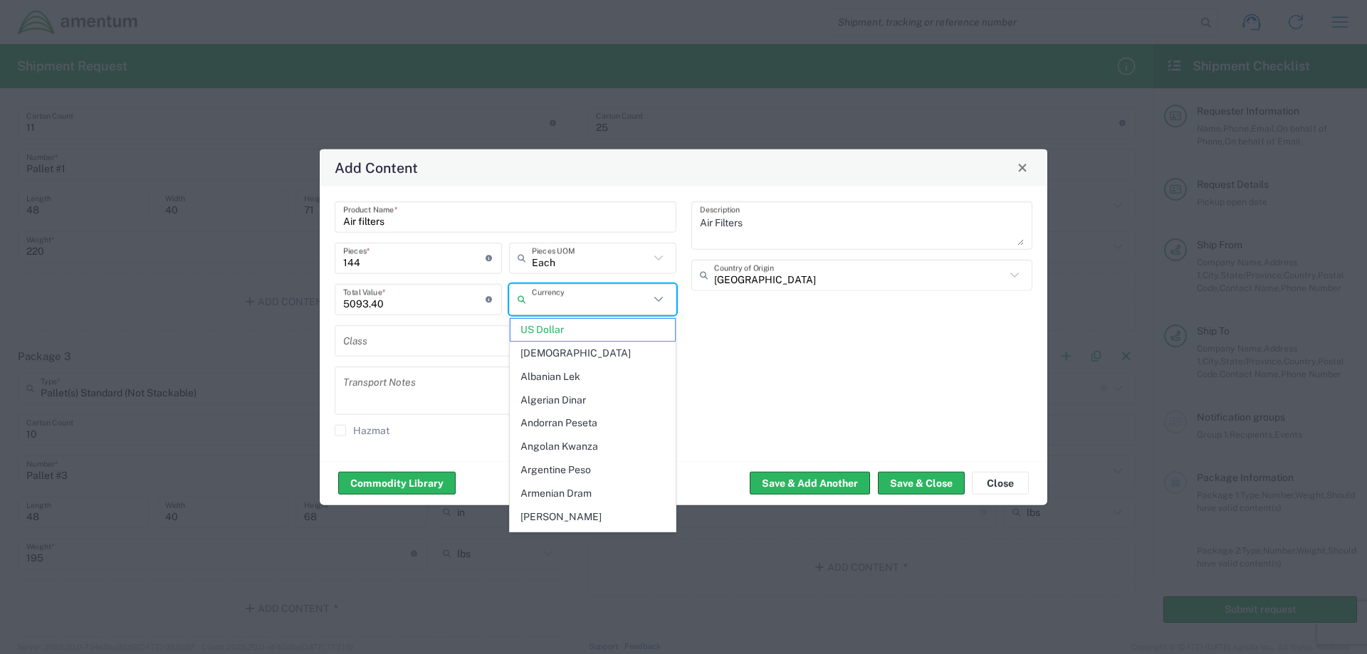
type input "US Dollar"
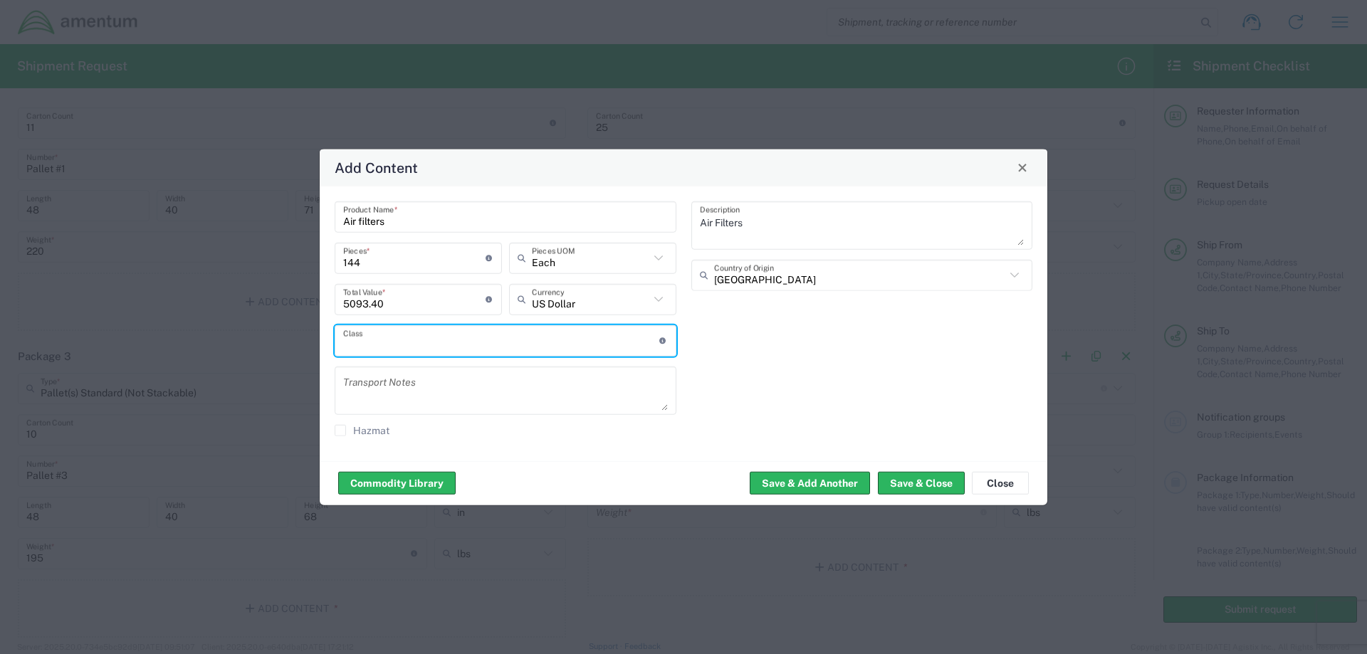
click at [481, 346] on input "text" at bounding box center [501, 340] width 316 height 25
click at [489, 333] on input "text" at bounding box center [501, 340] width 316 height 25
click at [429, 340] on input "text" at bounding box center [501, 340] width 316 height 25
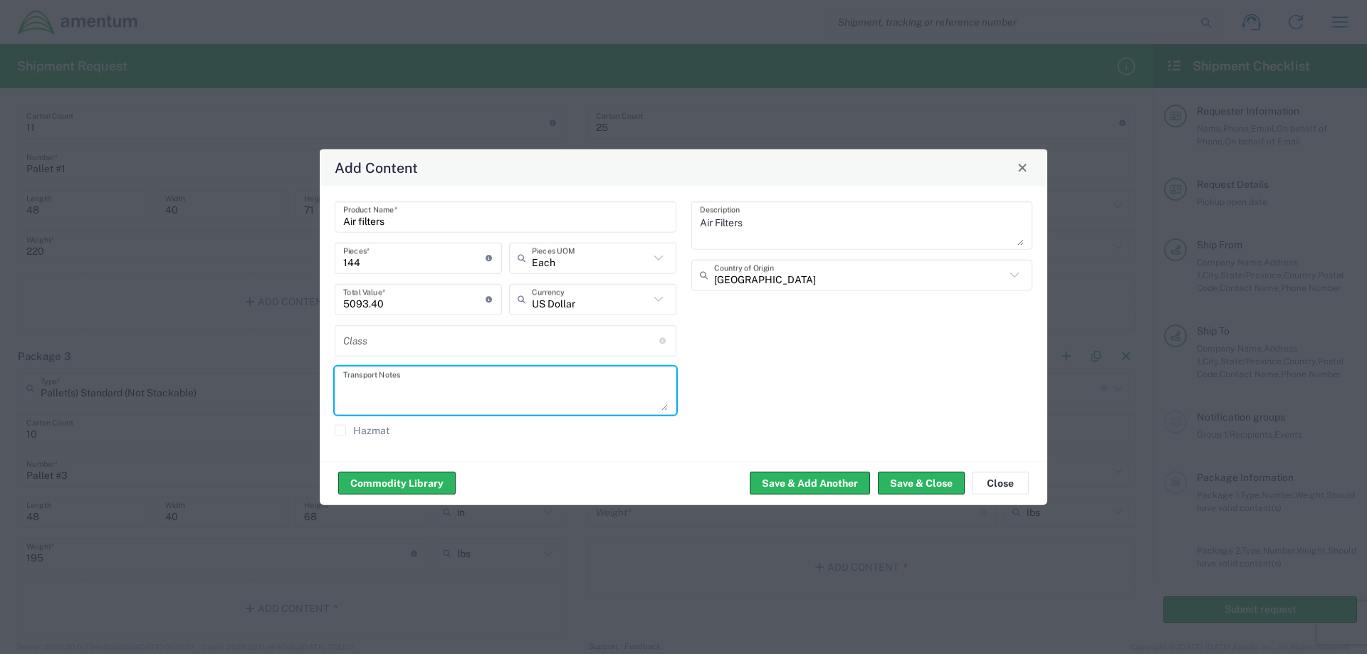
click at [395, 388] on textarea at bounding box center [505, 390] width 325 height 40
type textarea "Do not stack. Keep Upright."
click at [573, 481] on div "Commodity Library Save & Add Another Save & Close Close" at bounding box center [684, 483] width 728 height 45
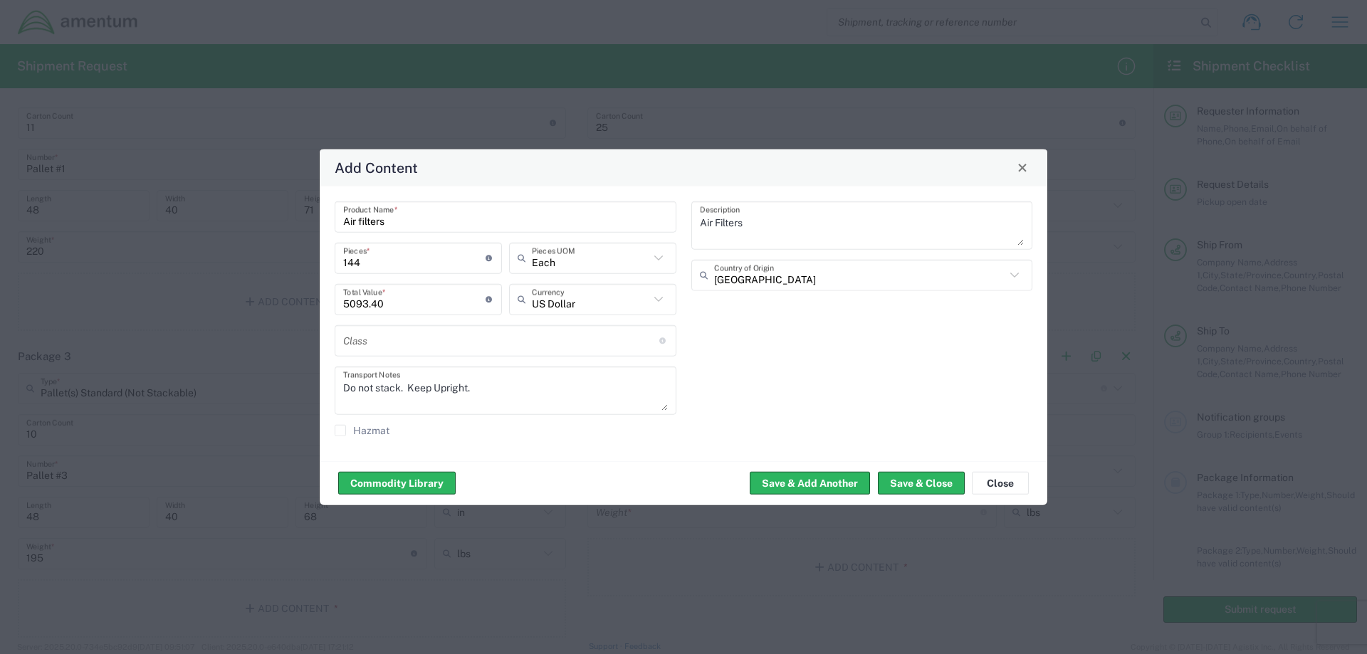
click at [396, 436] on agx-checkbox-control "Hazmat" at bounding box center [506, 429] width 342 height 11
click at [364, 432] on label "Hazmat" at bounding box center [362, 429] width 55 height 11
click at [340, 430] on input "Hazmat" at bounding box center [340, 430] width 0 height 0
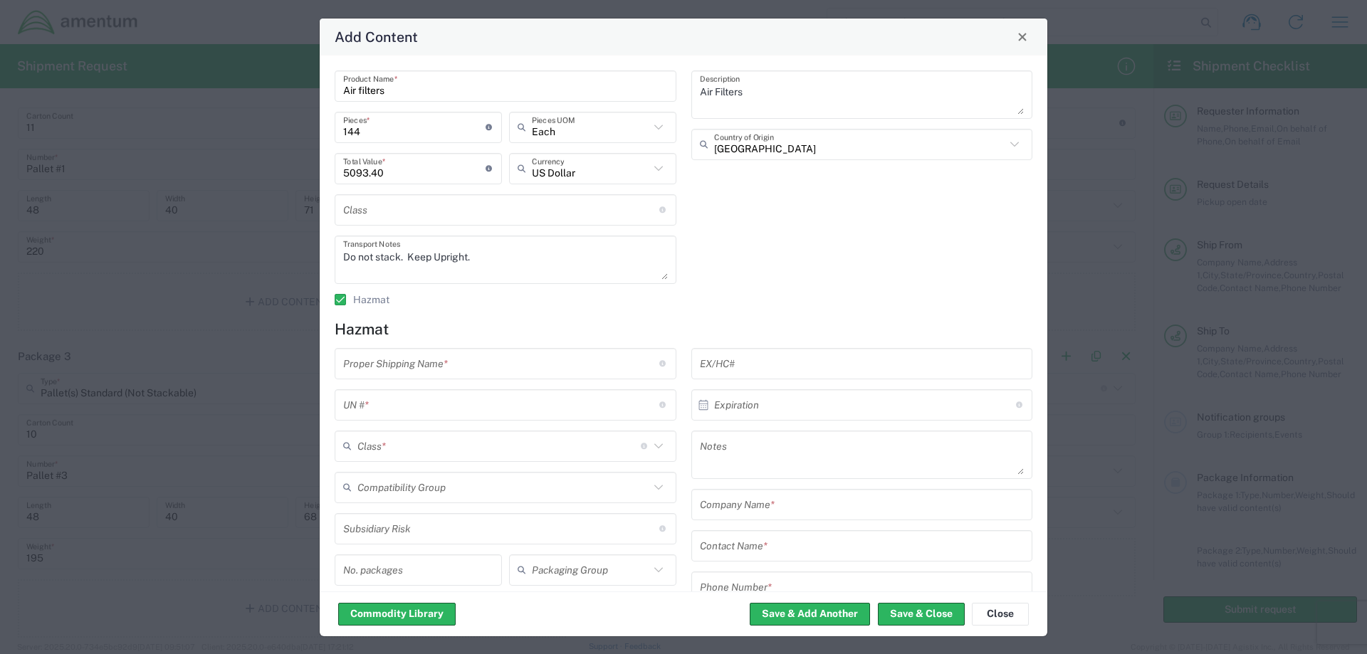
click at [340, 303] on label "Hazmat" at bounding box center [362, 299] width 55 height 11
click at [334, 300] on input "Hazmat" at bounding box center [334, 300] width 0 height 0
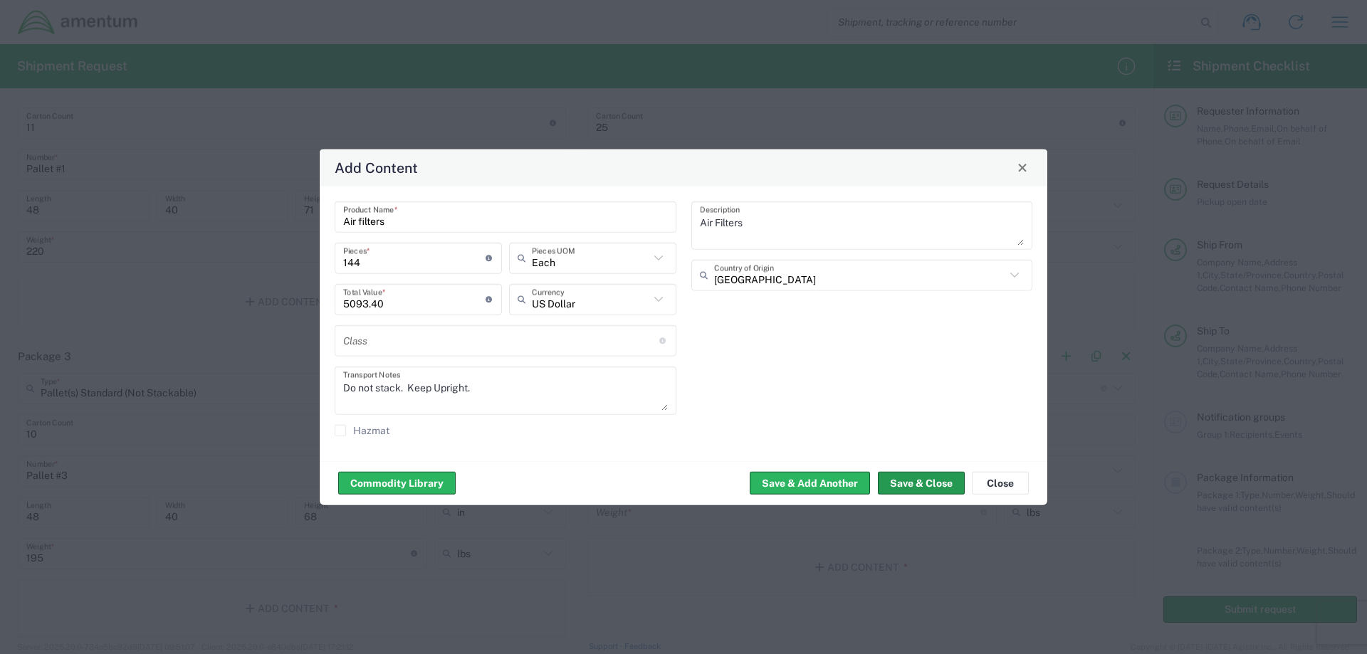
click at [931, 481] on button "Save & Close" at bounding box center [921, 483] width 87 height 23
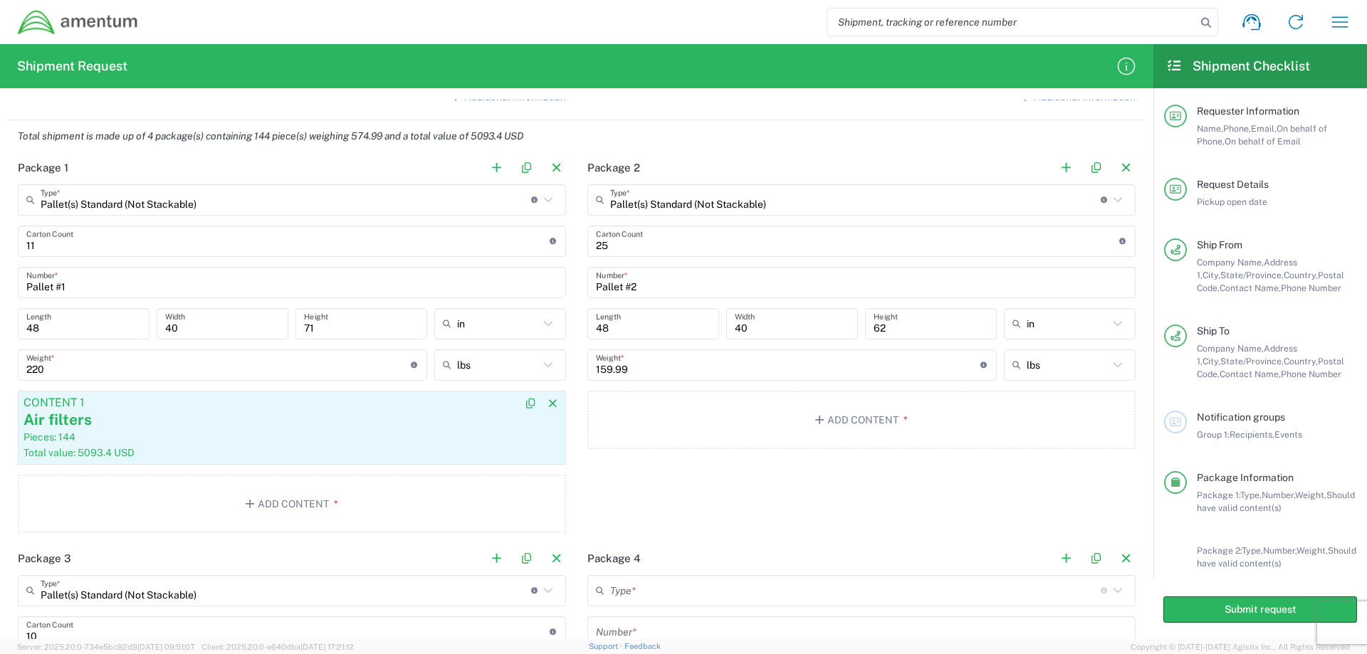
scroll to position [997, 0]
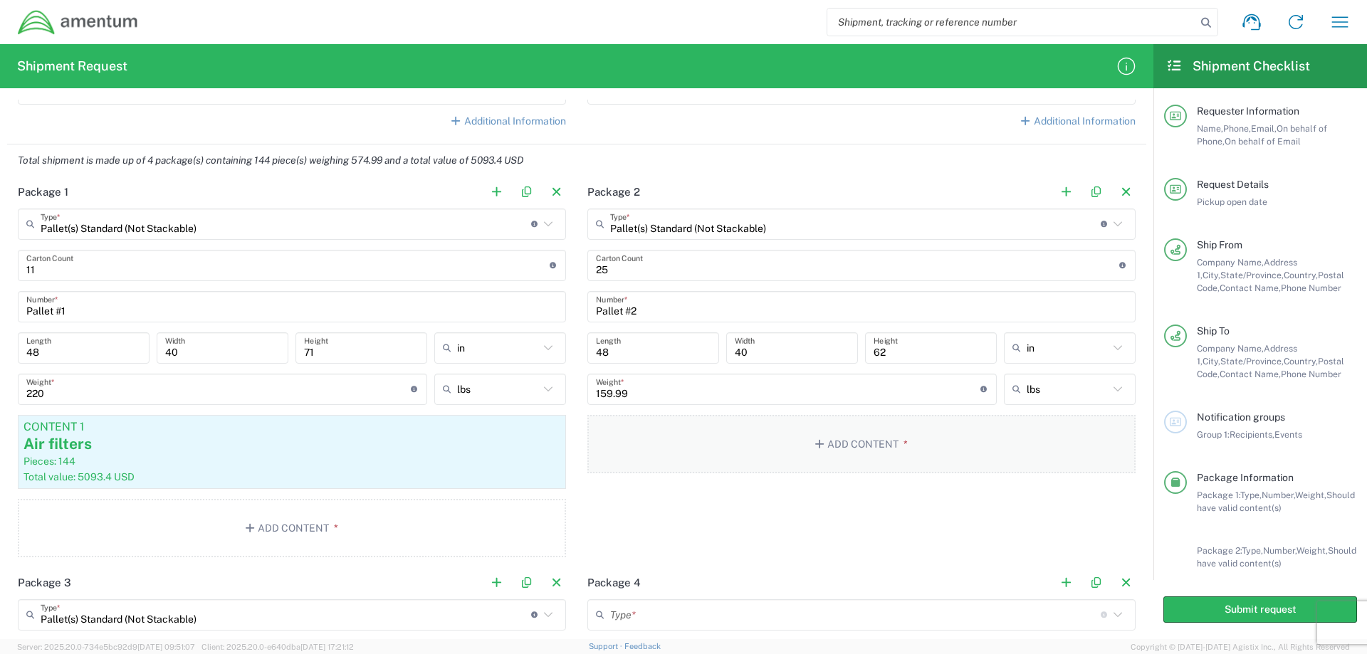
click at [857, 443] on button "Add Content *" at bounding box center [862, 444] width 548 height 58
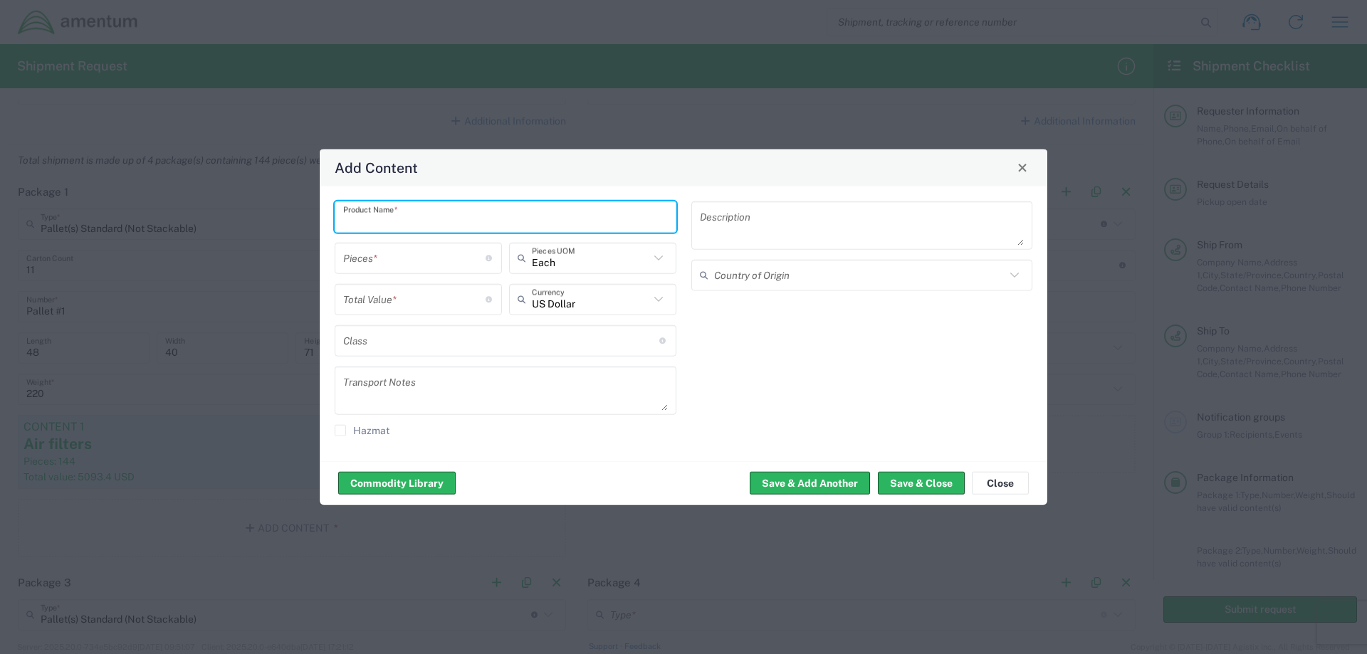
click at [434, 213] on input "text" at bounding box center [505, 216] width 325 height 25
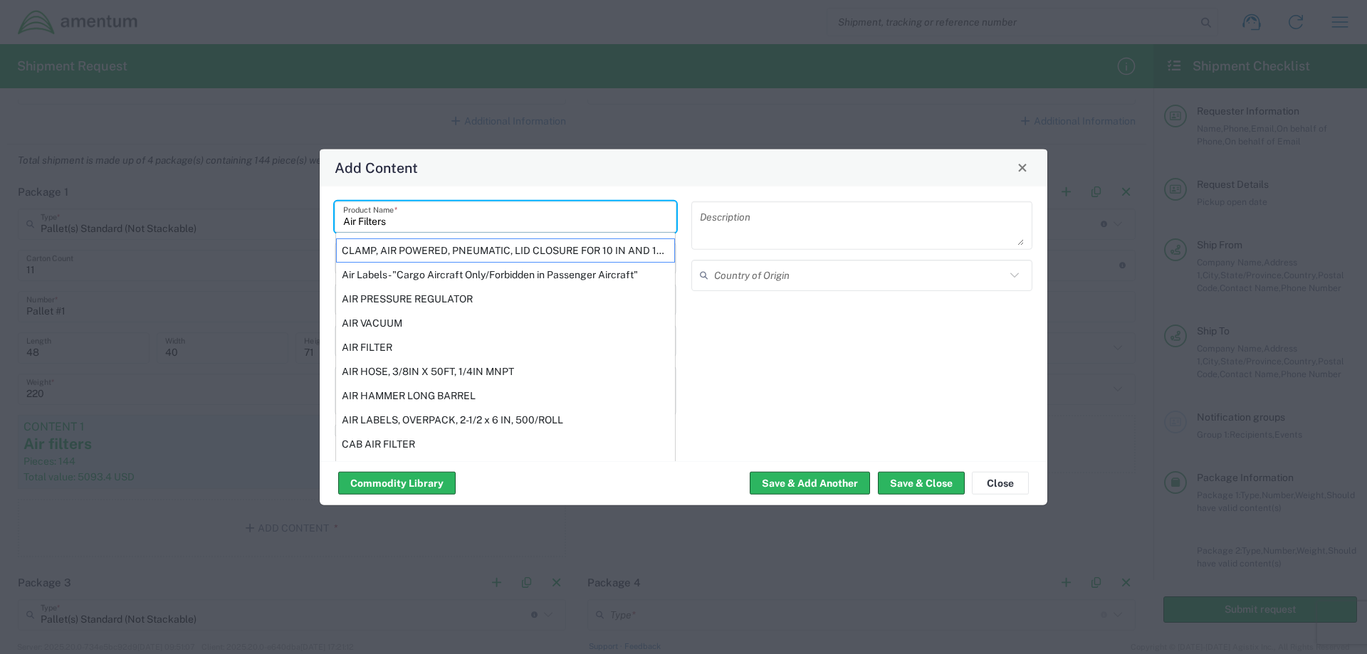
type input "Air Filters"
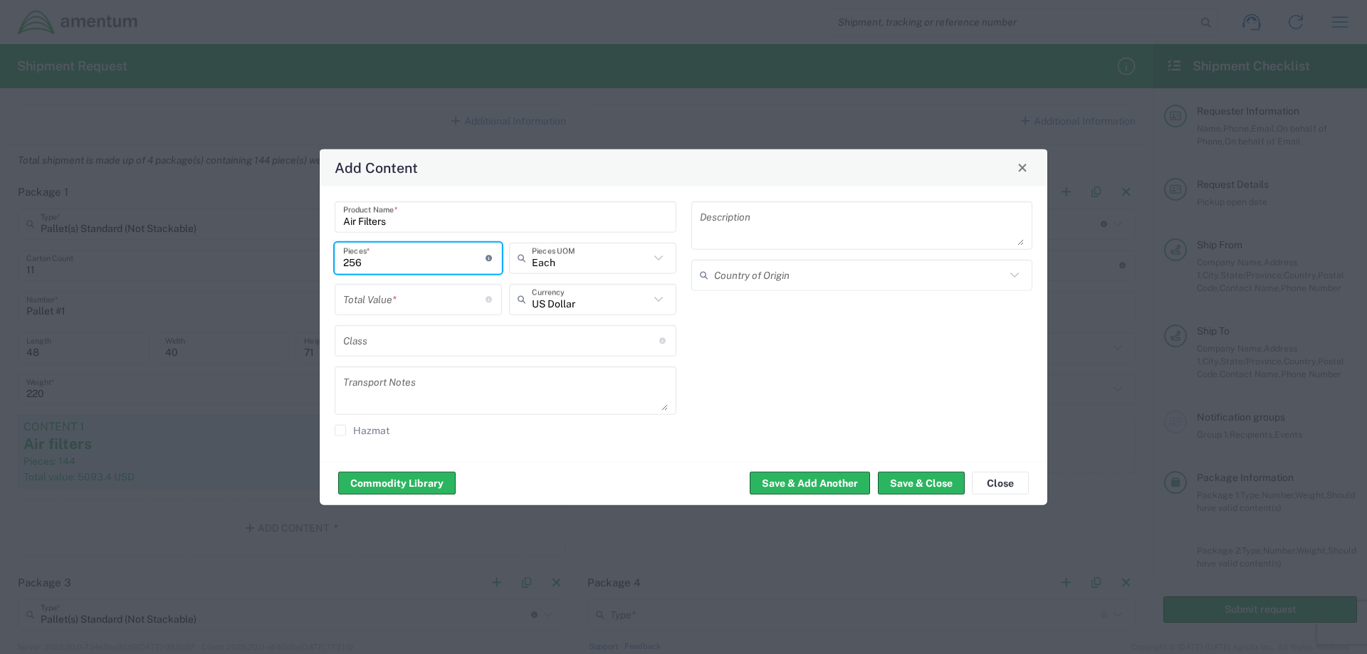
type input "256"
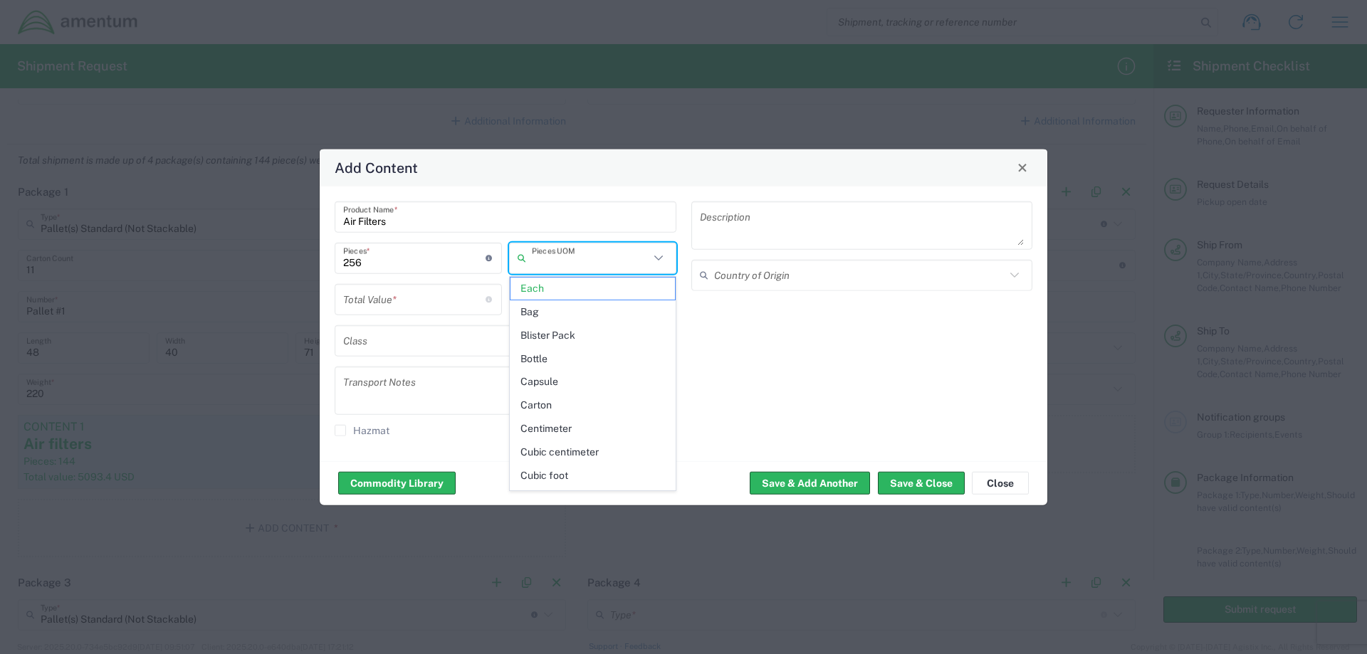
type input "Each"
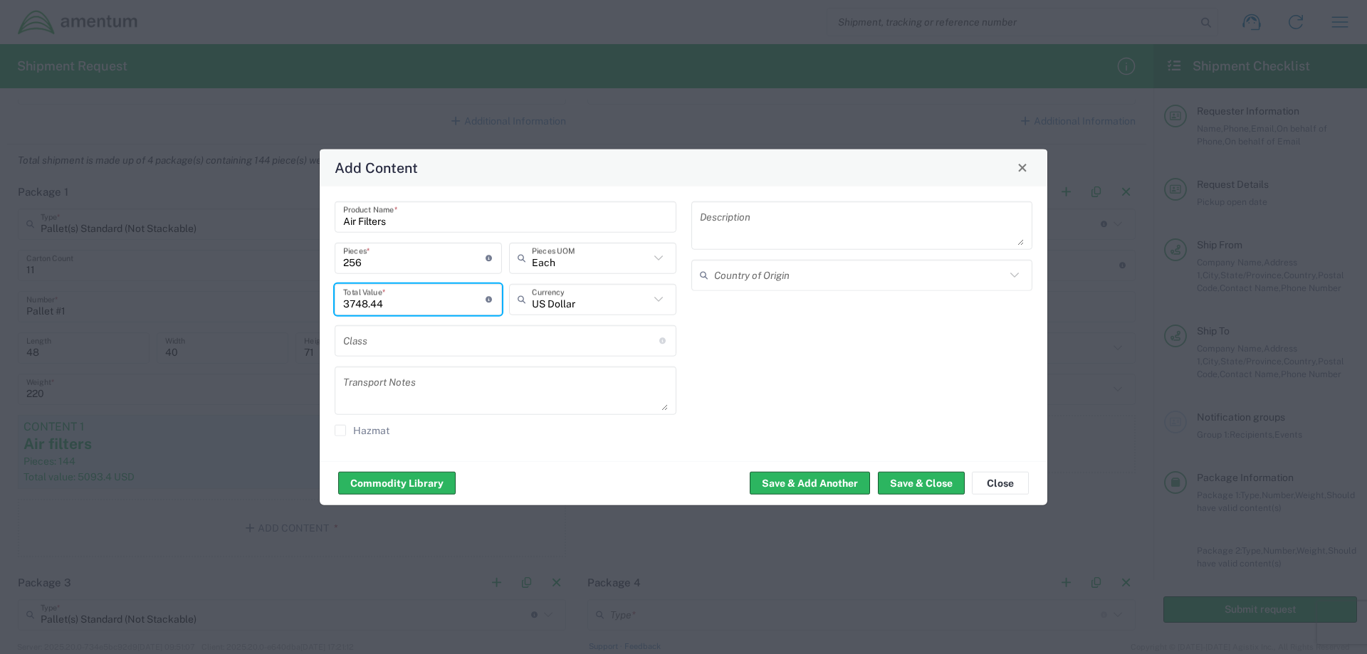
type input "3748.44"
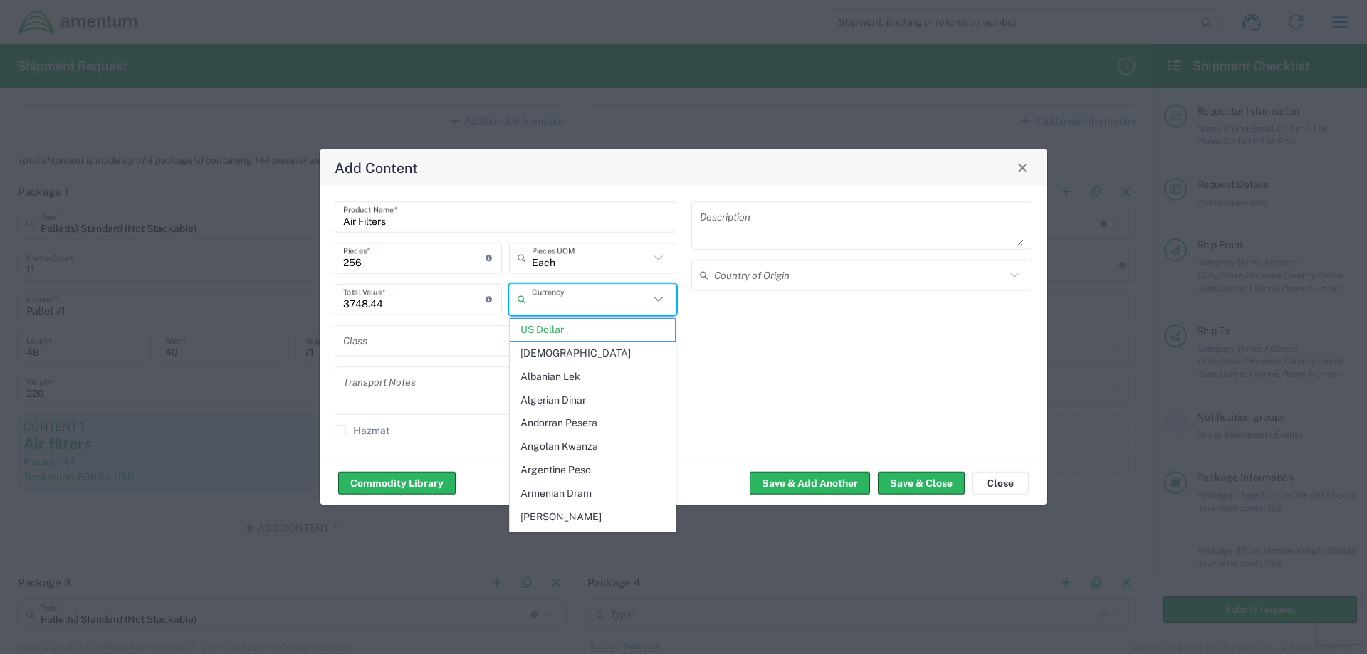
type input "US Dollar"
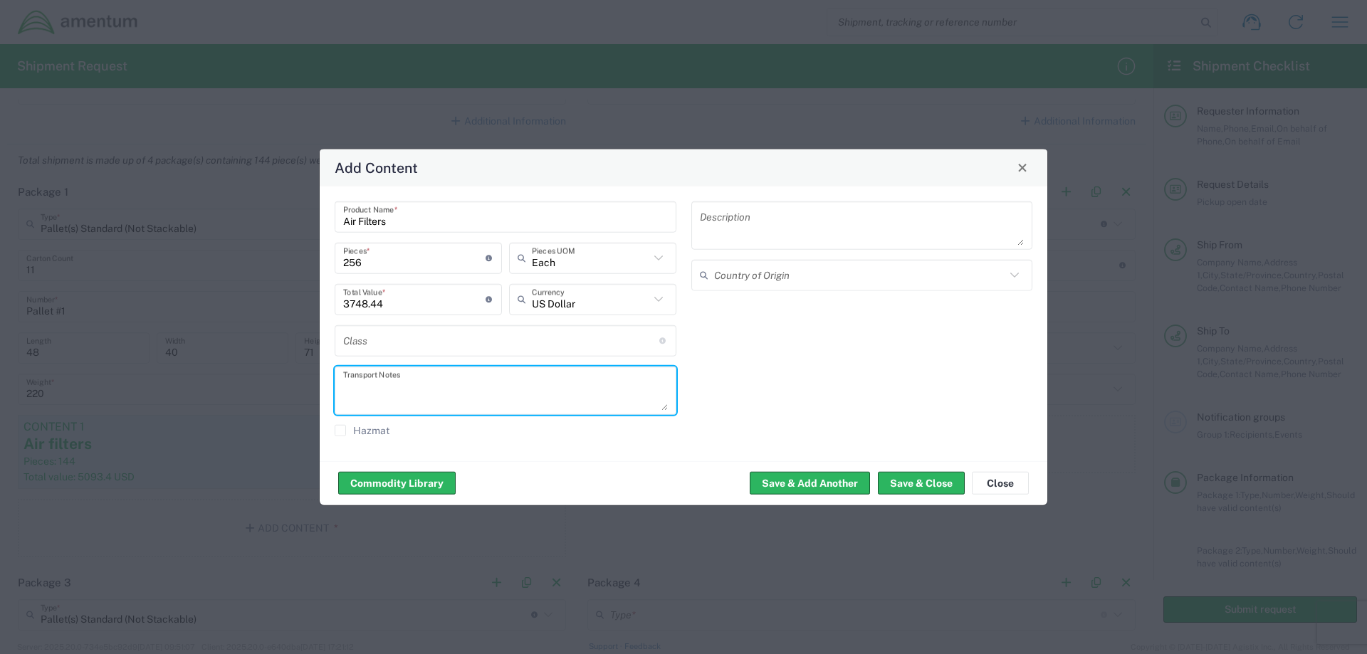
type textarea "D"
type textarea "Please do not Stack. Keep Upright."
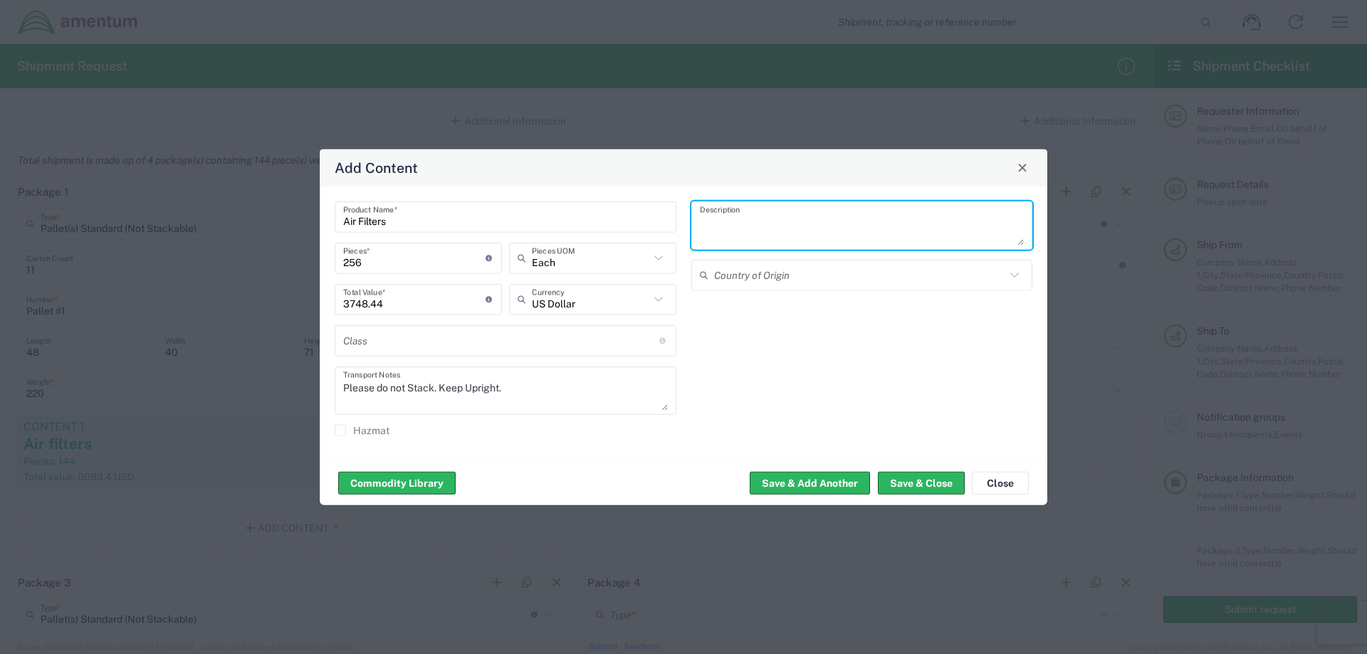
click at [746, 228] on textarea at bounding box center [862, 225] width 325 height 40
type textarea "Air Filters"
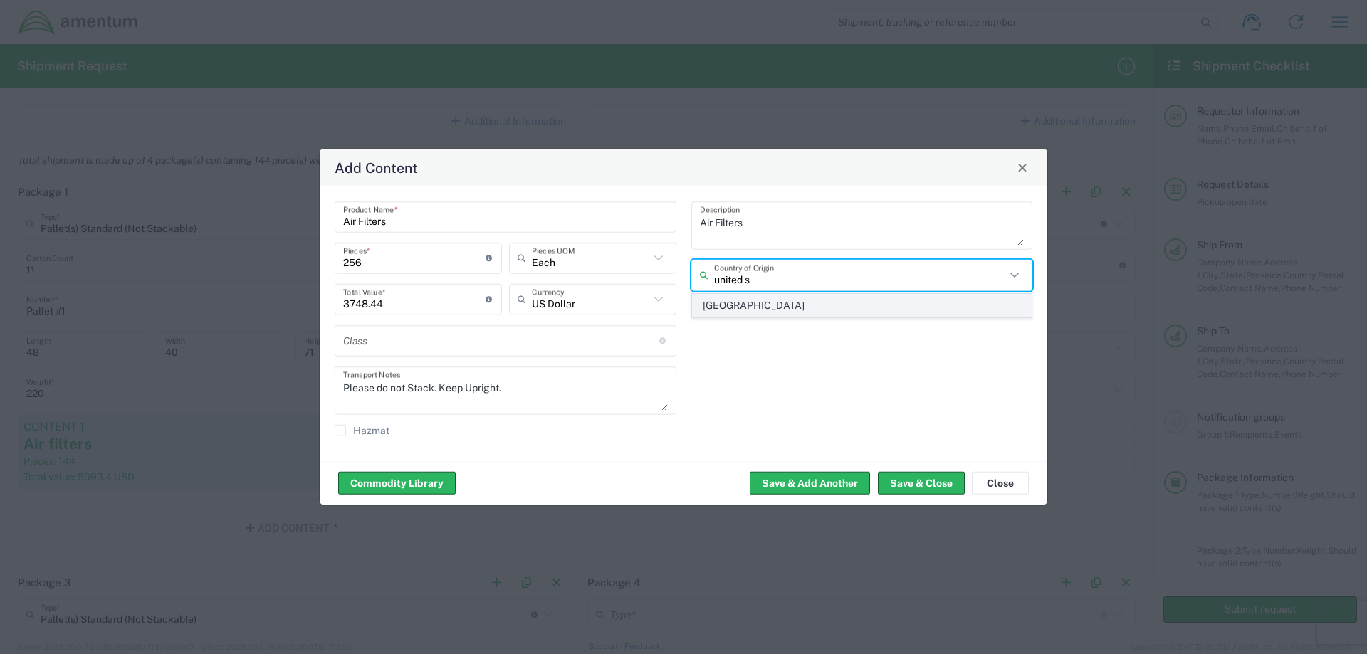
click at [729, 308] on span "[GEOGRAPHIC_DATA]" at bounding box center [862, 306] width 339 height 22
type input "[GEOGRAPHIC_DATA]"
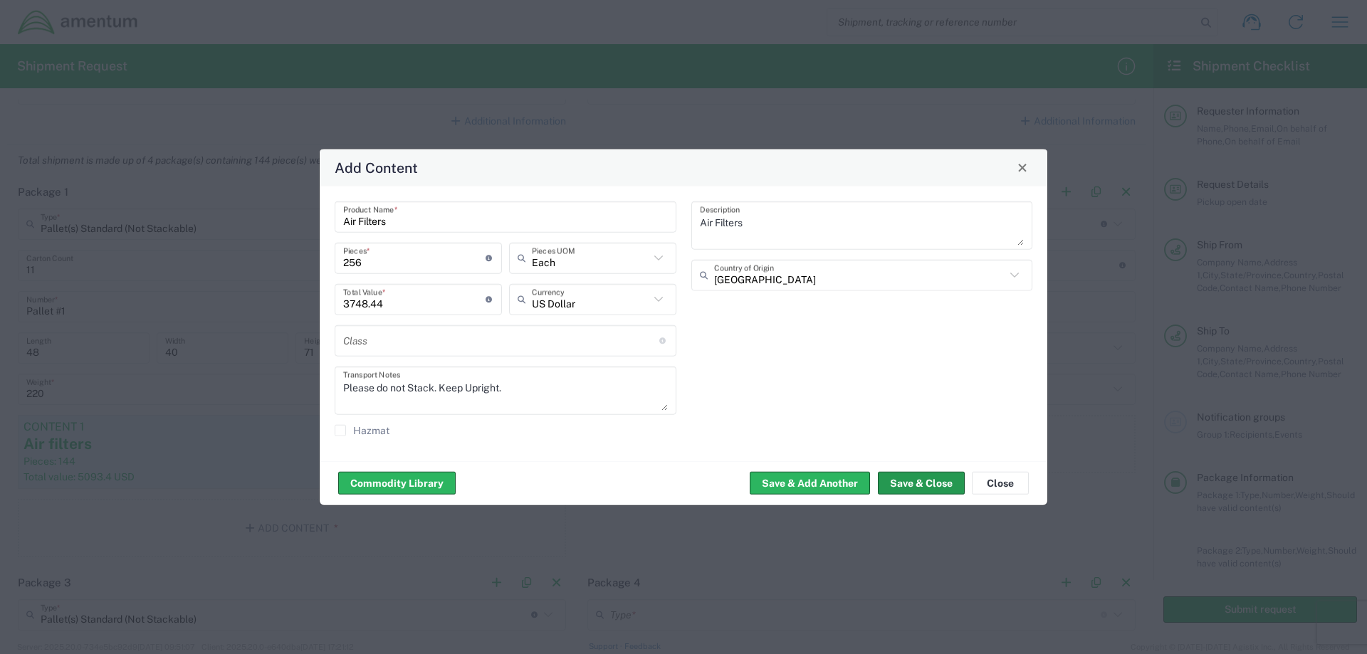
click at [907, 481] on button "Save & Close" at bounding box center [921, 483] width 87 height 23
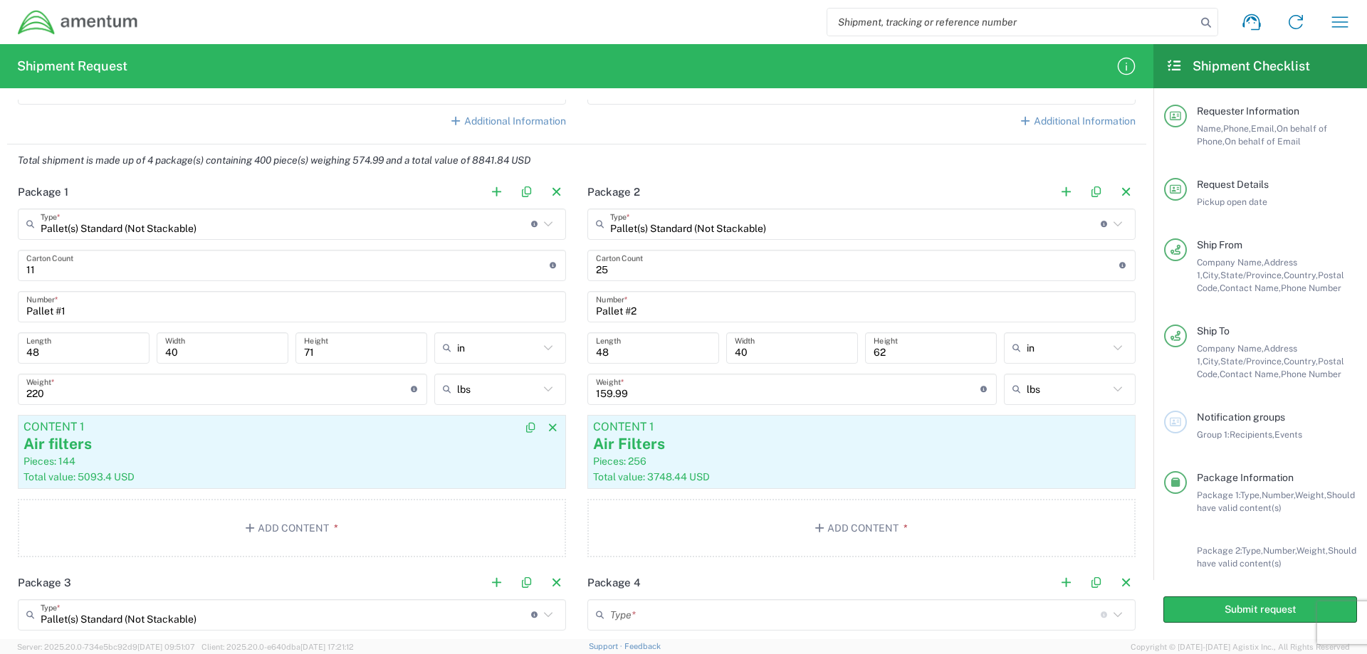
click at [75, 442] on div "Air filters" at bounding box center [292, 444] width 537 height 21
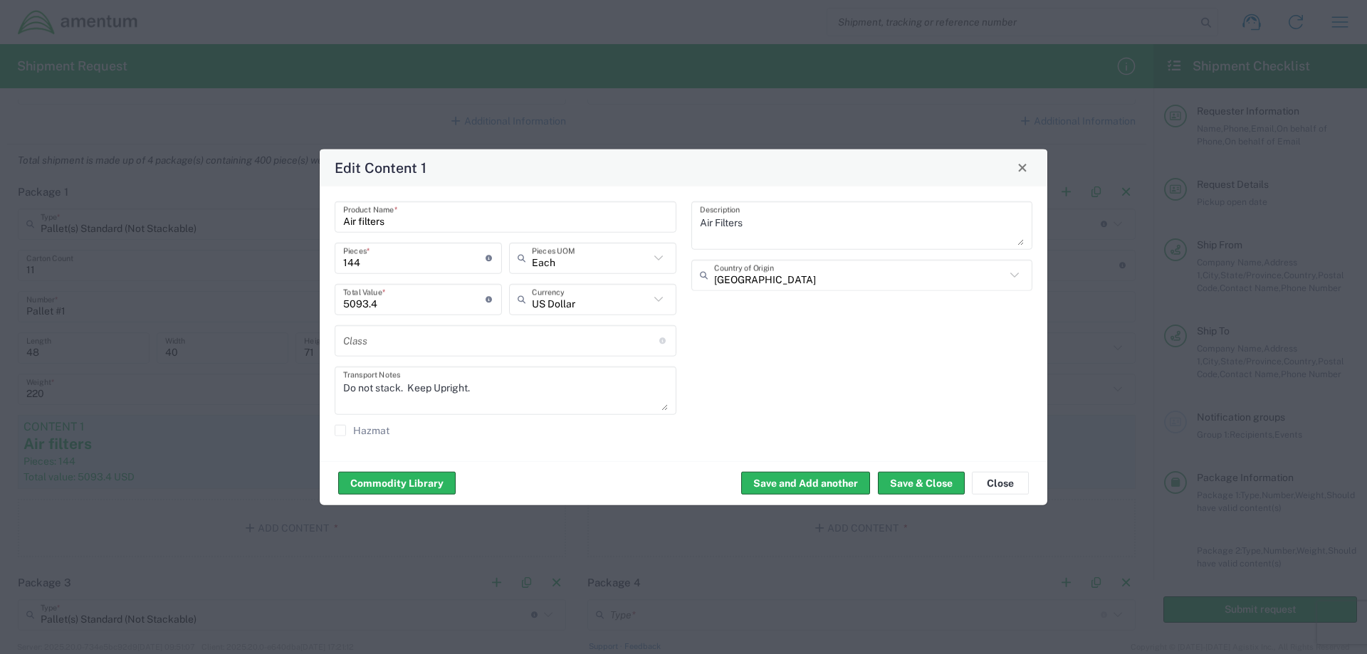
click at [349, 388] on textarea "Do not stack. Keep Upright." at bounding box center [505, 390] width 325 height 40
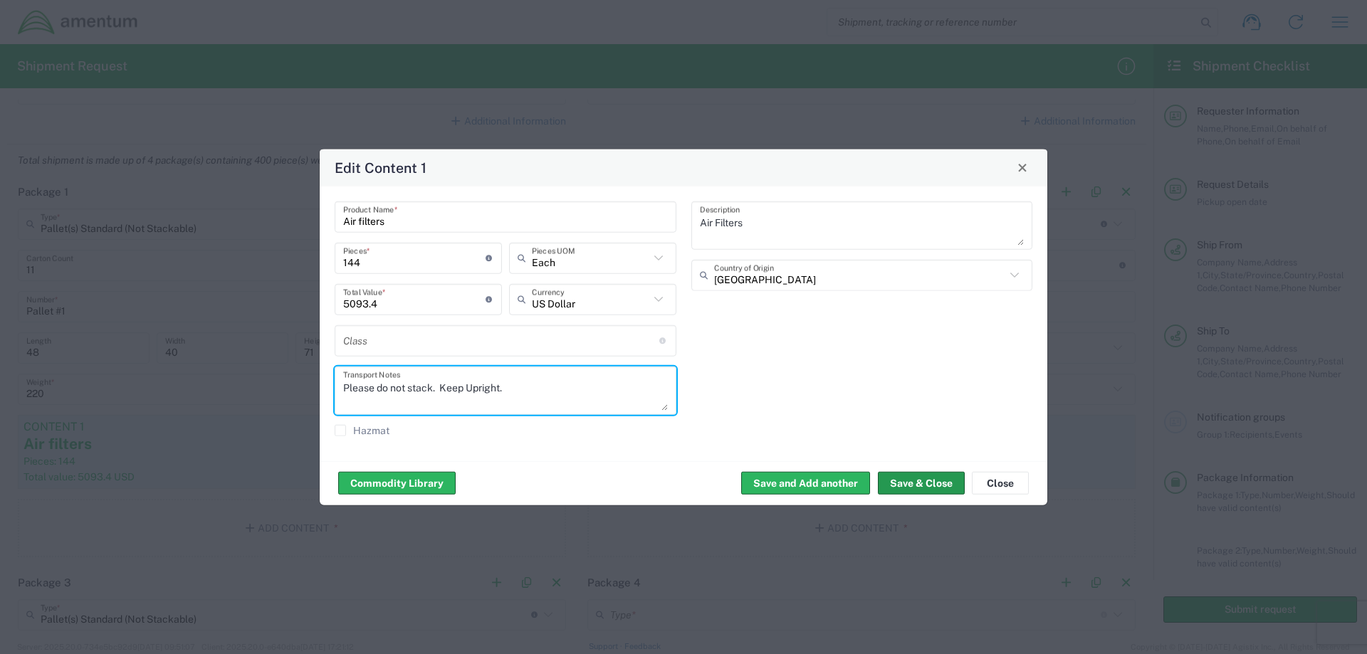
type textarea "Please do not stack. Keep Upright."
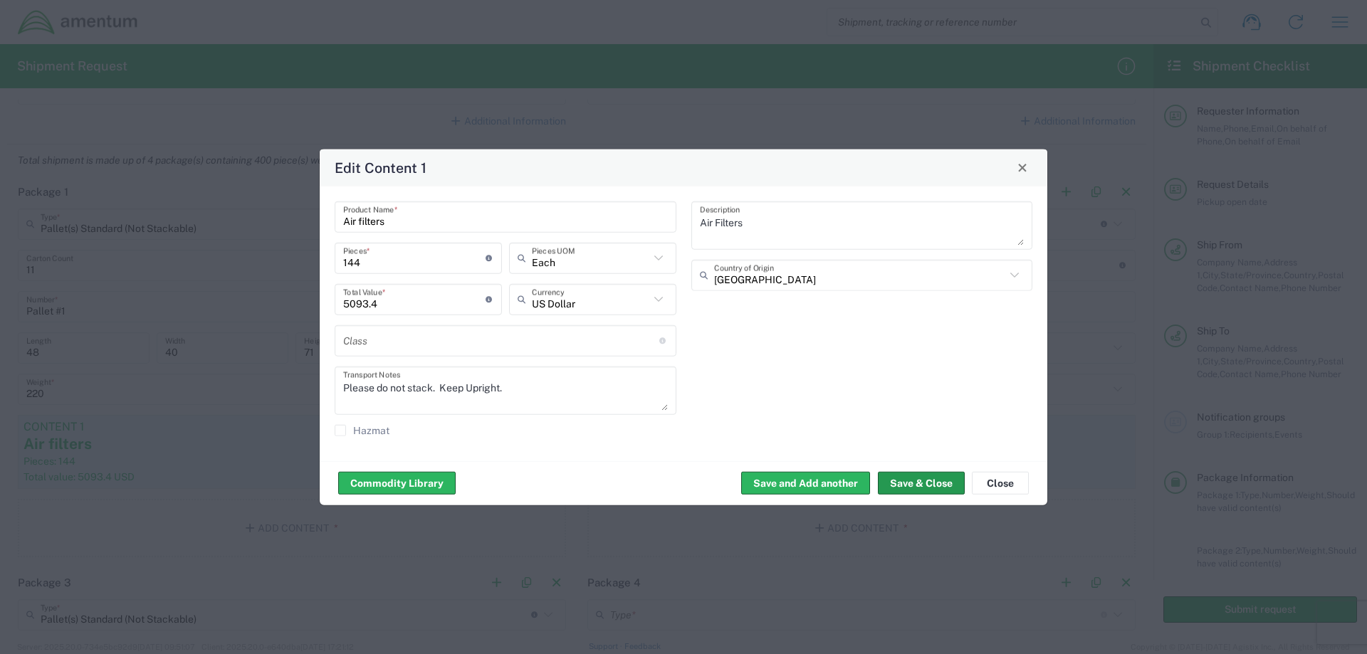
click at [926, 481] on button "Save & Close" at bounding box center [921, 483] width 87 height 23
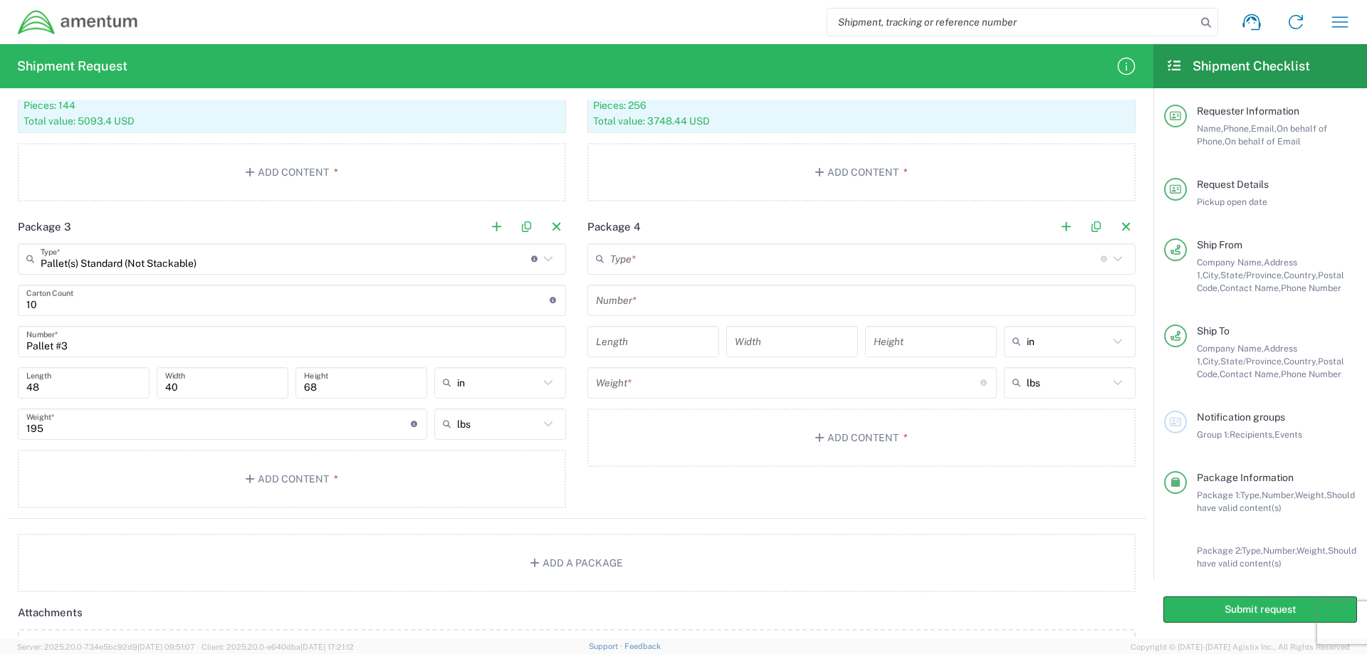
scroll to position [1424, 0]
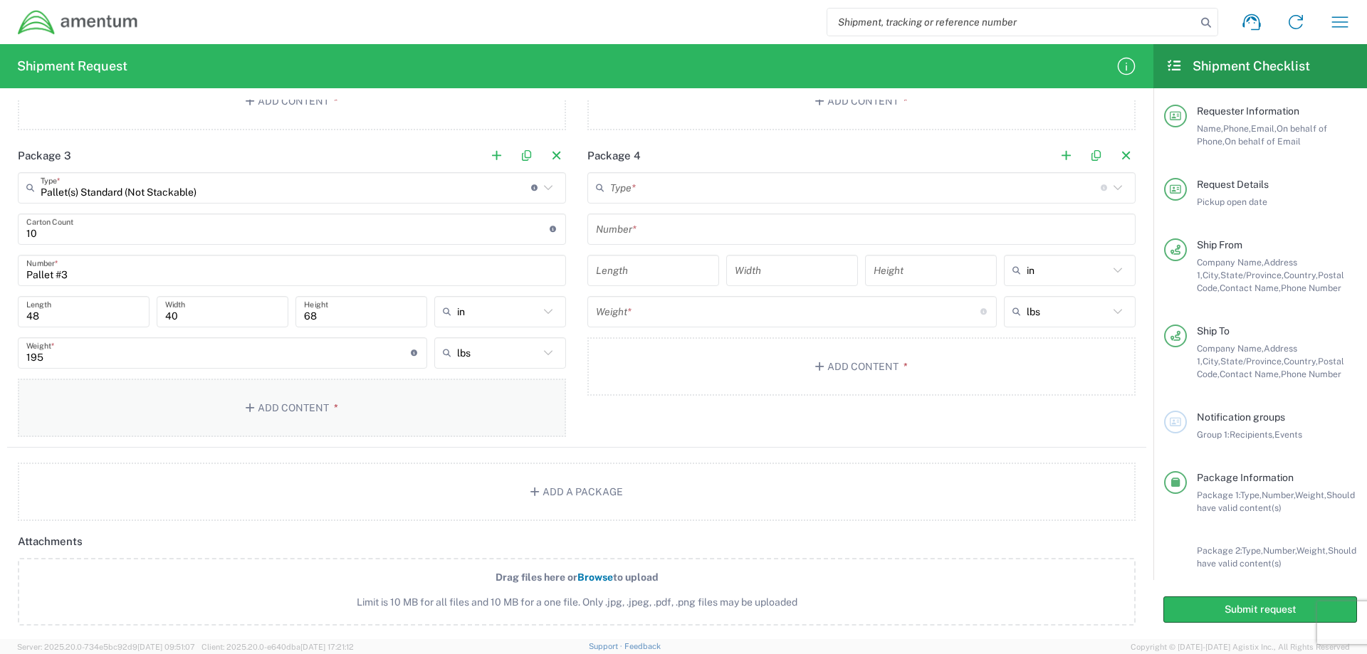
click at [285, 402] on button "Add Content *" at bounding box center [292, 408] width 548 height 58
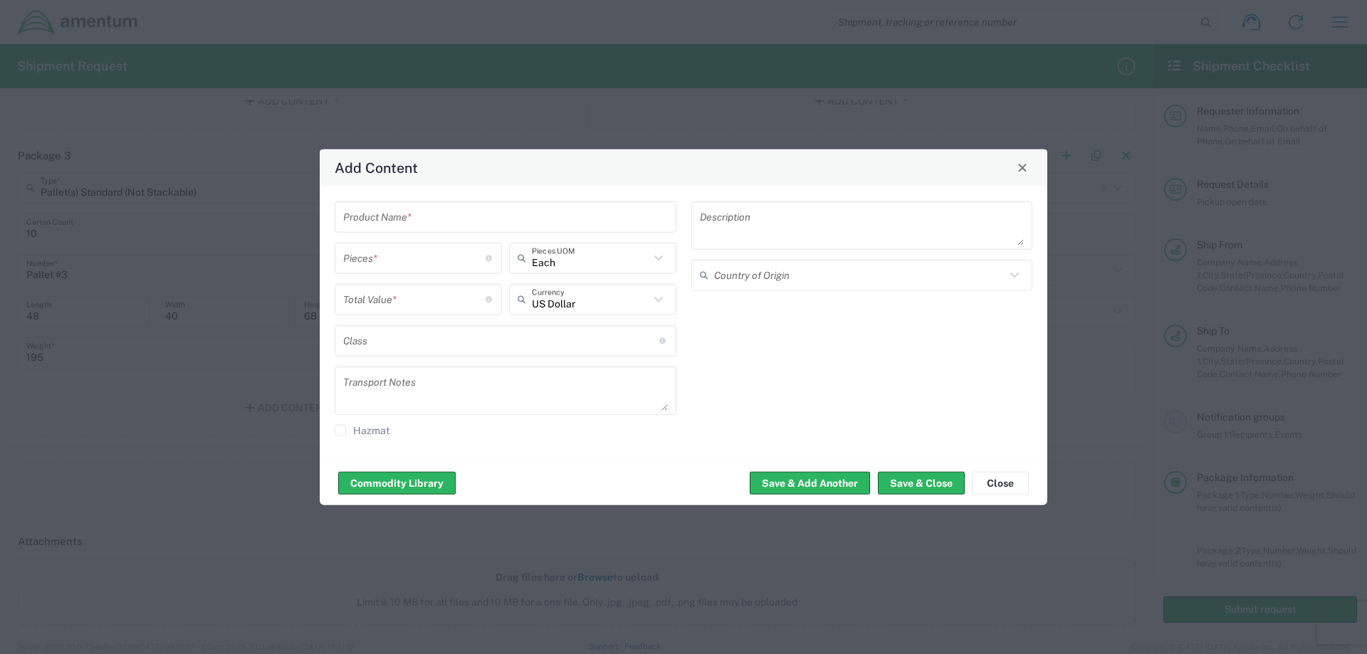
click at [380, 233] on div "Product Name * Pieces * Number of pieces inside all the packages Each Pieces UO…" at bounding box center [506, 323] width 357 height 245
click at [362, 221] on input "text" at bounding box center [505, 216] width 325 height 25
type input "Air Filters"
type input "120"
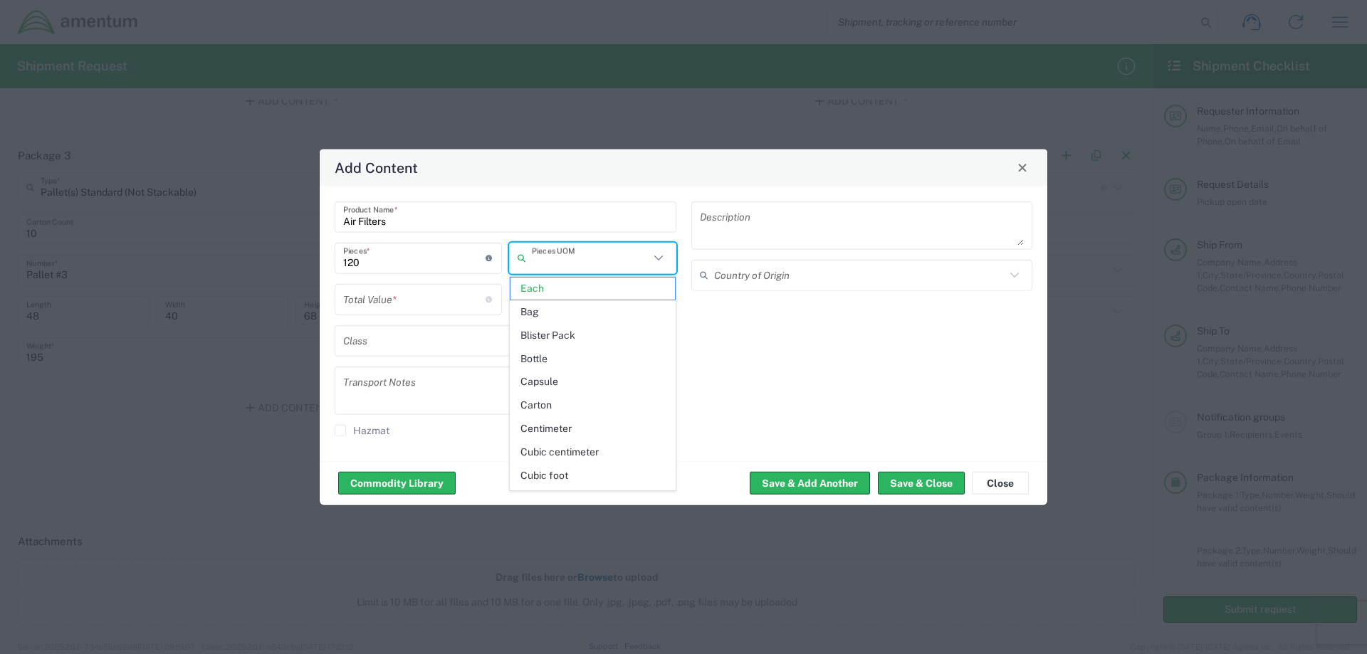
type input "Each"
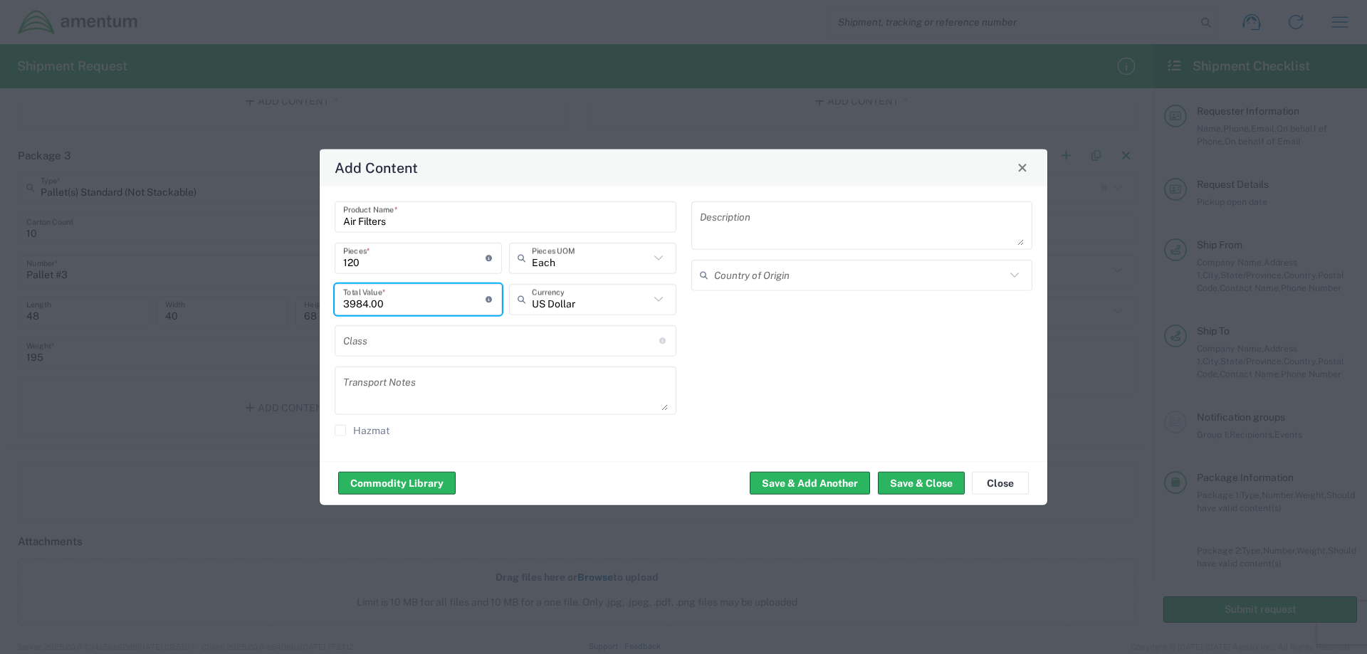
type input "3984.00"
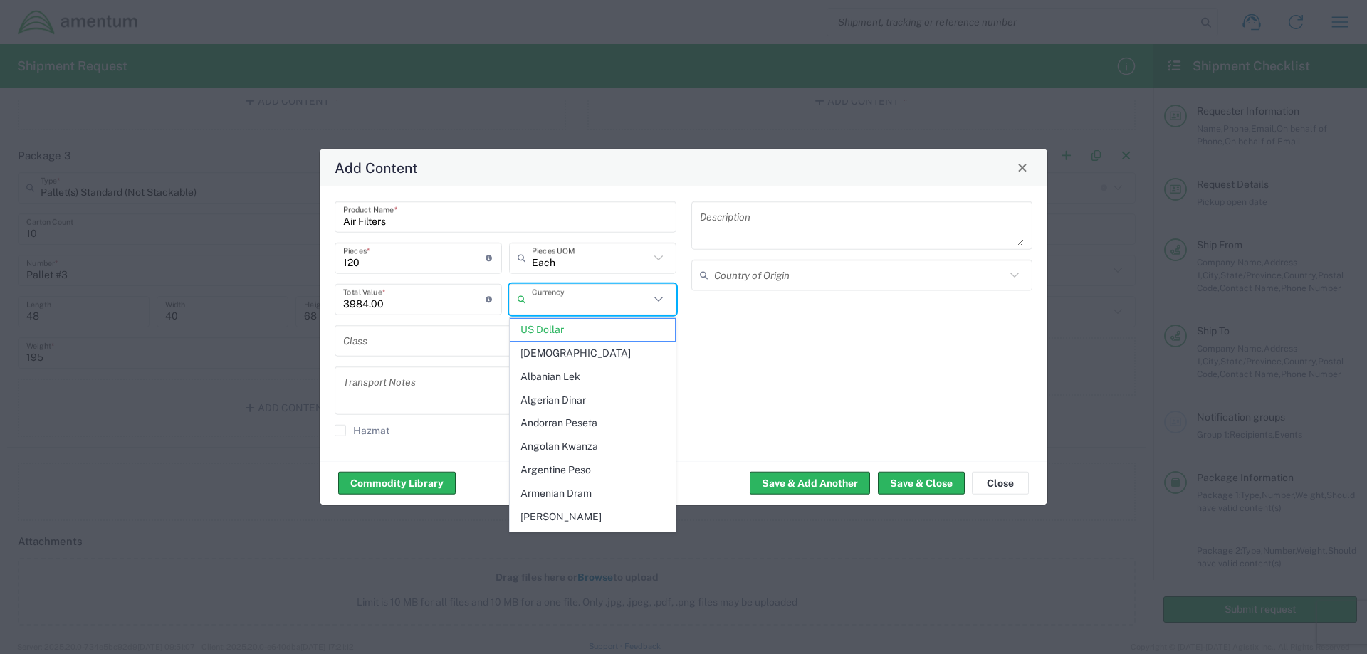
type input "US Dollar"
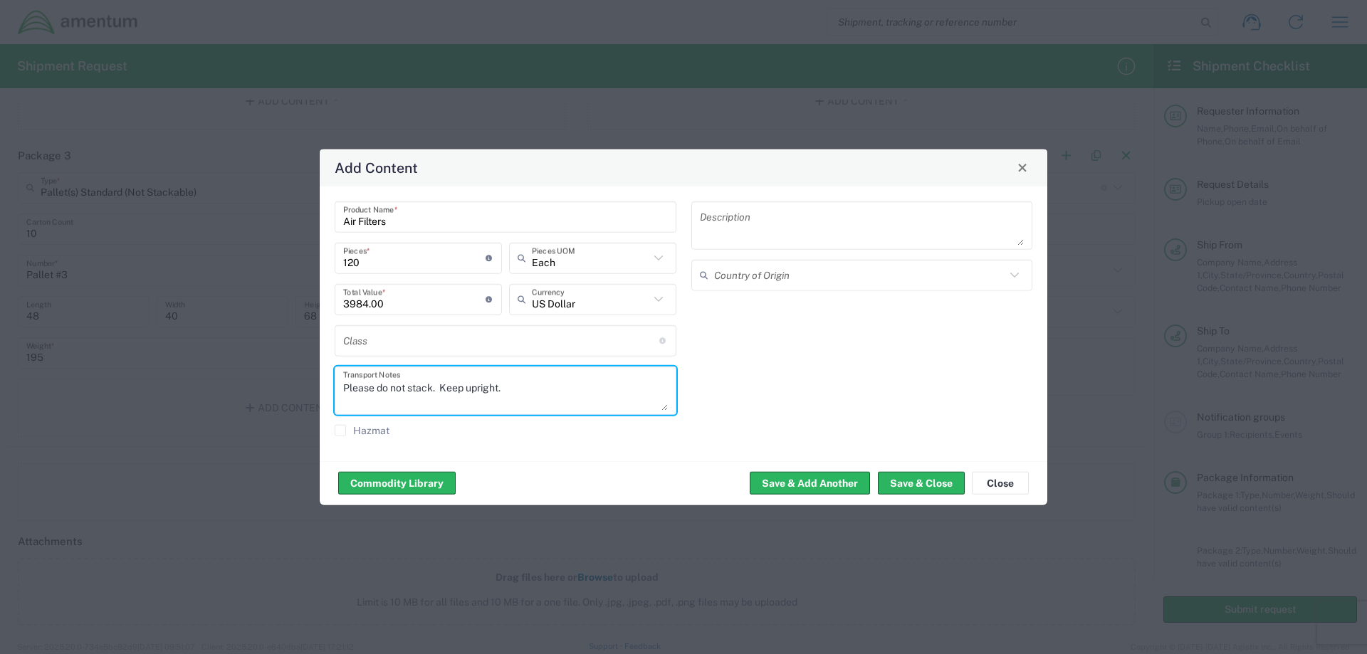
type textarea "Please do not stack. Keep upright."
click at [731, 226] on textarea at bounding box center [862, 225] width 325 height 40
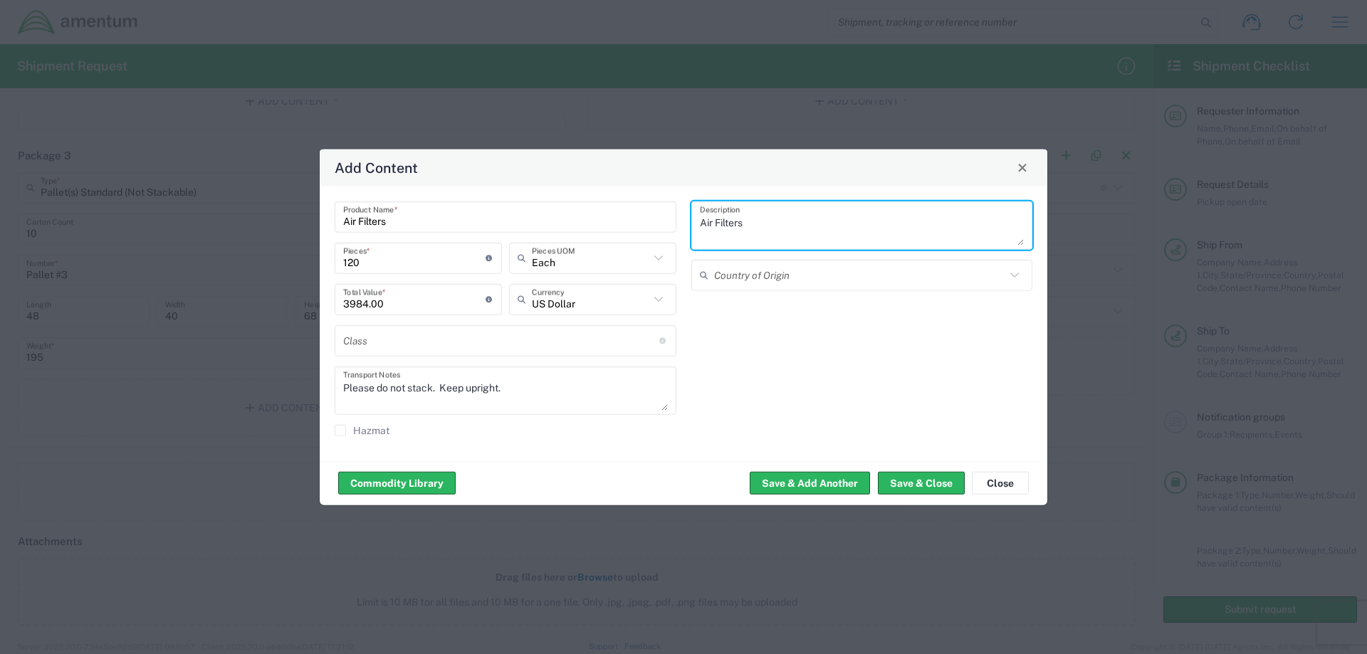
type textarea "Air Filters"
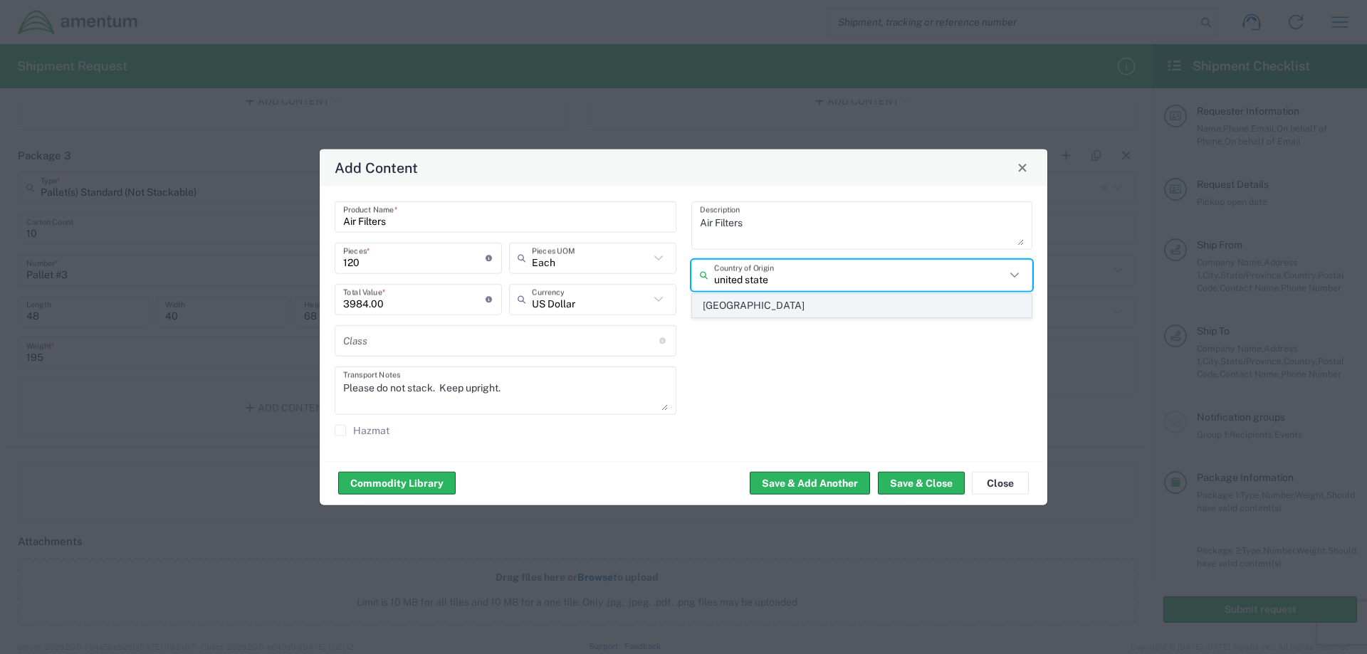
click at [716, 306] on span "[GEOGRAPHIC_DATA]" at bounding box center [862, 306] width 339 height 22
type input "[GEOGRAPHIC_DATA]"
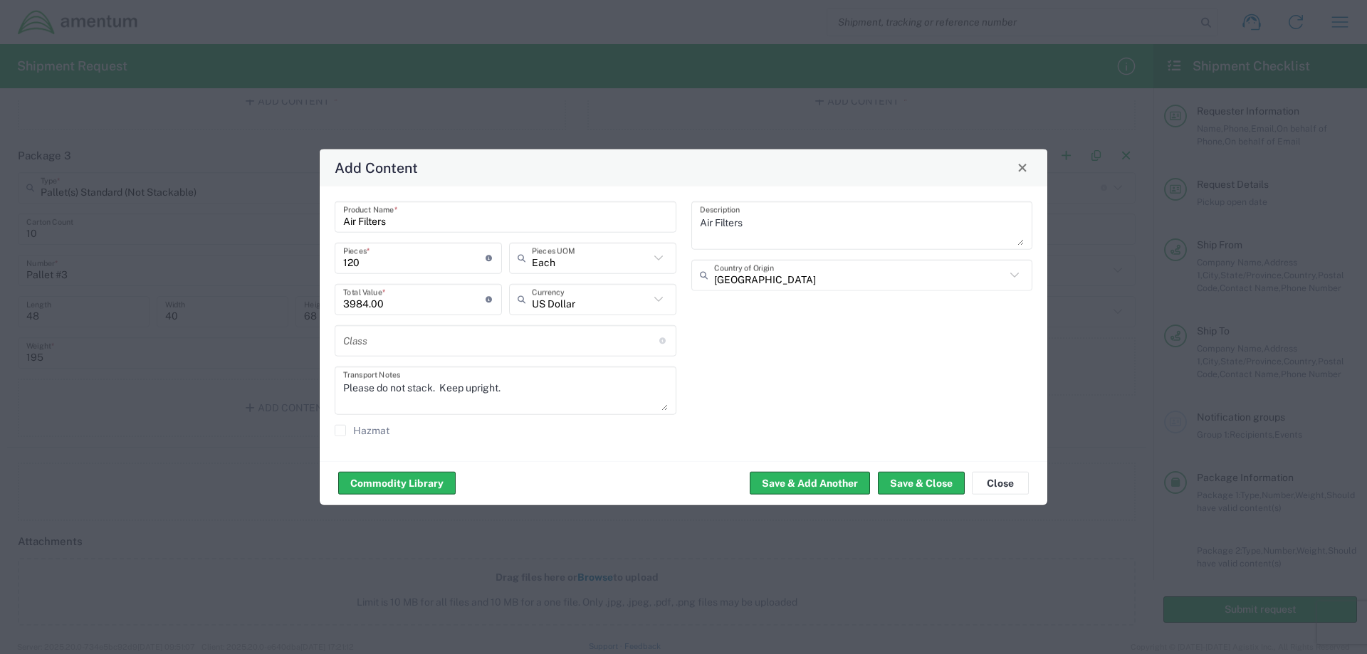
scroll to position [58, 0]
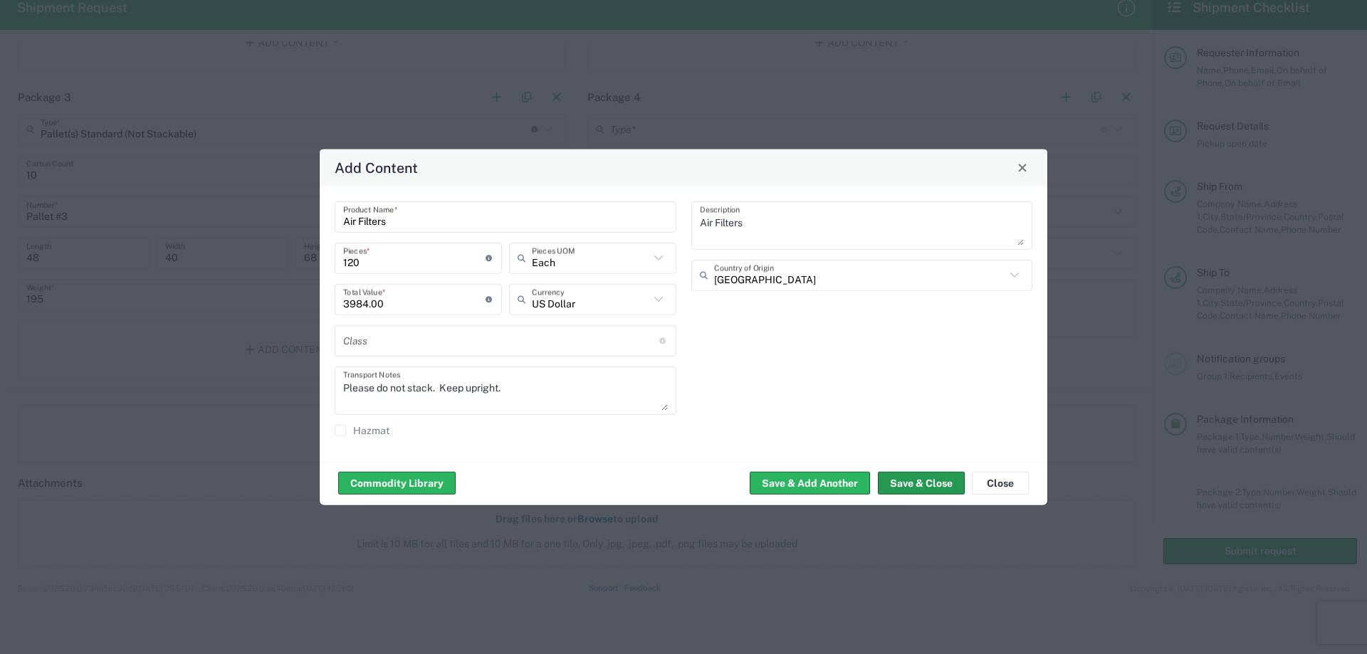
click at [911, 484] on button "Save & Close" at bounding box center [921, 483] width 87 height 23
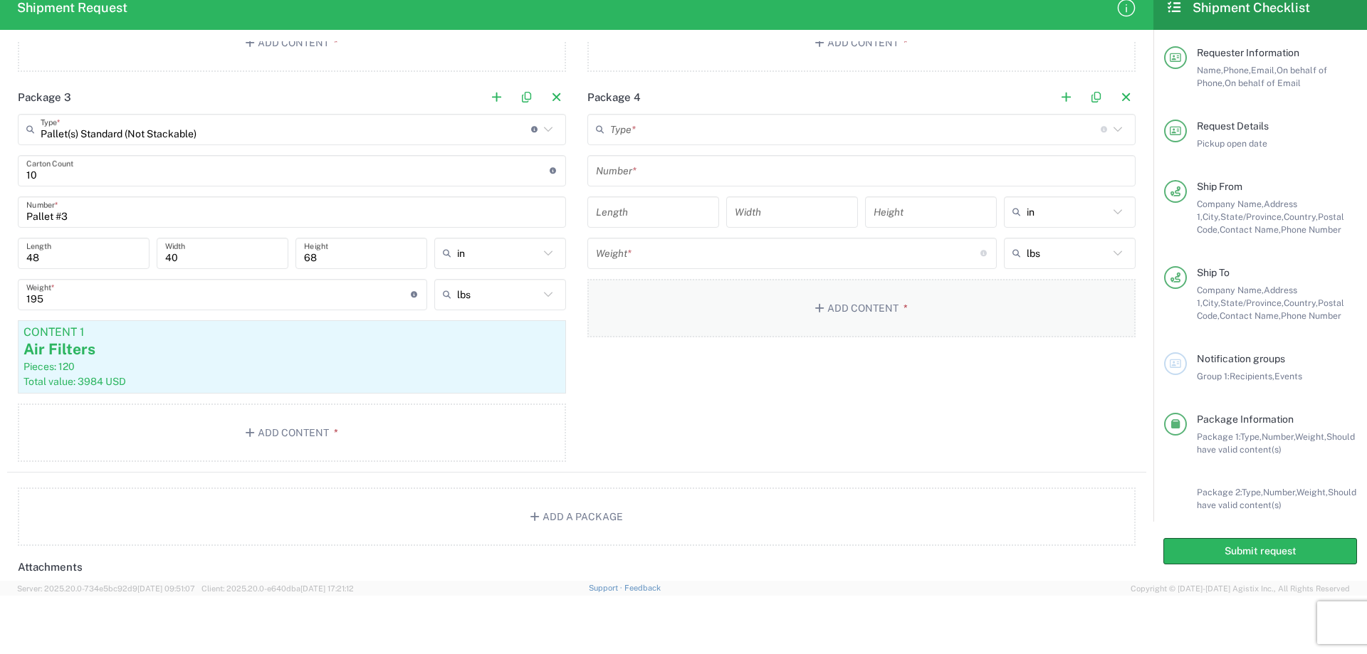
click at [857, 307] on button "Add Content *" at bounding box center [862, 308] width 548 height 58
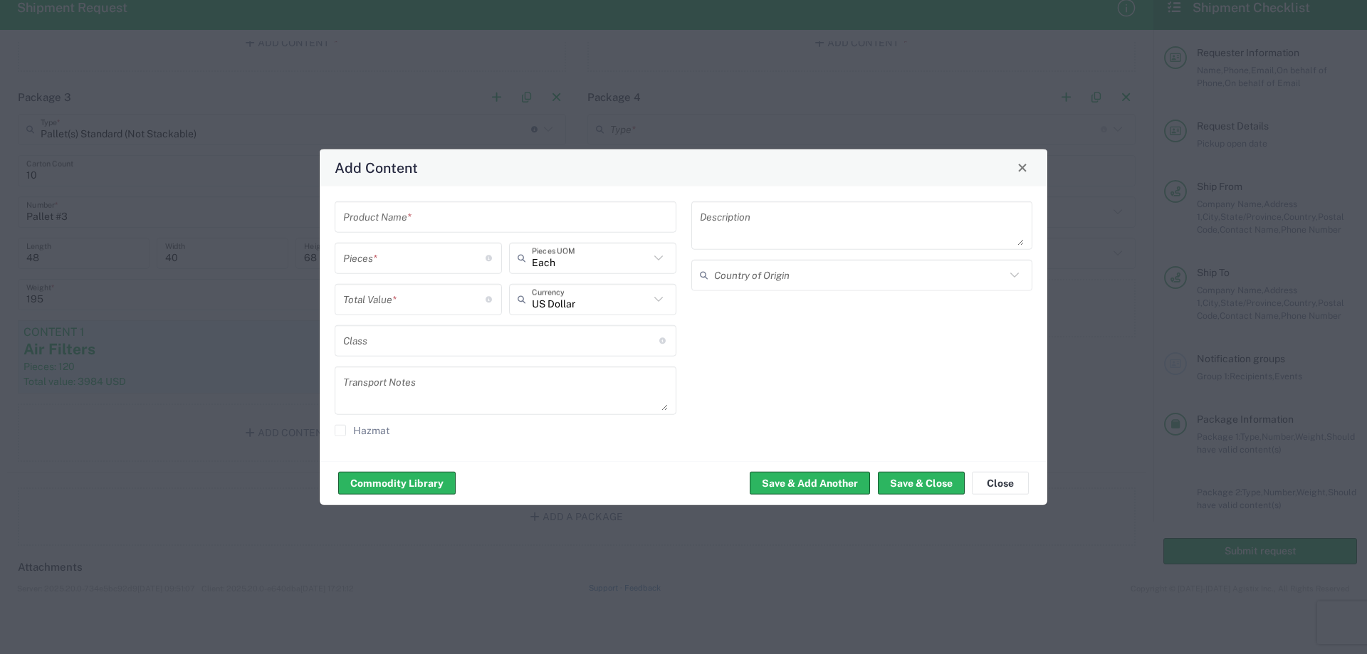
click at [484, 215] on input "text" at bounding box center [505, 216] width 325 height 25
type input "Air Filters"
type input "144"
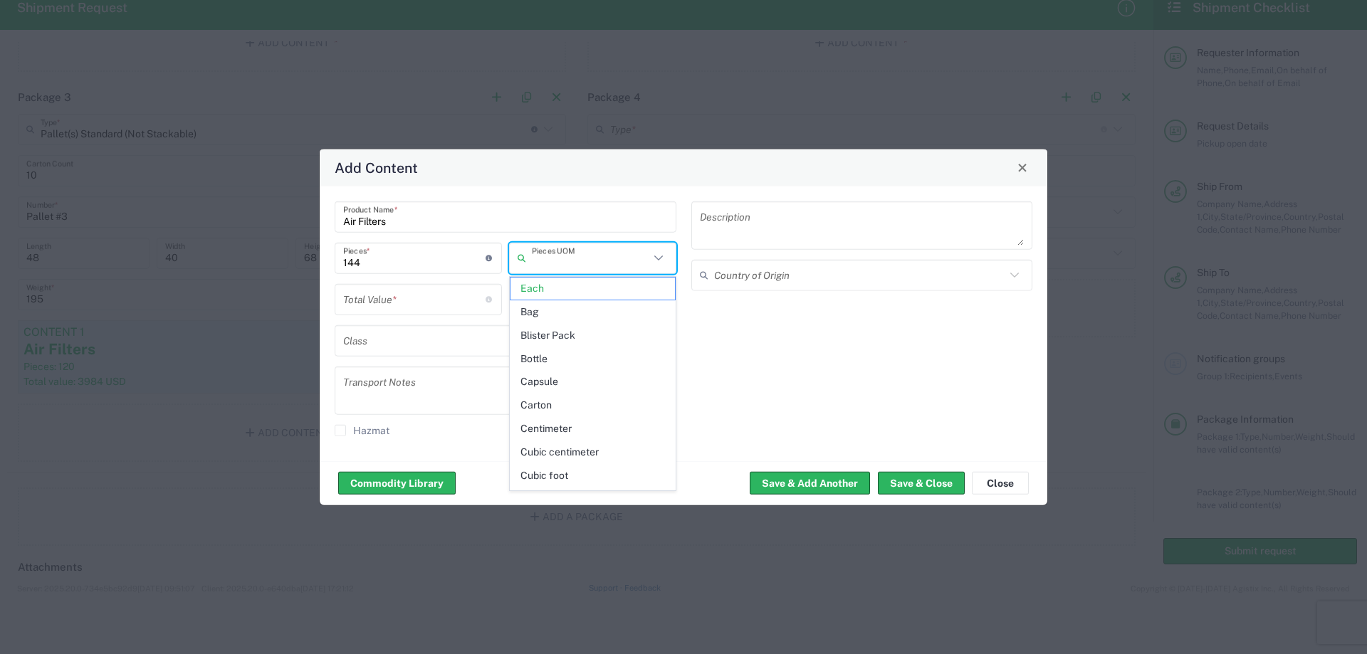
type input "Each"
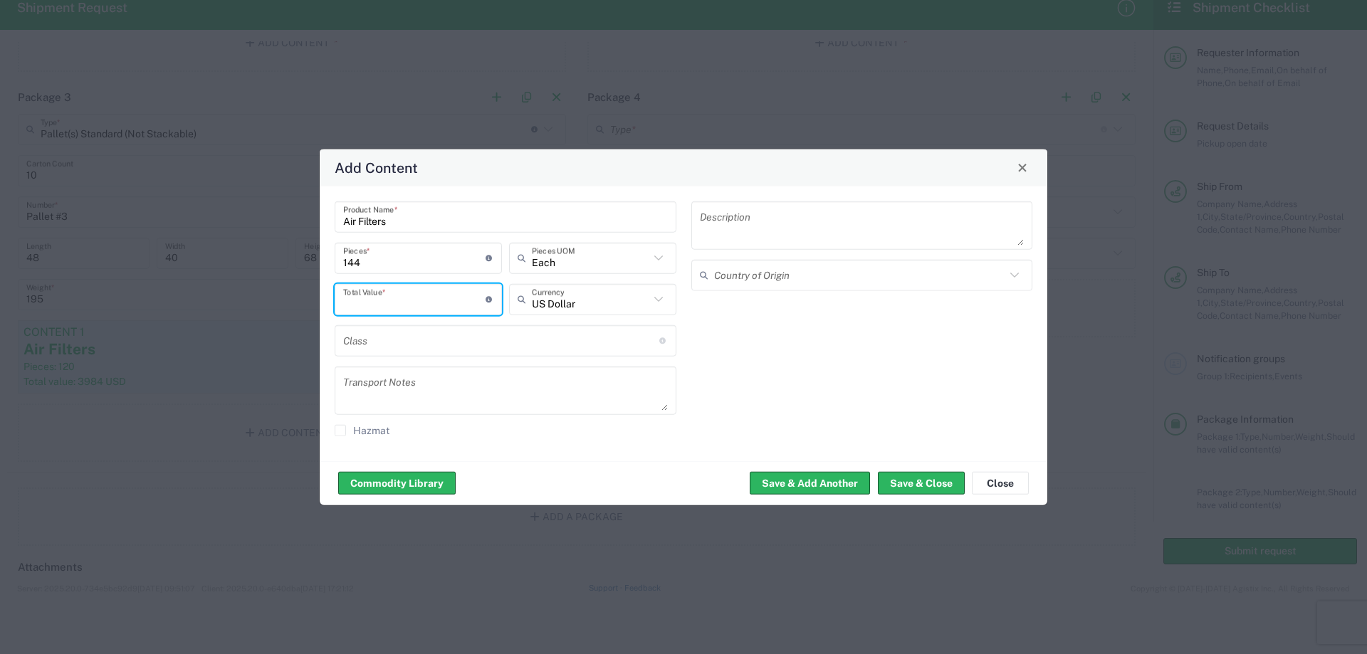
click at [727, 235] on textarea at bounding box center [862, 225] width 325 height 40
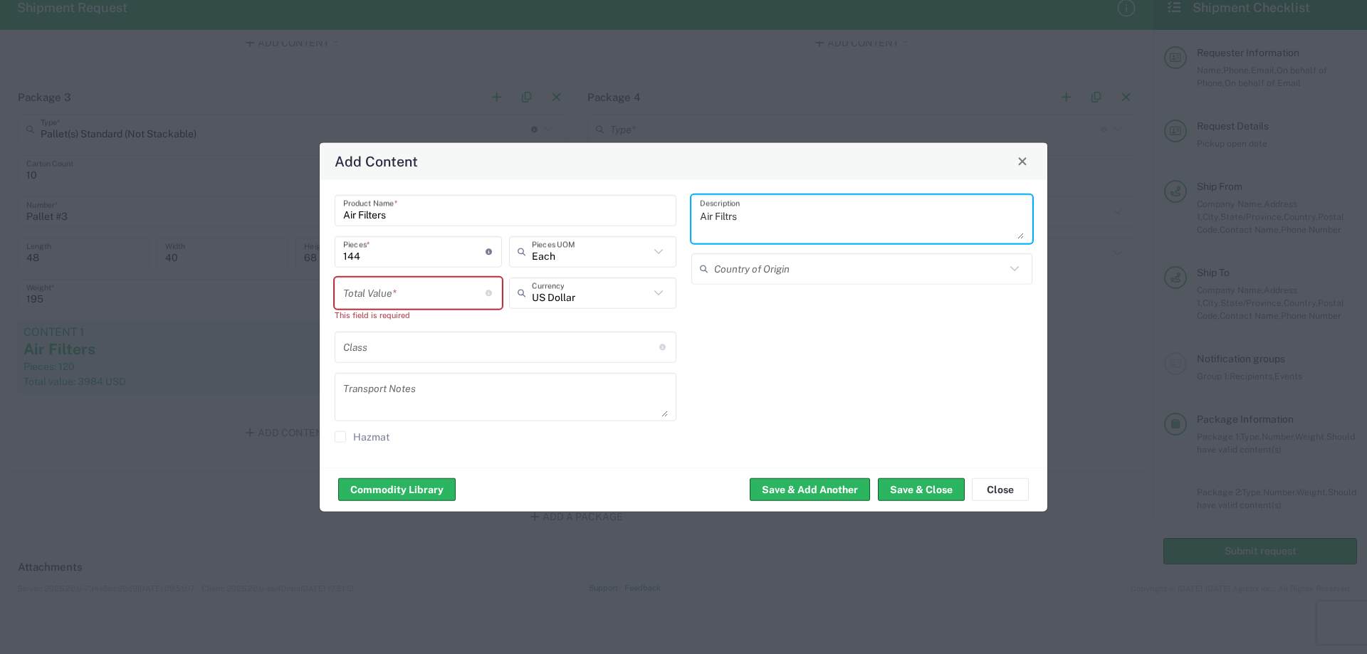
type textarea "Air Filtrs"
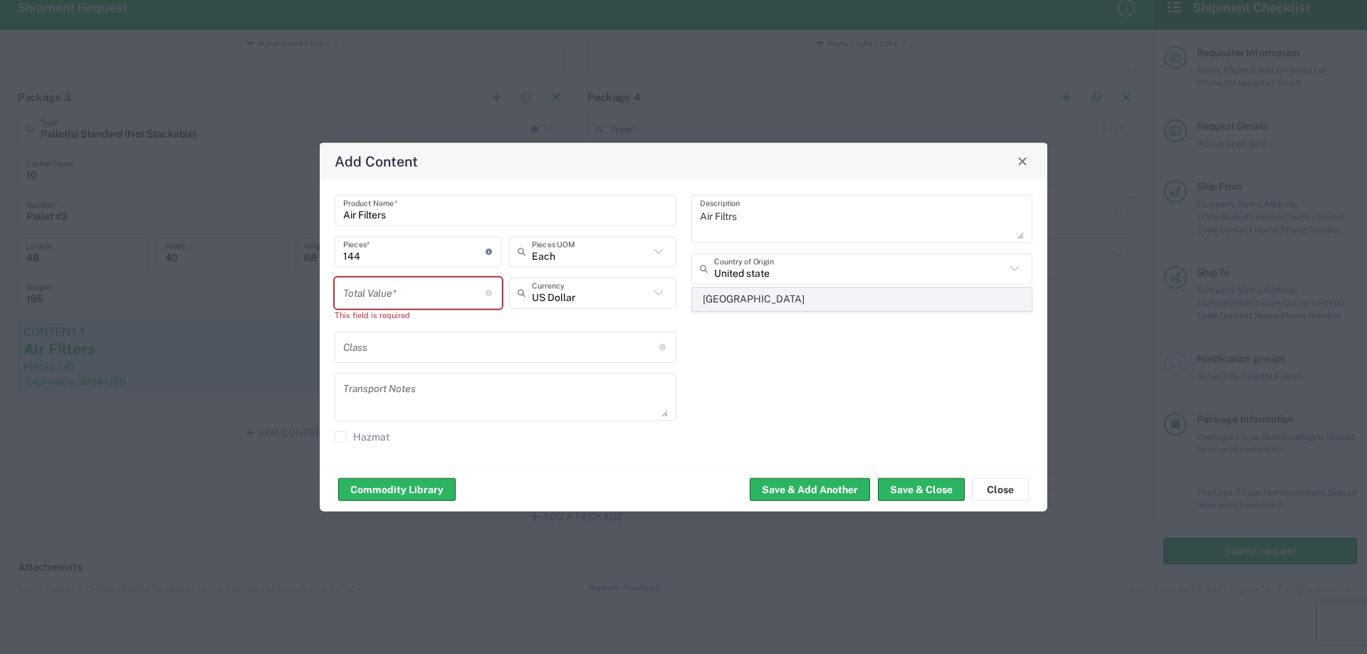
click at [751, 292] on span "[GEOGRAPHIC_DATA]" at bounding box center [862, 299] width 339 height 22
type input "[GEOGRAPHIC_DATA]"
click at [382, 290] on input "number" at bounding box center [414, 293] width 142 height 25
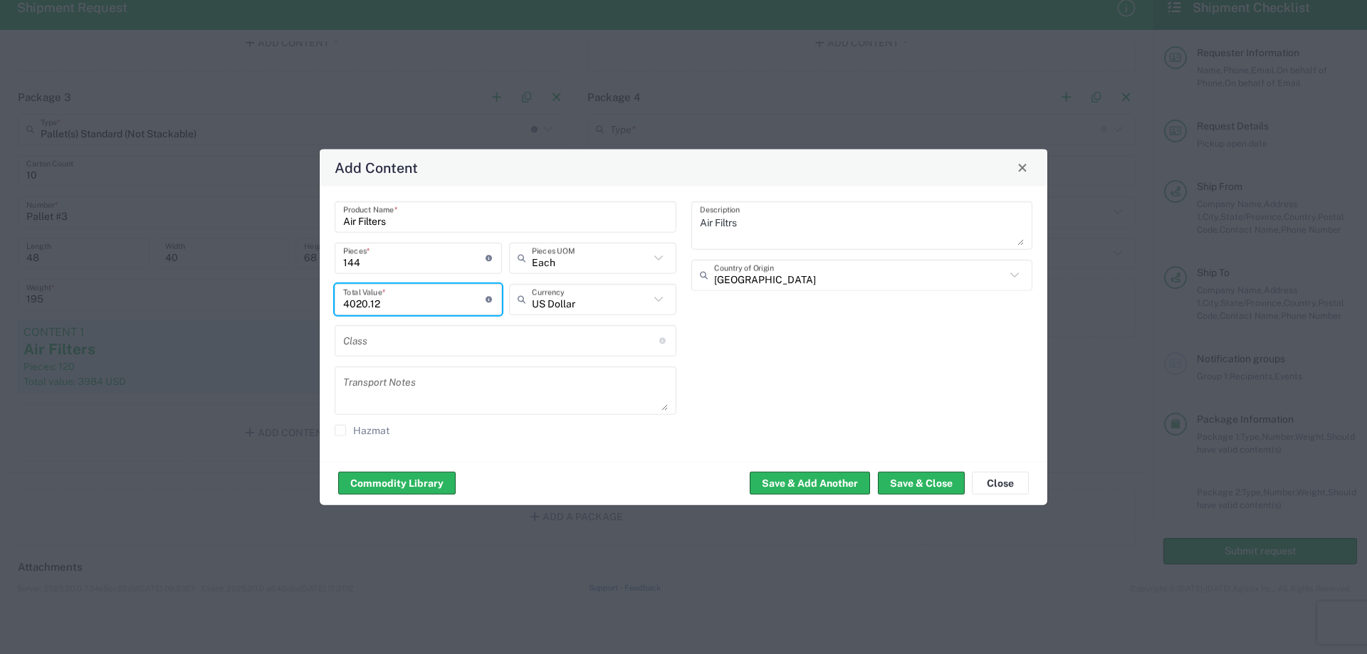
type input "4020.12"
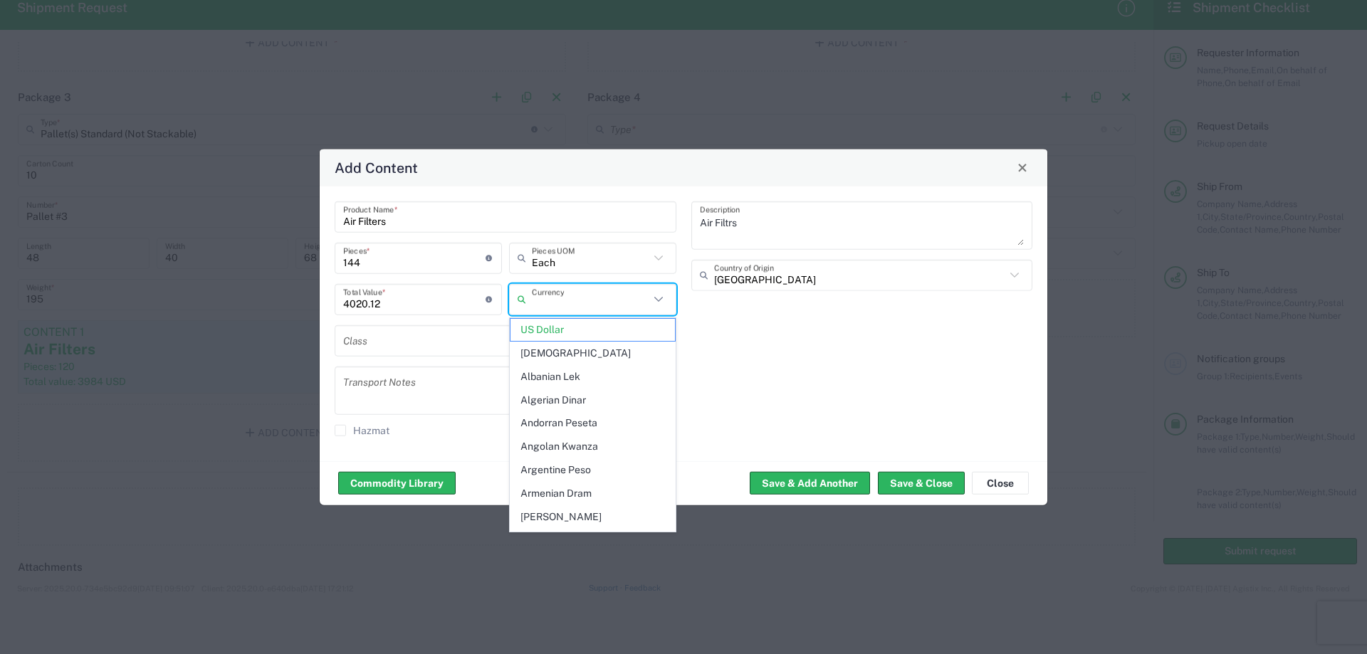
type input "US Dollar"
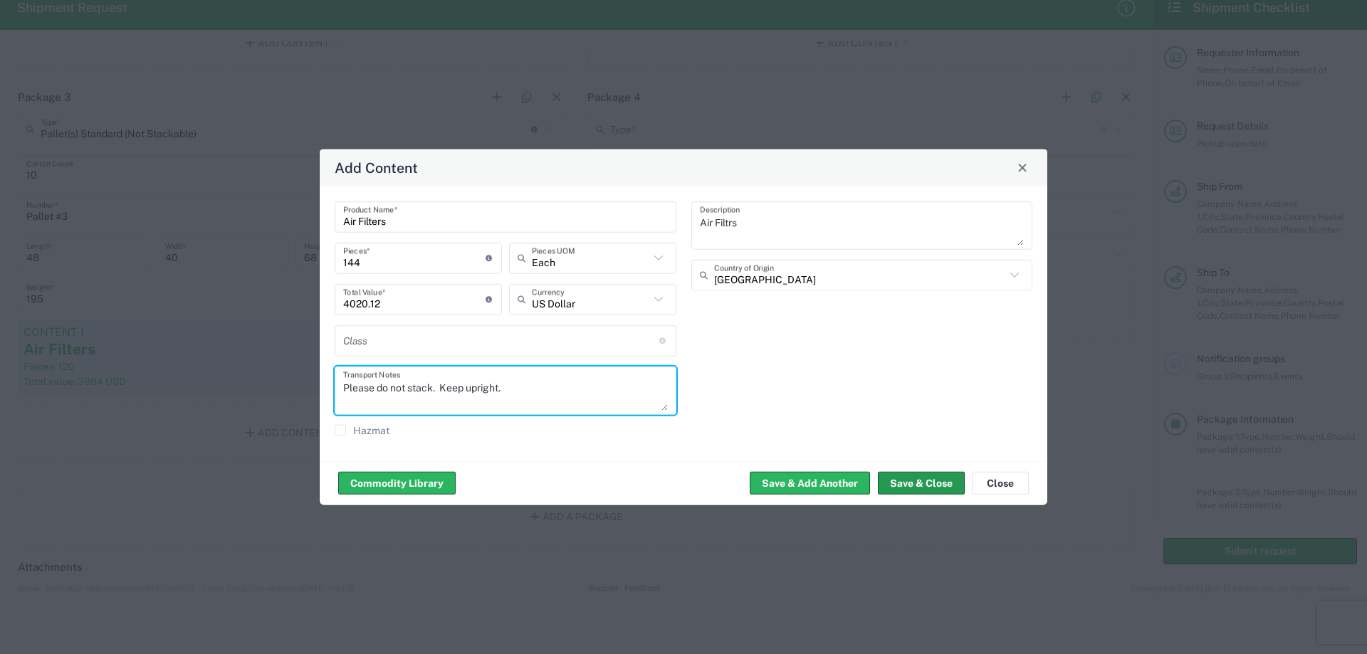
type textarea "Please do not stack. Keep upright."
click at [917, 484] on button "Save & Close" at bounding box center [921, 483] width 87 height 23
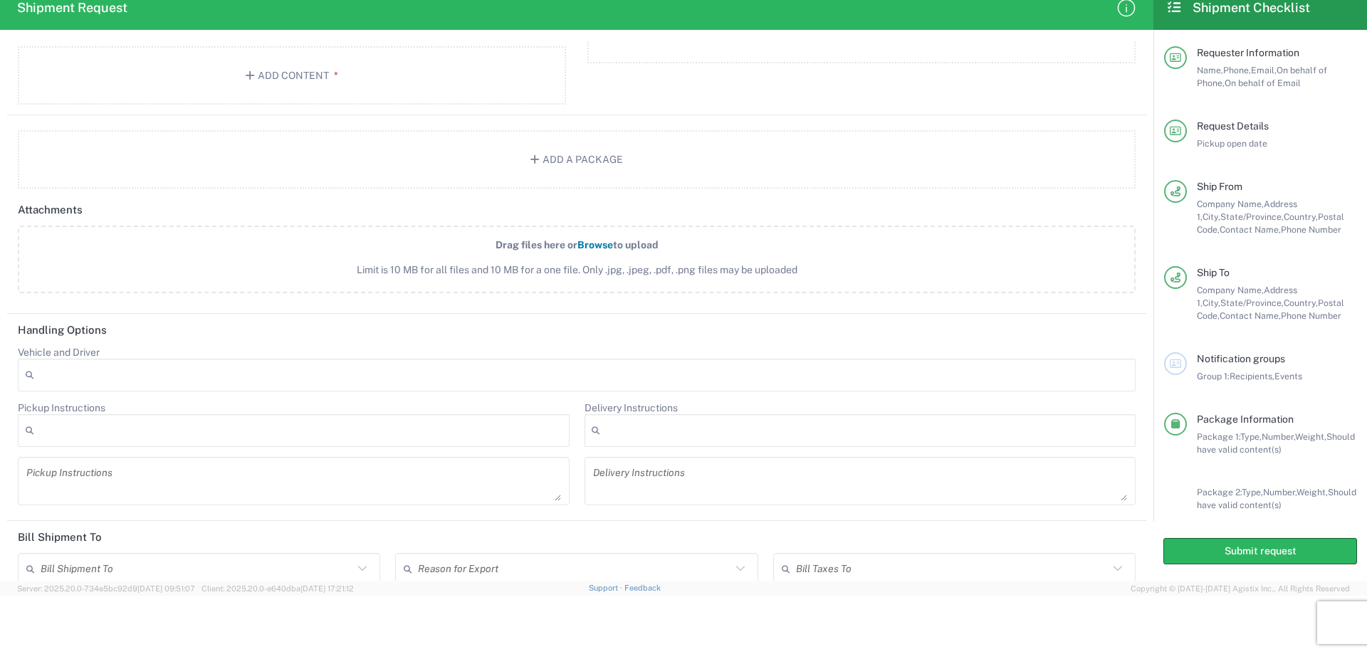
scroll to position [1748, 0]
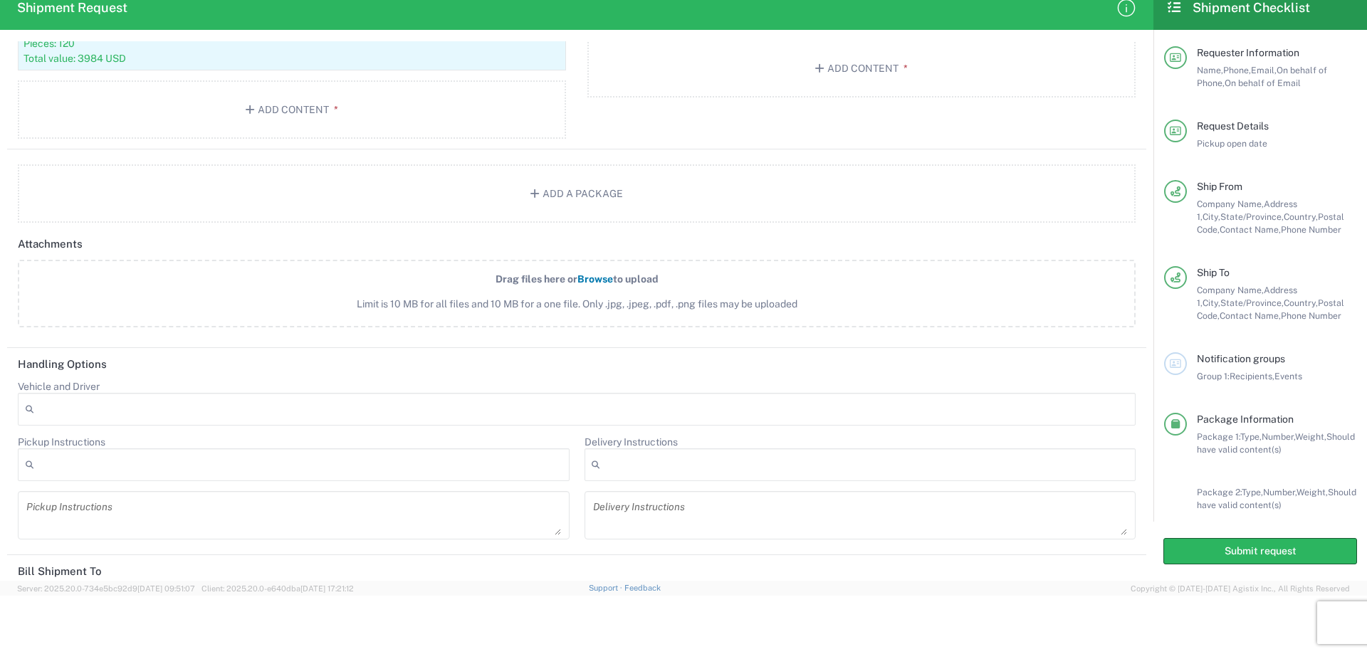
click at [587, 281] on span "Browse" at bounding box center [596, 278] width 36 height 11
click at [0, 0] on input "Drag files here or Browse to upload Limit is 10 MB for all files and 10 MB for …" at bounding box center [0, 0] width 0 height 0
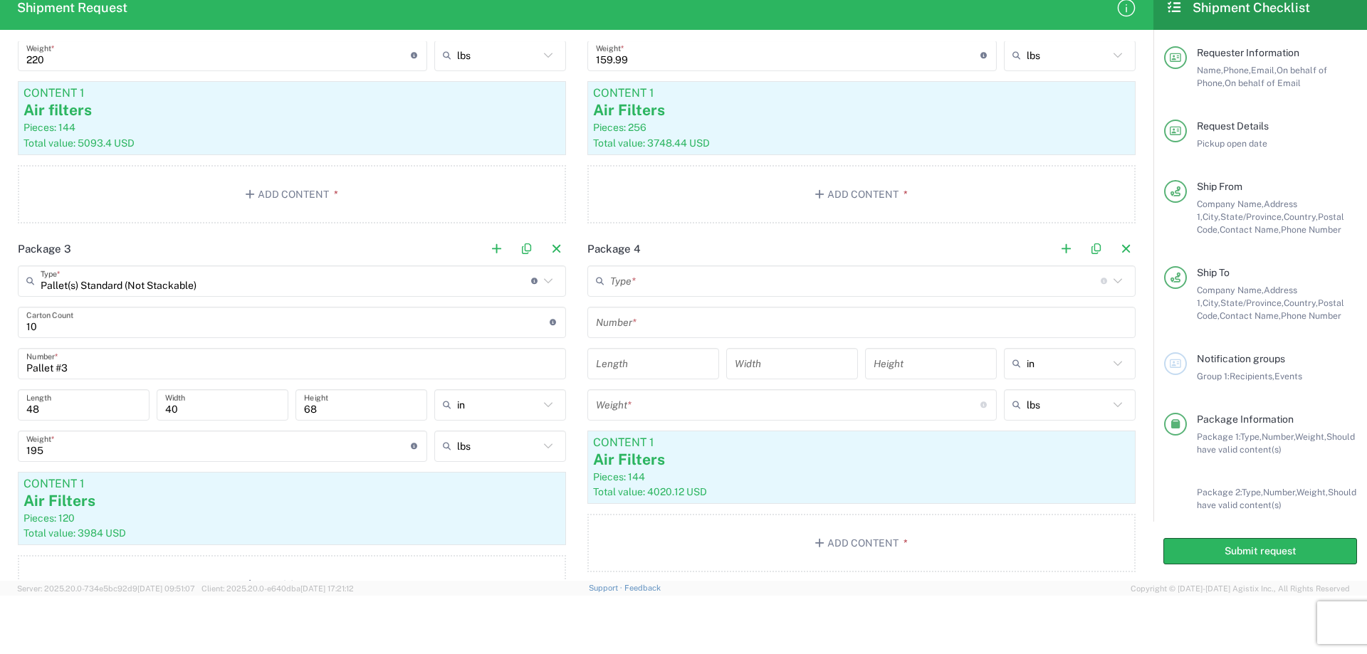
scroll to position [1249, 0]
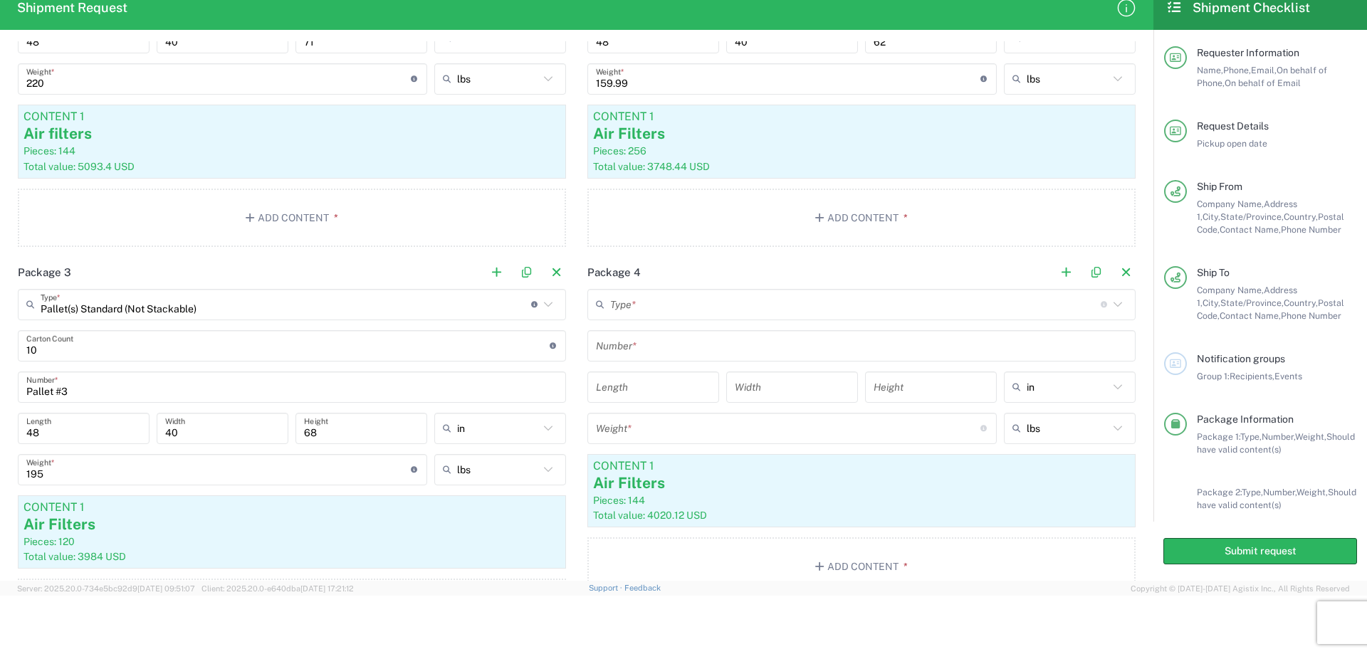
click at [672, 306] on input "text" at bounding box center [855, 304] width 491 height 25
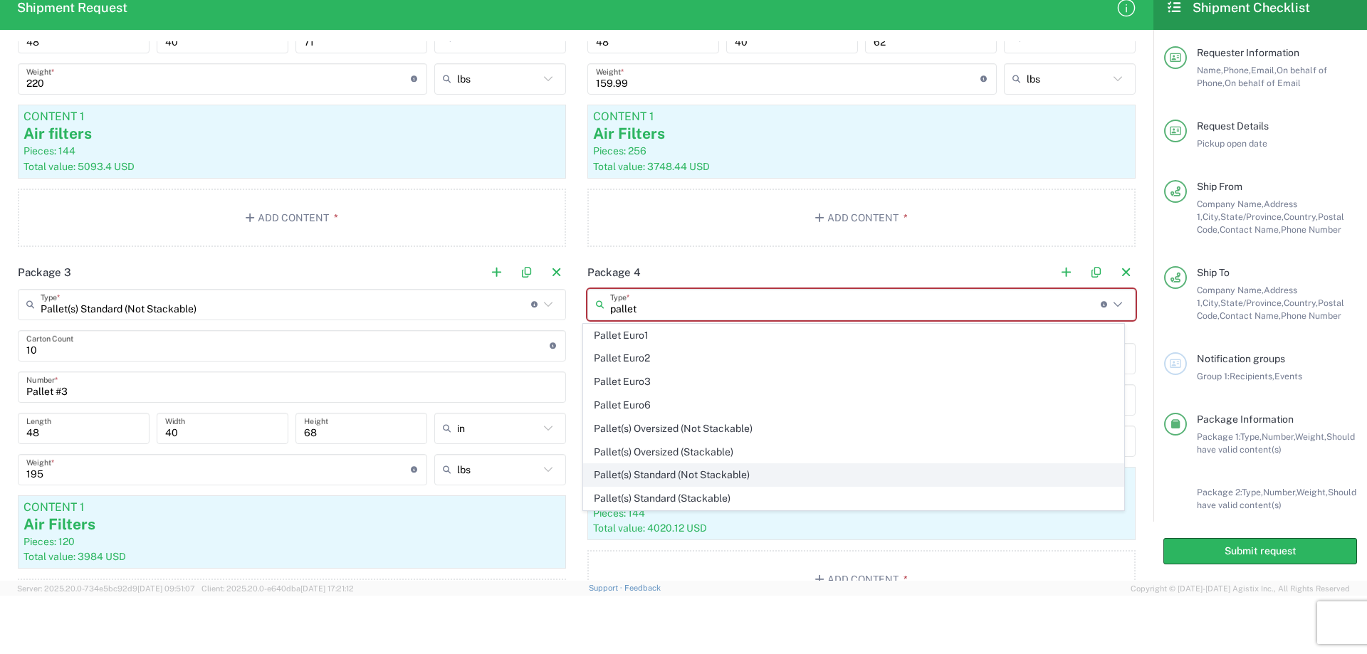
click at [667, 471] on span "Pallet(s) Standard (Not Stackable)" at bounding box center [854, 475] width 541 height 22
type input "Pallet(s) Standard (Not Stackable)"
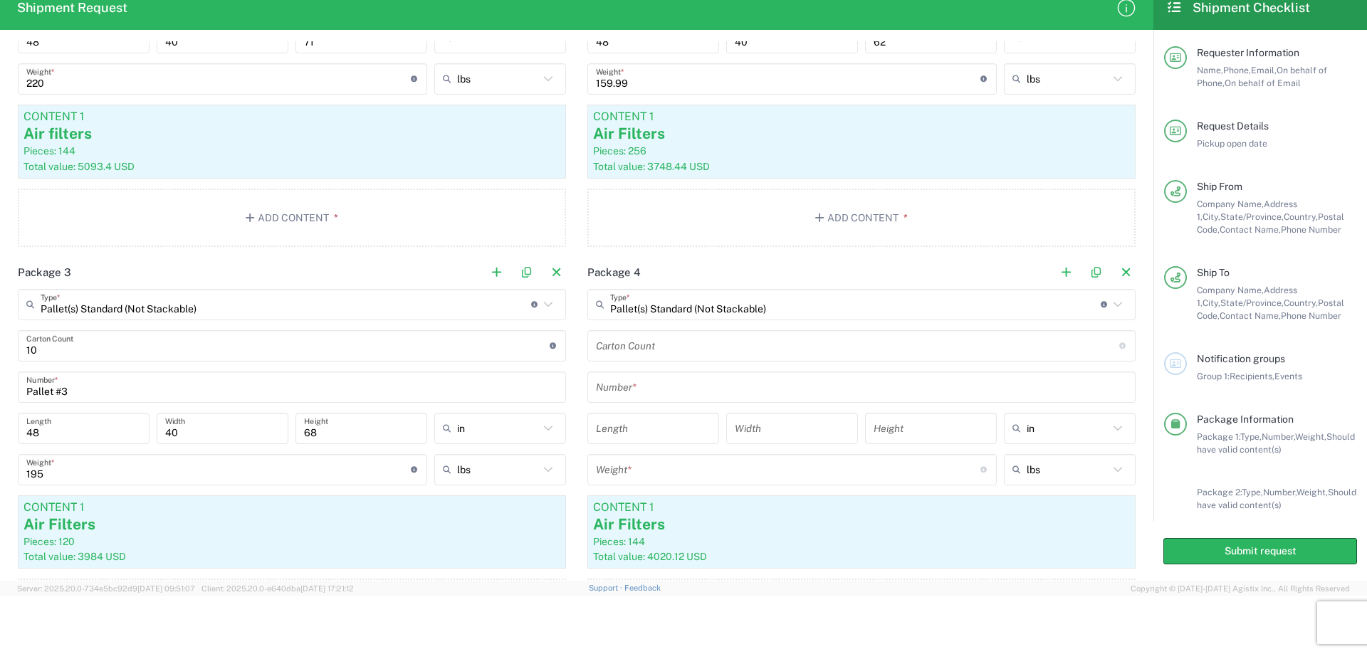
click at [639, 345] on input "number" at bounding box center [857, 345] width 523 height 25
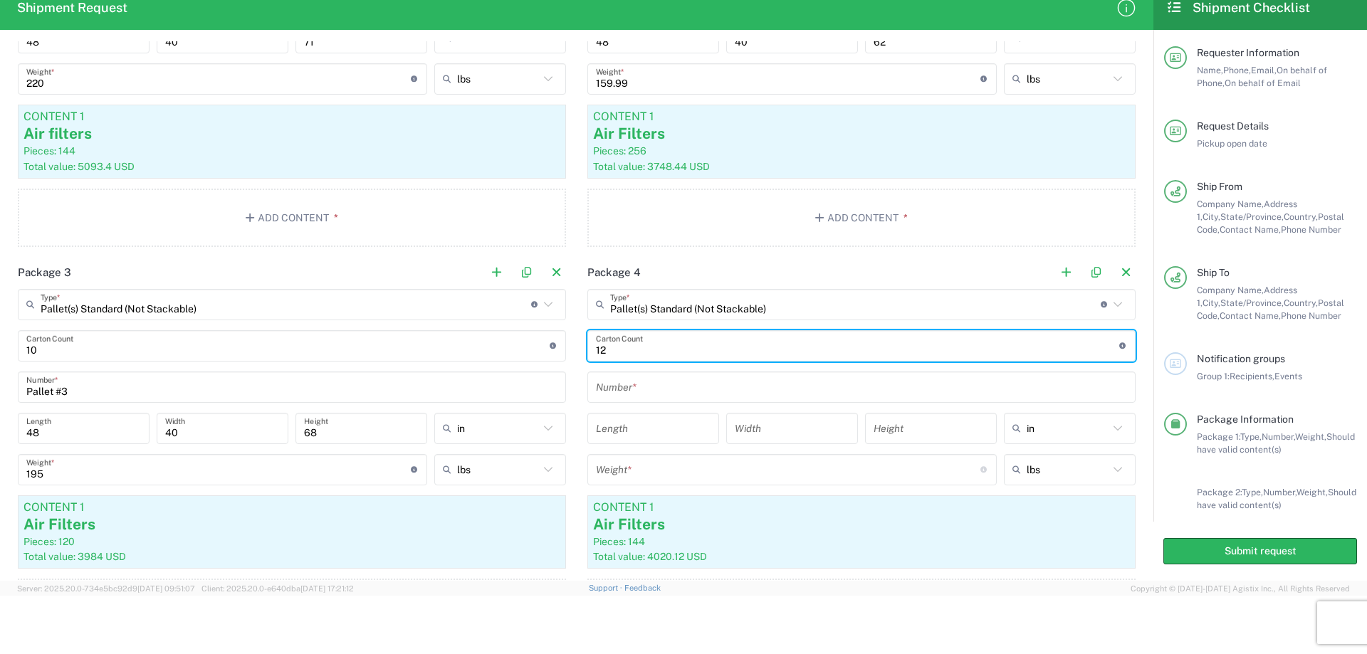
type input "12"
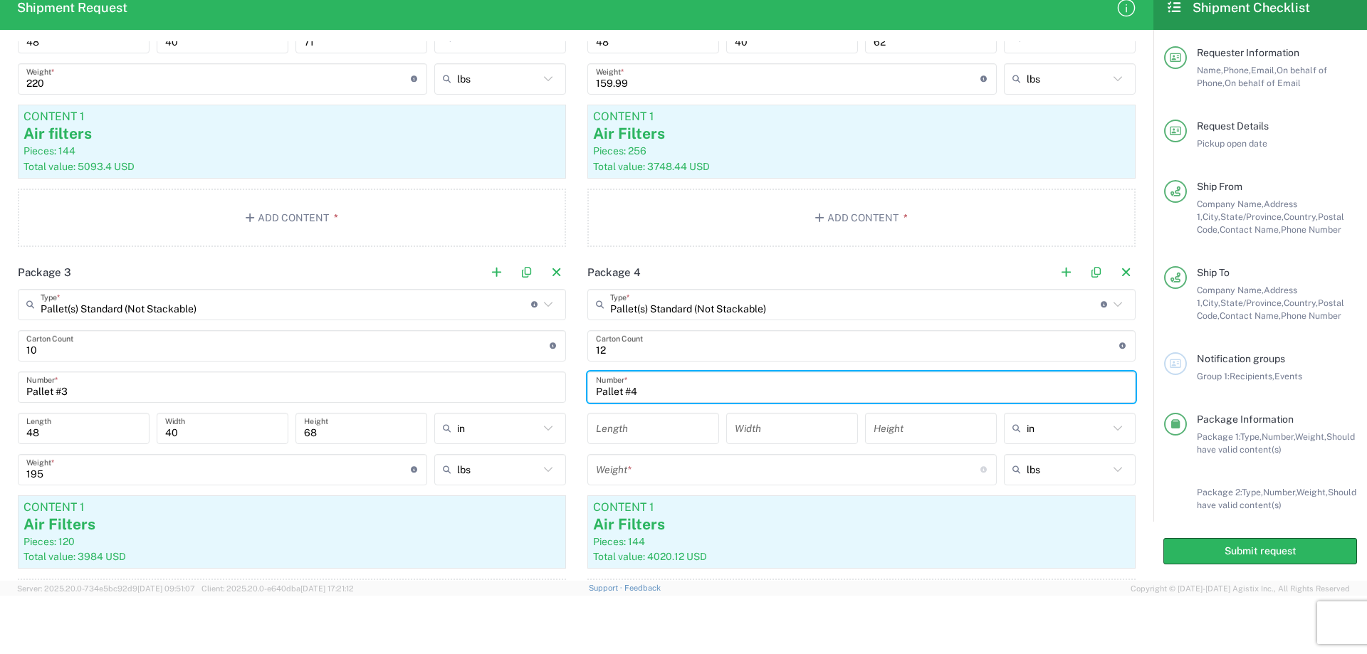
type input "Pallet #4"
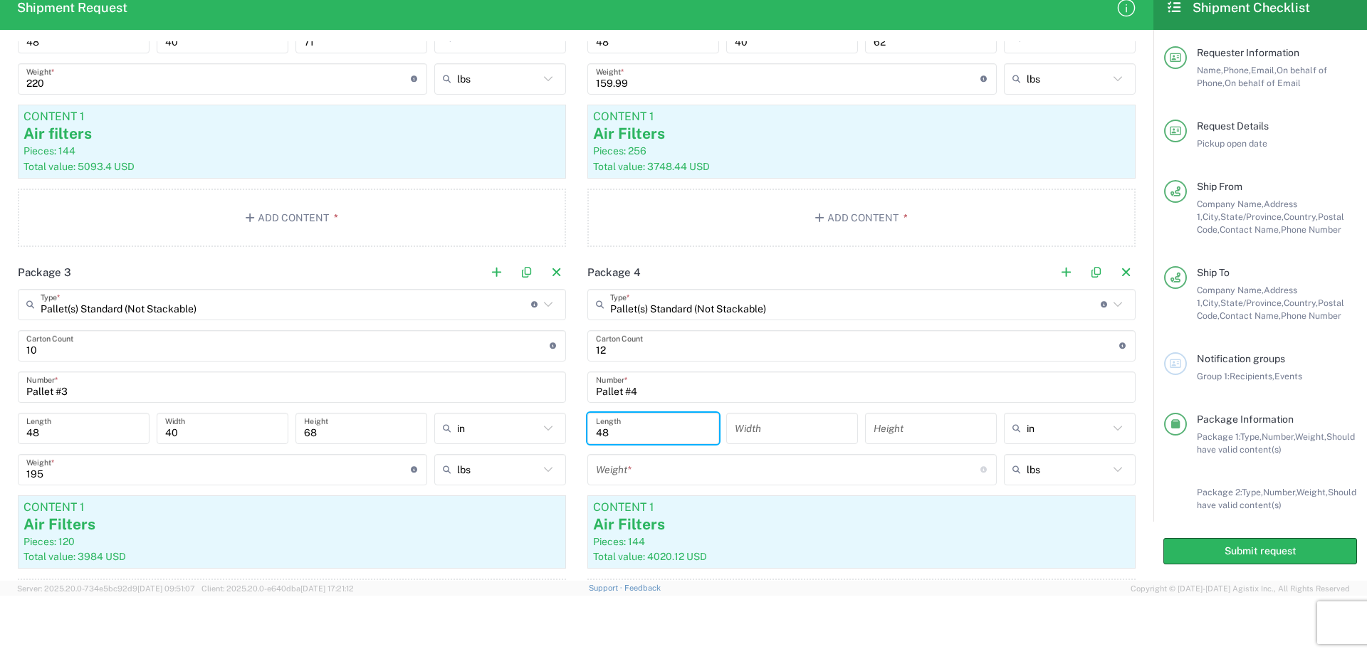
type input "48"
type input "40"
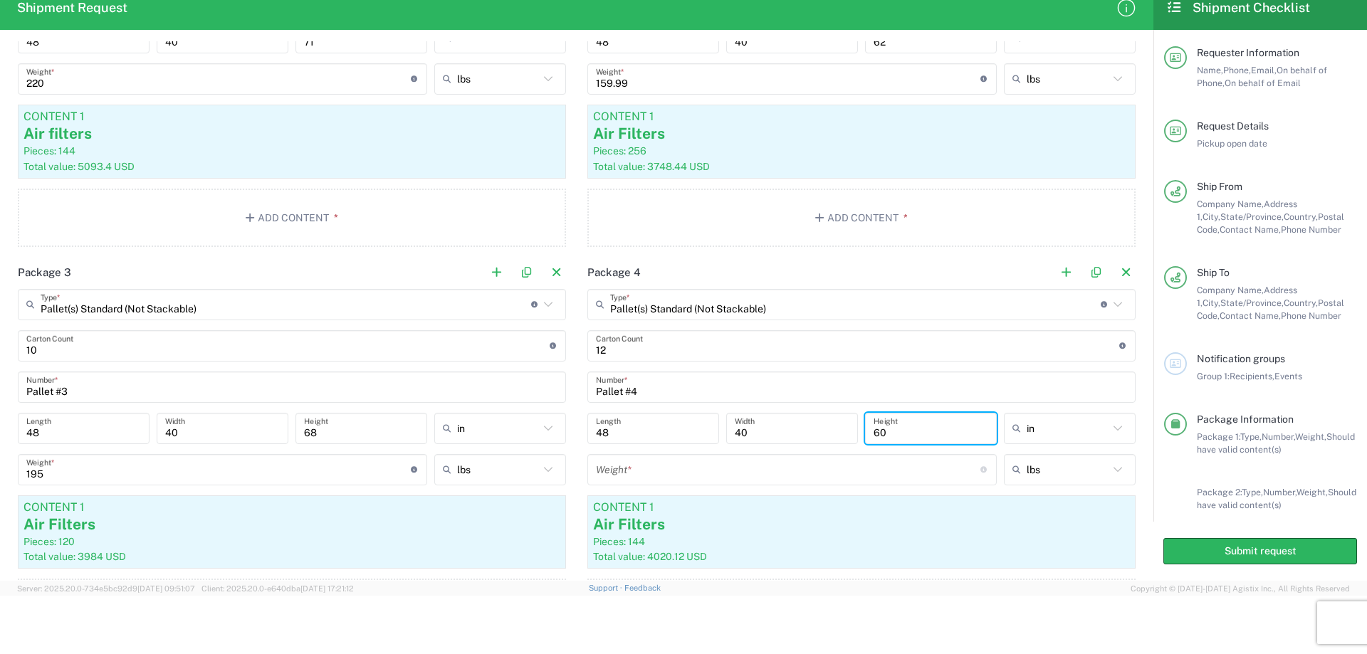
type input "60"
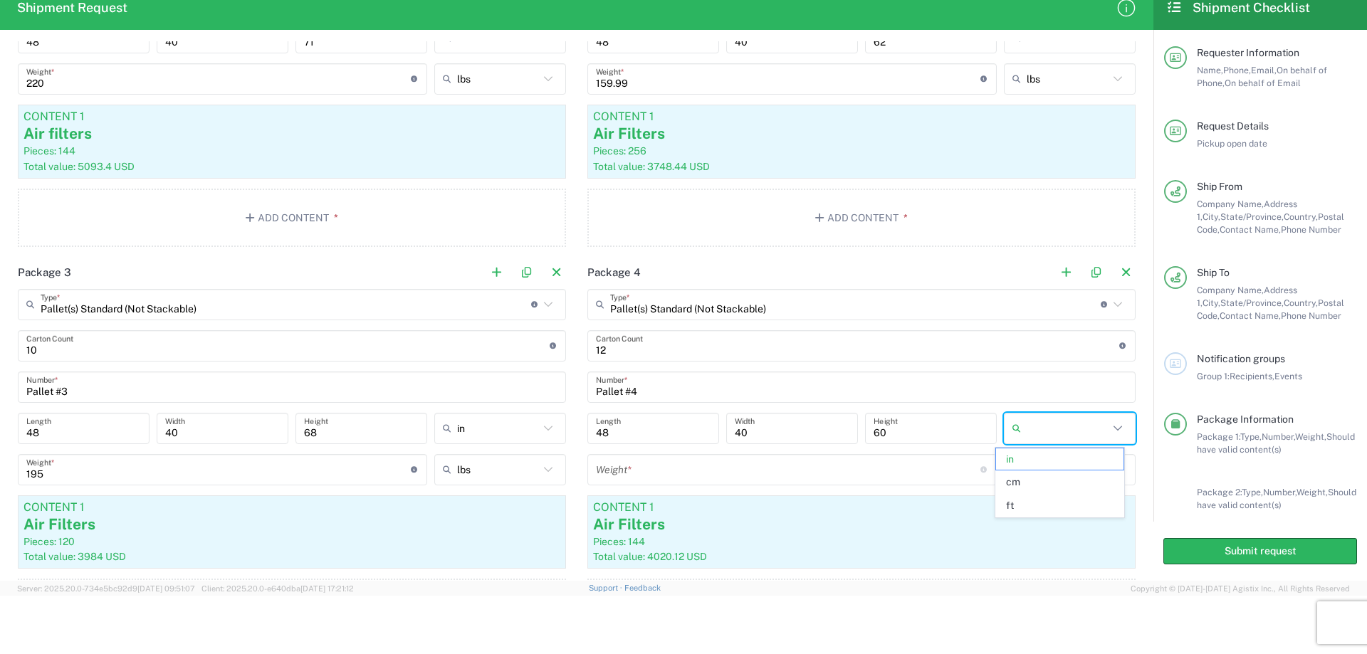
type input "in"
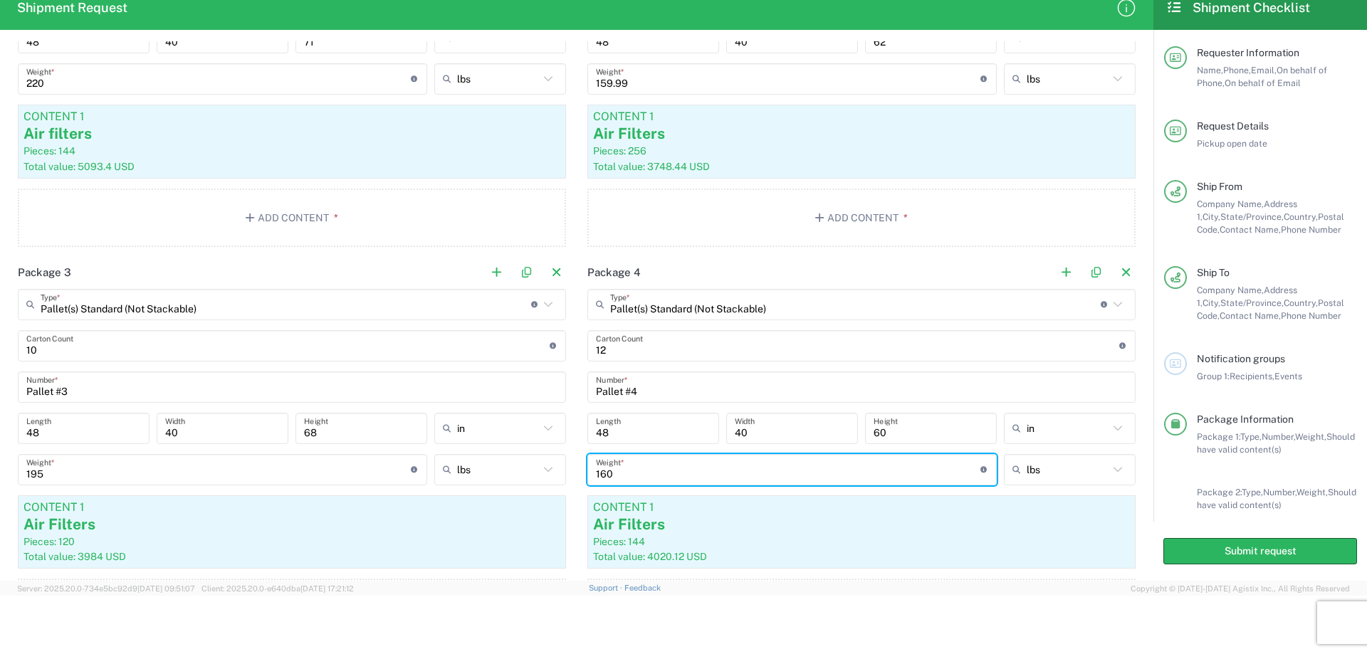
type input "160"
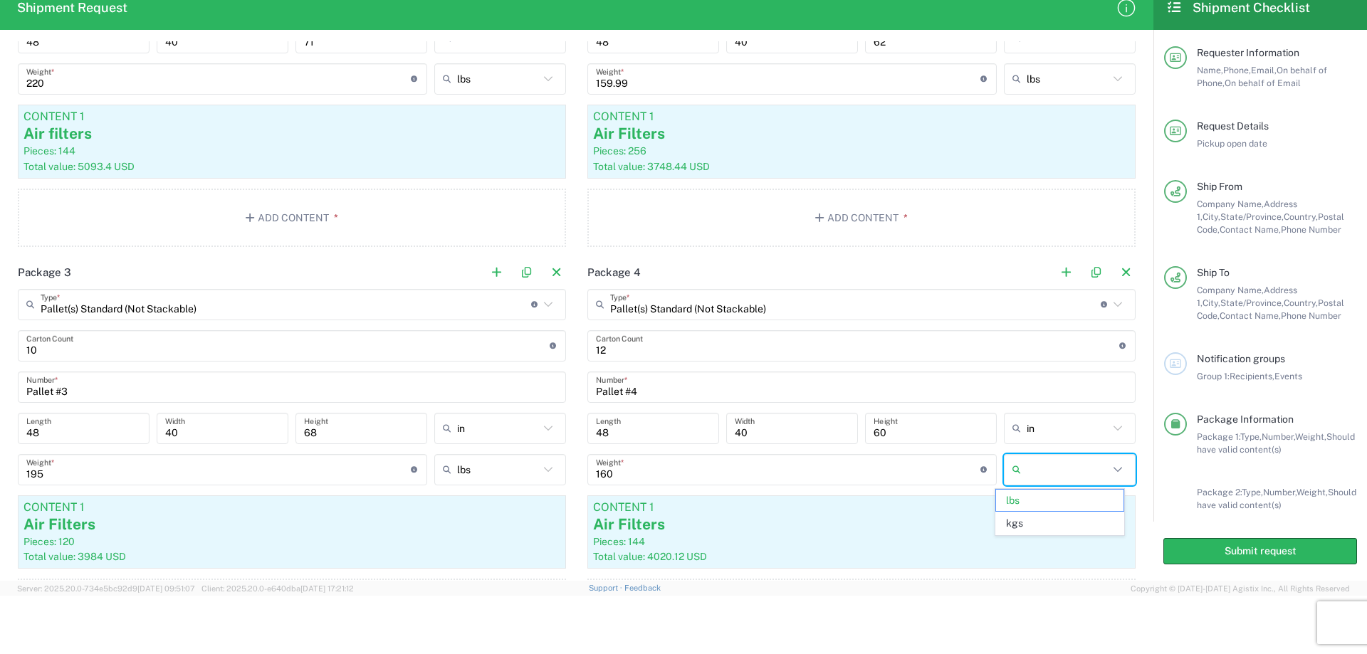
type input "lbs"
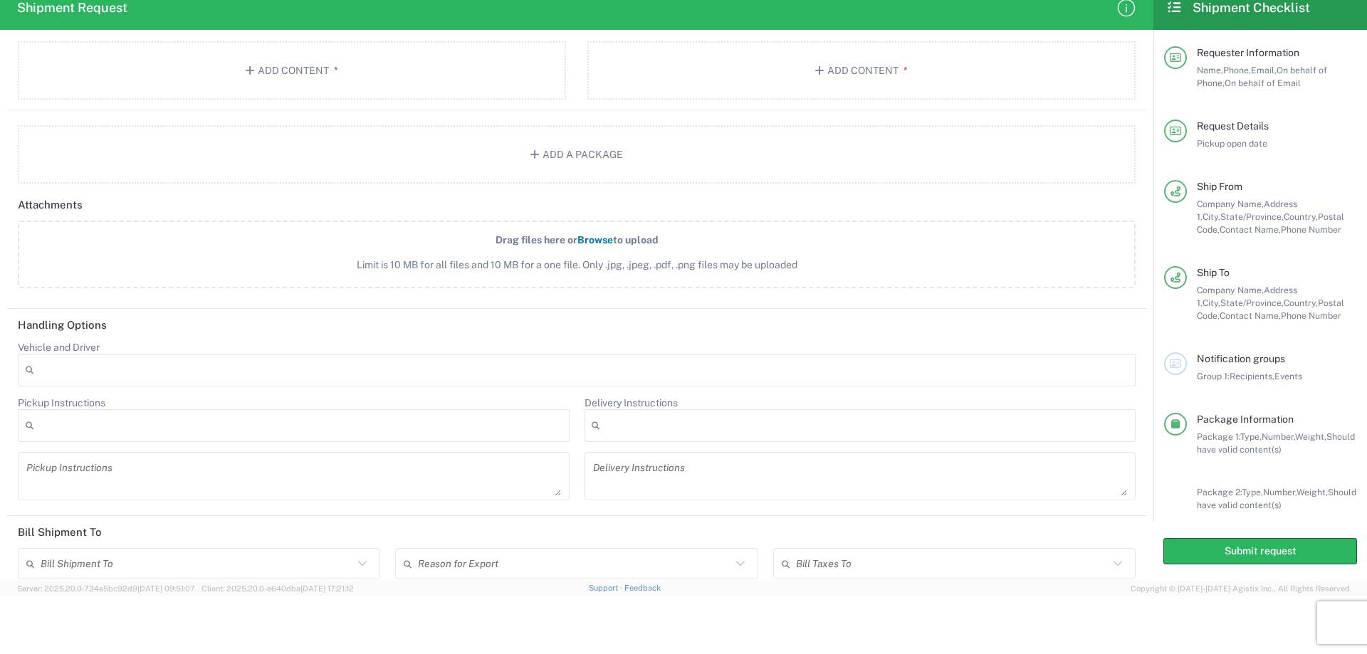
scroll to position [1804, 0]
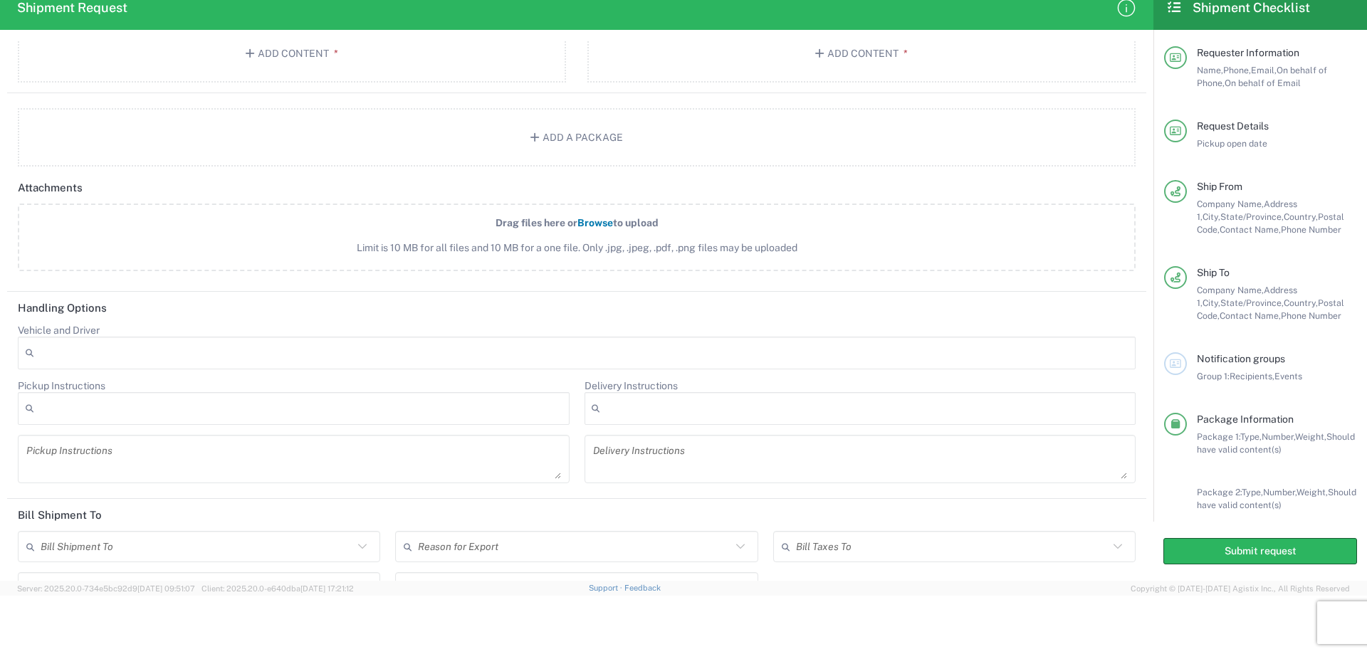
click at [28, 345] on icon at bounding box center [29, 353] width 10 height 20
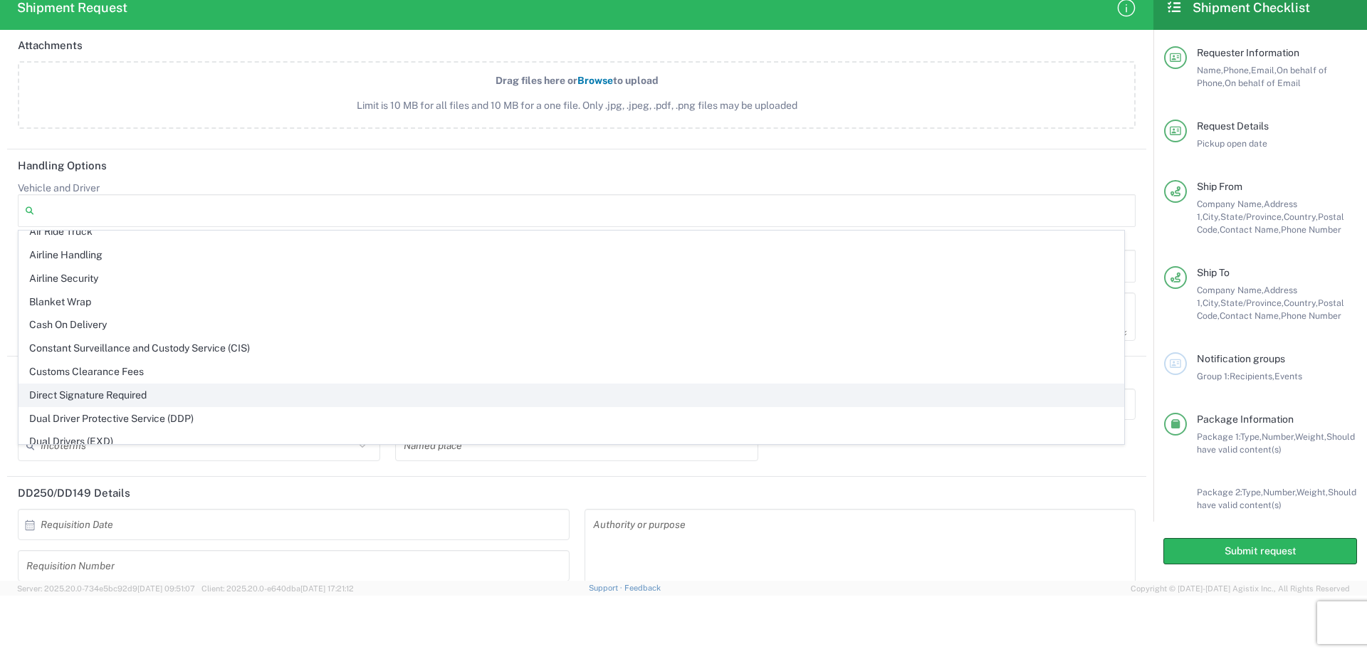
scroll to position [0, 0]
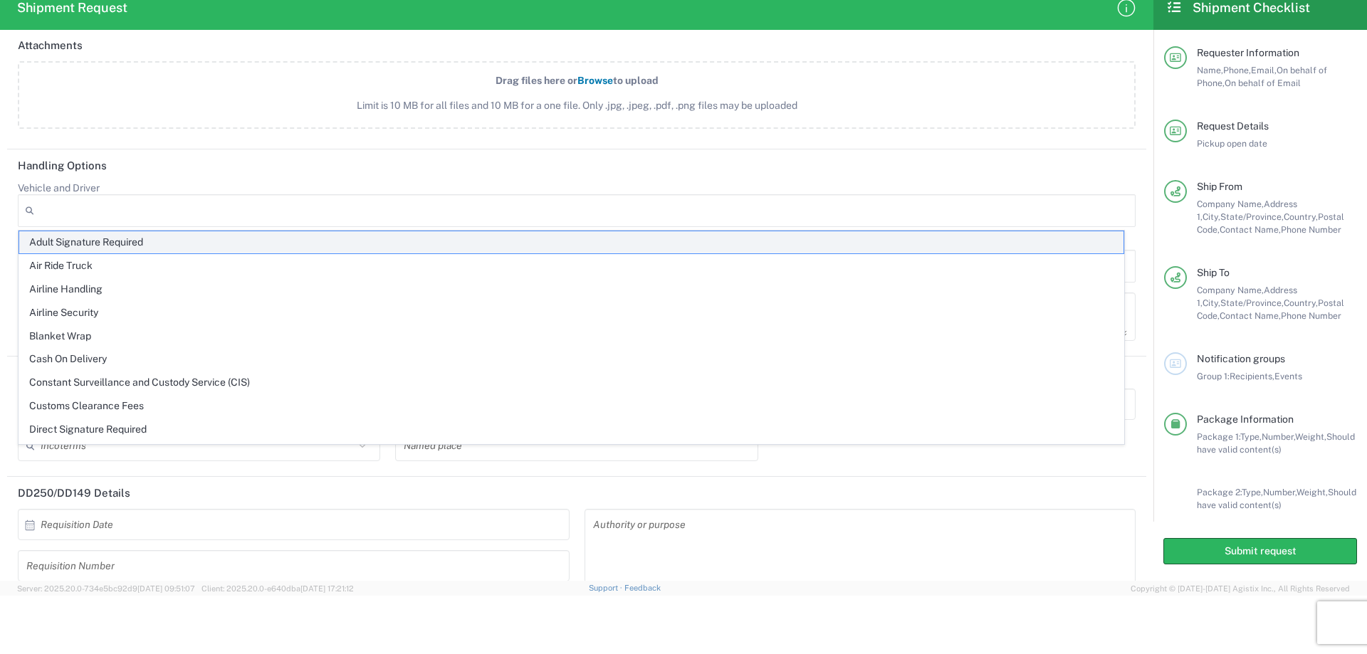
click at [115, 242] on span "Adult Signature Required" at bounding box center [571, 242] width 1105 height 22
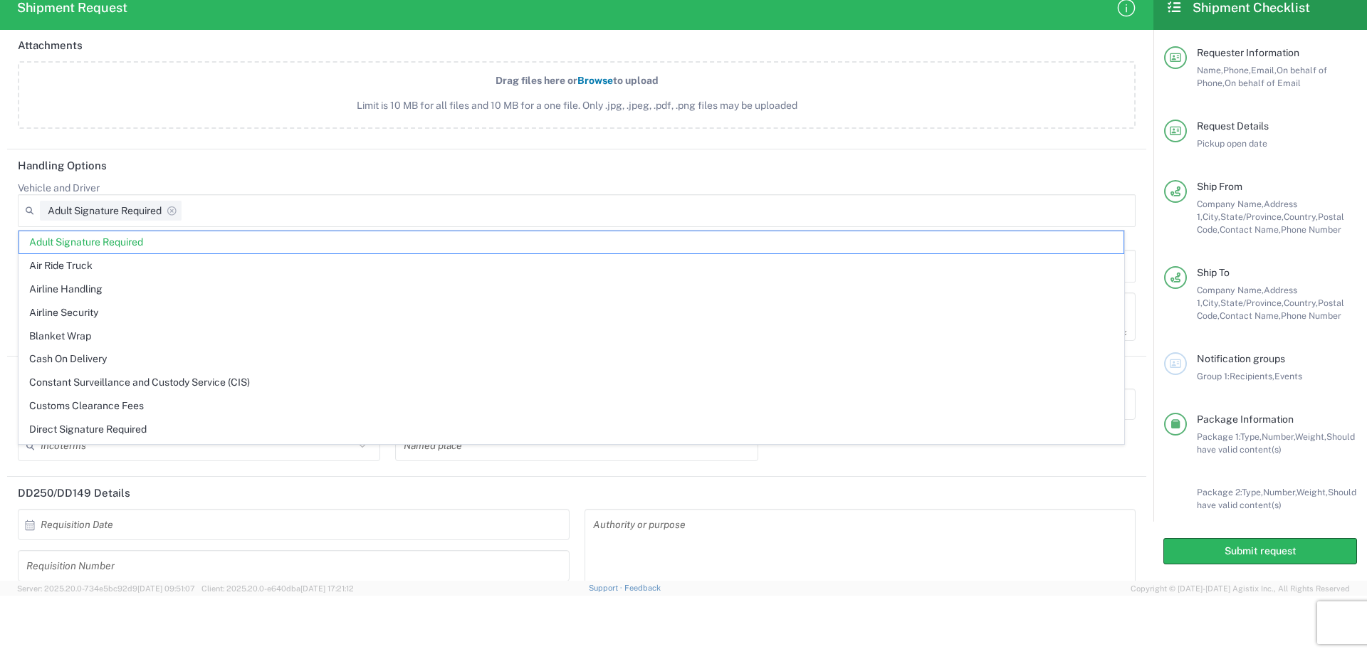
click at [242, 446] on input "text" at bounding box center [197, 446] width 313 height 25
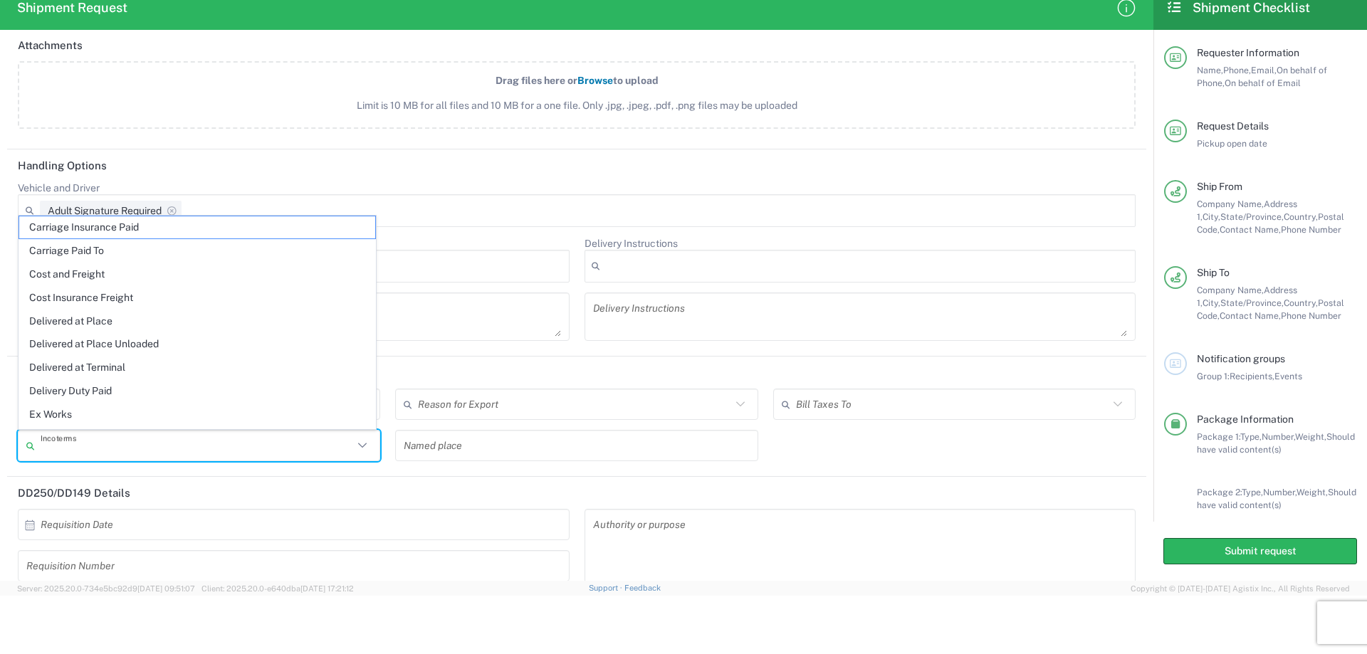
click at [422, 365] on header "Bill Shipment To" at bounding box center [576, 373] width 1139 height 32
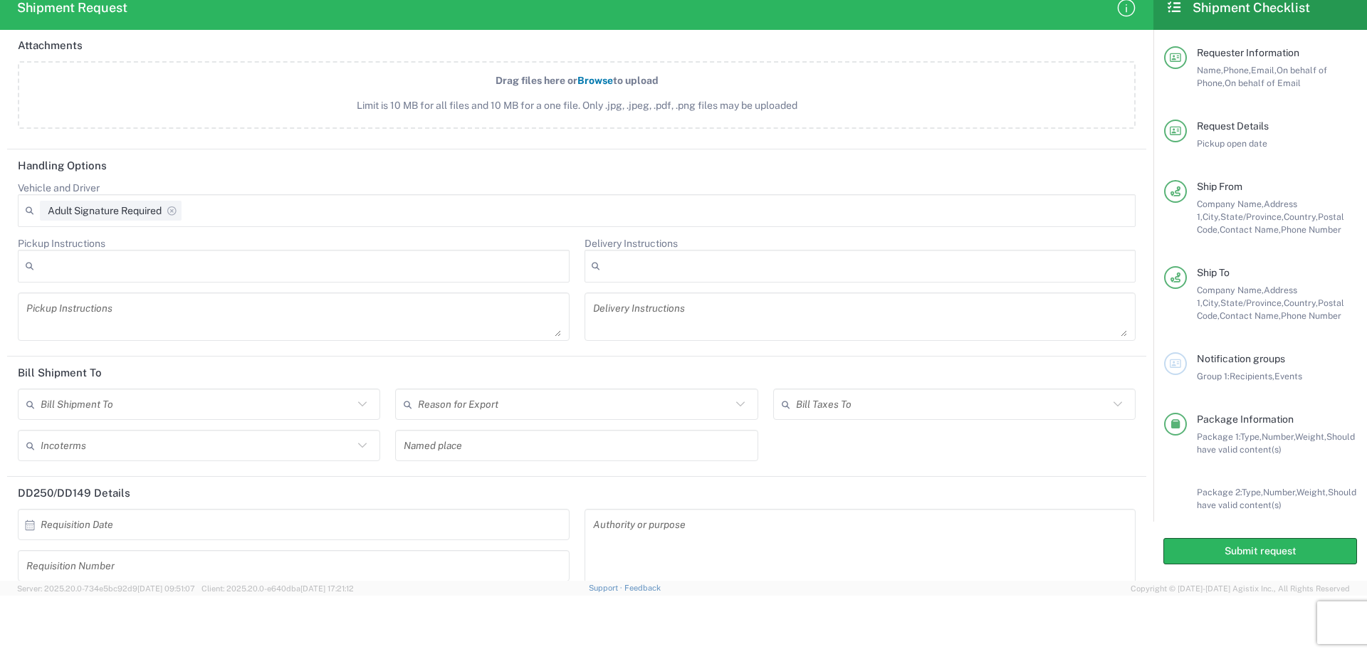
click at [38, 271] on div at bounding box center [294, 266] width 552 height 33
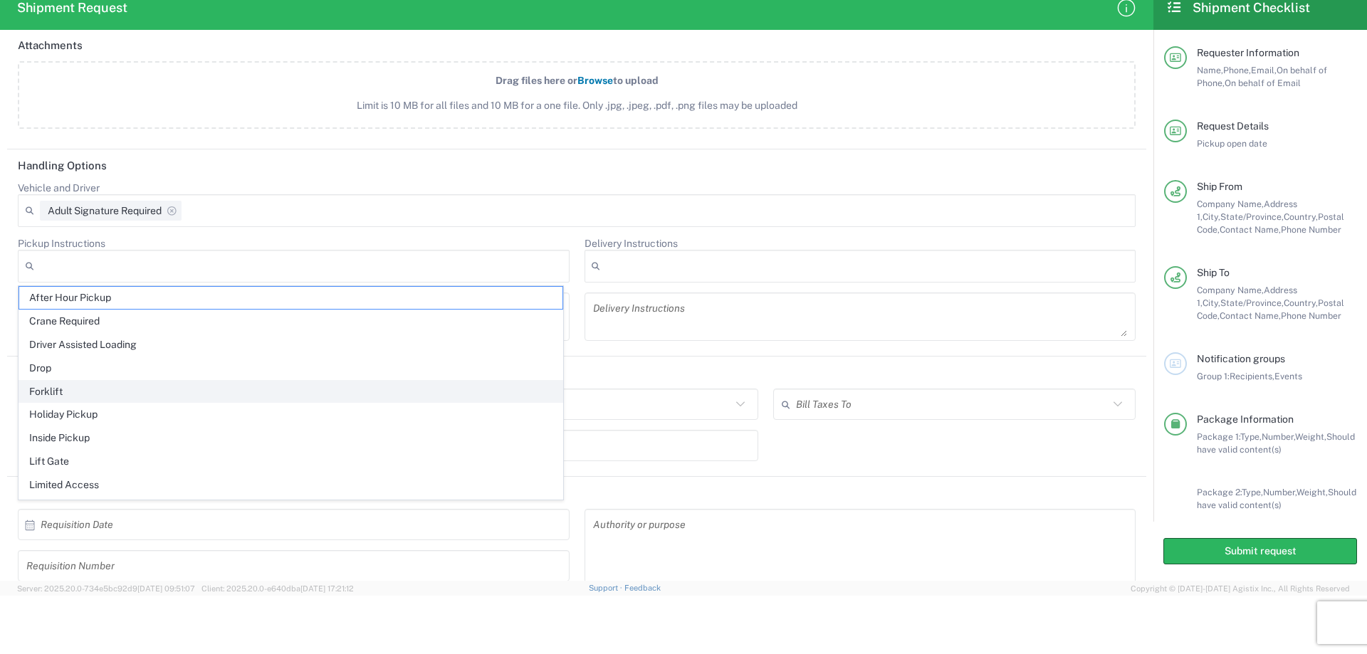
click at [38, 394] on span "Forklift" at bounding box center [290, 392] width 543 height 22
click at [646, 365] on header "Bill Shipment To" at bounding box center [576, 373] width 1139 height 32
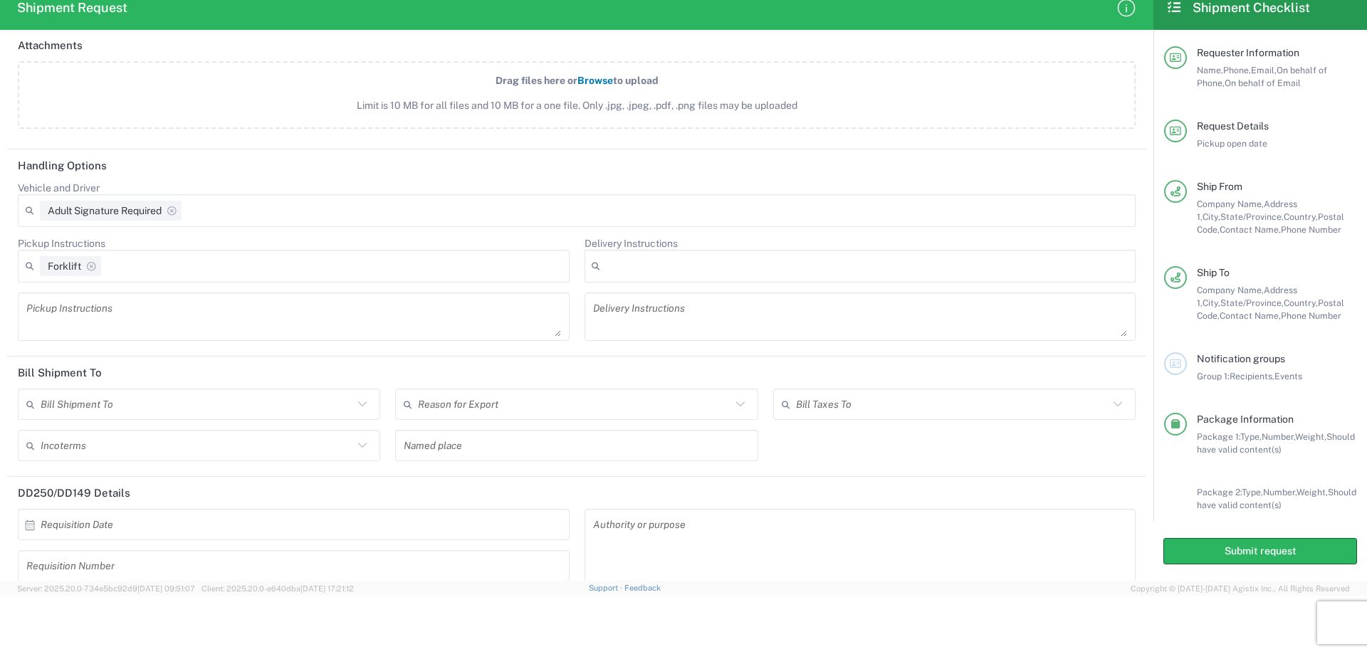
click at [59, 320] on textarea at bounding box center [293, 317] width 535 height 40
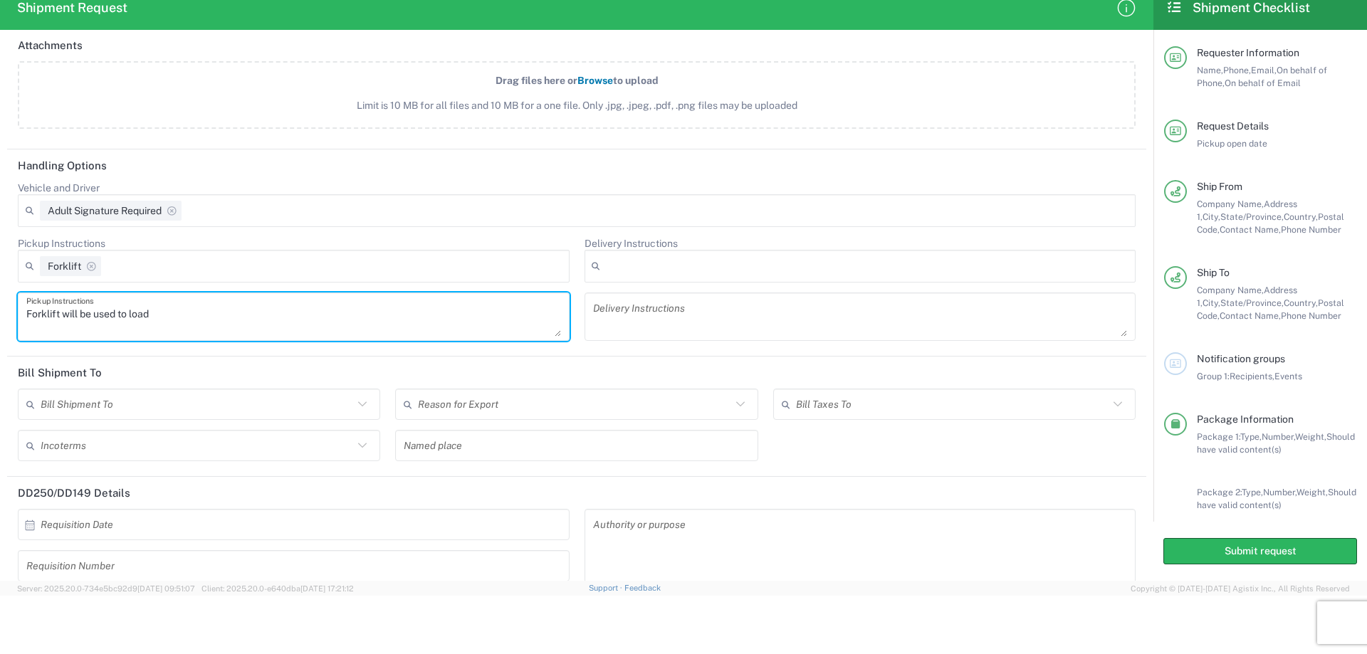
type textarea "Forklift will be used to load"
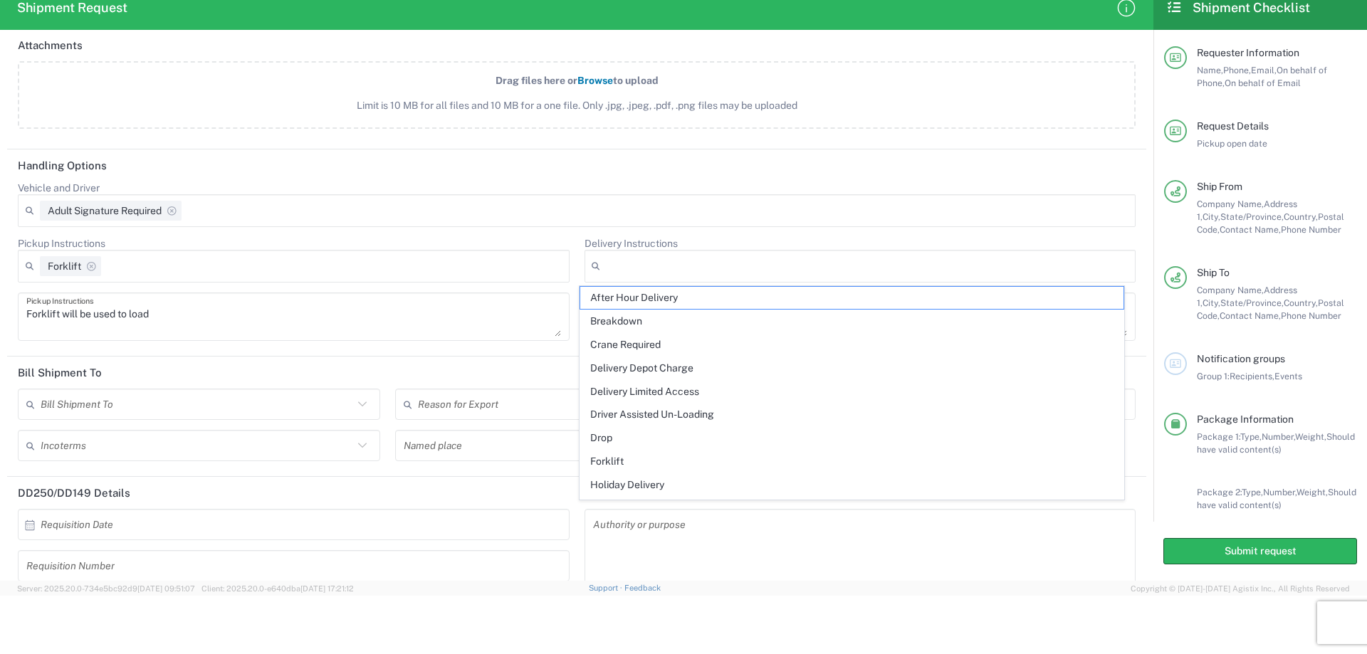
click at [78, 397] on input "text" at bounding box center [197, 404] width 313 height 25
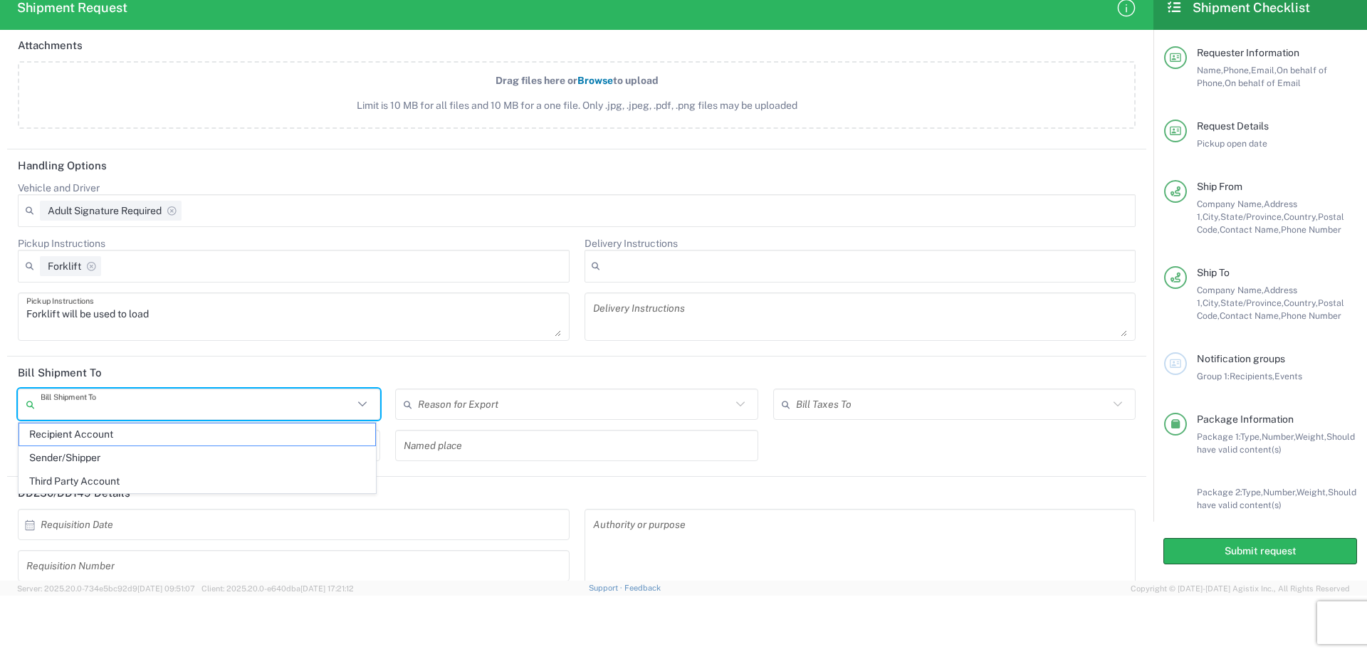
scroll to position [2018, 0]
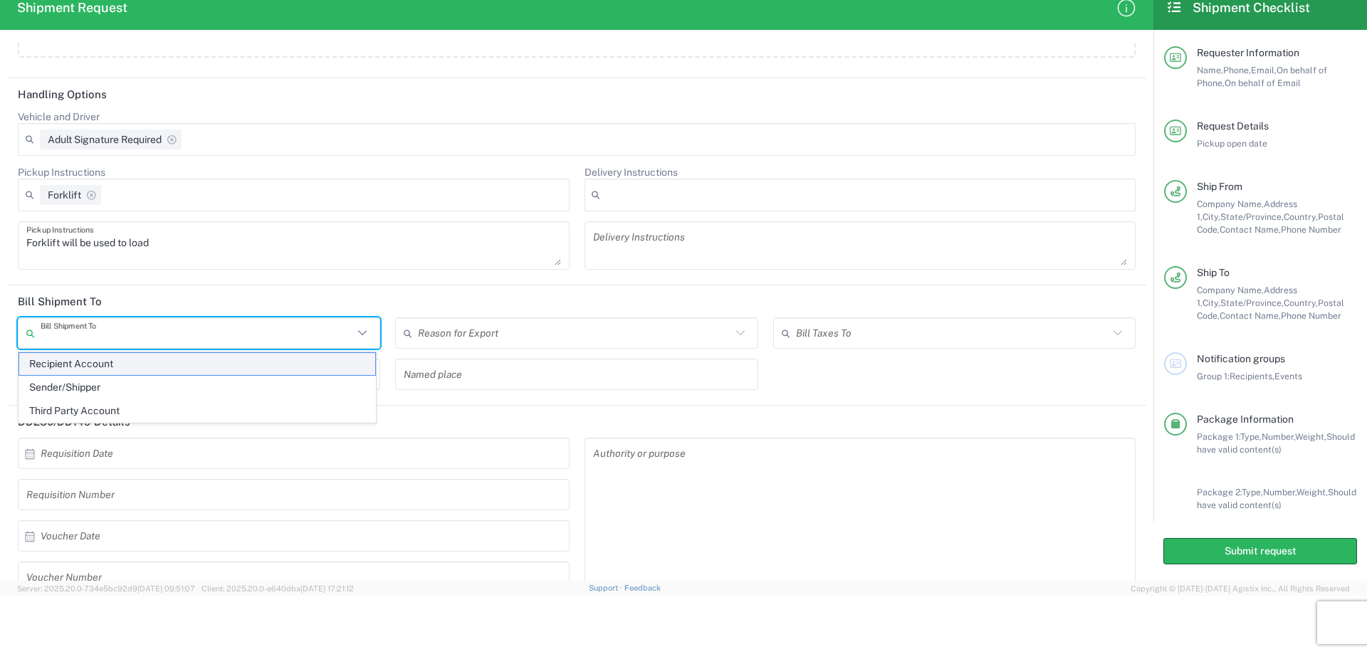
click at [100, 370] on span "Recipient Account" at bounding box center [197, 364] width 356 height 22
type input "Recipient Account"
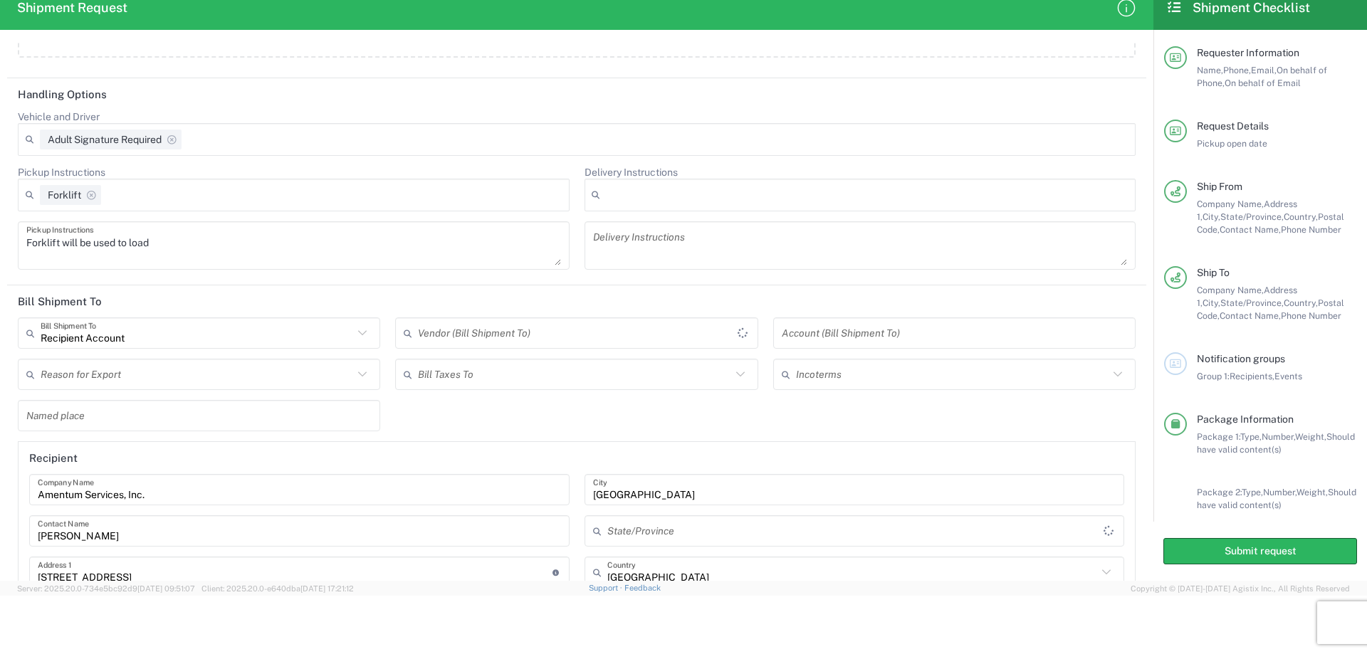
type input "[US_STATE]"
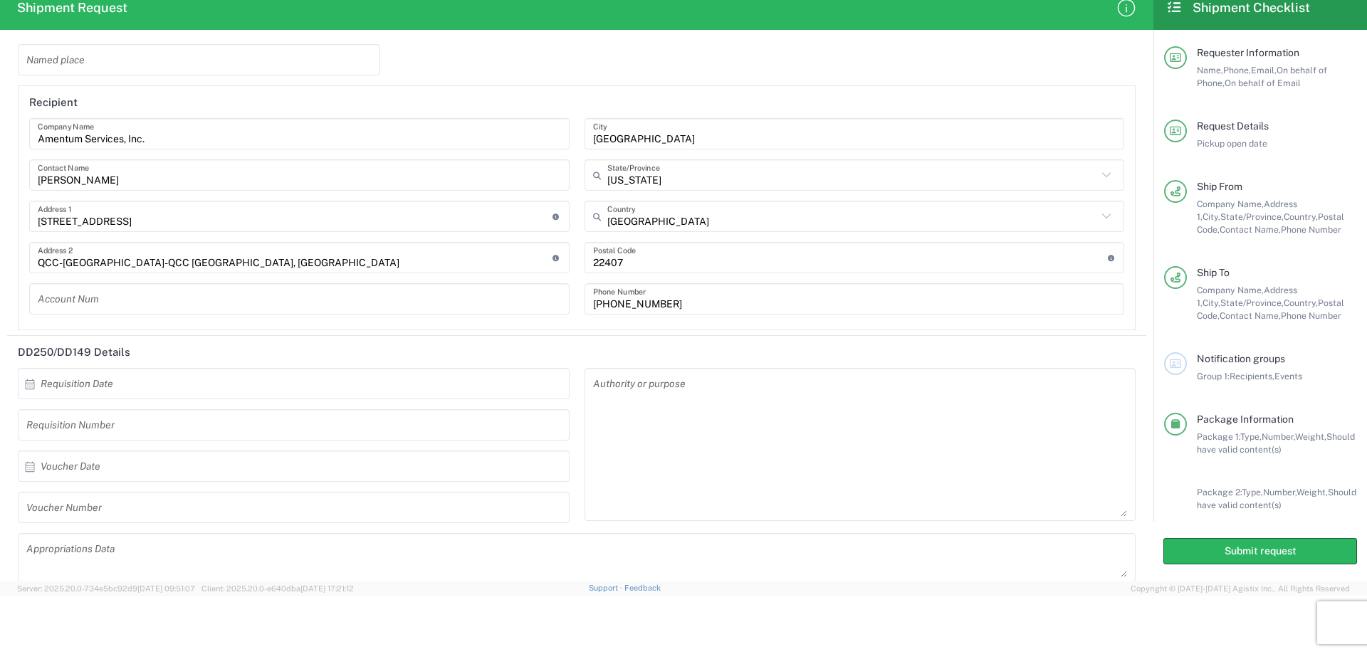
scroll to position [2390, 0]
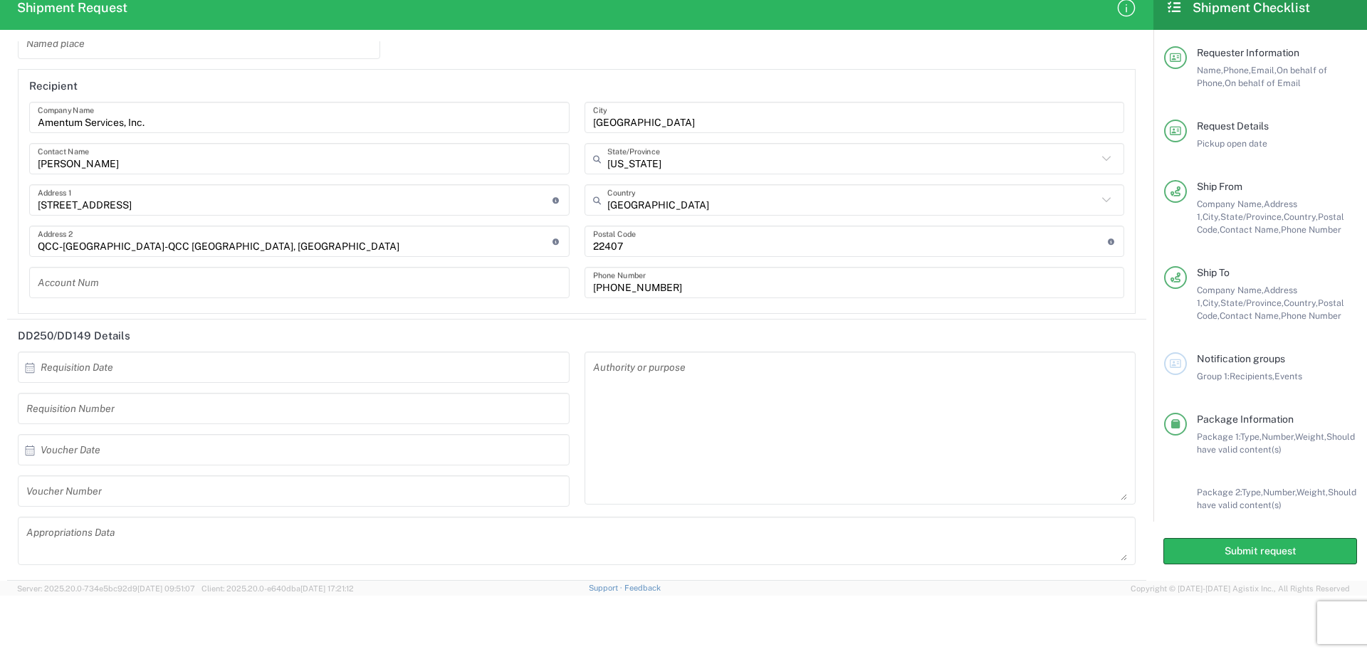
click at [58, 372] on input "text" at bounding box center [297, 367] width 513 height 25
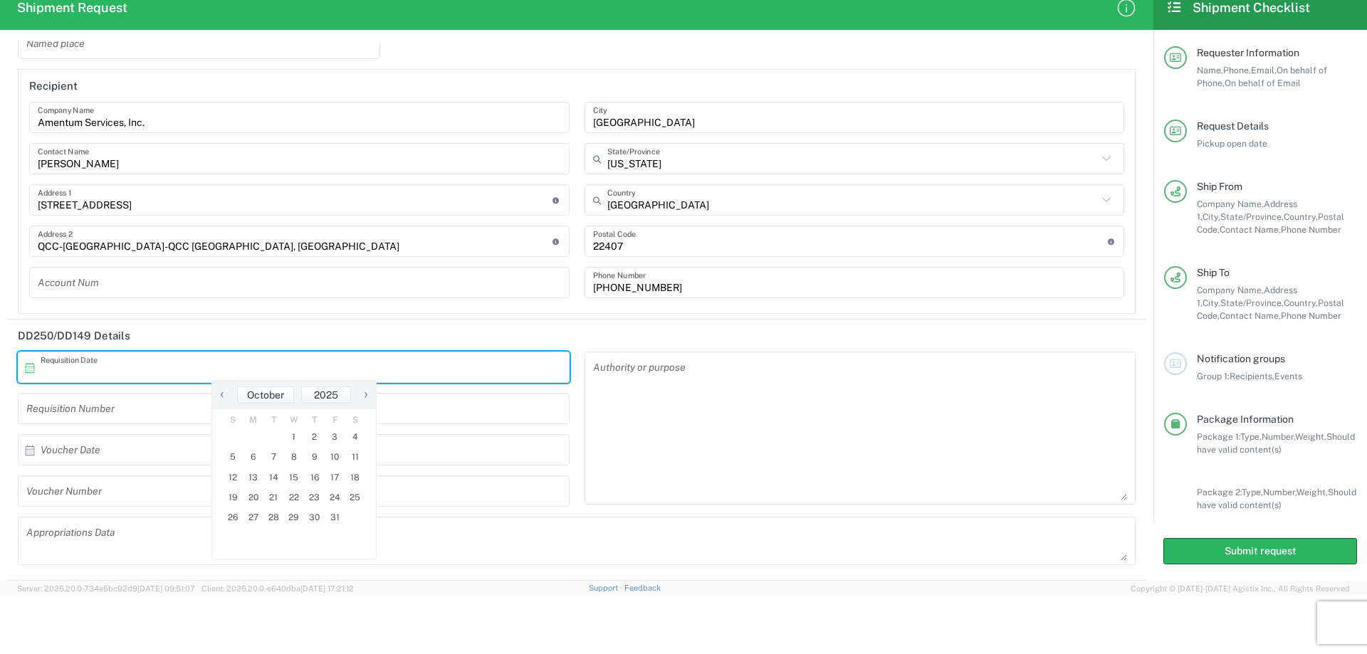
click at [58, 372] on input "text" at bounding box center [297, 367] width 513 height 25
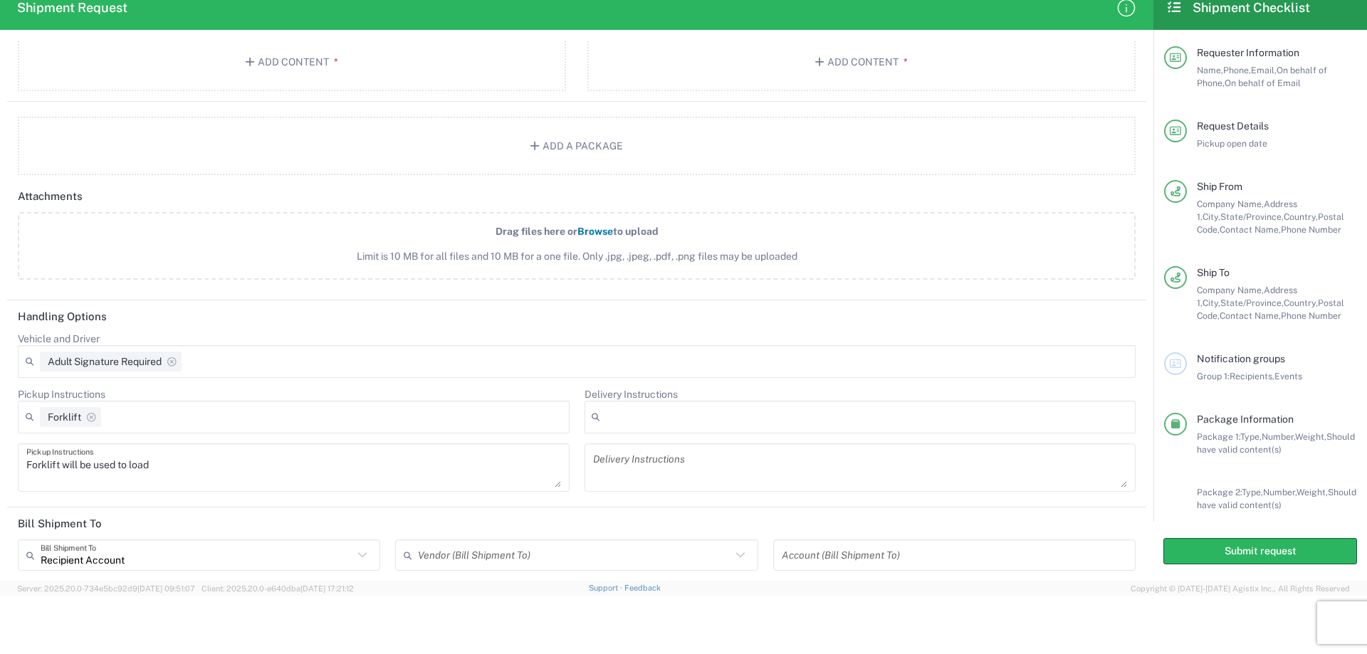
scroll to position [1749, 0]
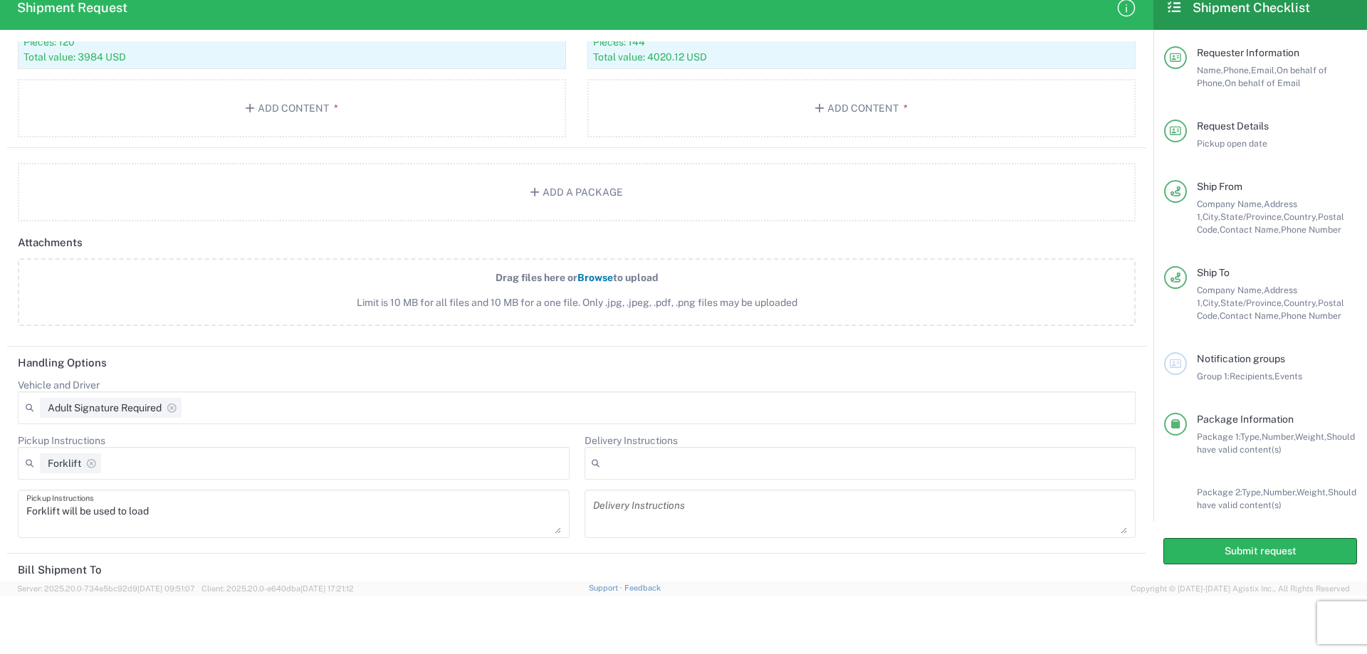
click at [599, 276] on span "Browse" at bounding box center [596, 277] width 36 height 11
click at [0, 0] on input "Drag files here or Browse to upload Limit is 10 MB for all files and 10 MB for …" at bounding box center [0, 0] width 0 height 0
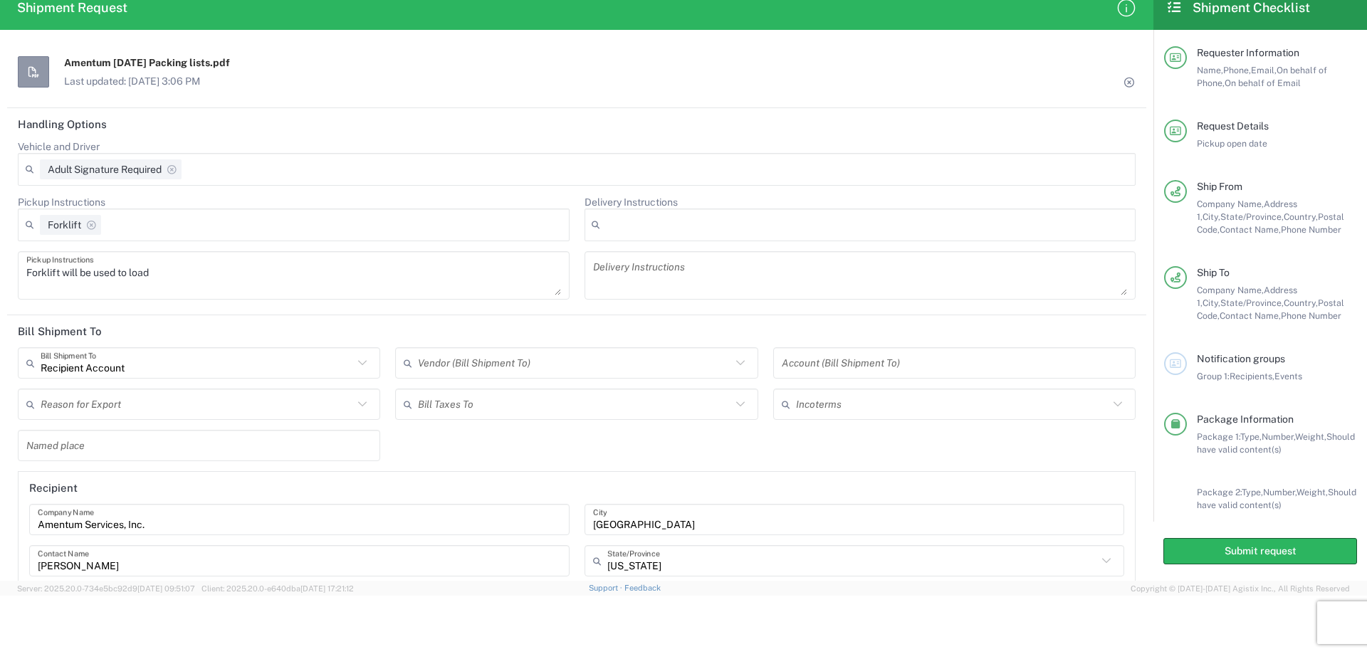
scroll to position [1963, 0]
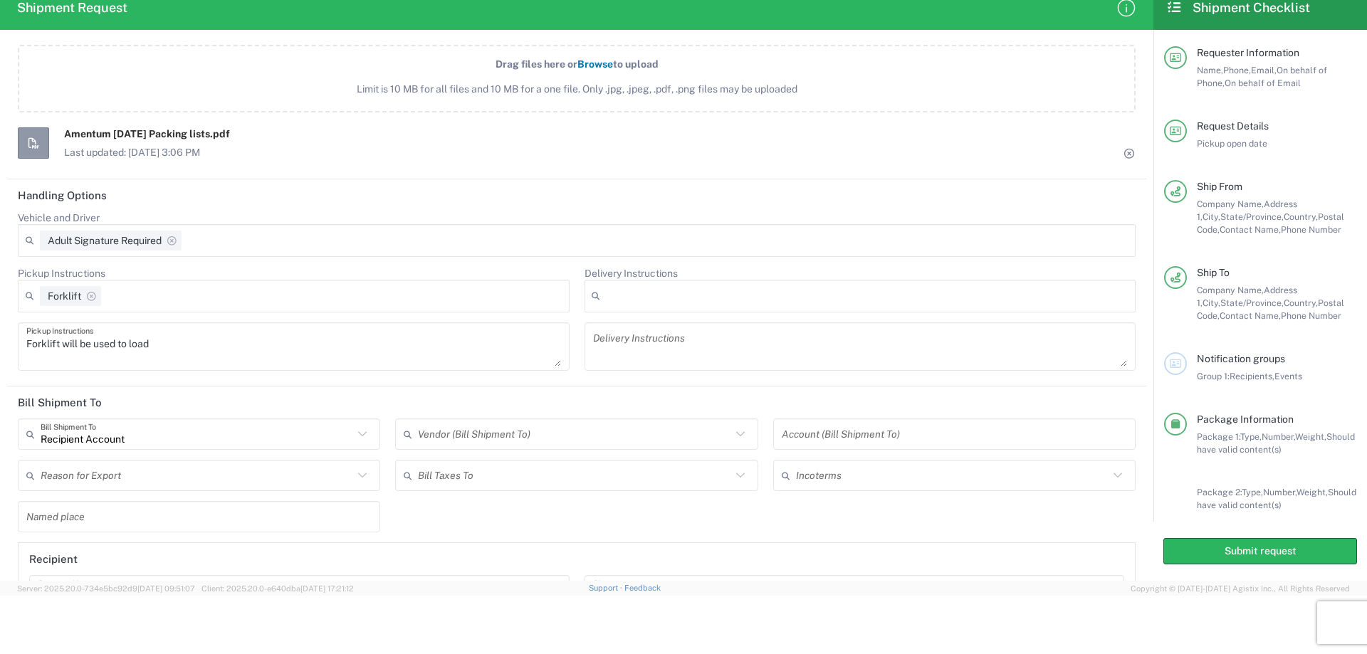
click at [154, 343] on textarea "Forklift will be used to load" at bounding box center [293, 347] width 535 height 40
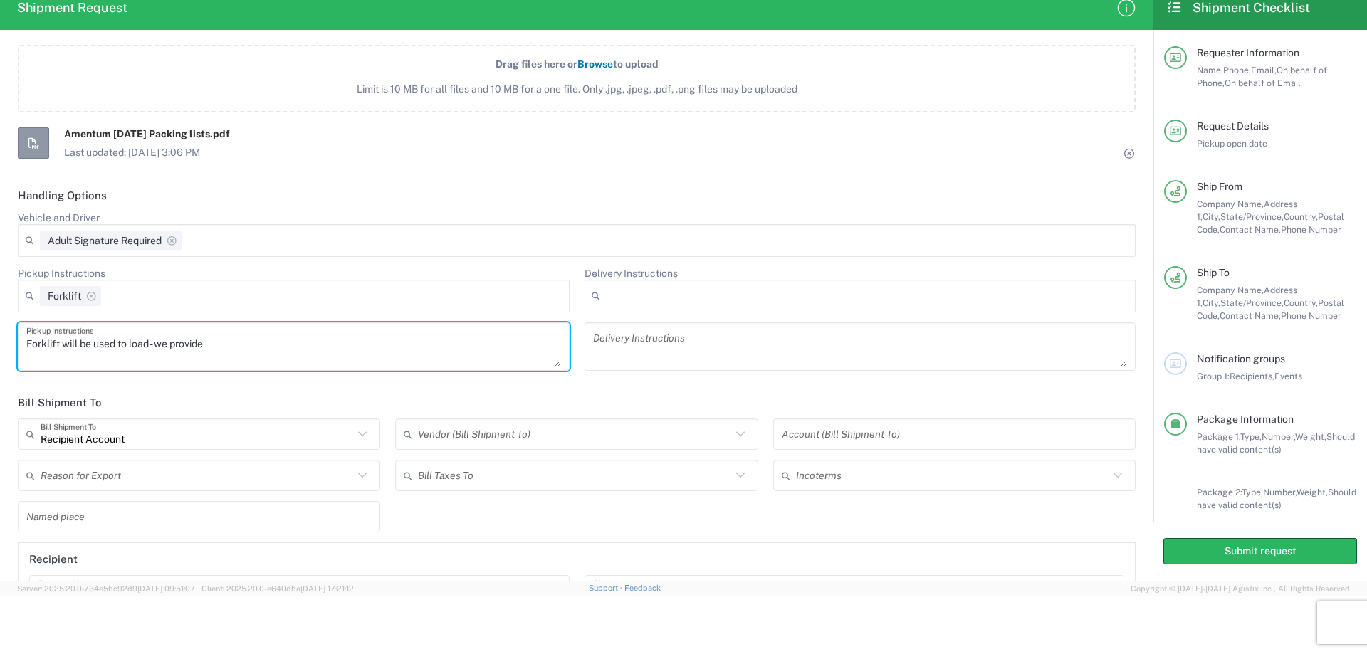
type textarea "Forklift will be used to load - we provide"
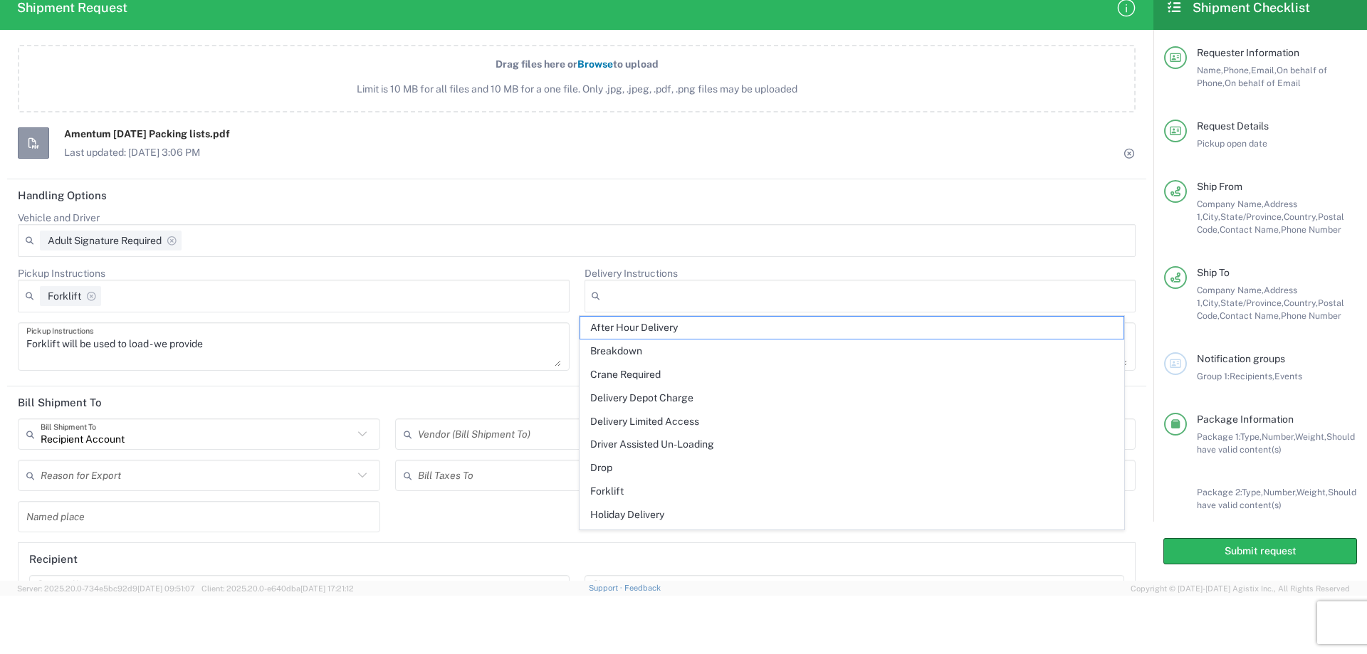
click at [208, 366] on textarea "Forklift will be used to load - we provide" at bounding box center [293, 347] width 535 height 40
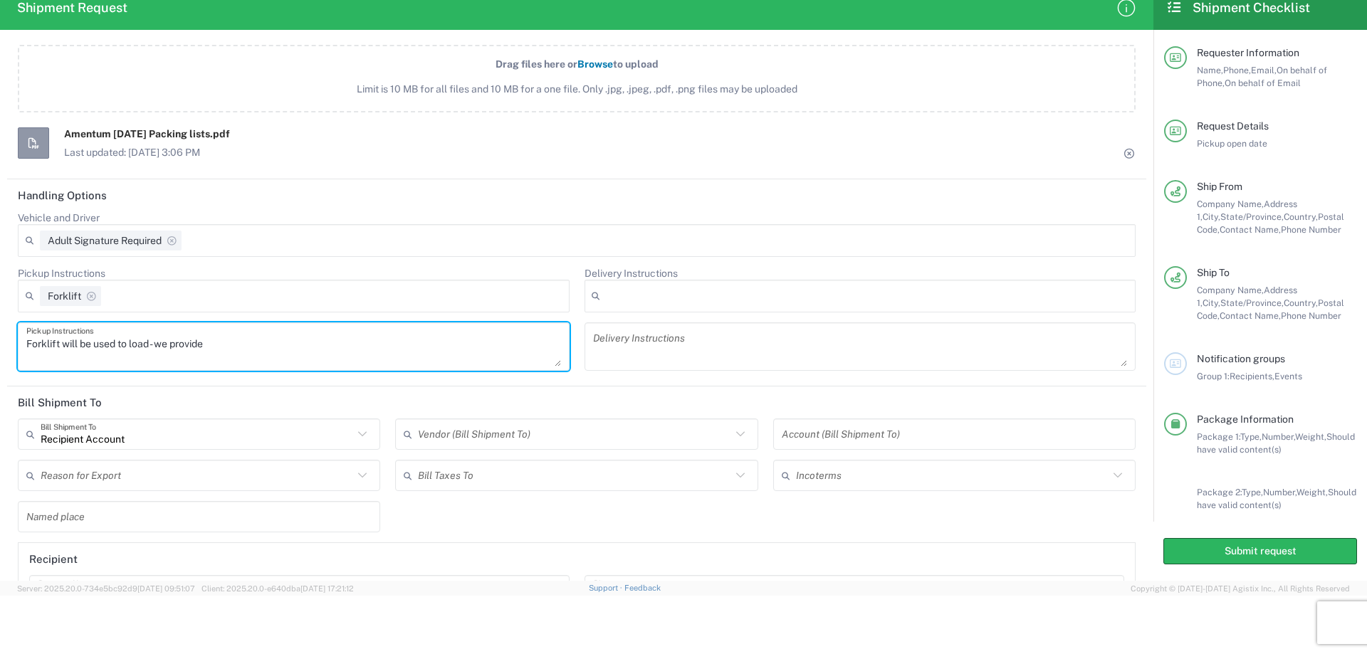
type input "Recipient Account"
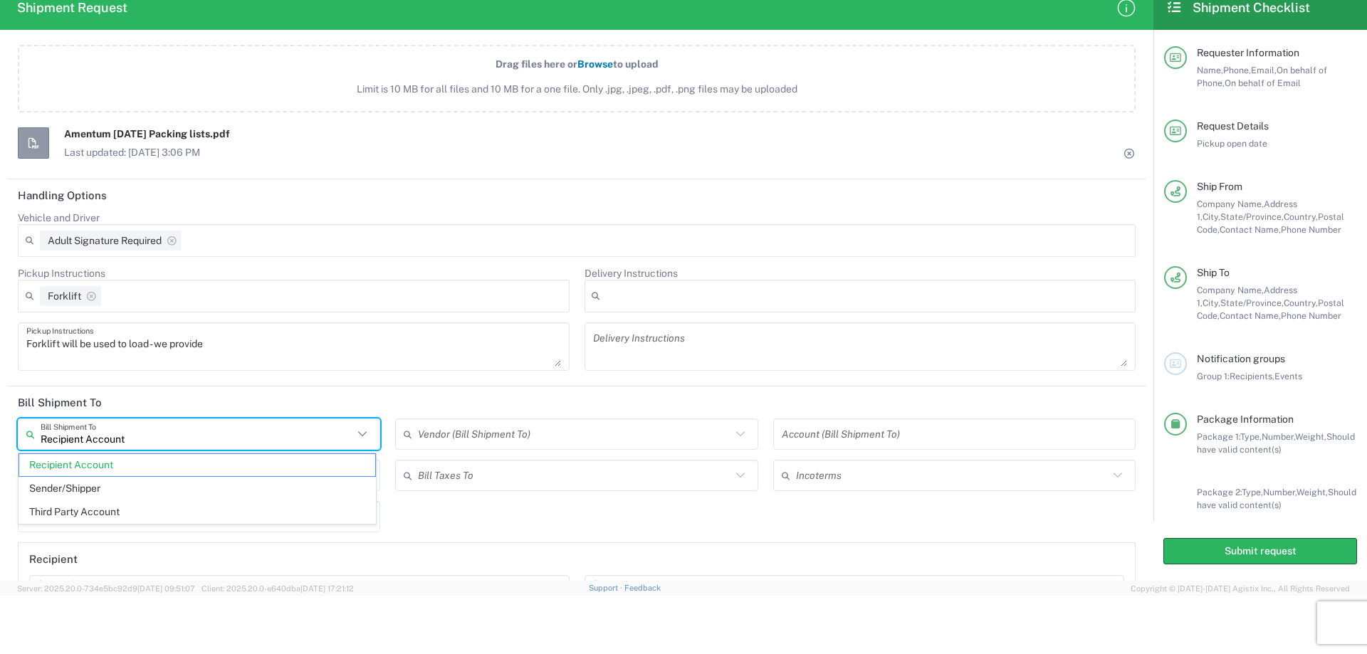
click at [173, 435] on input "Recipient Account" at bounding box center [197, 434] width 313 height 25
click at [263, 358] on textarea "Forklift will be used to load - we provide" at bounding box center [293, 347] width 535 height 40
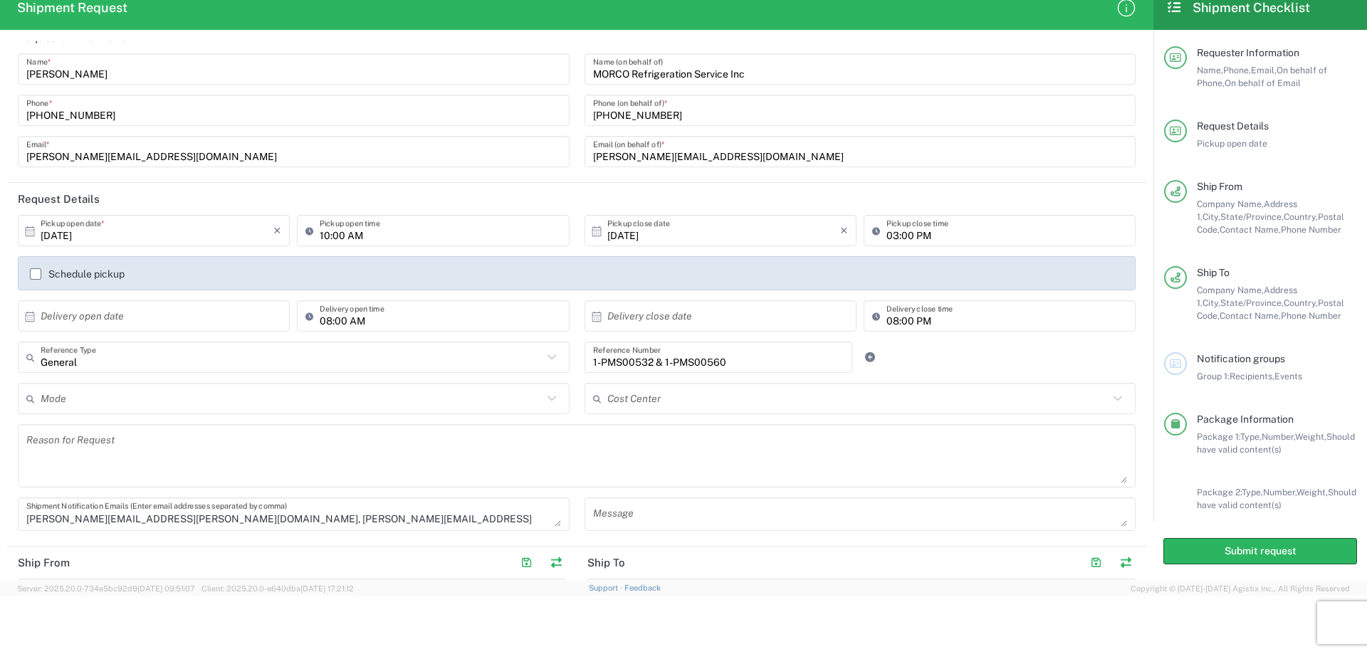
scroll to position [0, 0]
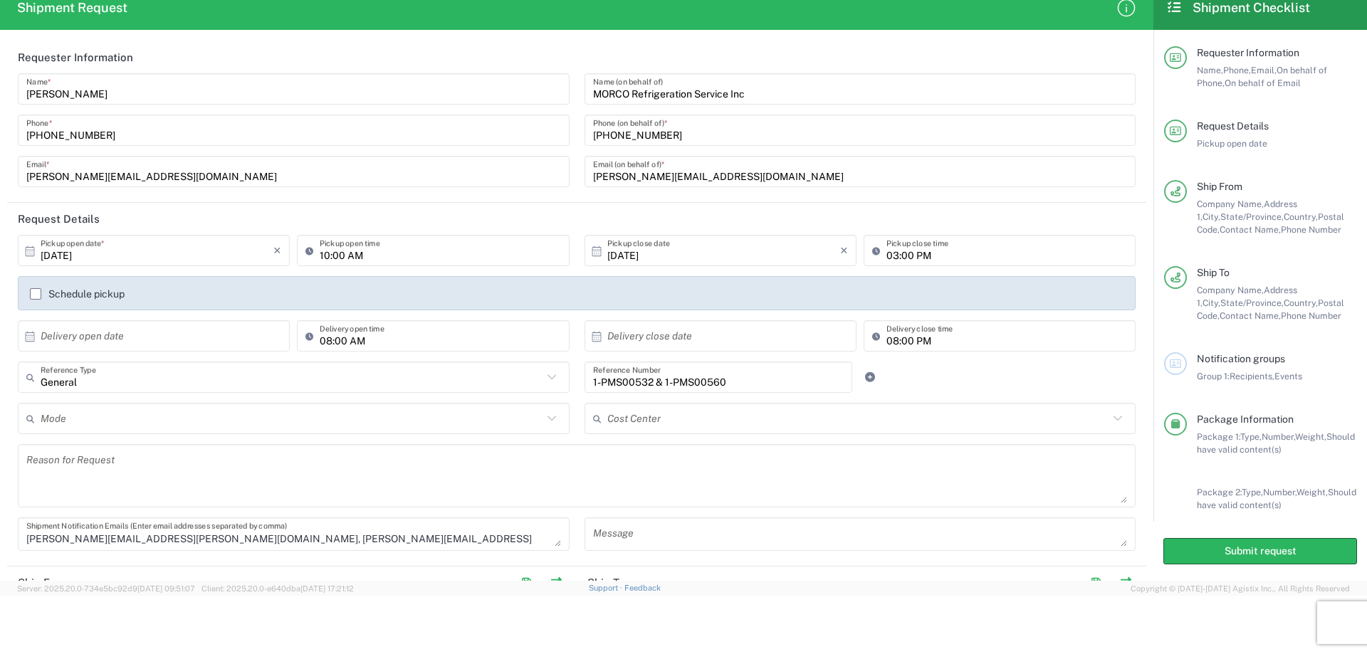
click at [35, 294] on label "Schedule pickup" at bounding box center [77, 293] width 95 height 11
click at [36, 294] on input "Schedule pickup" at bounding box center [36, 294] width 0 height 0
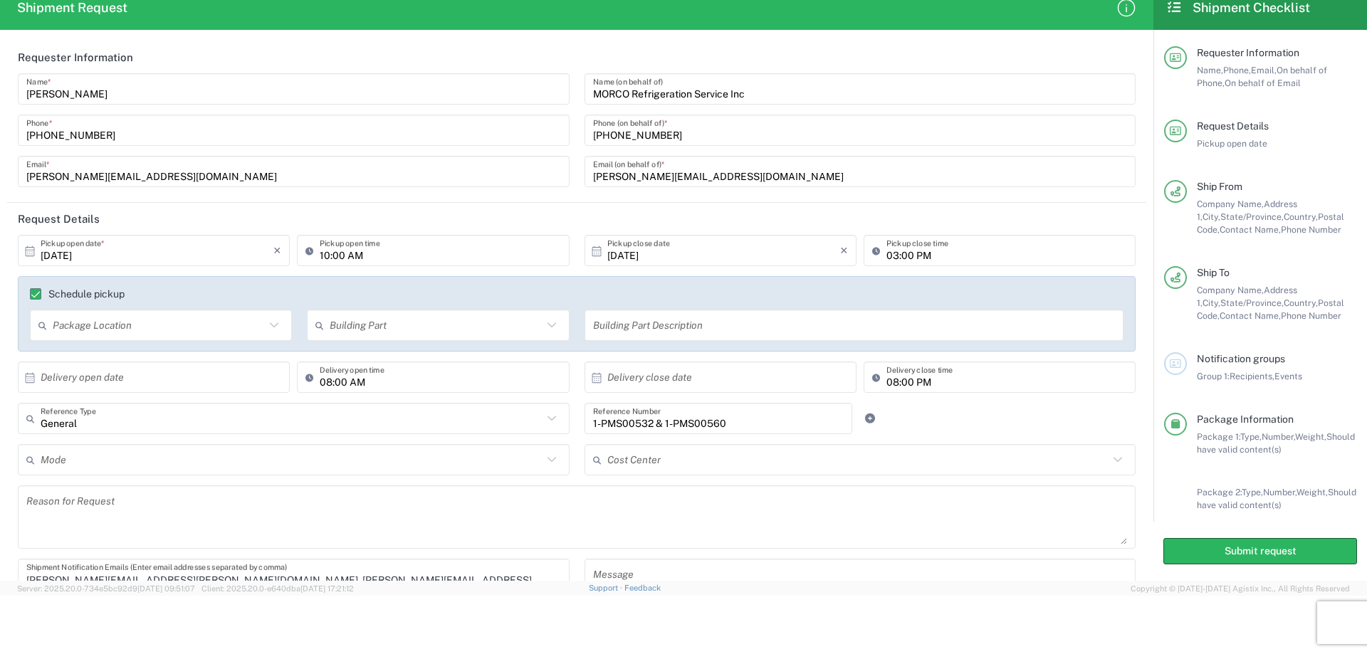
click at [75, 333] on input "text" at bounding box center [159, 325] width 212 height 25
type input "[GEOGRAPHIC_DATA] in [GEOGRAPHIC_DATA]"
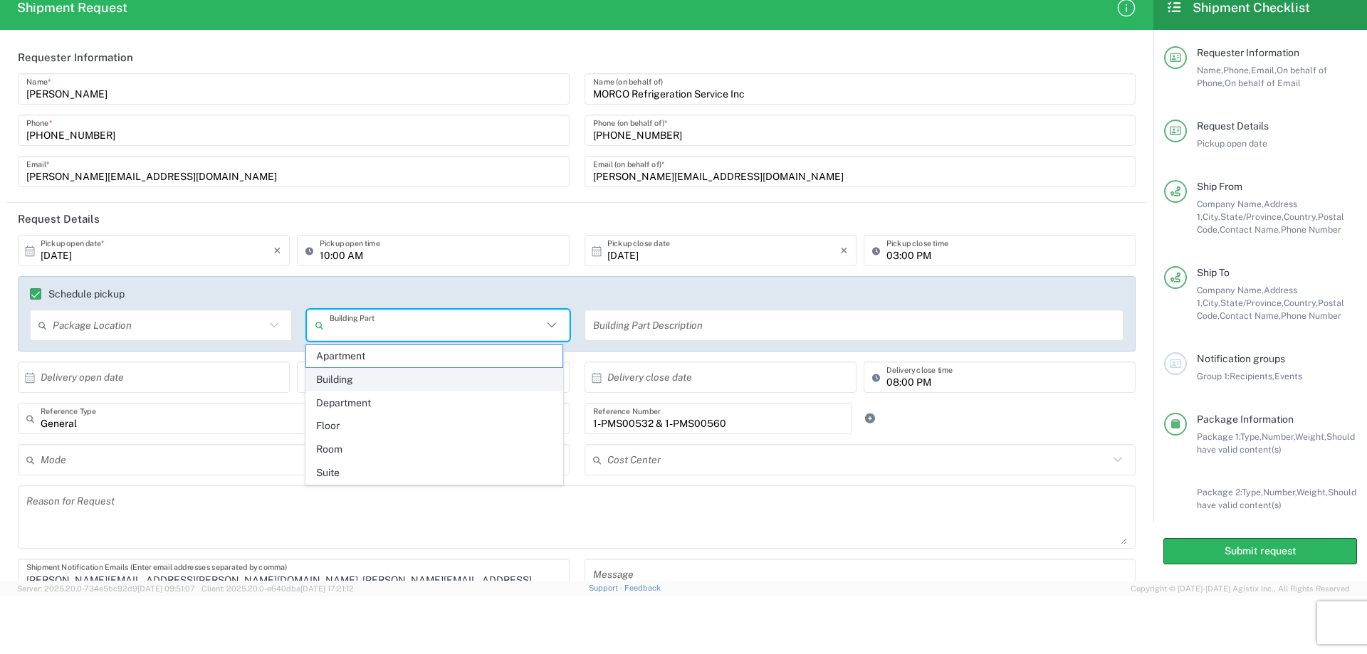
click at [325, 378] on span "Building" at bounding box center [434, 380] width 257 height 22
type input "Building"
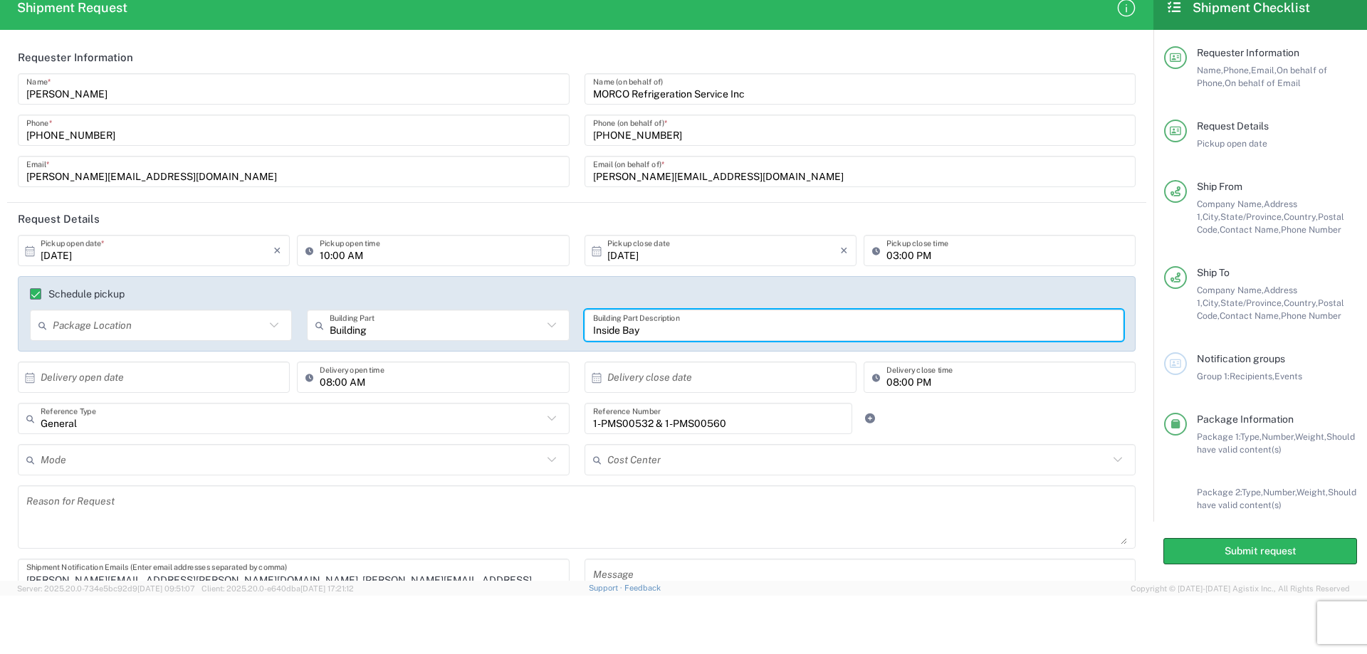
type input "Inside Bay"
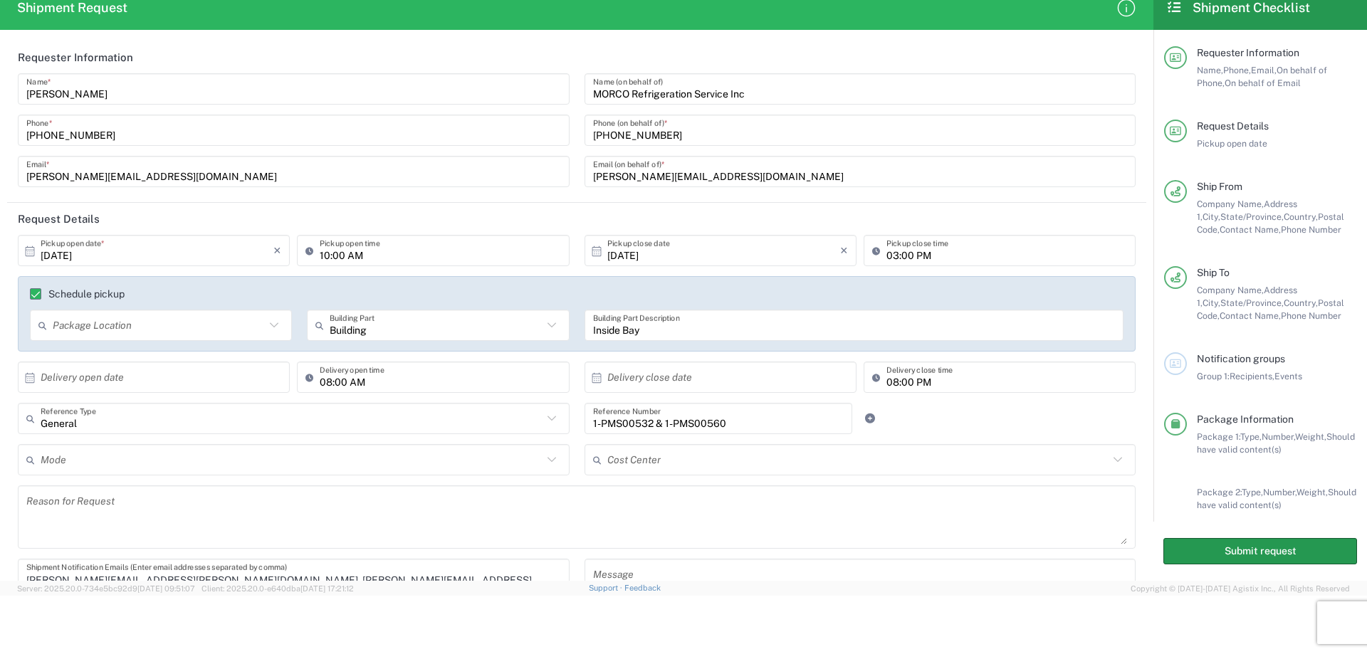
click at [1280, 557] on button "Submit request" at bounding box center [1261, 551] width 194 height 26
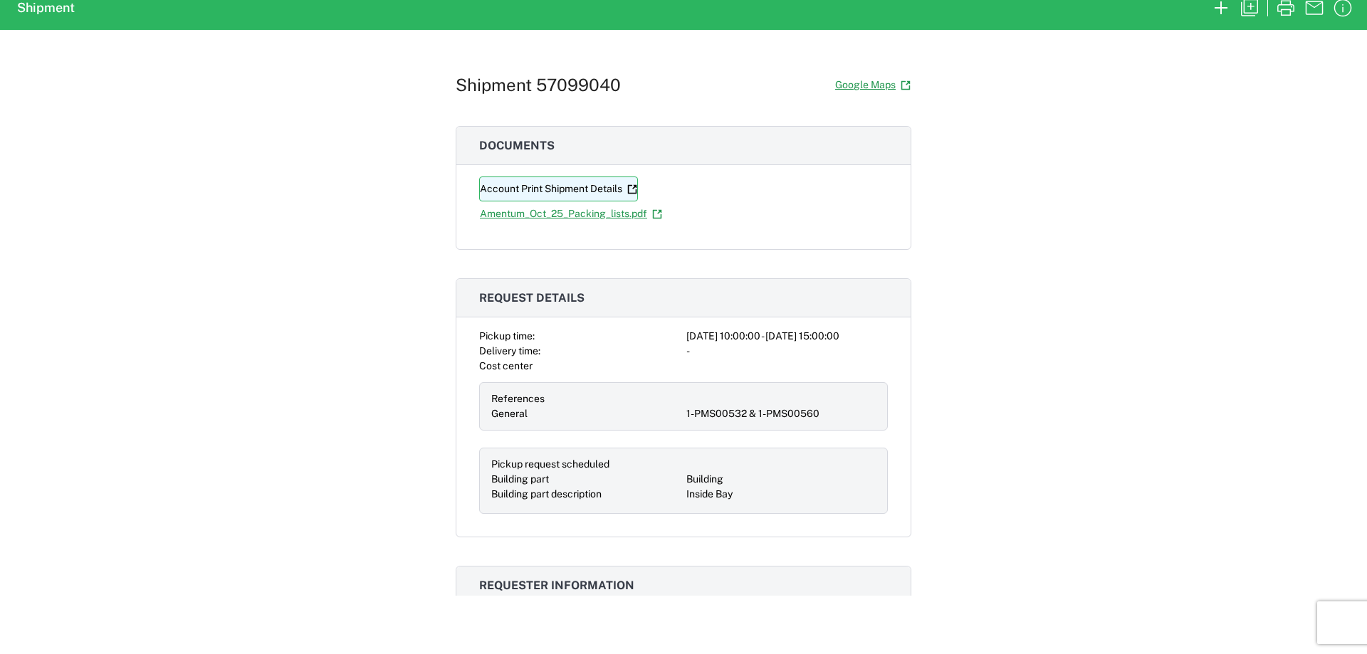
click at [588, 190] on link "Account Print Shipment Details" at bounding box center [558, 189] width 159 height 25
